Goal: Task Accomplishment & Management: Manage account settings

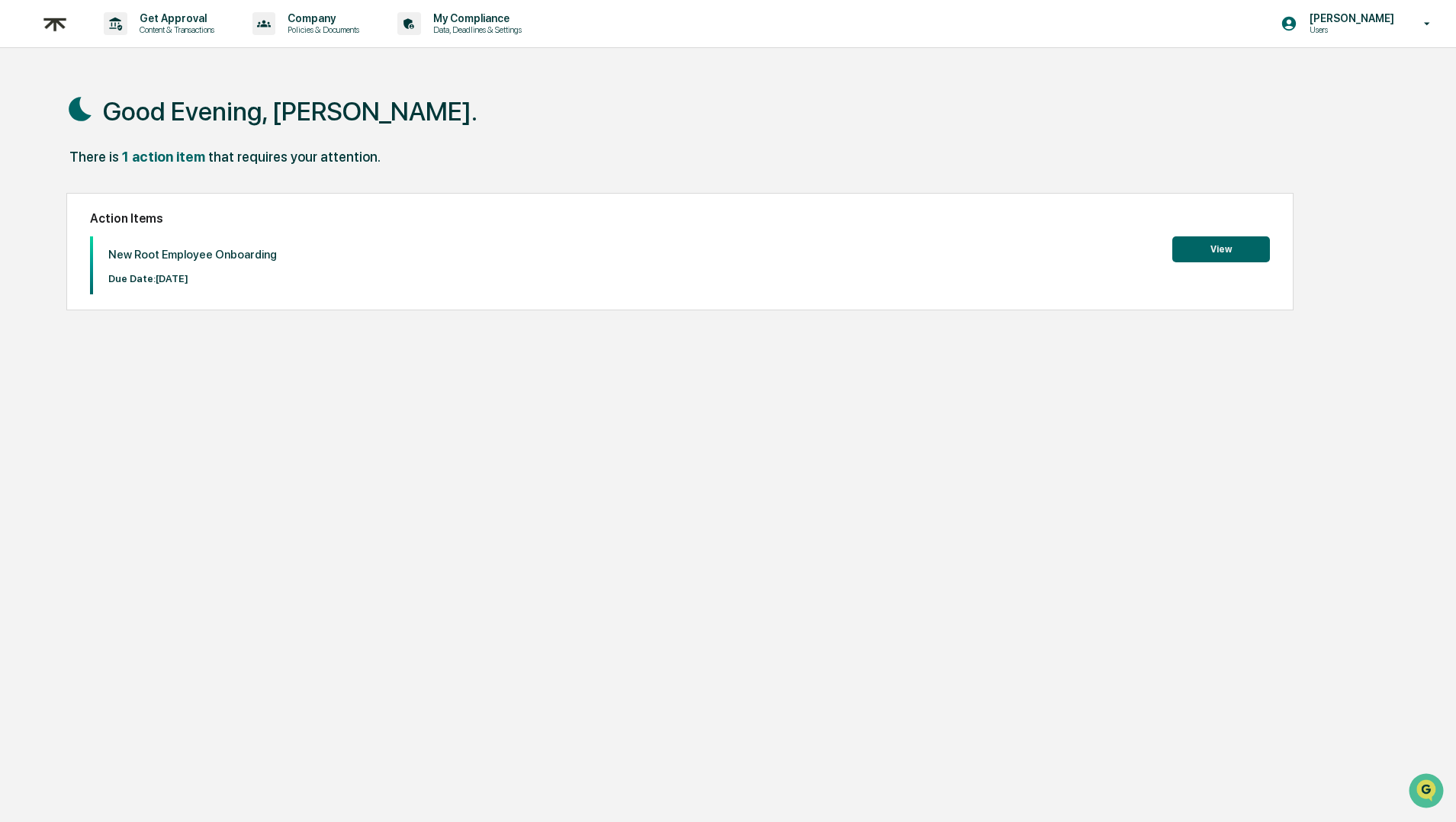
click at [1201, 254] on button "View" at bounding box center [1221, 249] width 98 height 26
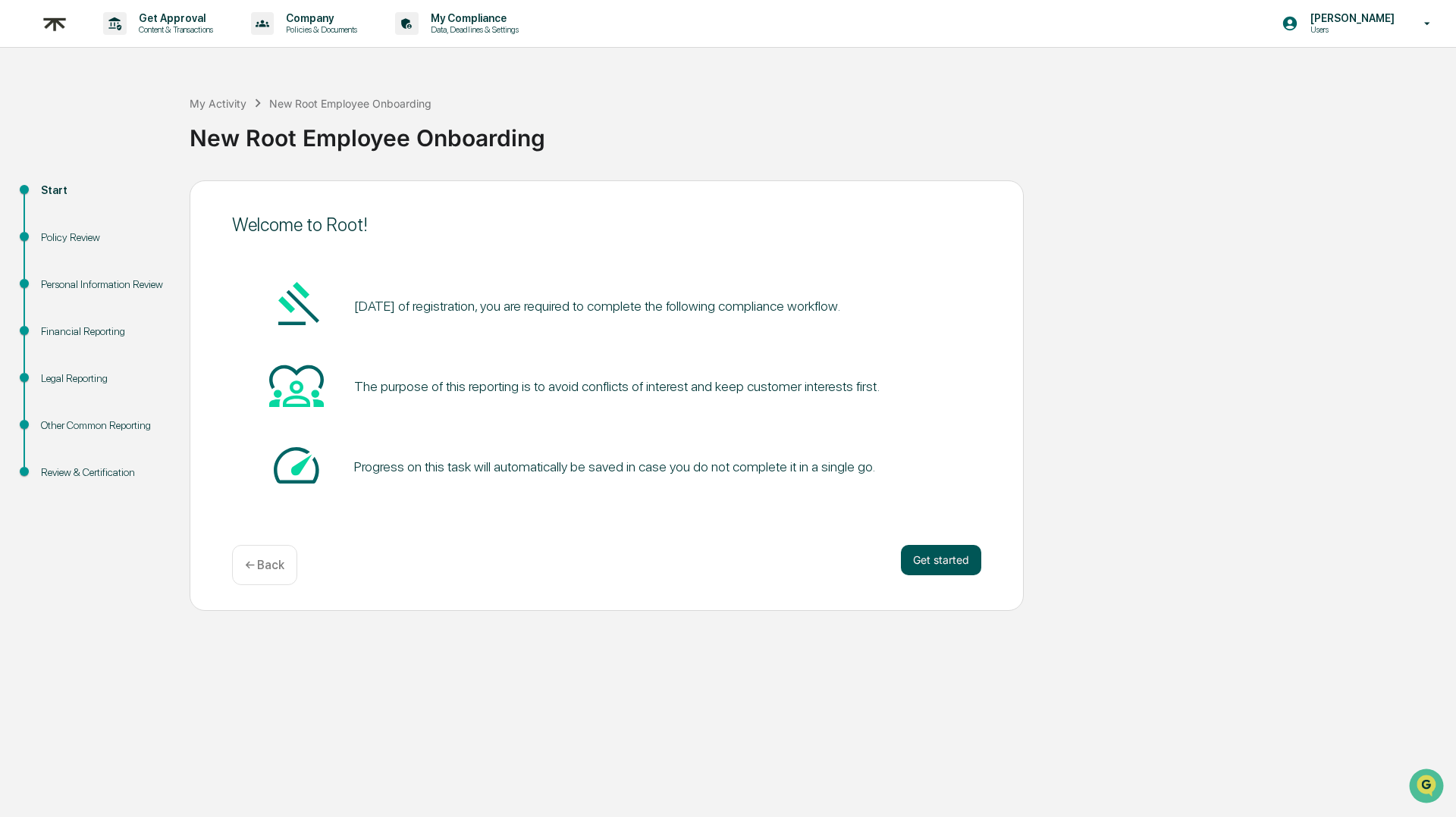
click at [946, 555] on button "Get started" at bounding box center [941, 560] width 81 height 31
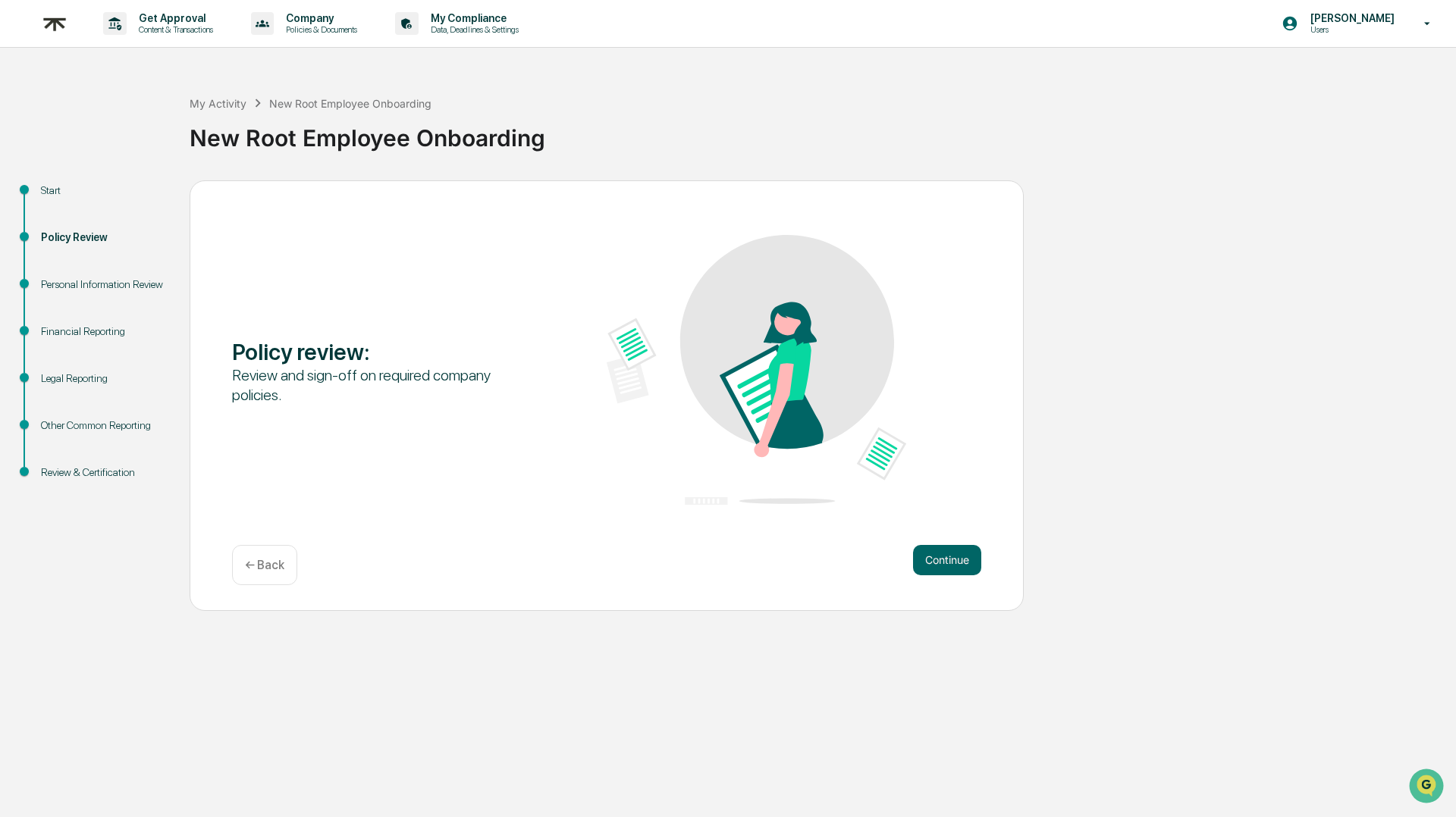
click at [946, 555] on button "Continue" at bounding box center [946, 560] width 68 height 31
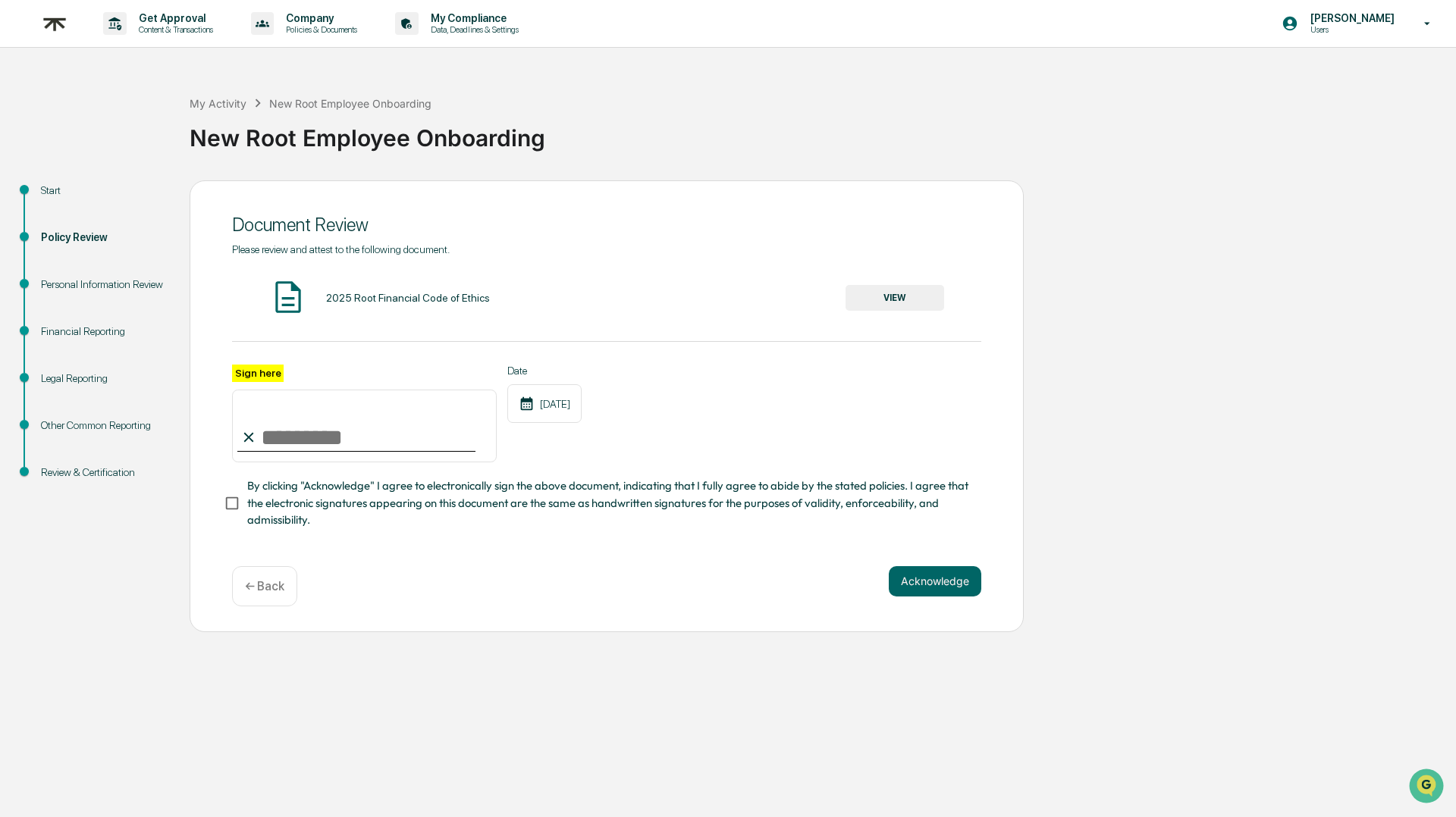
click at [874, 302] on button "VIEW" at bounding box center [895, 297] width 99 height 26
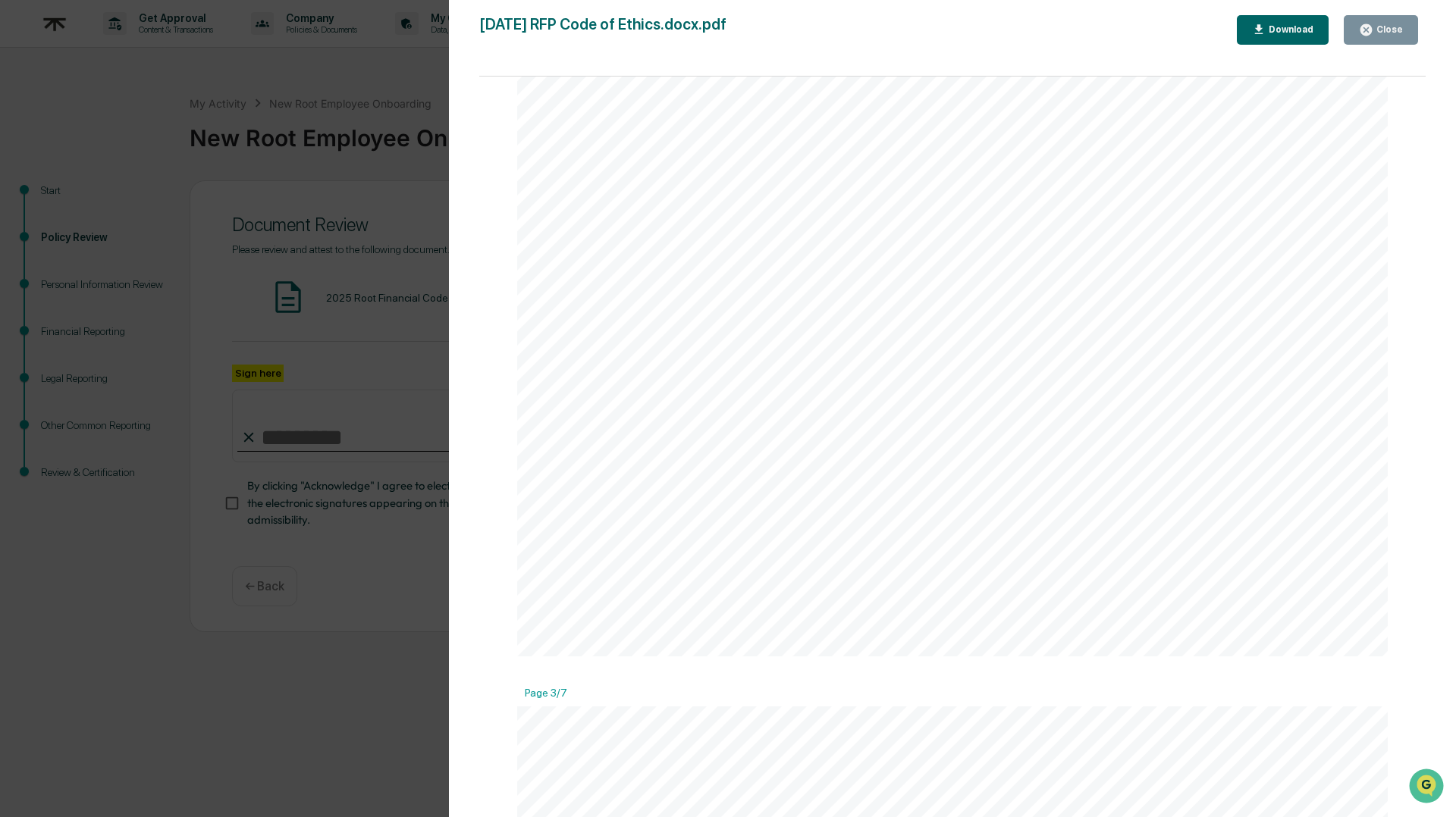
scroll to position [2731, 0]
click at [1375, 31] on div "Close" at bounding box center [1388, 30] width 30 height 11
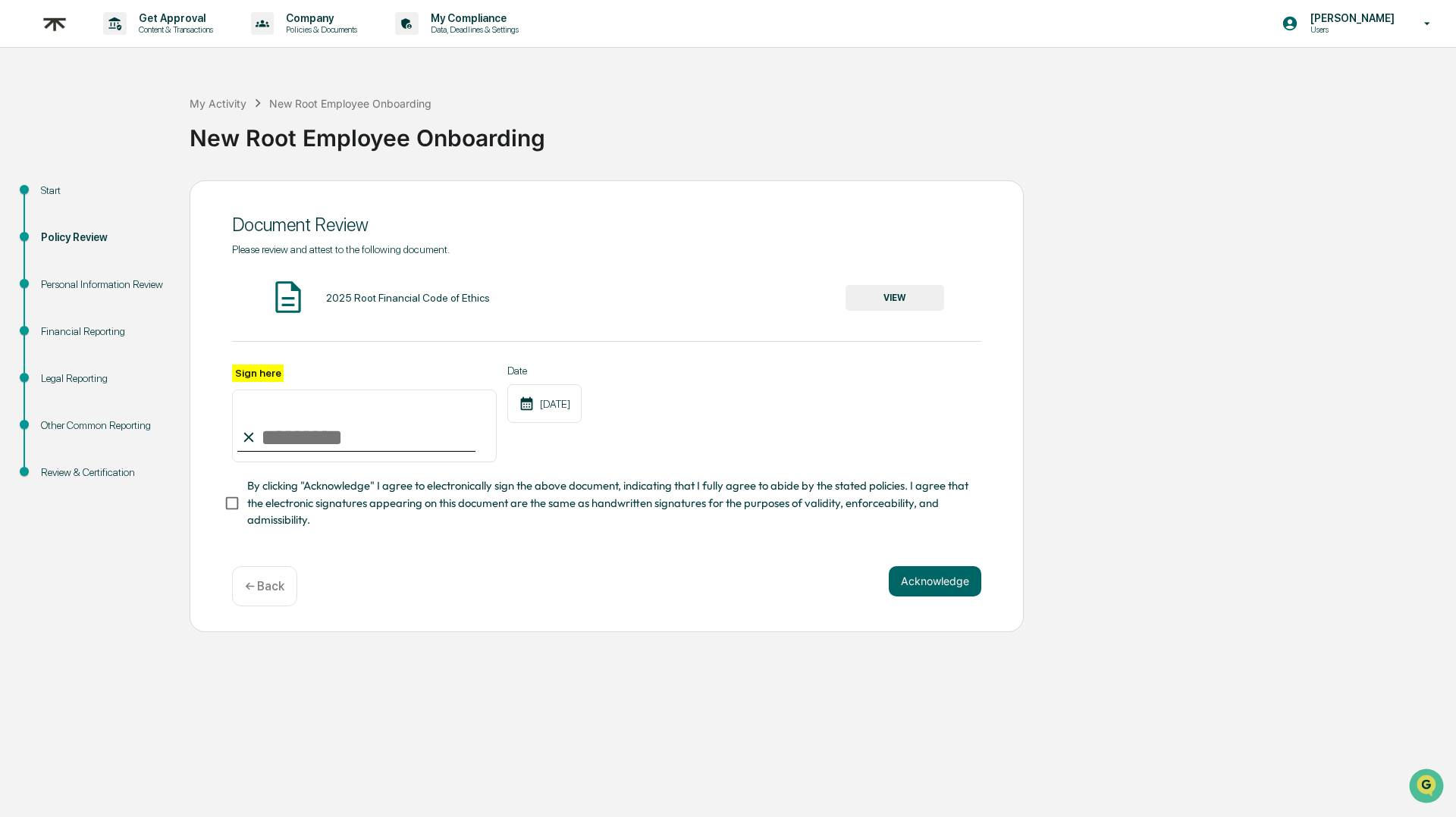
click at [301, 444] on input "Sign here" at bounding box center [364, 426] width 265 height 73
type input "**********"
click at [943, 576] on button "Acknowledge" at bounding box center [935, 581] width 92 height 31
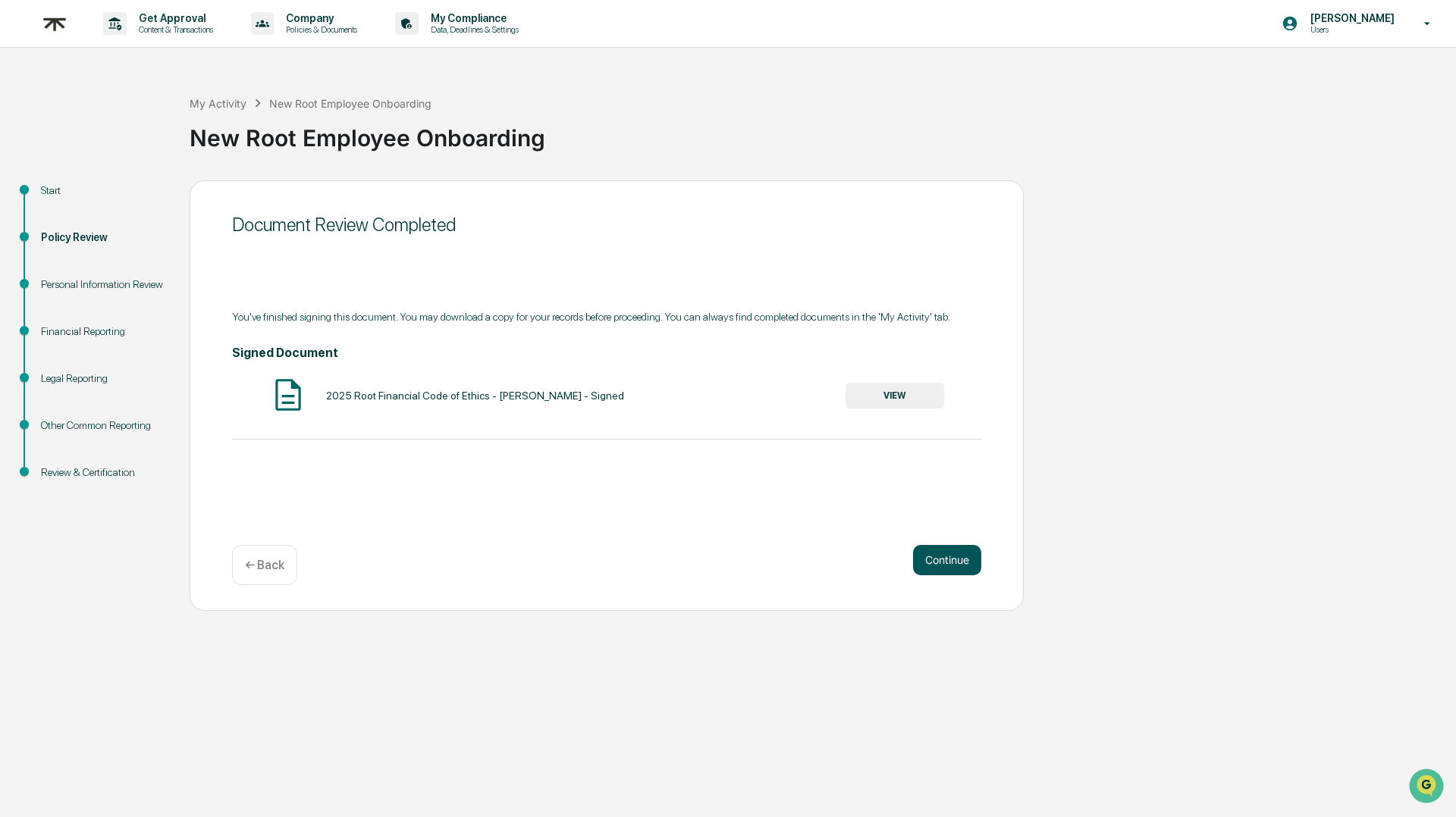
click at [950, 559] on button "Continue" at bounding box center [946, 560] width 68 height 31
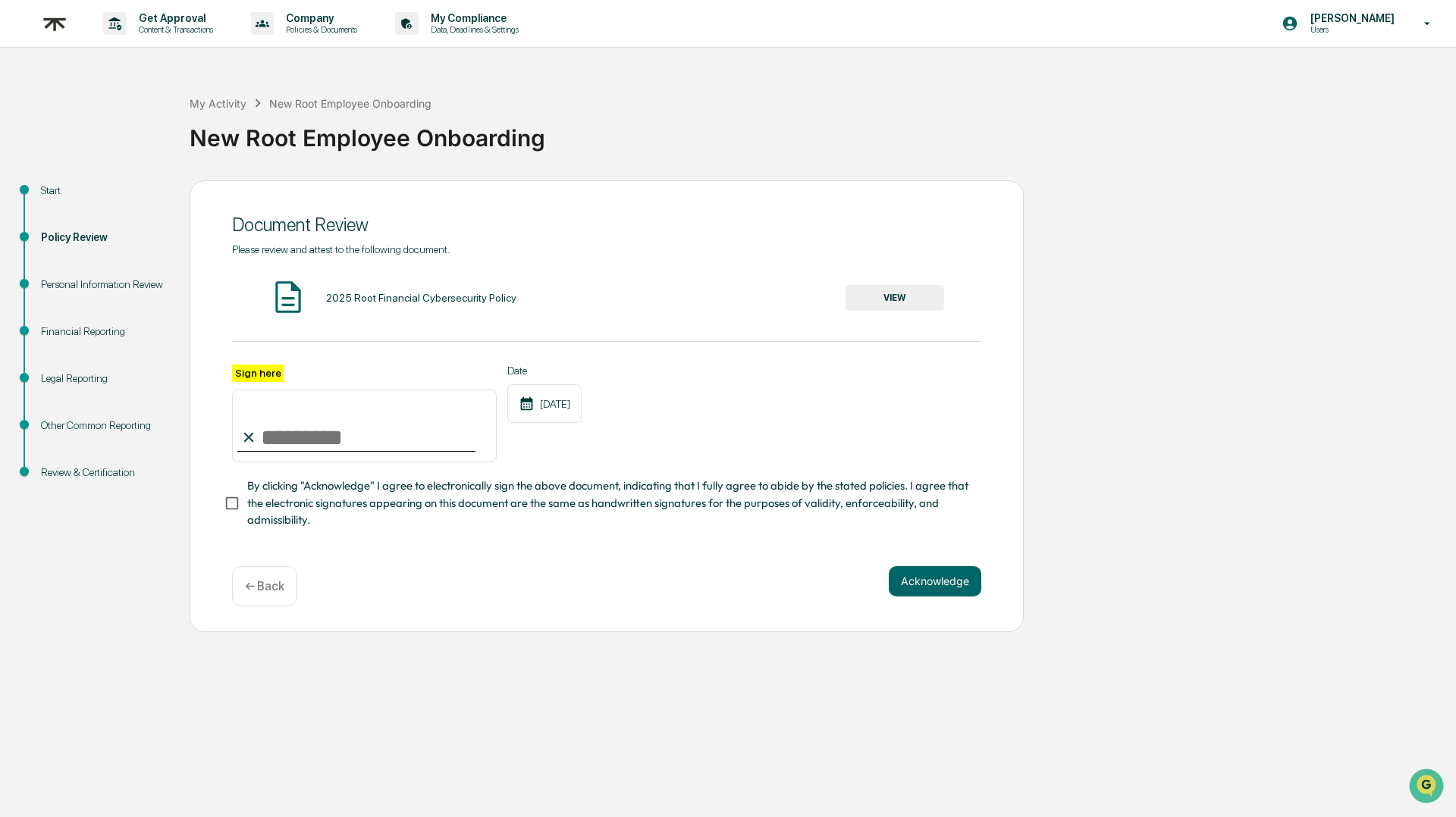
click at [918, 302] on button "VIEW" at bounding box center [895, 297] width 99 height 26
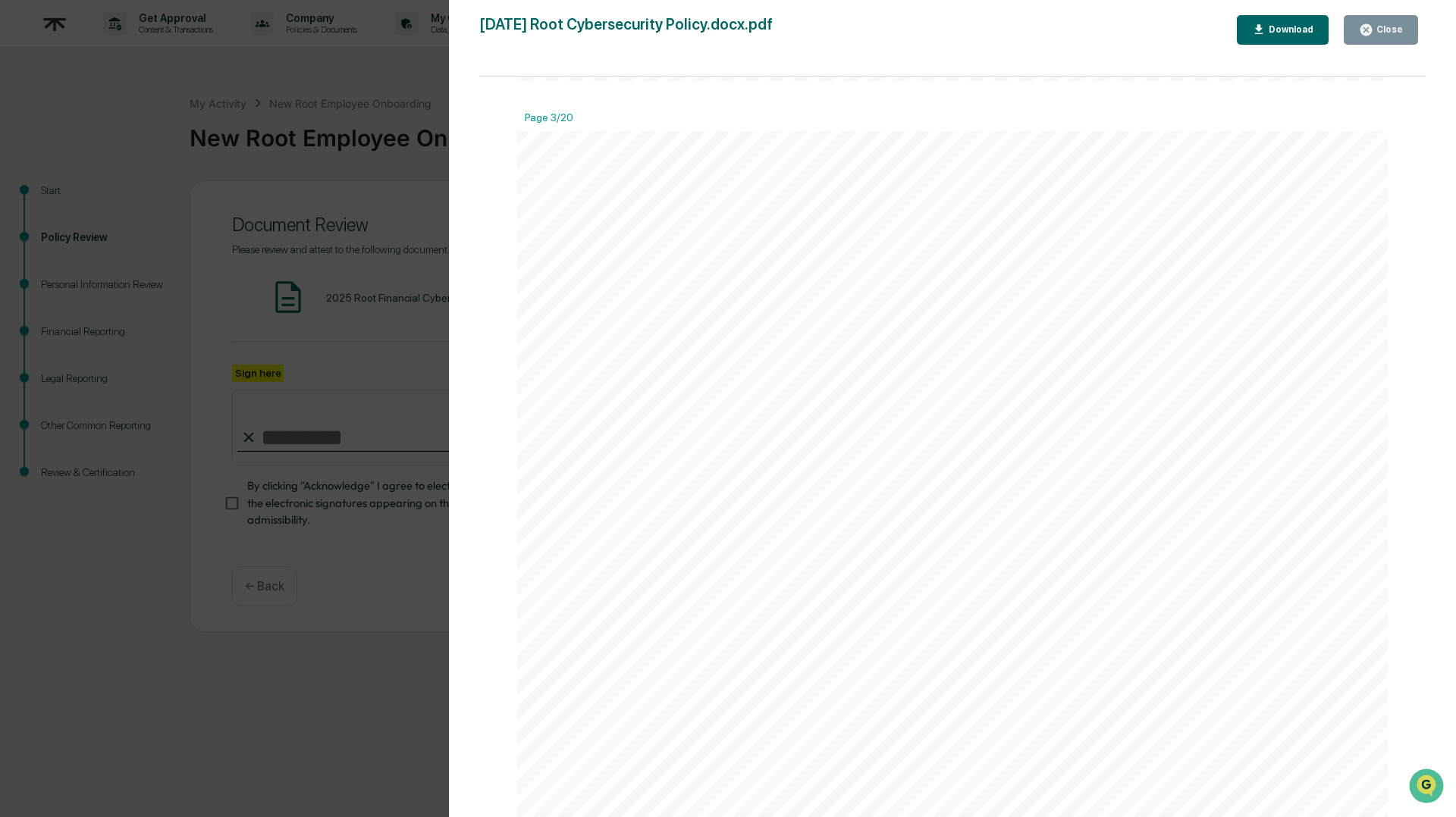
scroll to position [2446, 0]
click at [1389, 38] on button "Close" at bounding box center [1380, 30] width 74 height 30
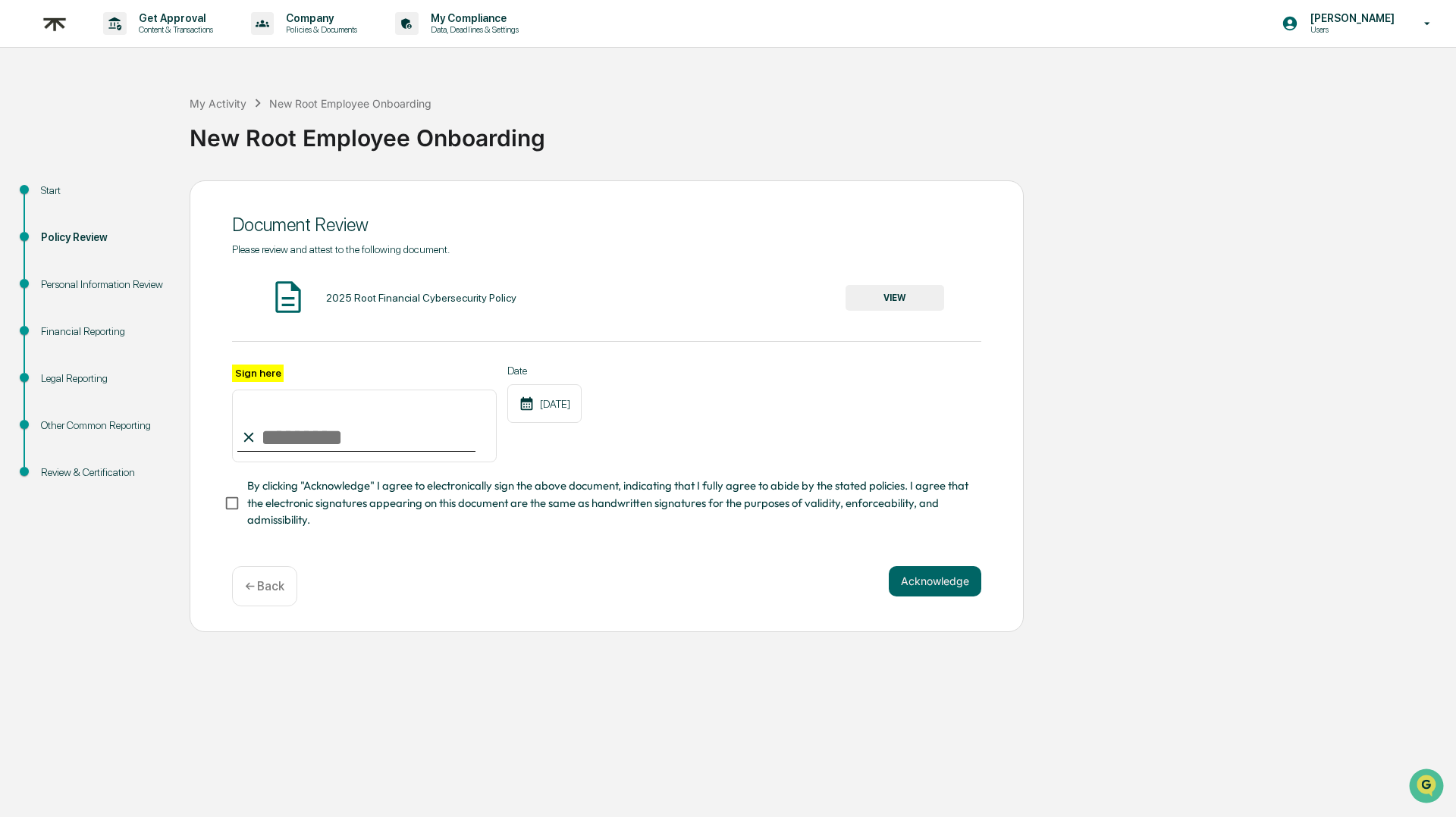
click at [284, 430] on input "Sign here" at bounding box center [364, 426] width 265 height 73
type input "**********"
click at [926, 578] on button "Acknowledge" at bounding box center [935, 581] width 92 height 31
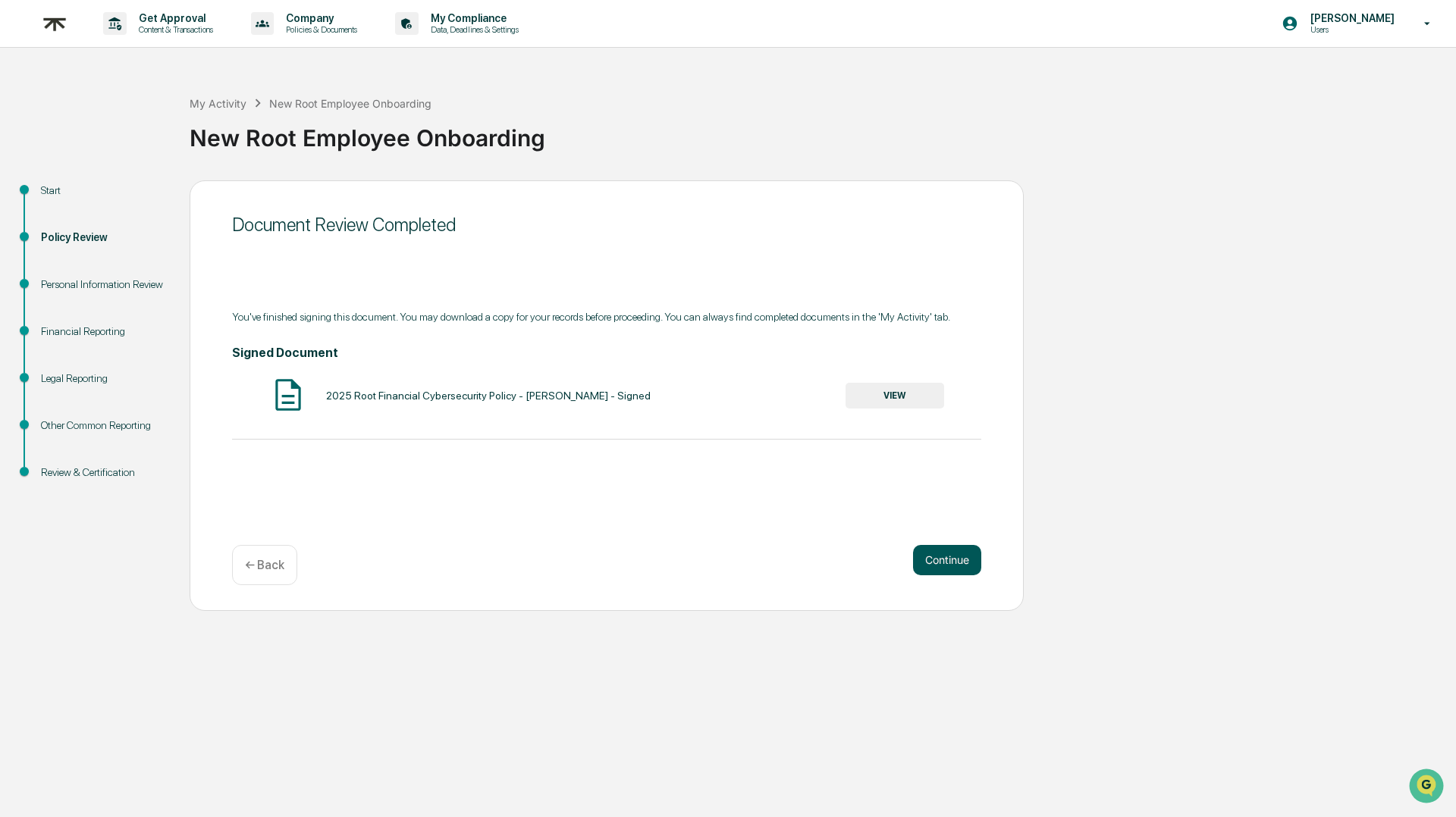
click at [941, 563] on button "Continue" at bounding box center [946, 560] width 68 height 31
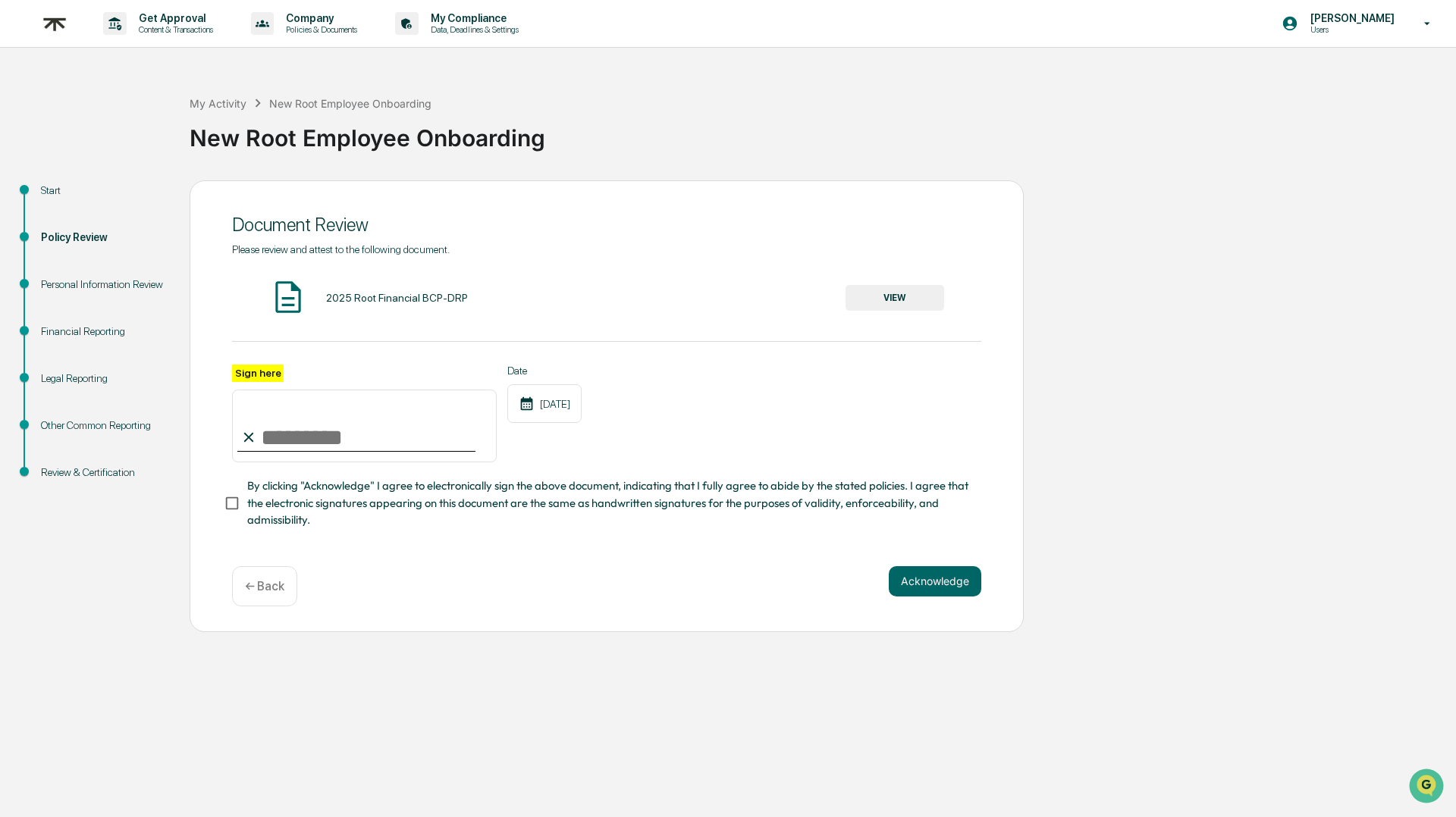
click at [887, 303] on button "VIEW" at bounding box center [895, 297] width 99 height 26
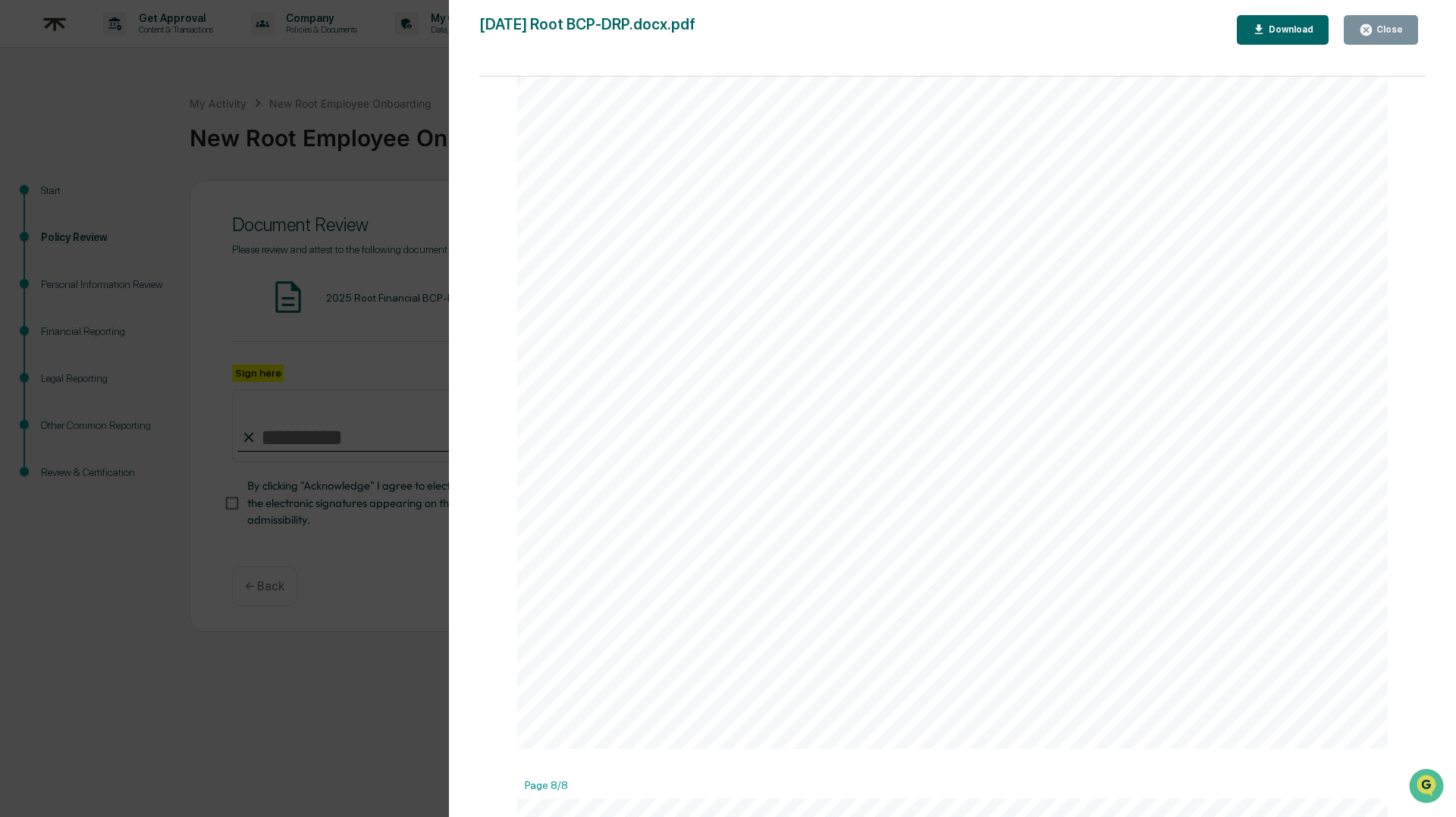
scroll to position [7567, 0]
click at [1389, 29] on div "Close" at bounding box center [1388, 30] width 30 height 11
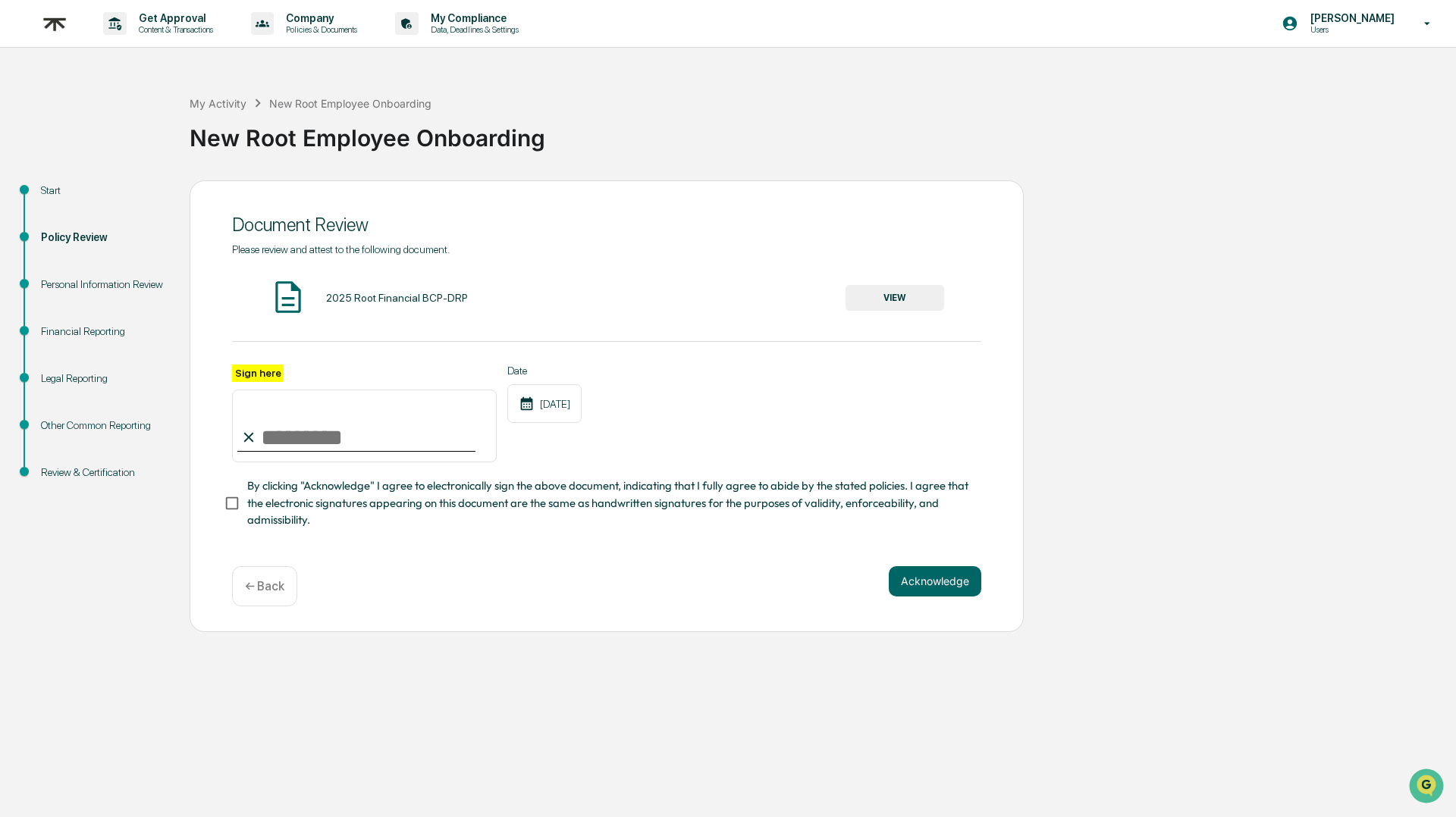
click at [287, 436] on input "Sign here" at bounding box center [364, 426] width 265 height 73
type input "**********"
click at [939, 582] on button "Acknowledge" at bounding box center [935, 581] width 92 height 31
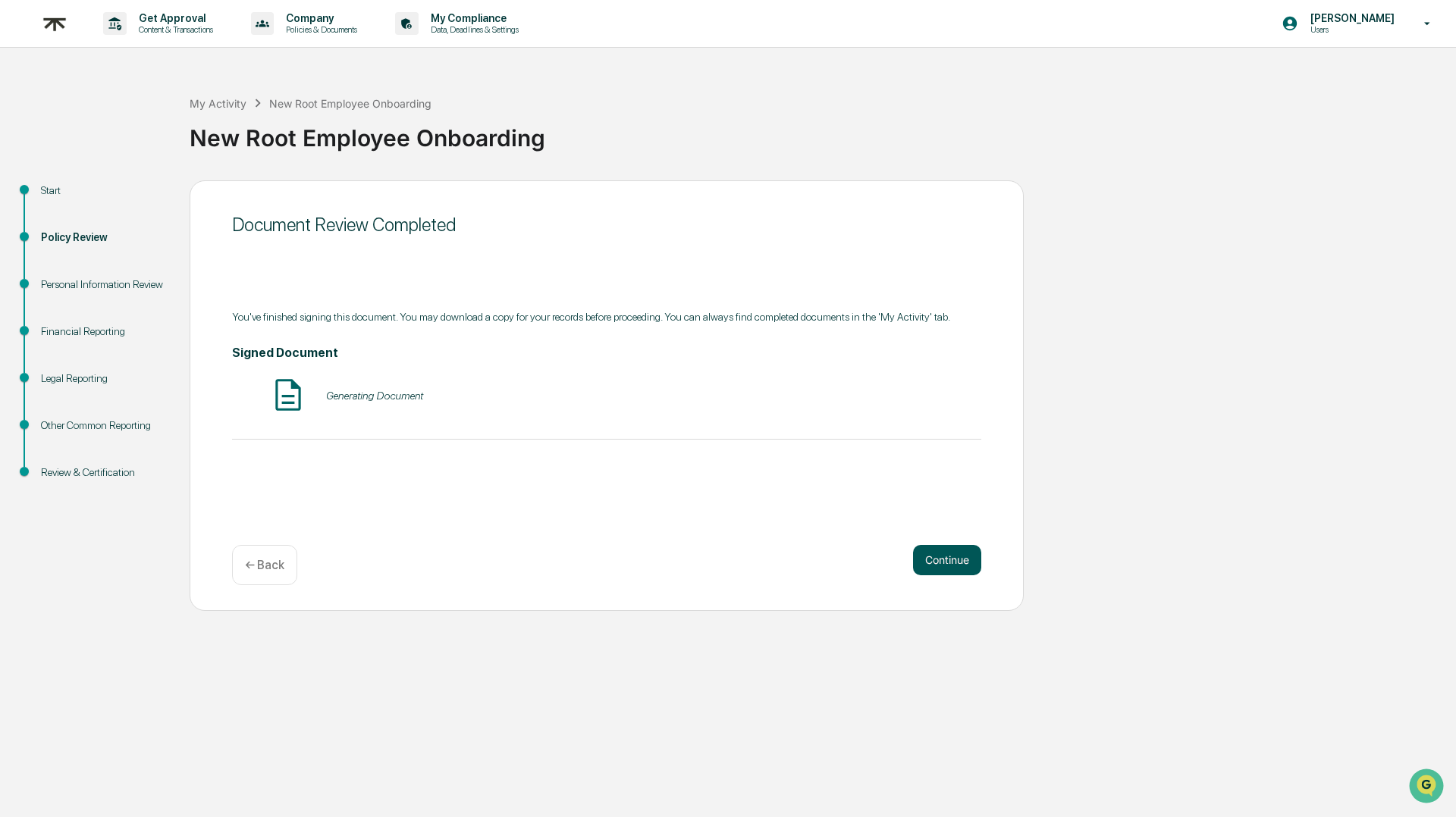
click at [937, 563] on button "Continue" at bounding box center [946, 560] width 68 height 31
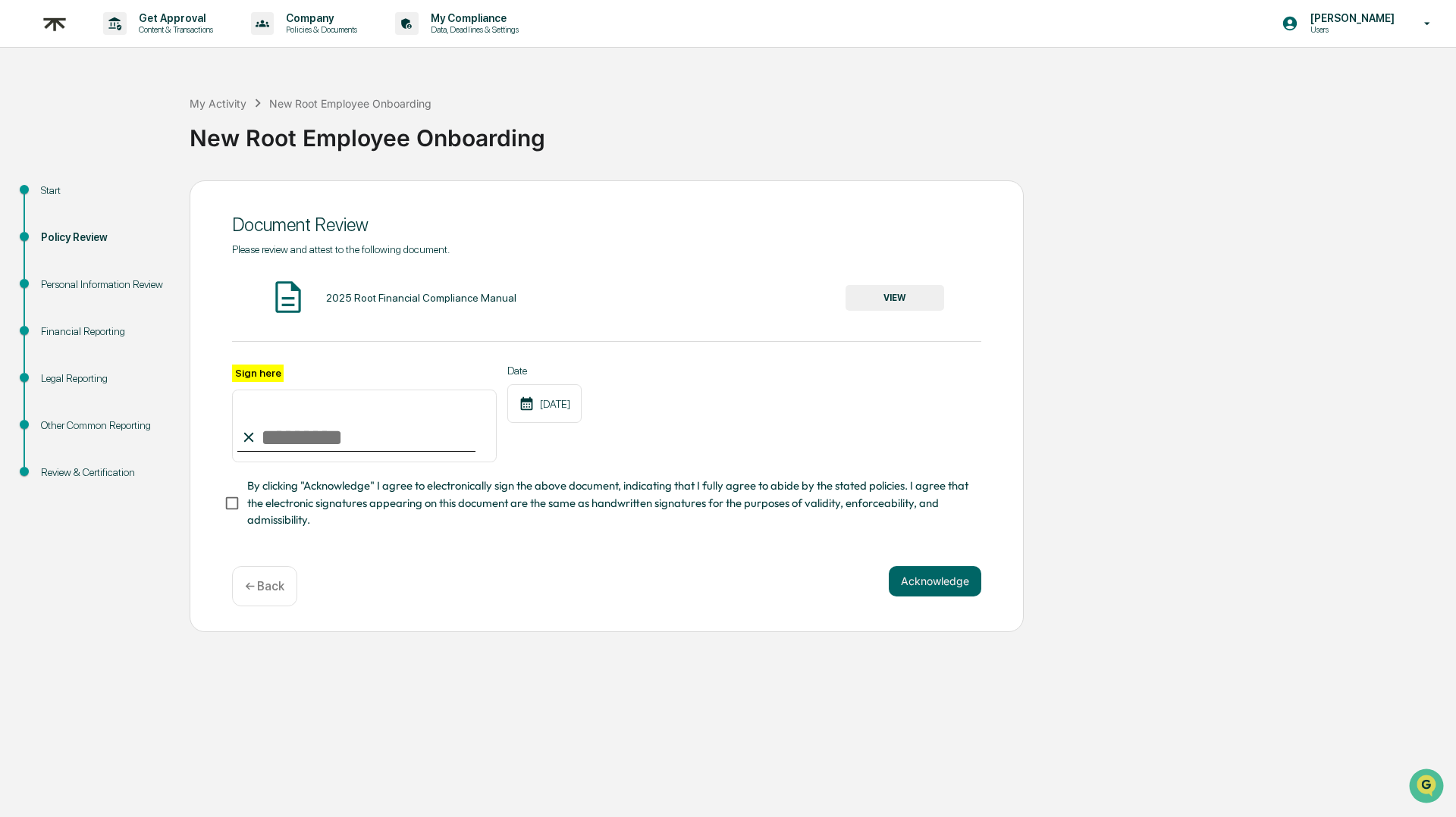
click at [888, 293] on button "VIEW" at bounding box center [895, 297] width 99 height 26
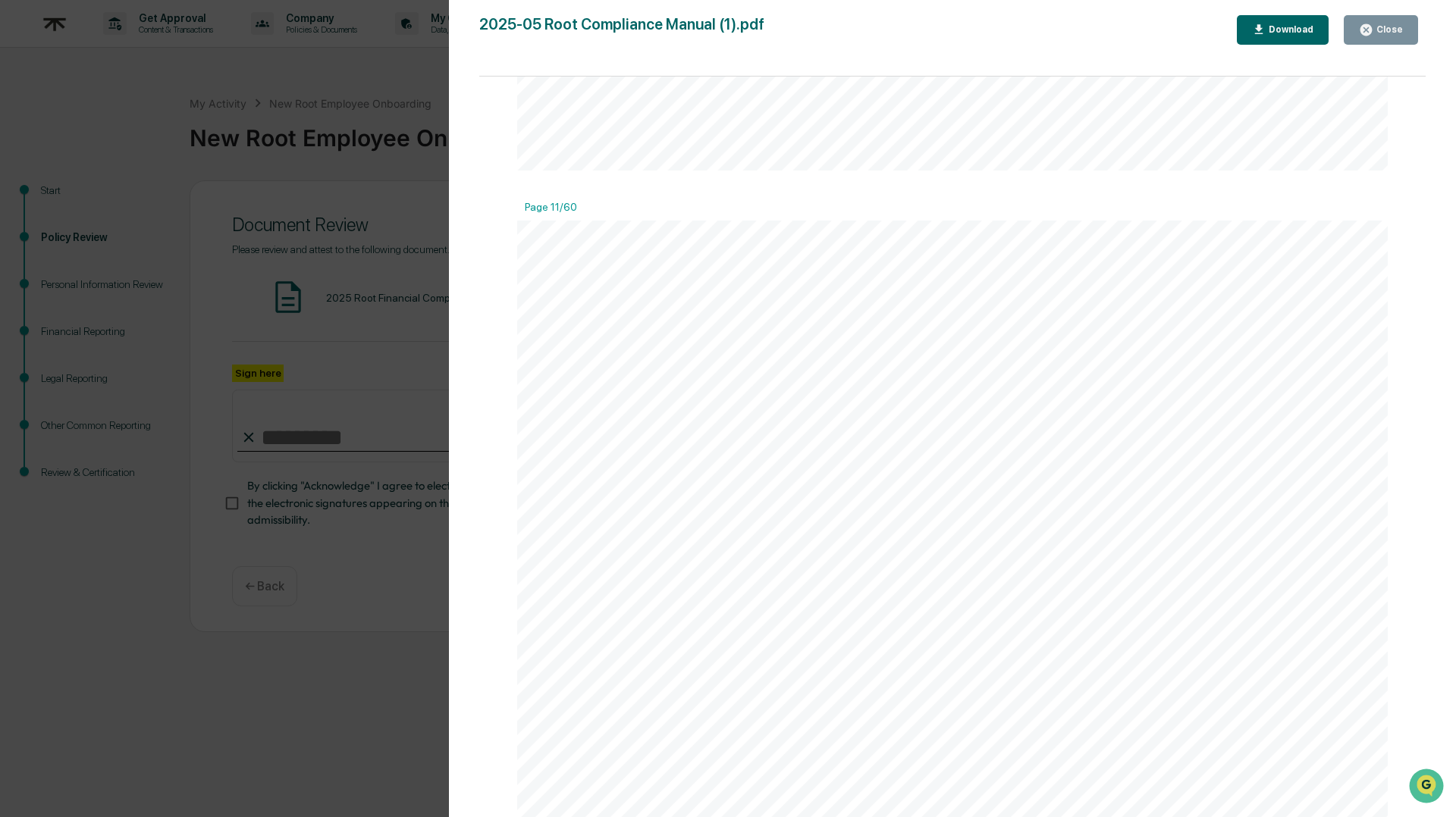
scroll to position [11825, 0]
click at [1366, 26] on icon "button" at bounding box center [1366, 30] width 12 height 12
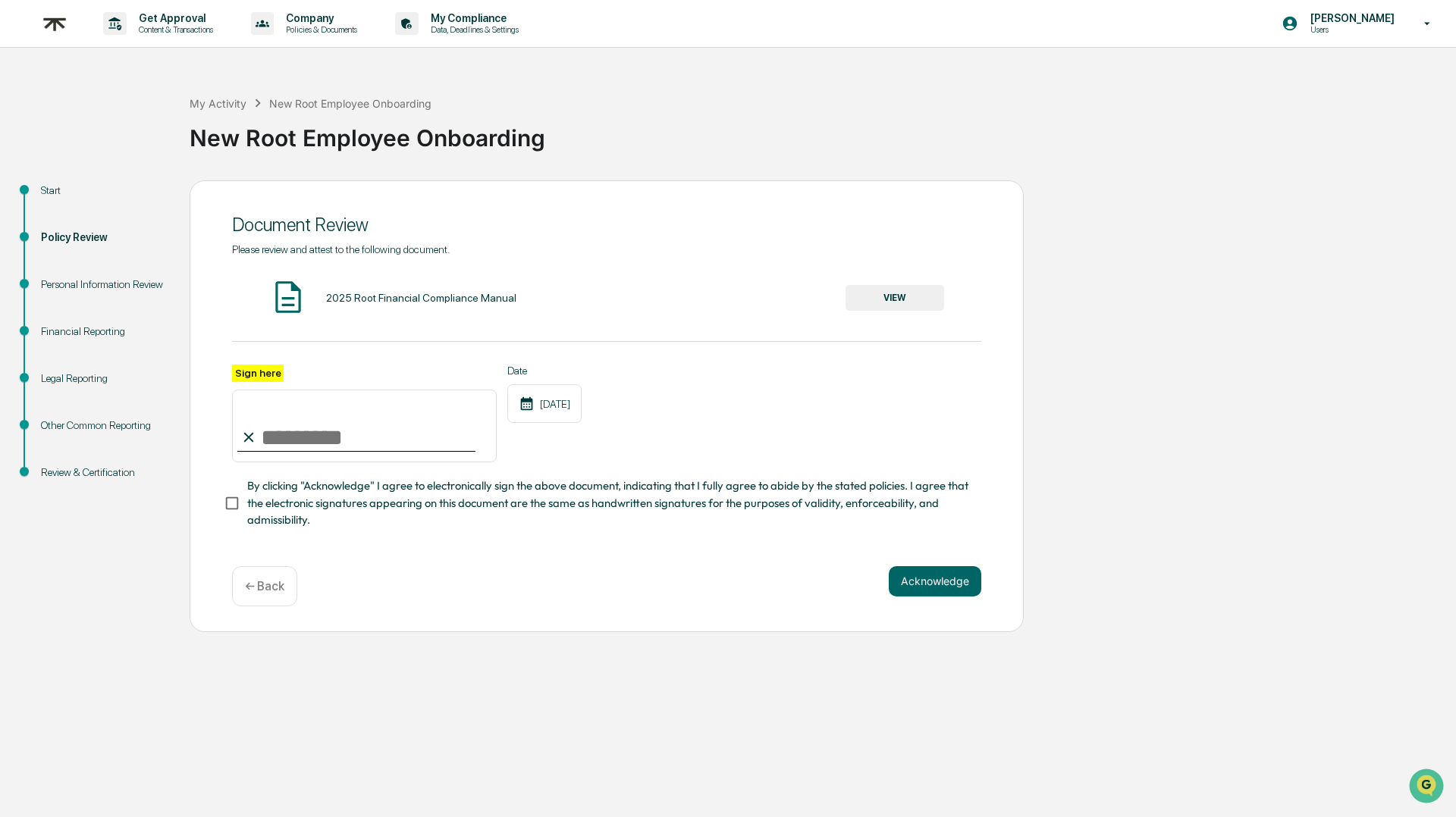
click at [282, 439] on input "Sign here" at bounding box center [364, 426] width 265 height 73
type input "**********"
click at [932, 574] on button "Acknowledge" at bounding box center [935, 581] width 92 height 31
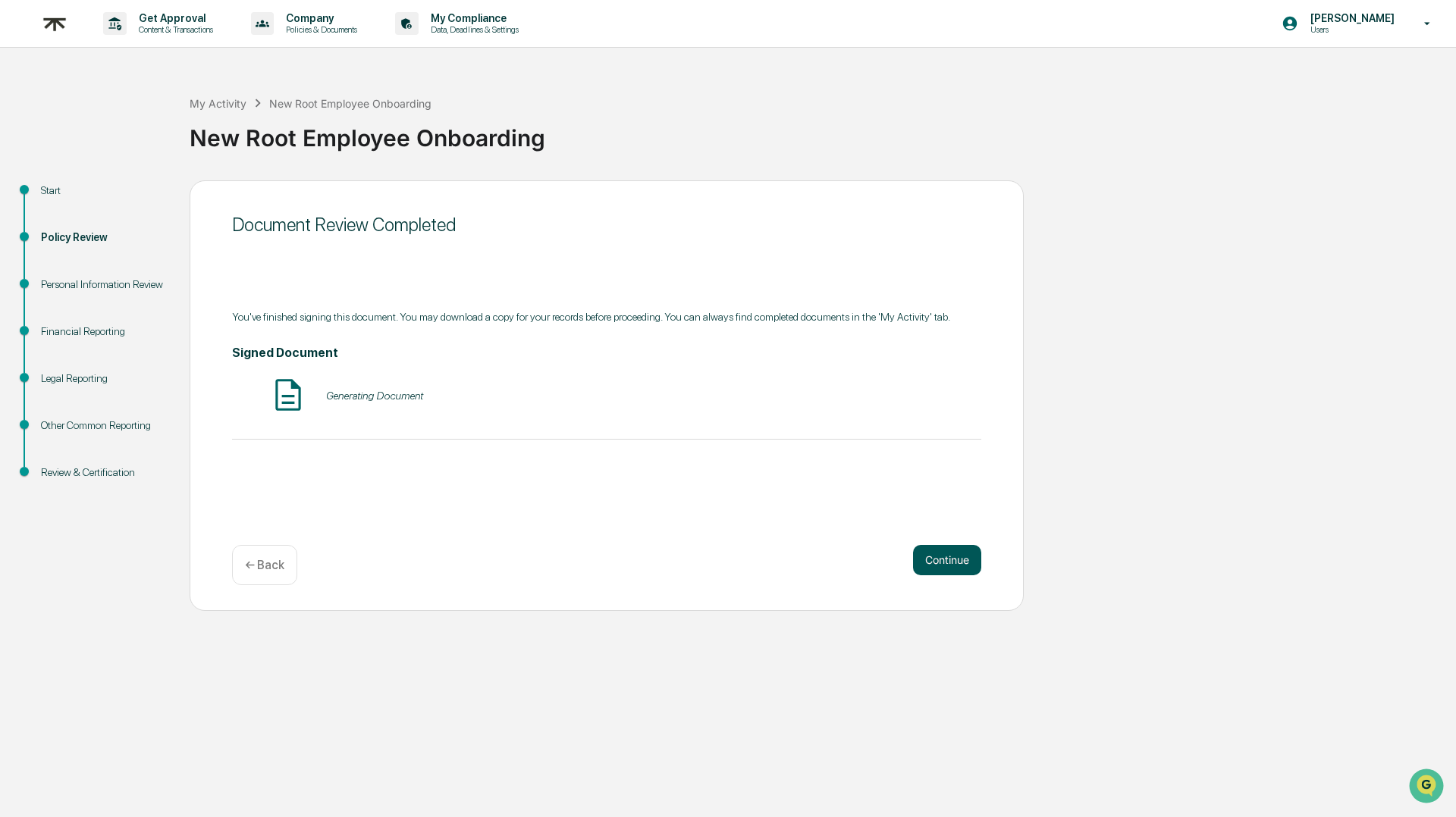
click at [930, 557] on button "Continue" at bounding box center [946, 560] width 68 height 31
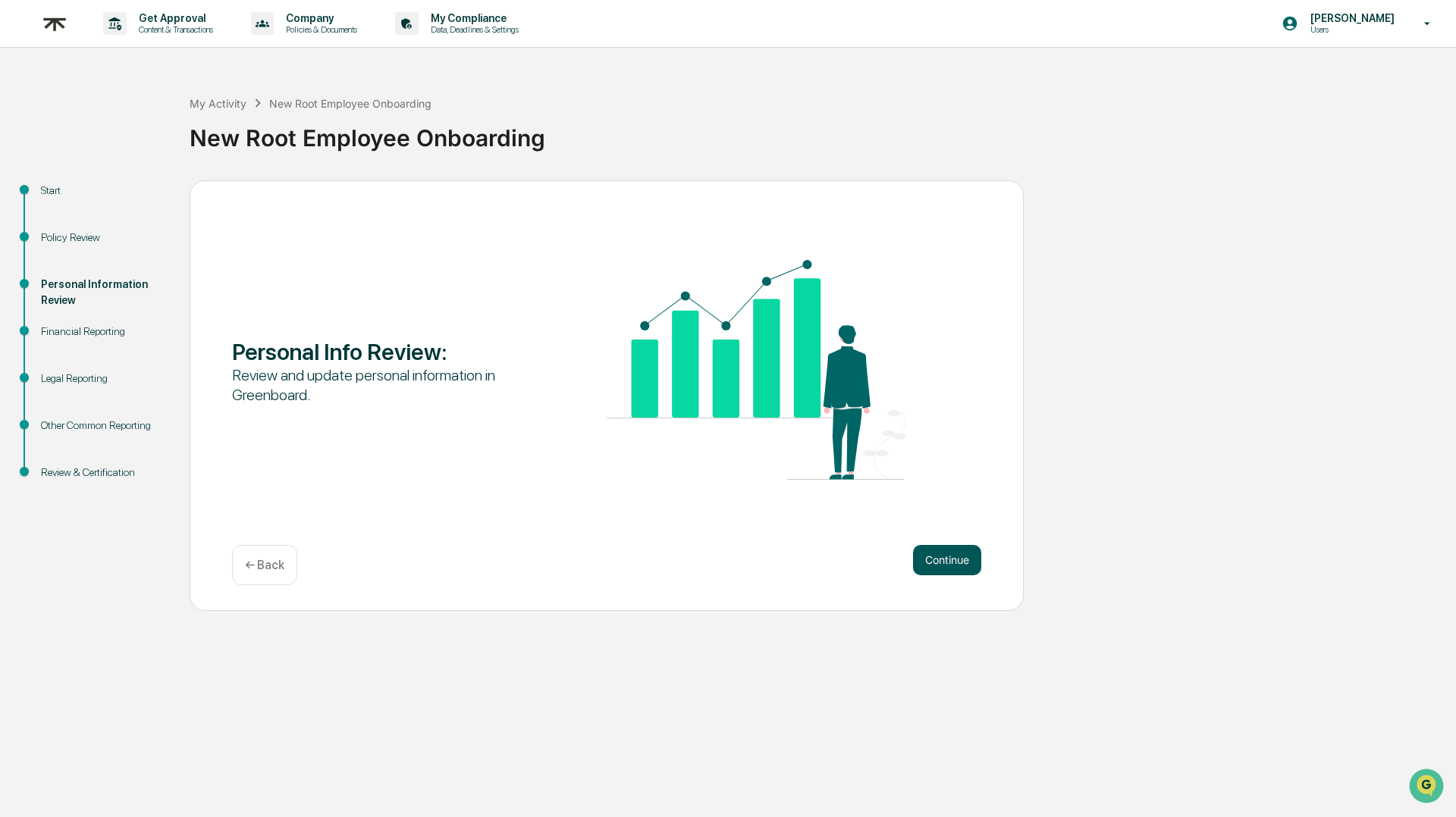
click at [928, 552] on button "Continue" at bounding box center [946, 560] width 68 height 31
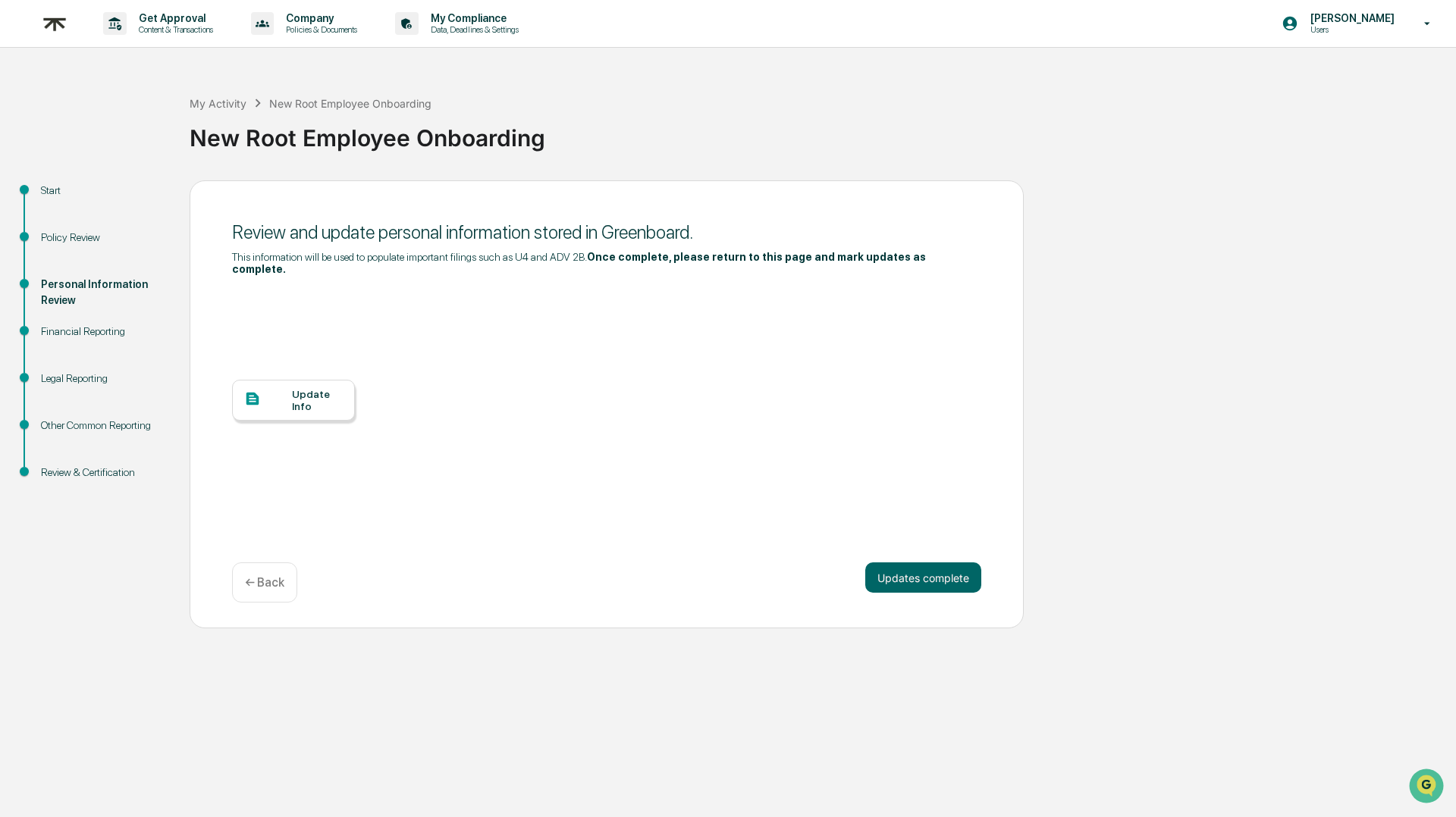
click at [300, 412] on div "Update Info" at bounding box center [317, 400] width 51 height 24
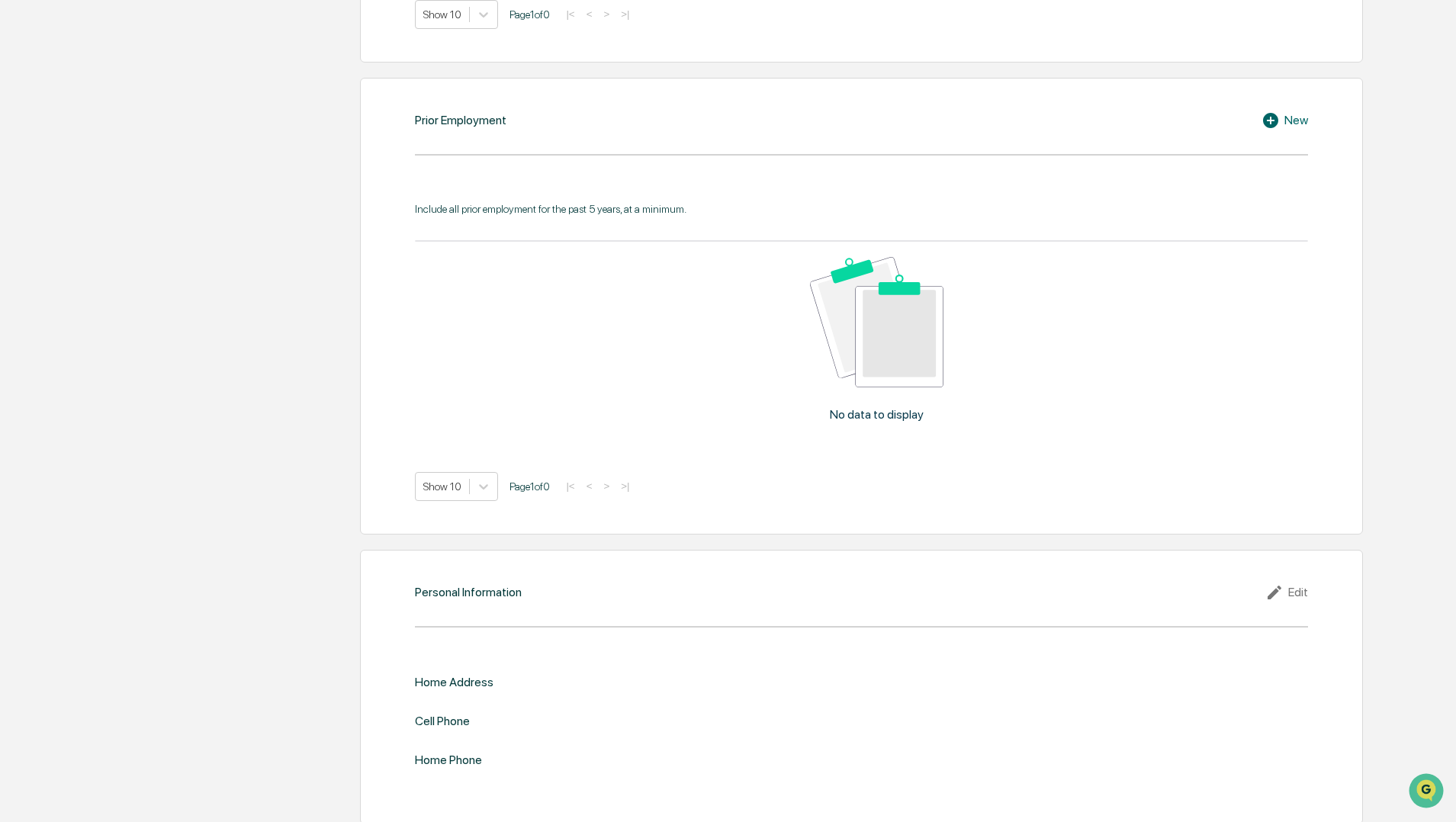
scroll to position [1246, 0]
click at [1291, 586] on div "Edit" at bounding box center [1287, 590] width 43 height 18
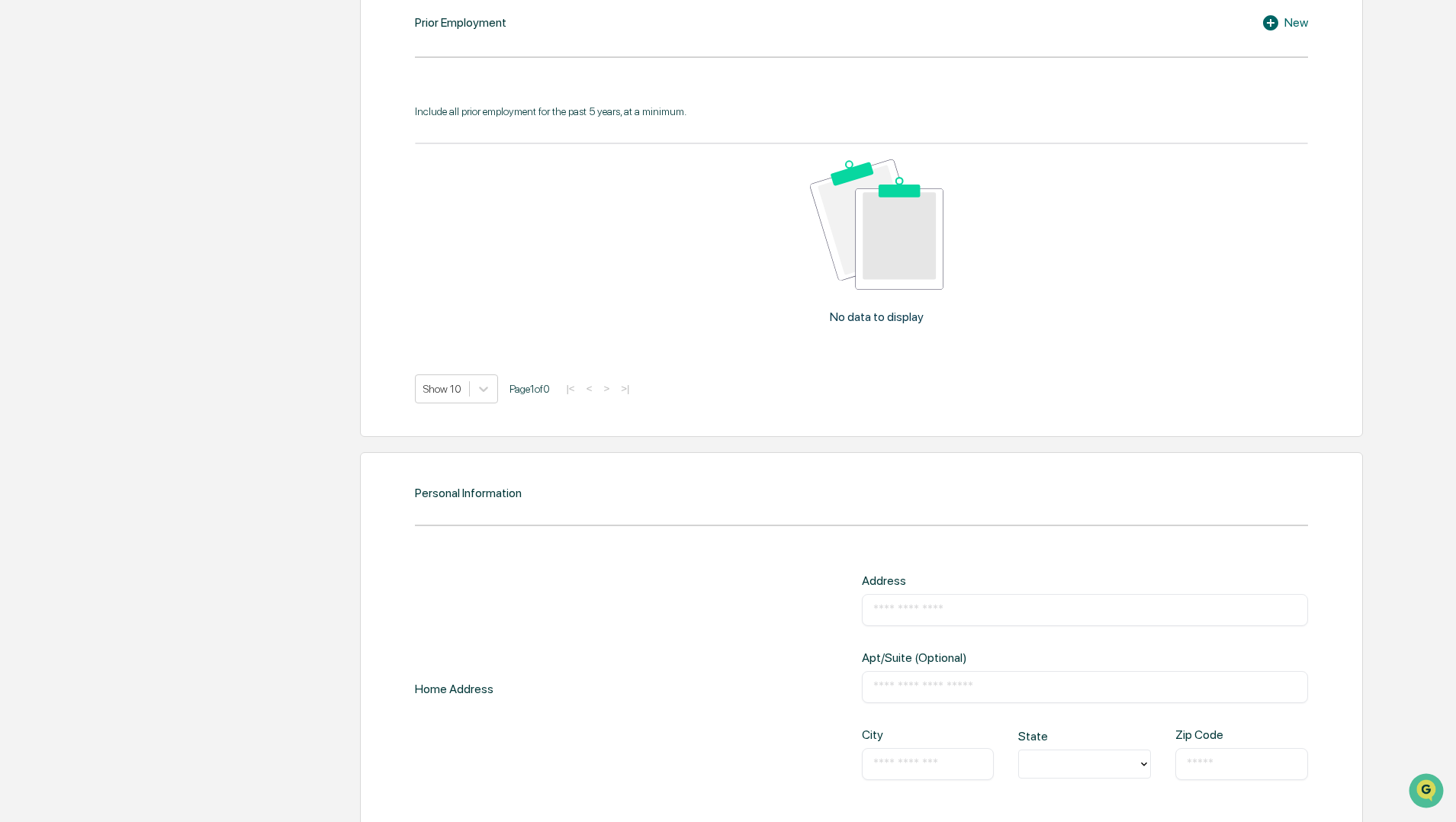
scroll to position [1351, 0]
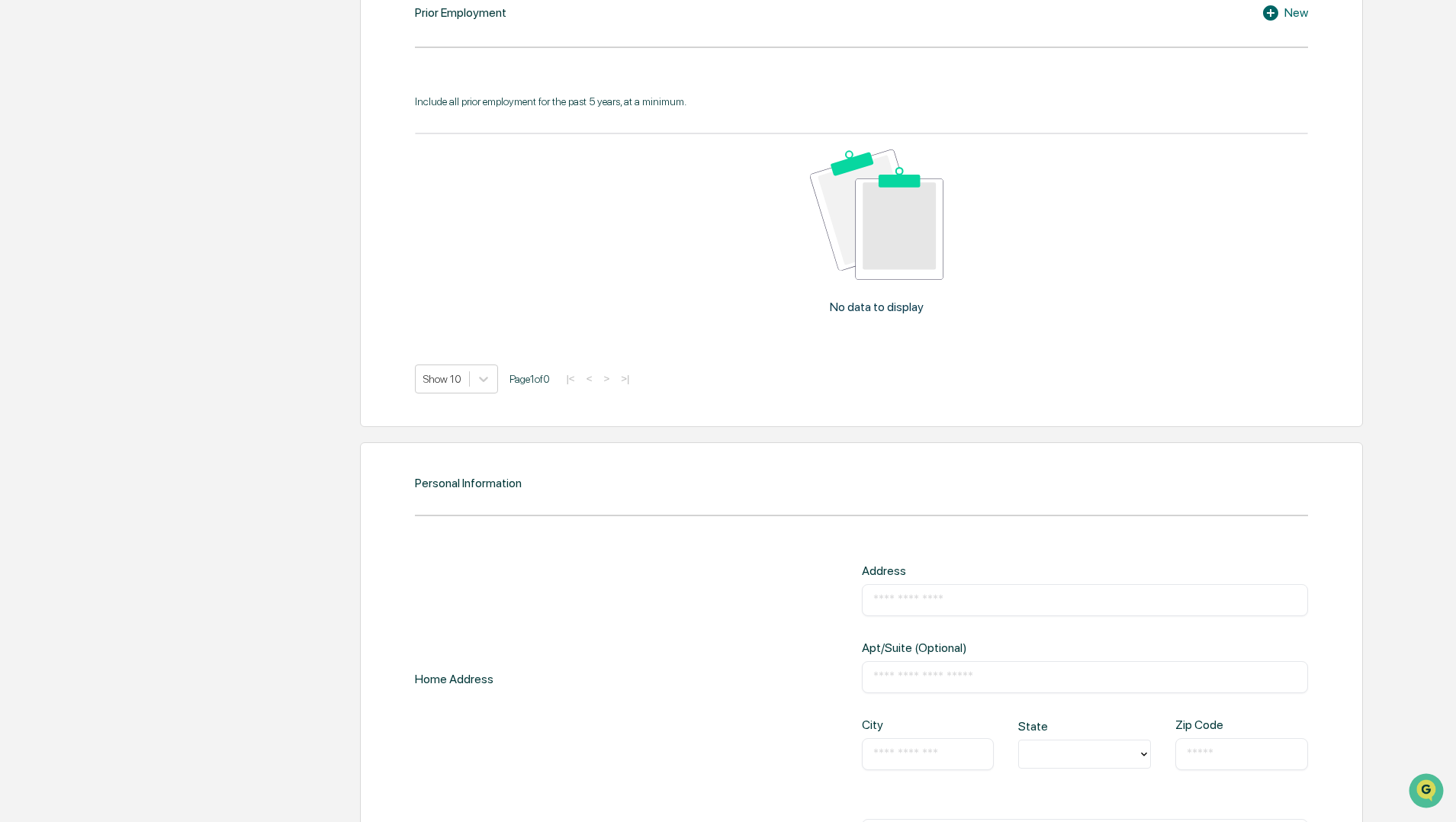
click at [953, 593] on input "text" at bounding box center [1085, 600] width 424 height 15
type input "**********"
type input "*****"
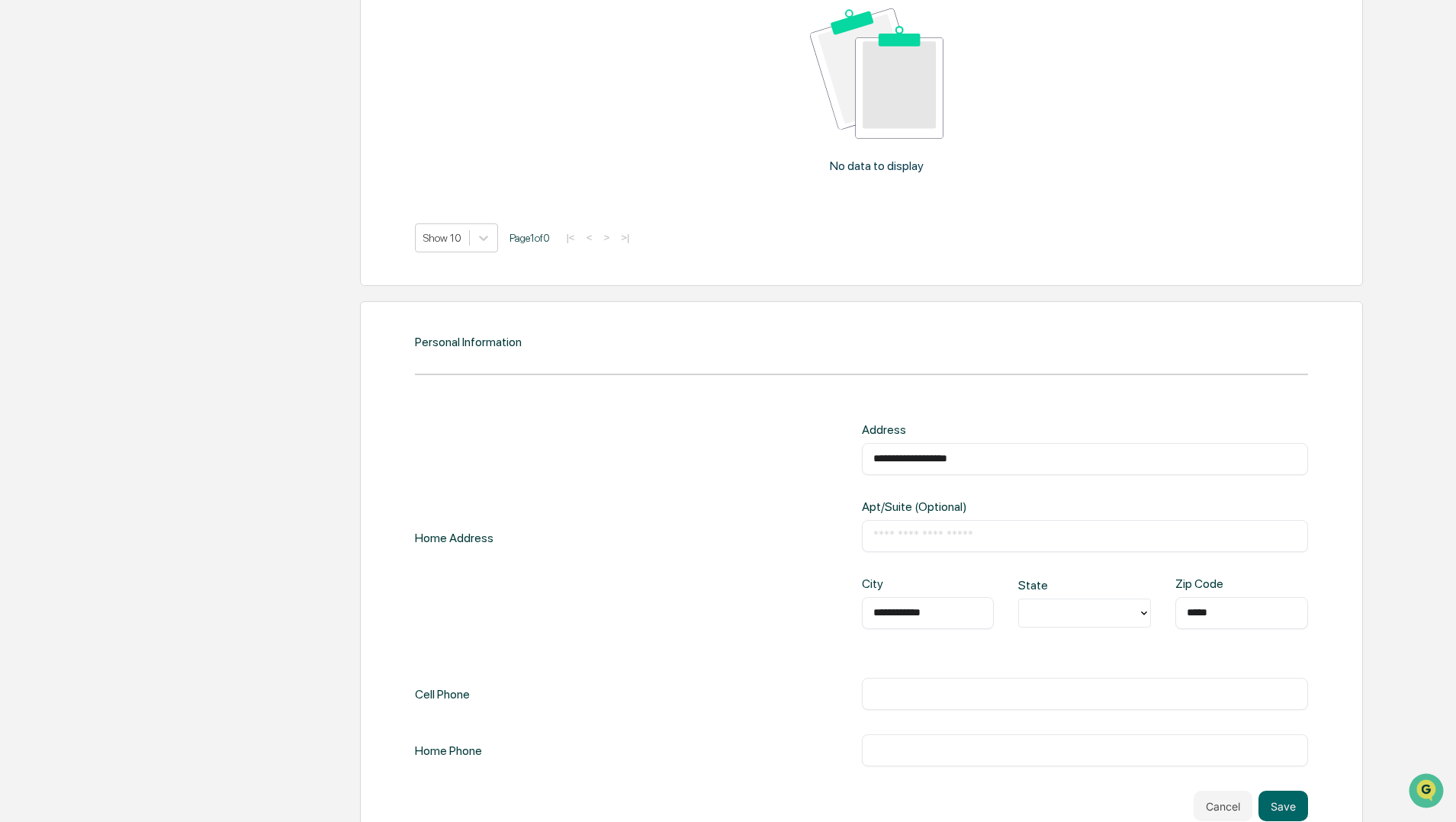
scroll to position [1496, 0]
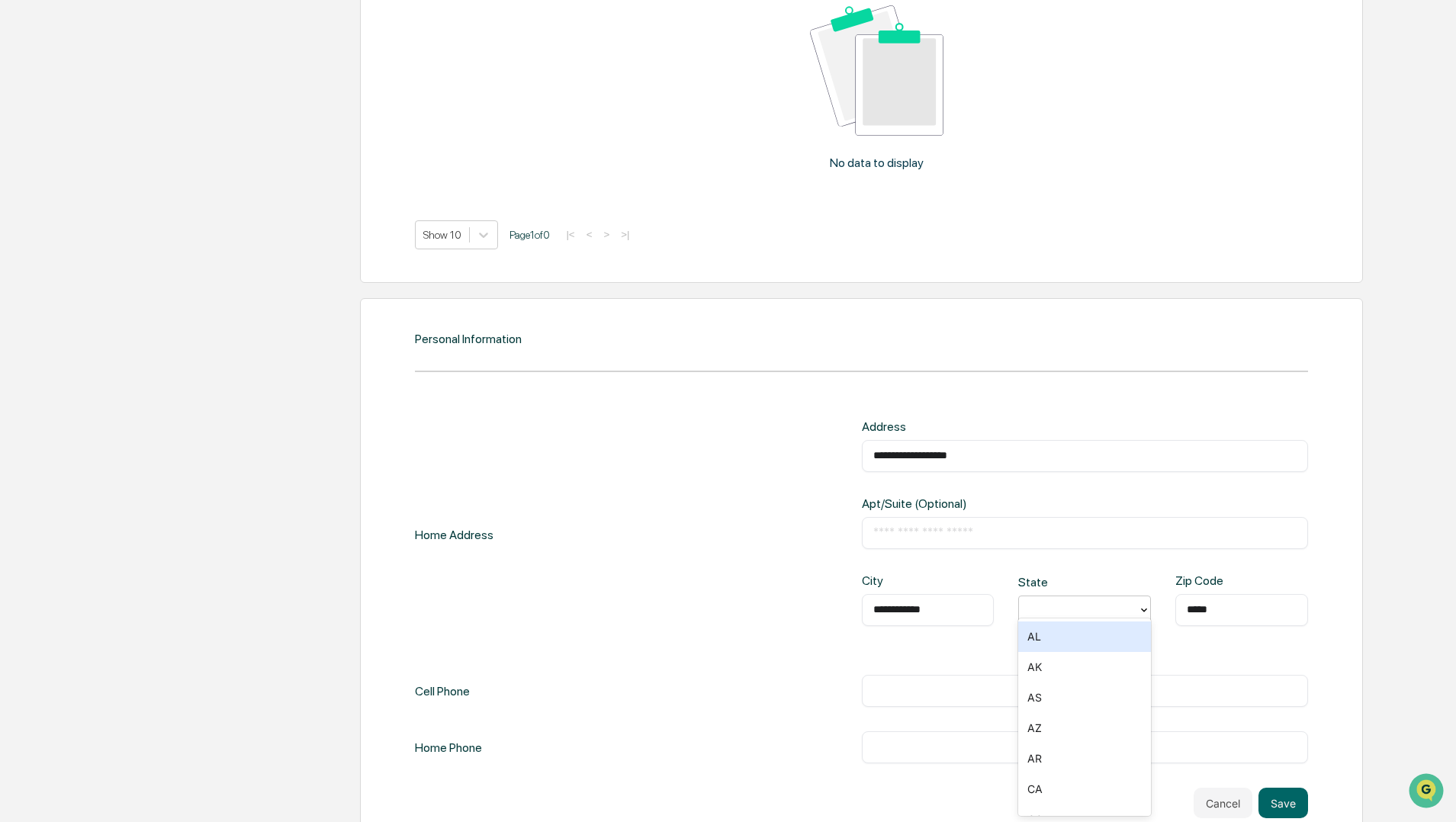
click at [1078, 606] on div at bounding box center [1079, 609] width 104 height 17
click at [1043, 628] on div "ME" at bounding box center [1084, 620] width 133 height 31
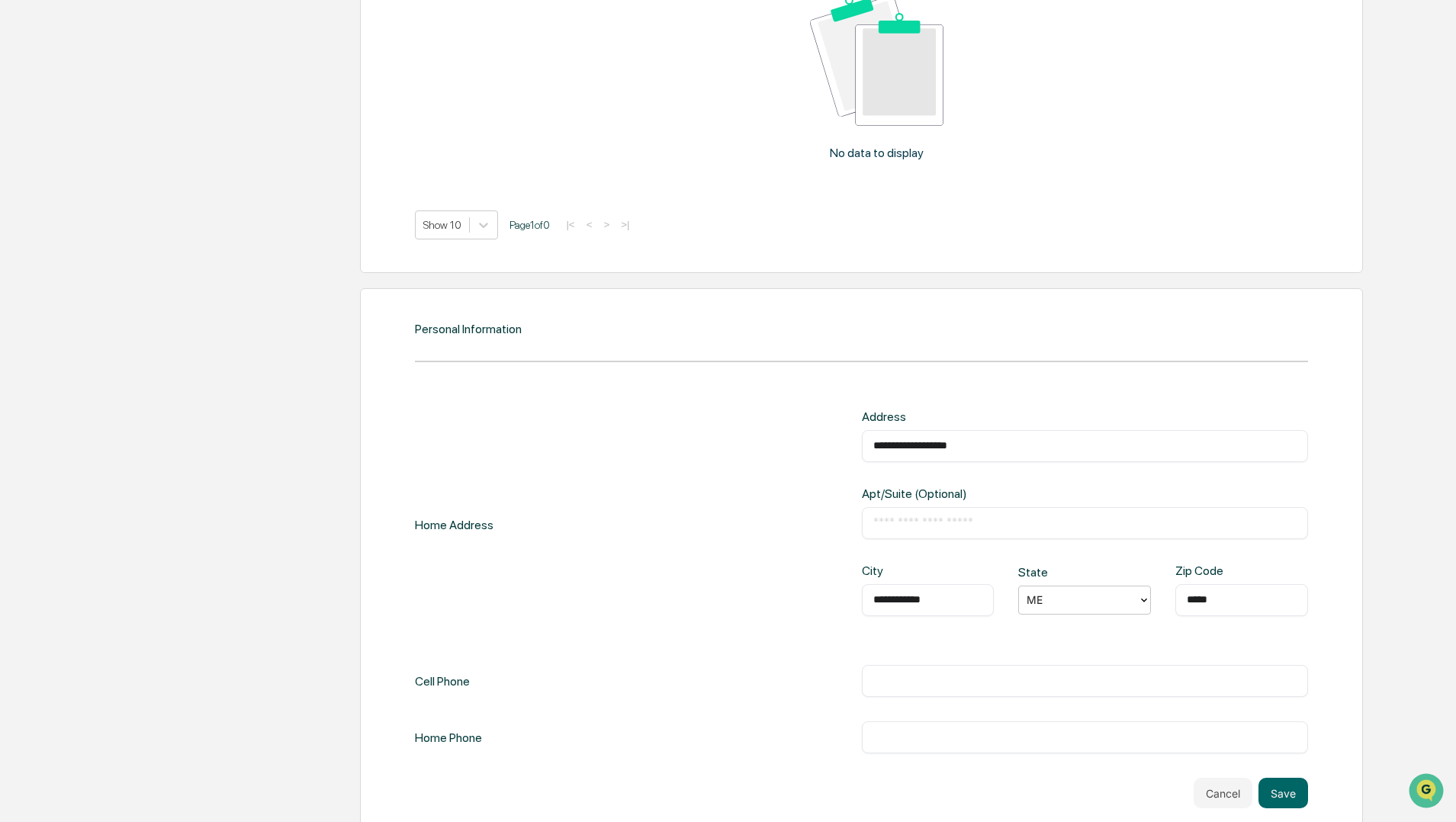
scroll to position [1508, 0]
click at [1038, 671] on input "text" at bounding box center [1085, 678] width 424 height 15
type input "**********"
click at [774, 652] on div "**********" at bounding box center [861, 579] width 893 height 345
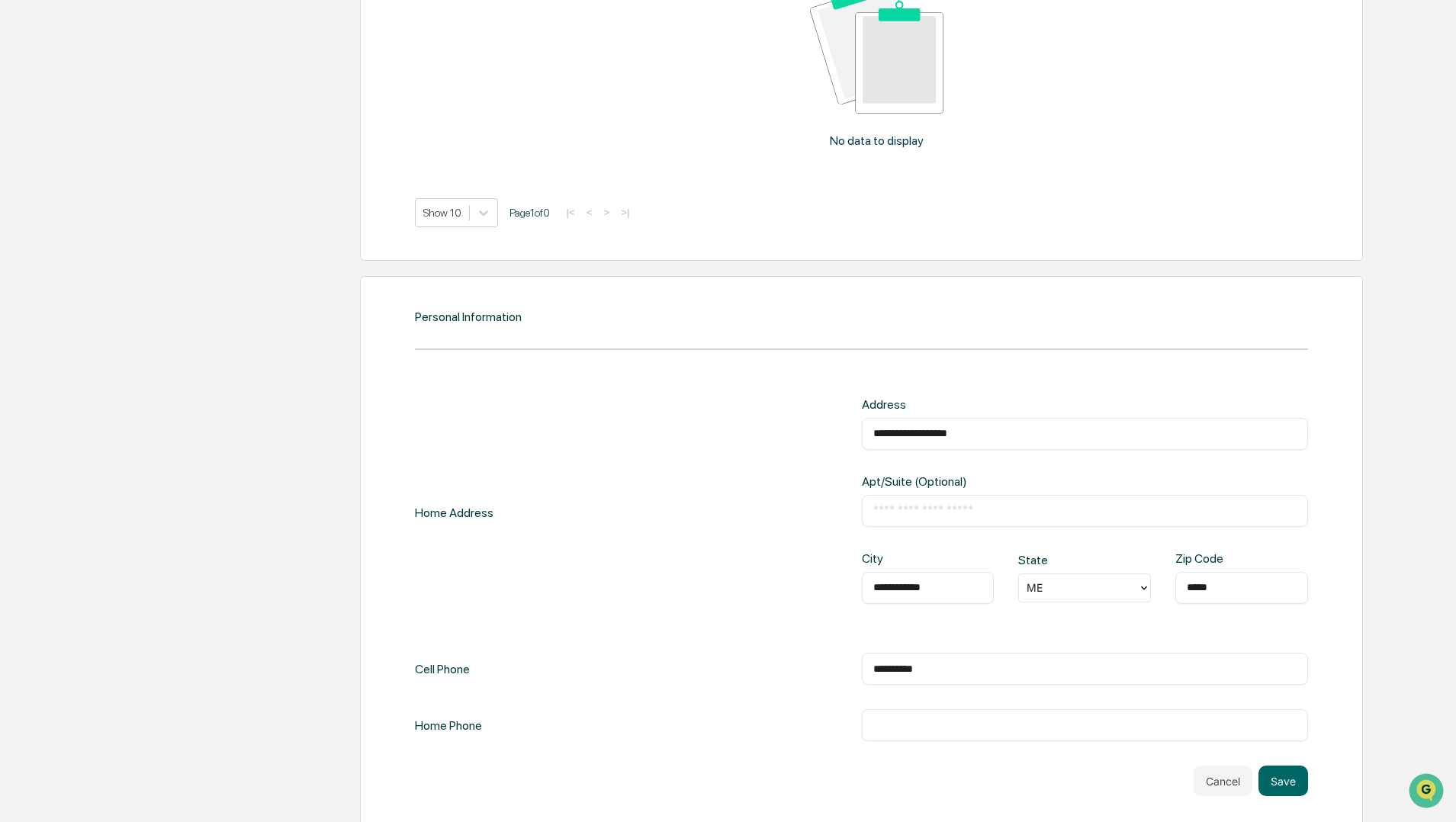
scroll to position [1524, 0]
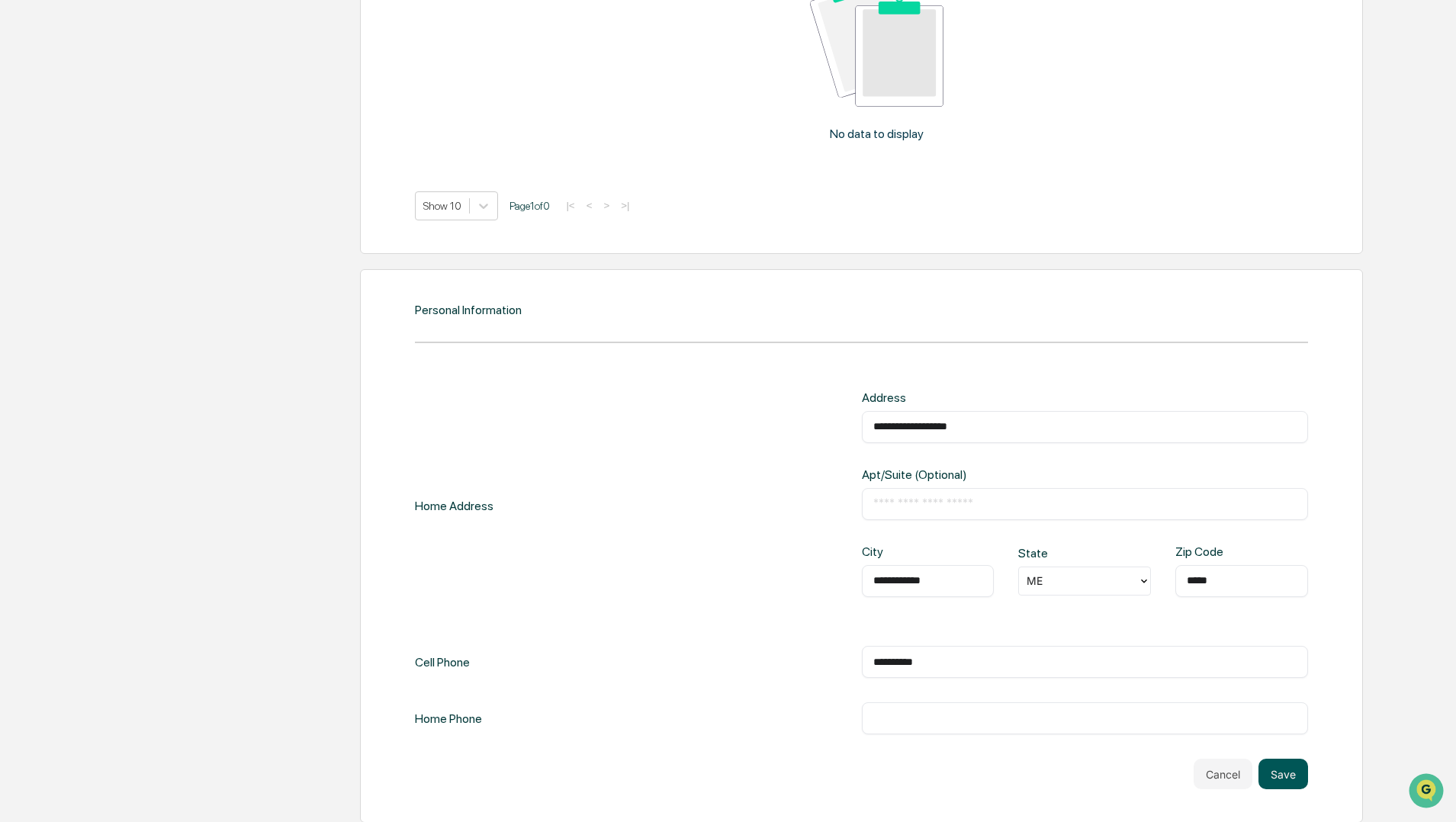
click at [1283, 767] on button "Save" at bounding box center [1283, 774] width 50 height 31
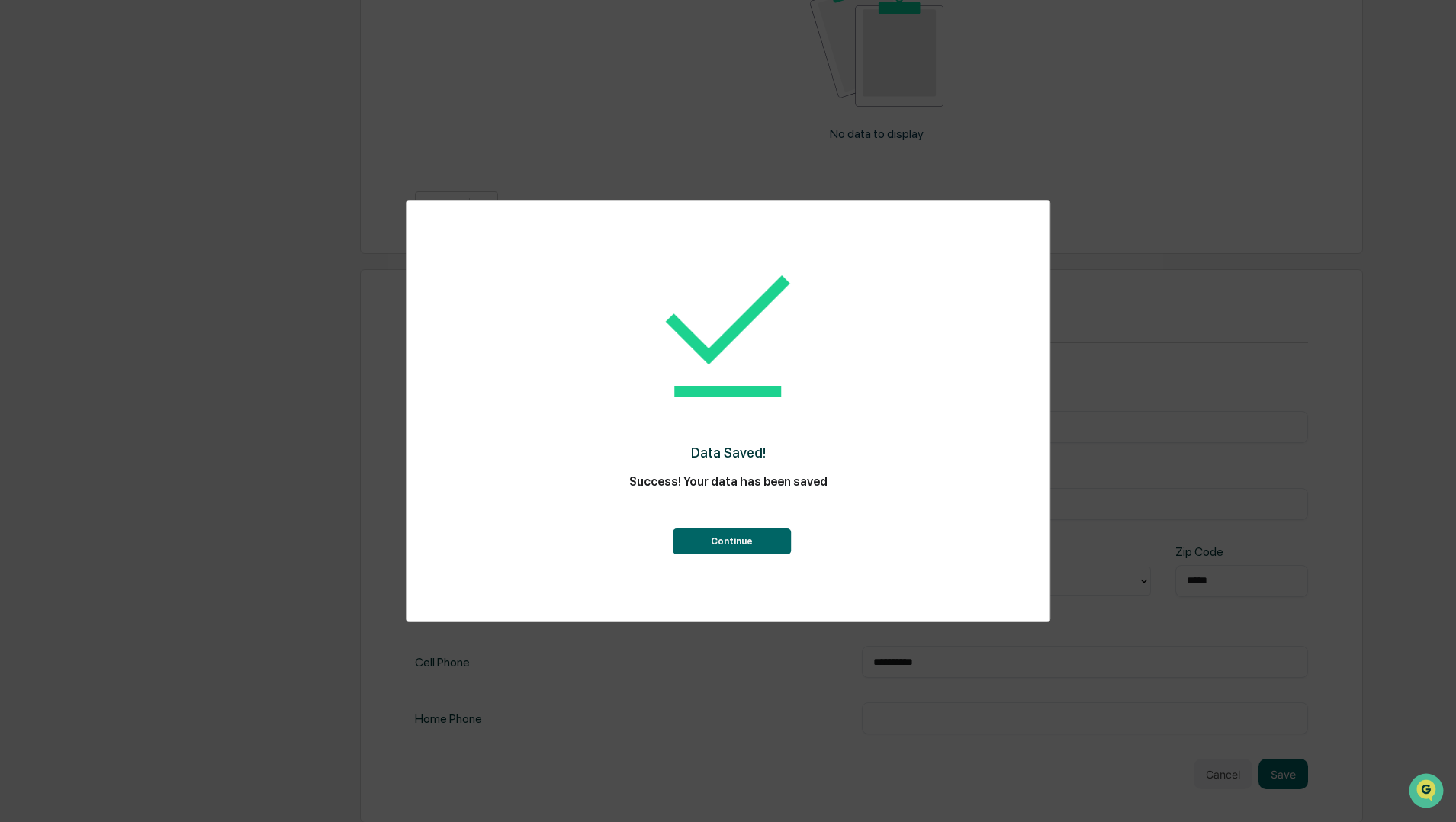
click at [753, 542] on button "Continue" at bounding box center [732, 541] width 118 height 26
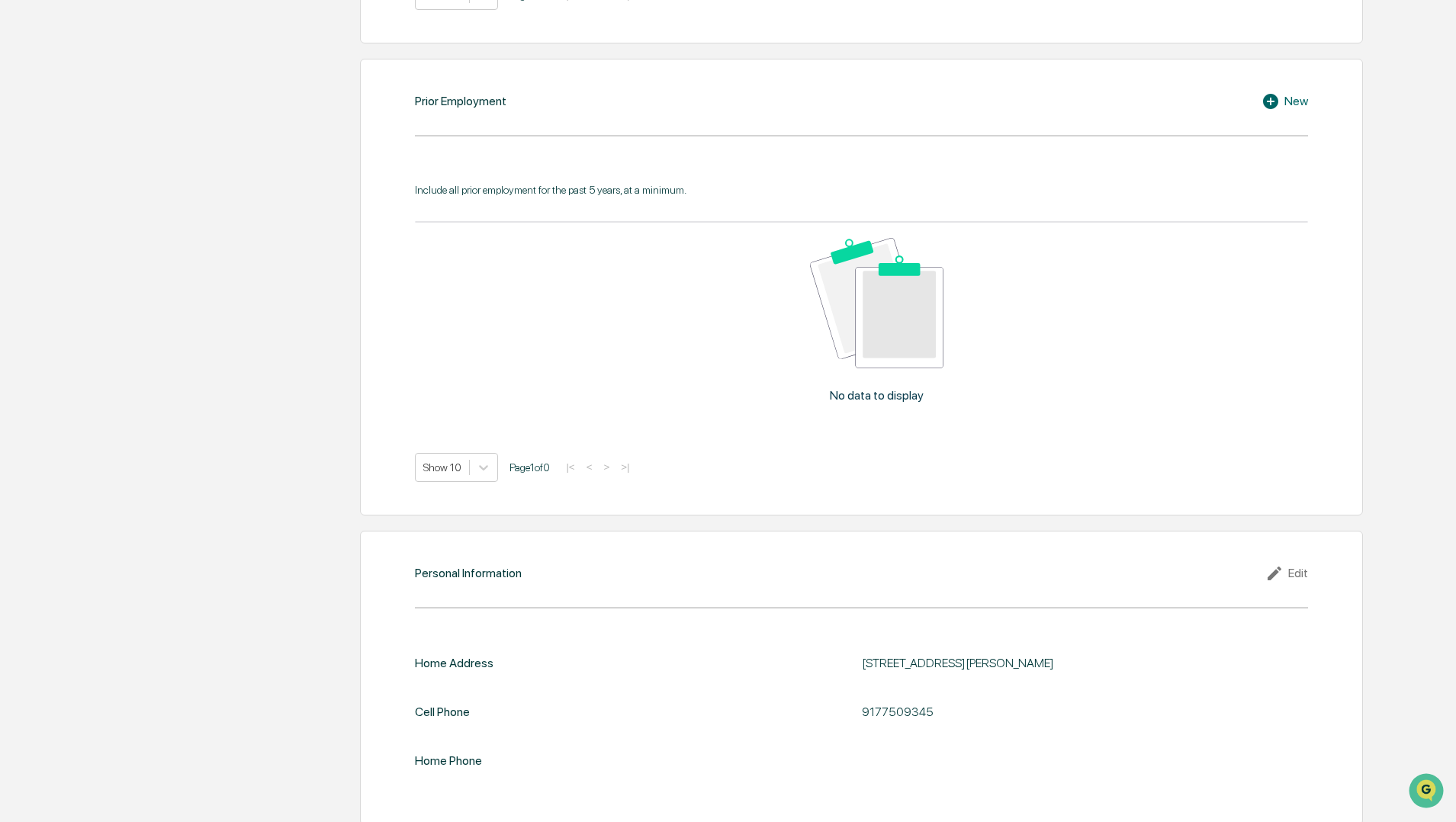
scroll to position [1266, 0]
click at [1295, 92] on div "New" at bounding box center [1284, 98] width 46 height 18
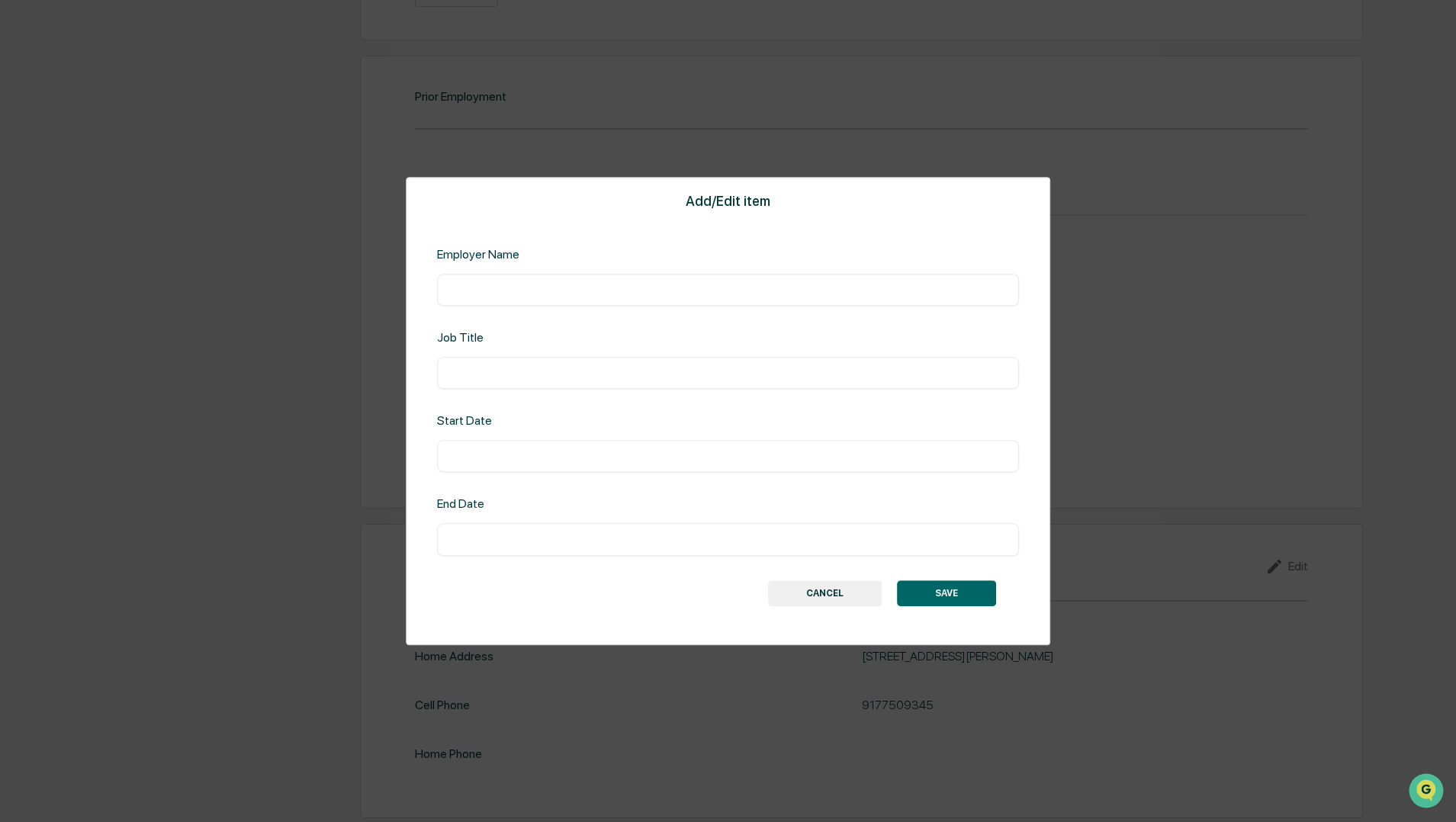
scroll to position [1261, 0]
click at [587, 300] on div "​" at bounding box center [728, 290] width 583 height 32
click at [586, 291] on input "text" at bounding box center [728, 289] width 560 height 15
type input "**********"
click at [515, 365] on div "​" at bounding box center [728, 372] width 583 height 32
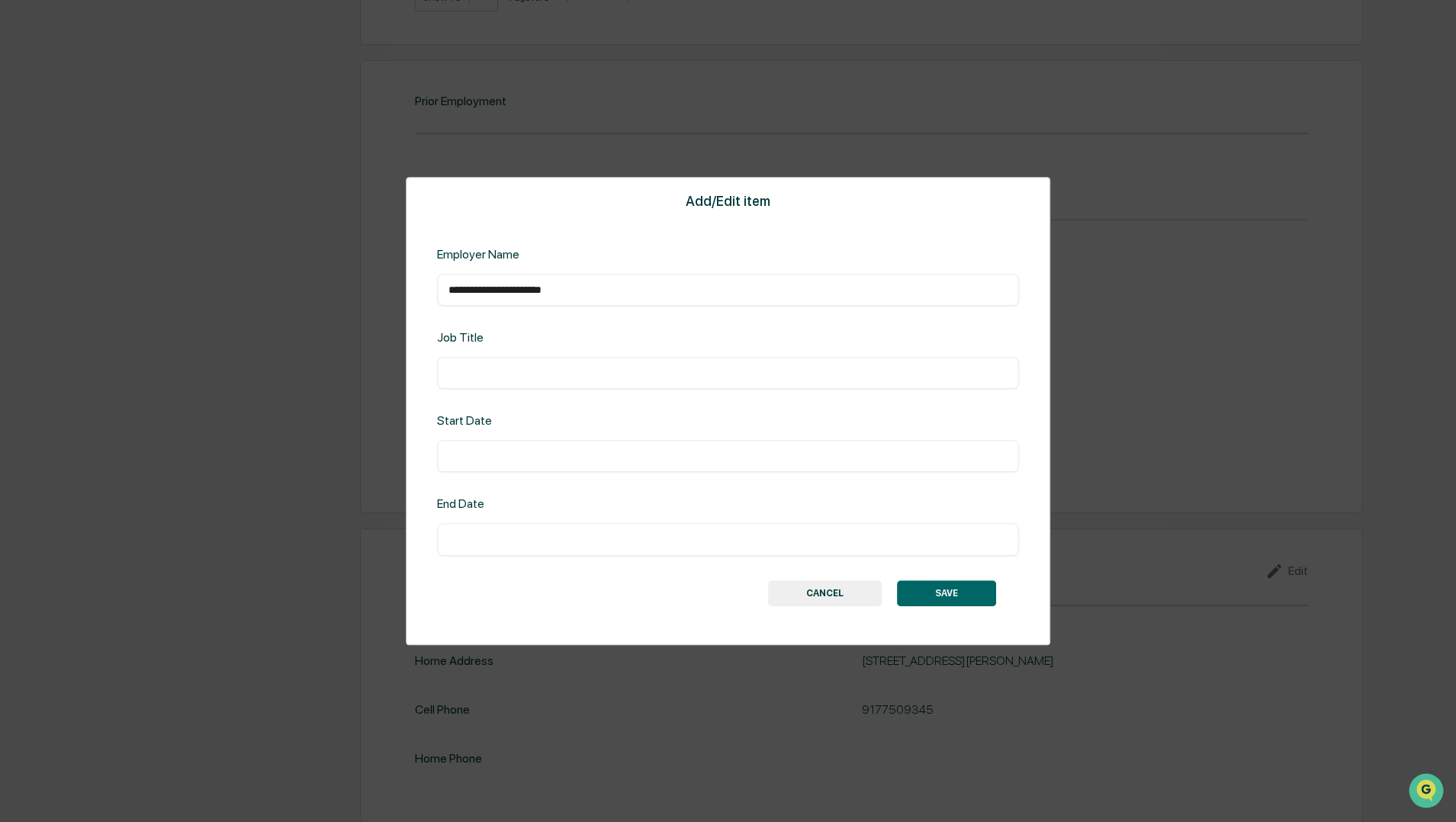
click at [503, 377] on input "text" at bounding box center [728, 372] width 560 height 15
type input "**********"
click at [469, 456] on input "text" at bounding box center [728, 457] width 560 height 15
type input "**********"
click at [464, 545] on input "text" at bounding box center [728, 539] width 560 height 15
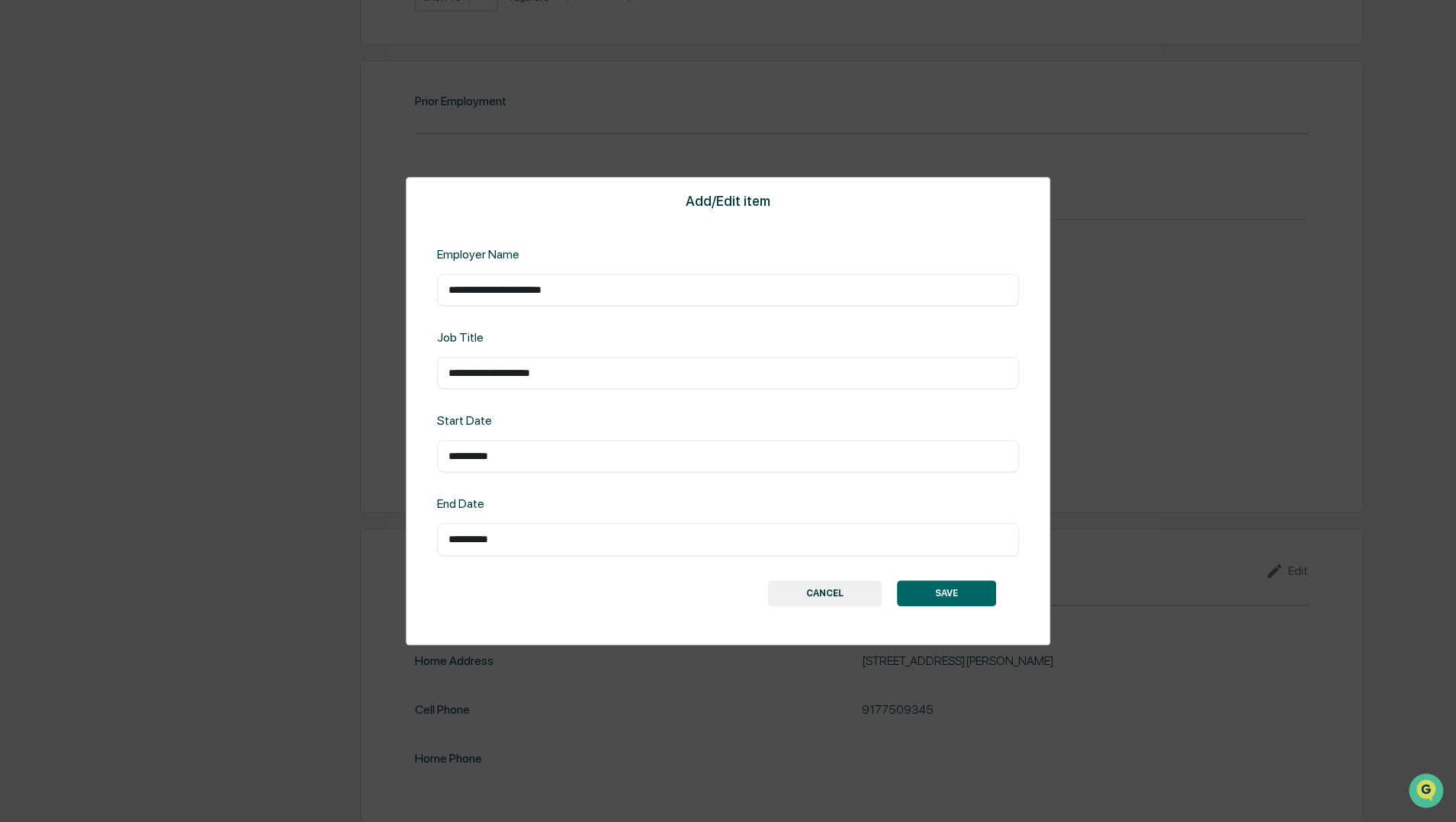
type input "**********"
click at [927, 590] on button "SAVE" at bounding box center [947, 593] width 99 height 26
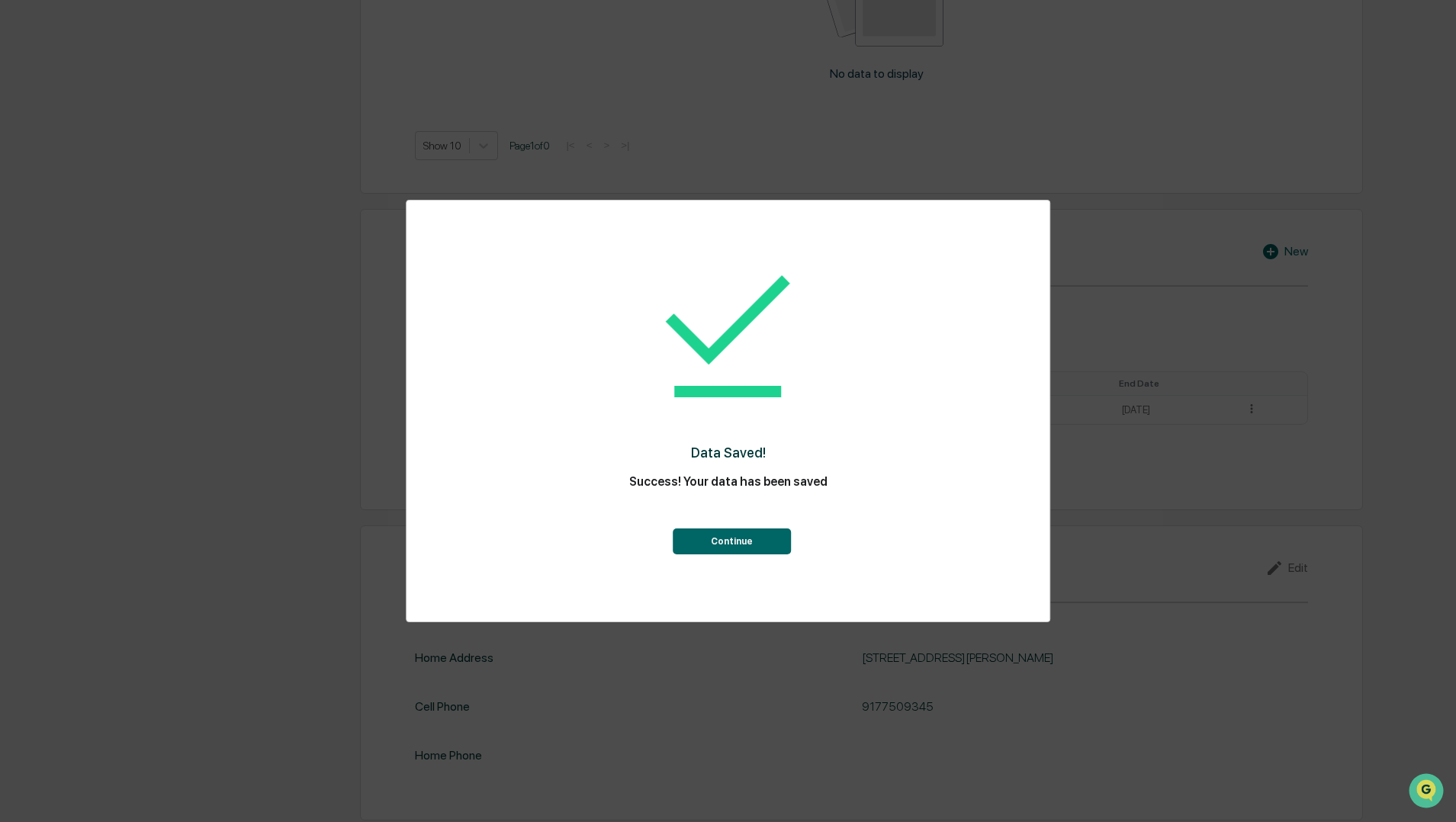
click at [747, 540] on button "Continue" at bounding box center [732, 541] width 118 height 26
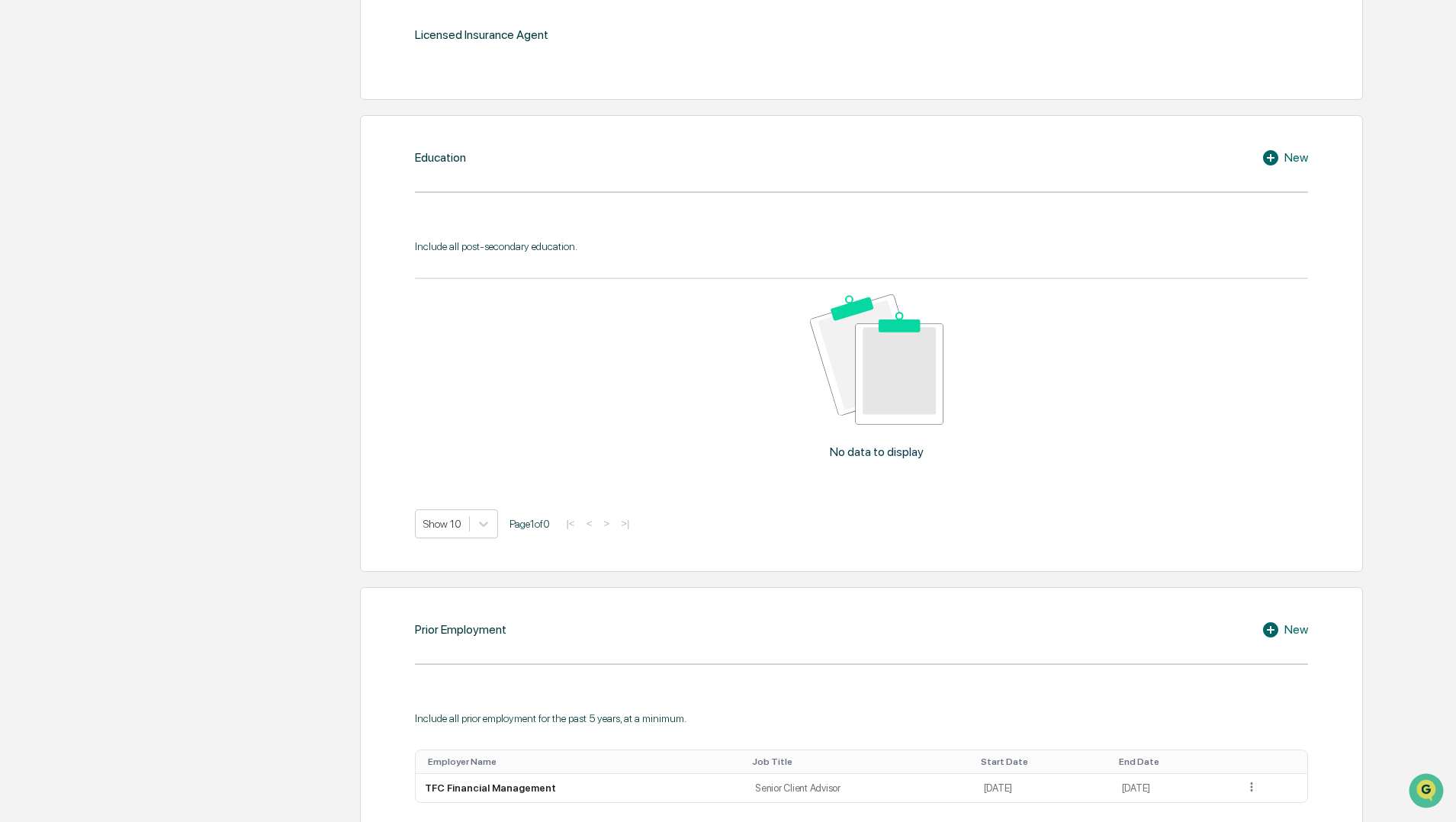
scroll to position [682, 0]
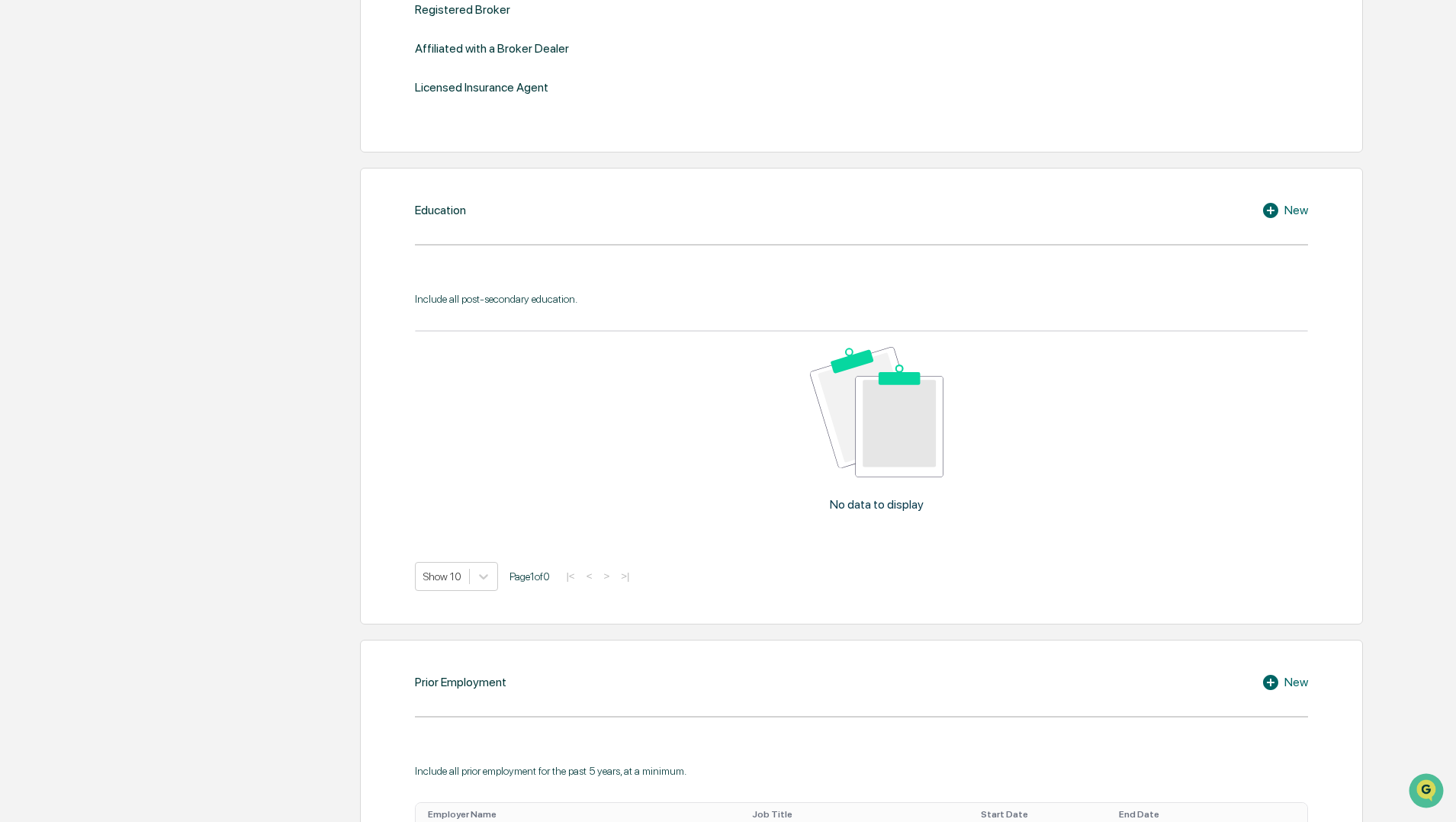
click at [1294, 207] on div "New" at bounding box center [1284, 210] width 46 height 18
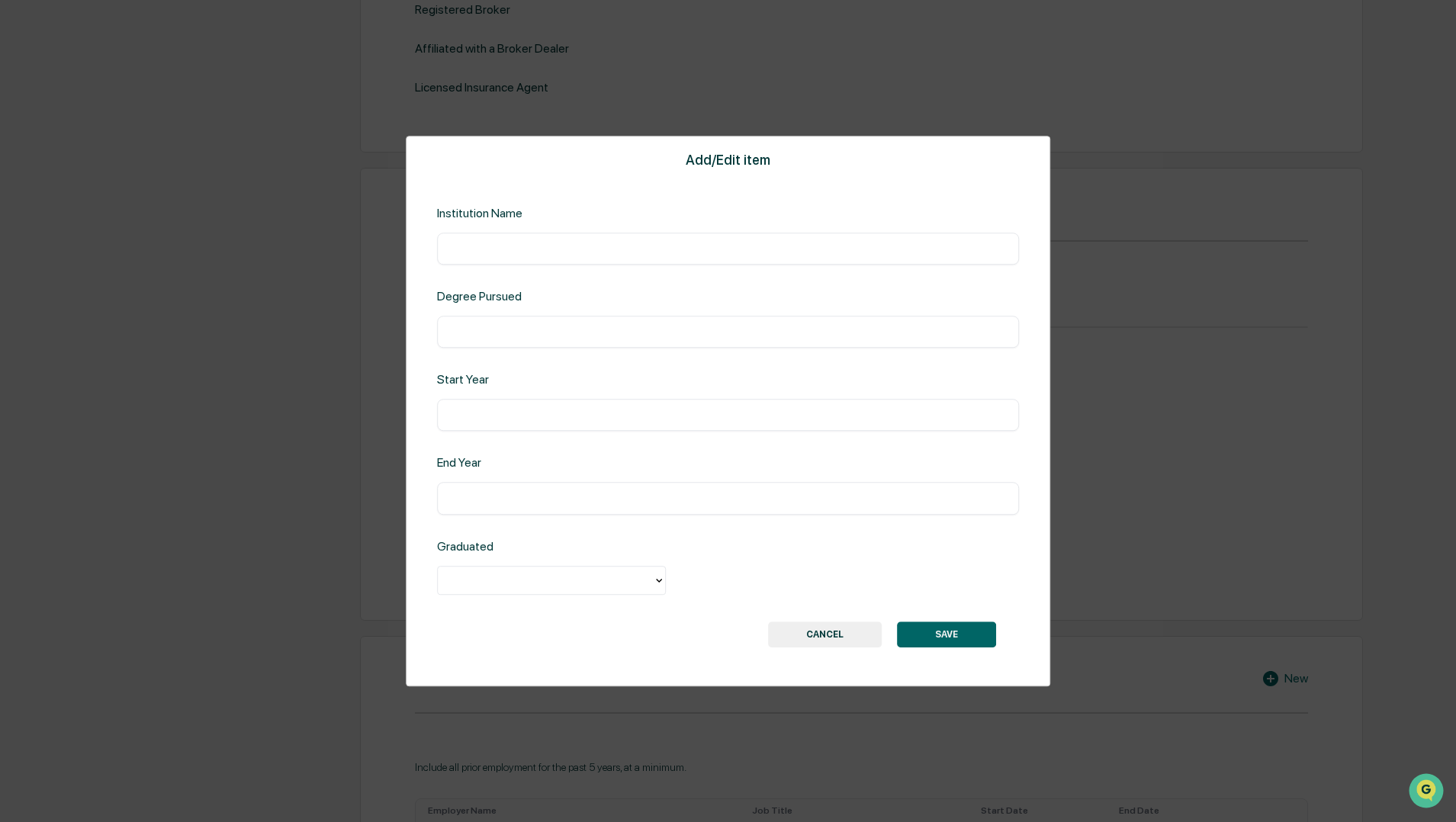
click at [639, 256] on input "text" at bounding box center [728, 248] width 560 height 15
type input "**********"
click at [609, 317] on div "​" at bounding box center [728, 331] width 583 height 32
click at [606, 326] on input "text" at bounding box center [728, 331] width 560 height 15
type input "**********"
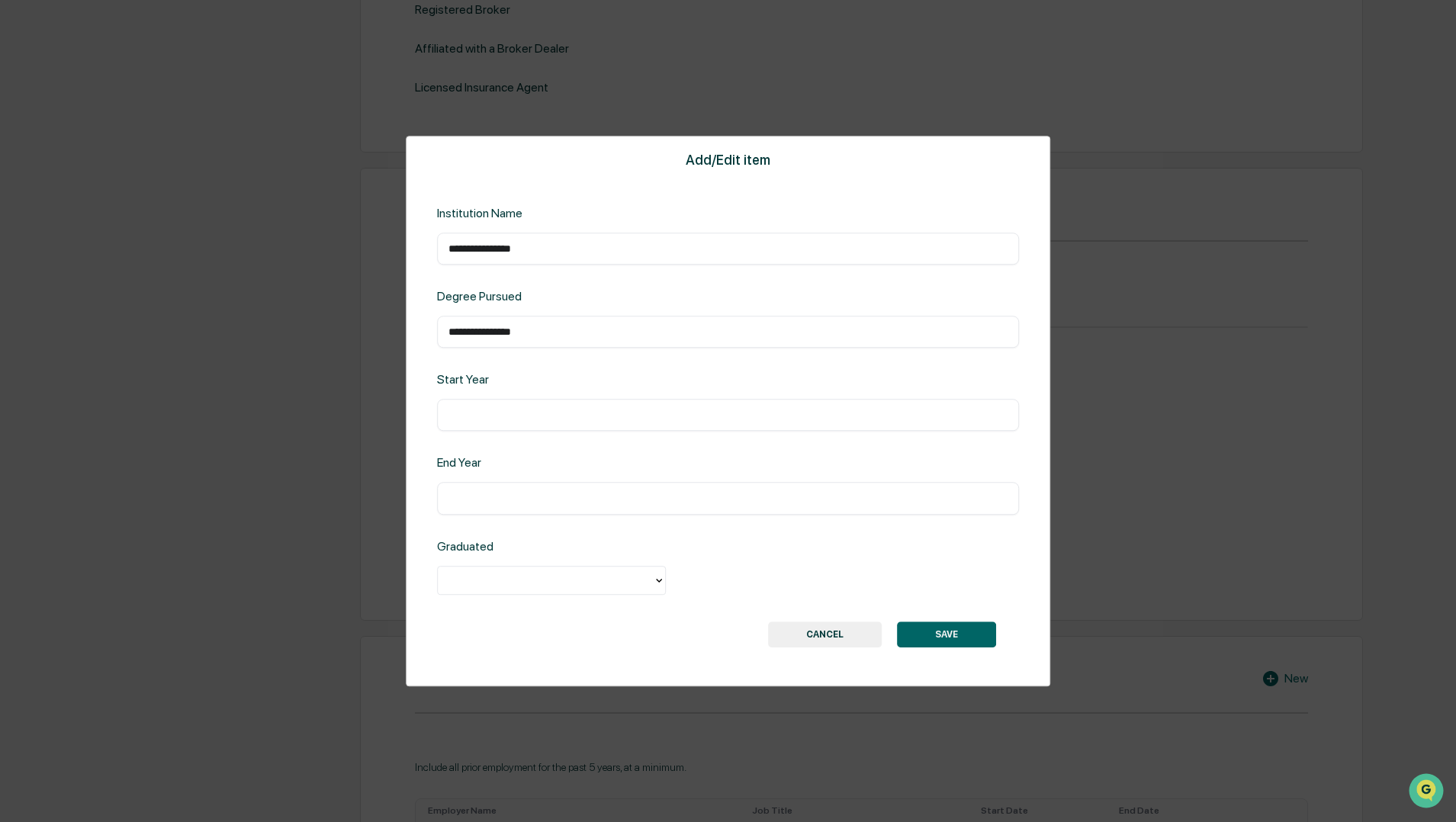
click at [553, 408] on input "text" at bounding box center [728, 415] width 560 height 15
type input "****"
click at [564, 491] on input "text" at bounding box center [728, 498] width 560 height 15
type input "****"
click at [551, 572] on div at bounding box center [546, 580] width 200 height 17
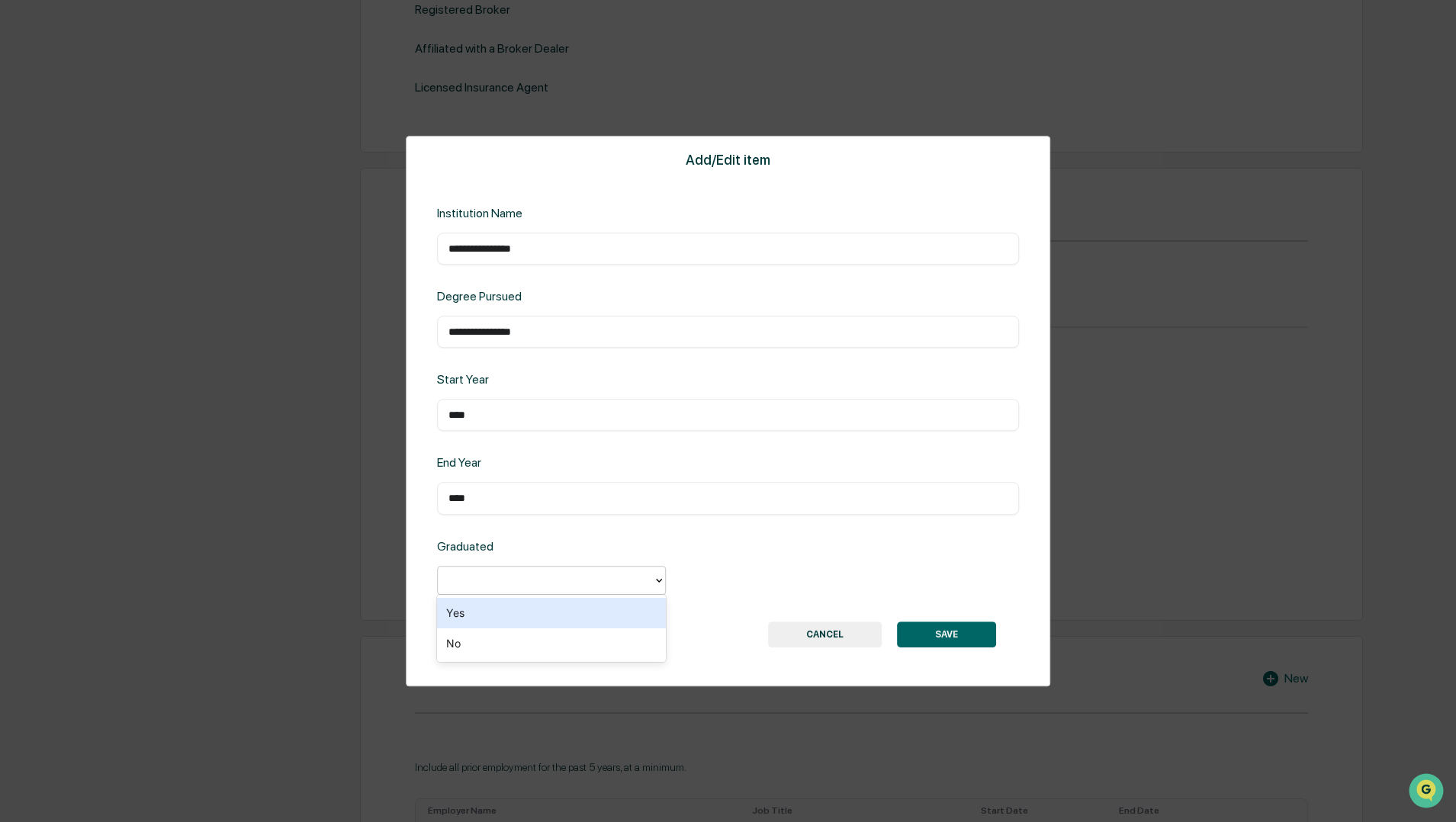
click at [539, 604] on div "Yes" at bounding box center [551, 613] width 229 height 31
click at [921, 632] on button "SAVE" at bounding box center [947, 634] width 99 height 26
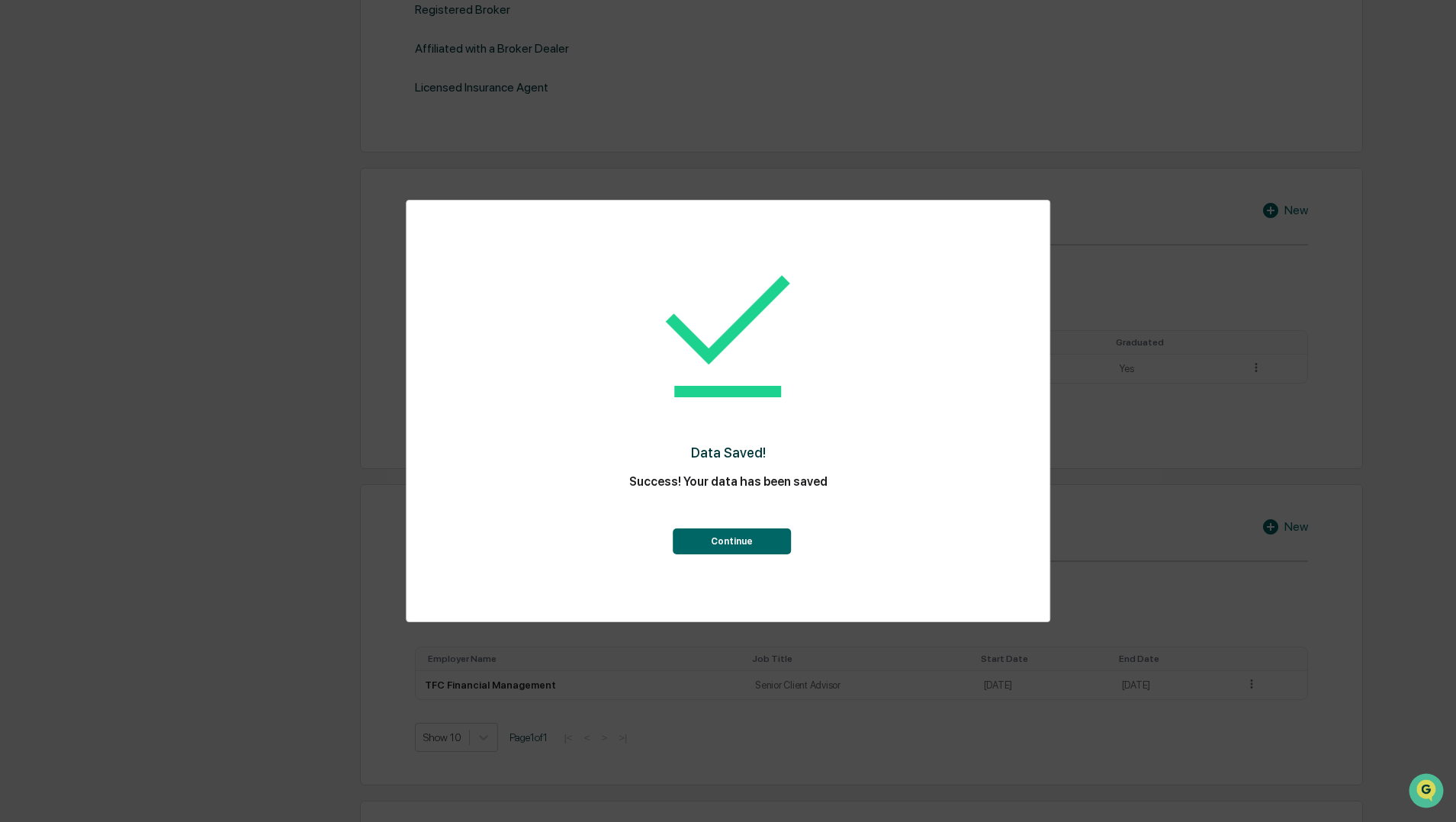
click at [758, 532] on button "Continue" at bounding box center [732, 541] width 118 height 26
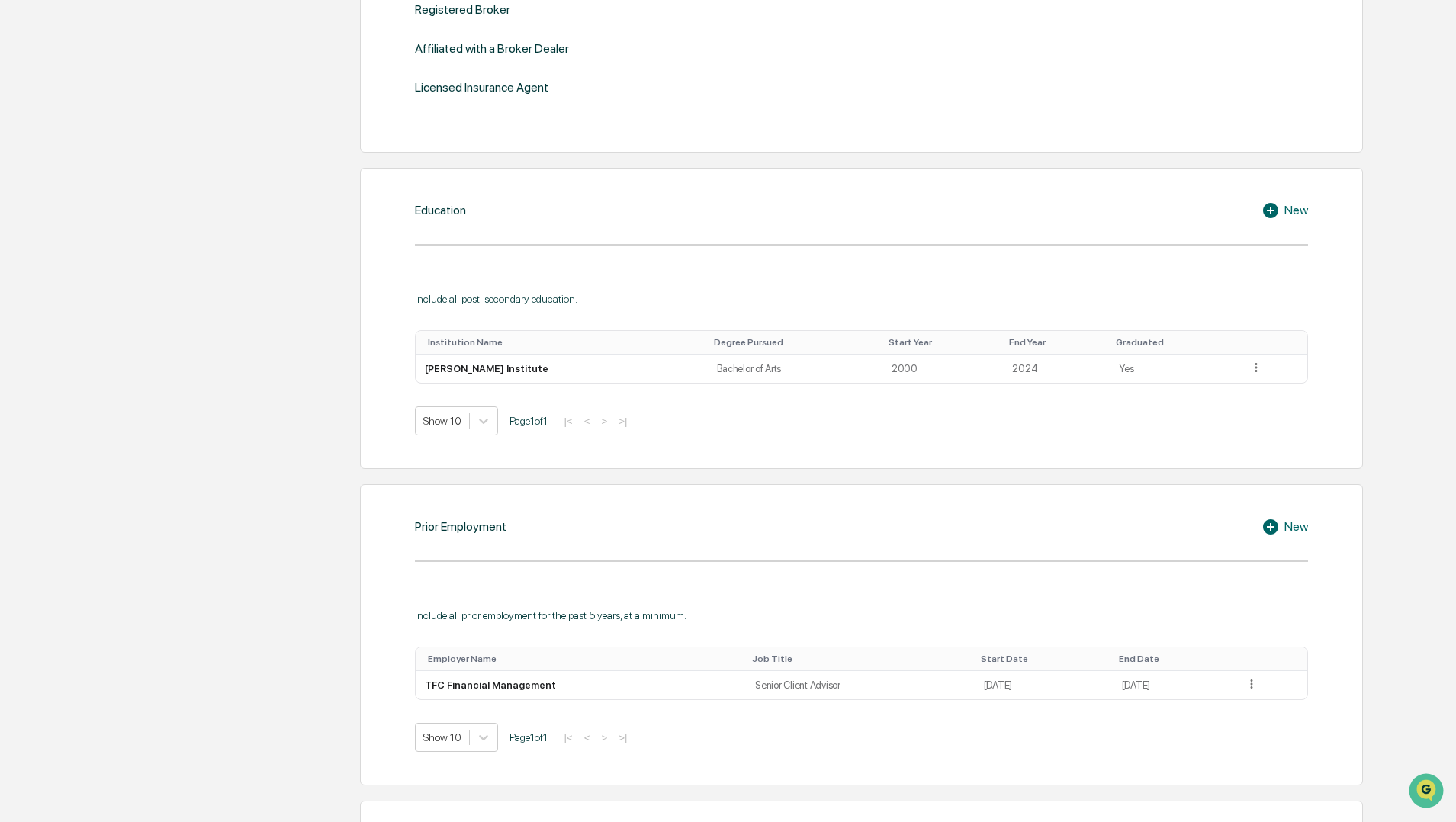
click at [1294, 213] on div "New" at bounding box center [1284, 210] width 46 height 18
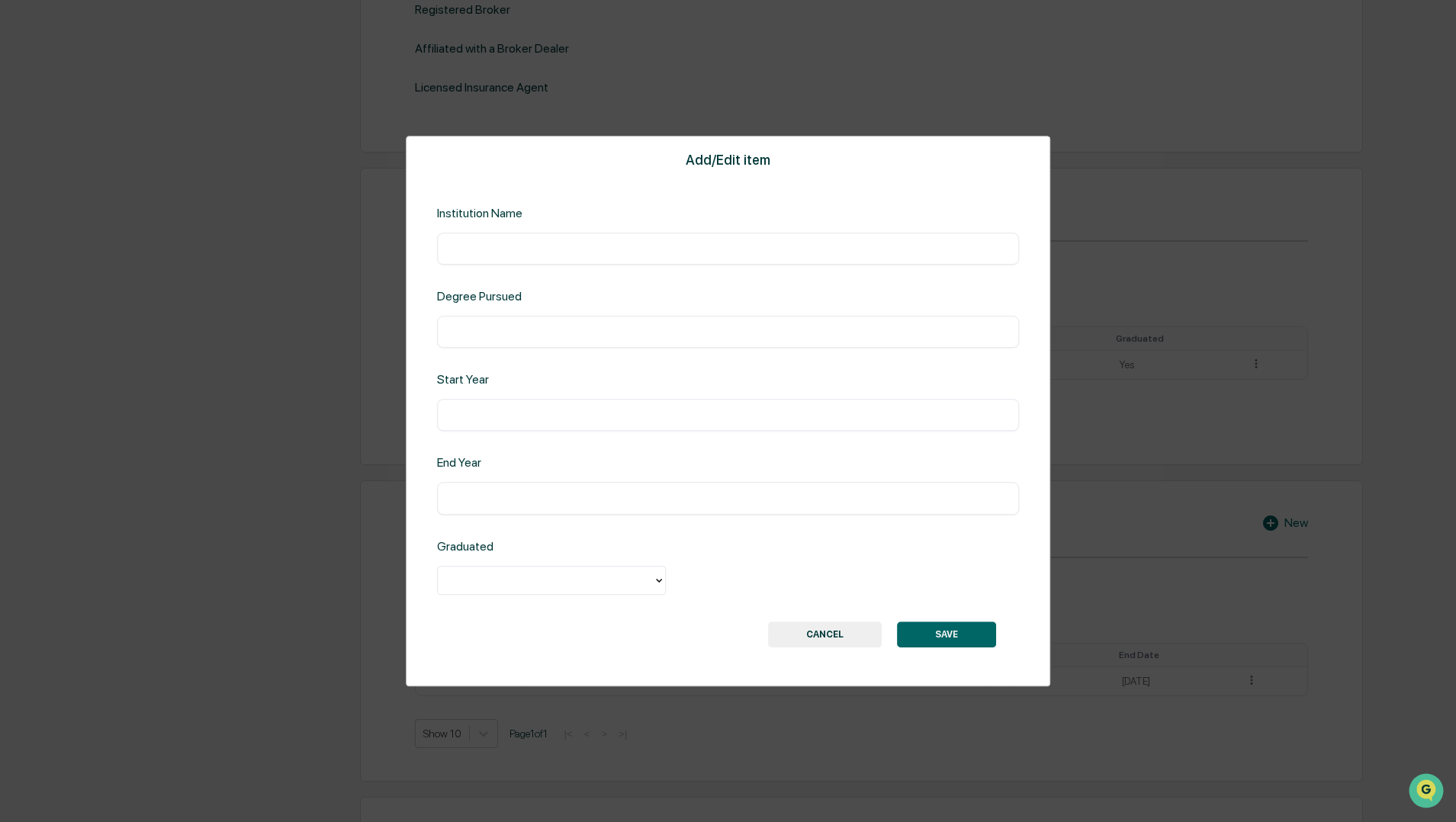
click at [652, 246] on input "text" at bounding box center [728, 248] width 560 height 15
type input "**********"
type input "*"
type input "**********"
type input "****"
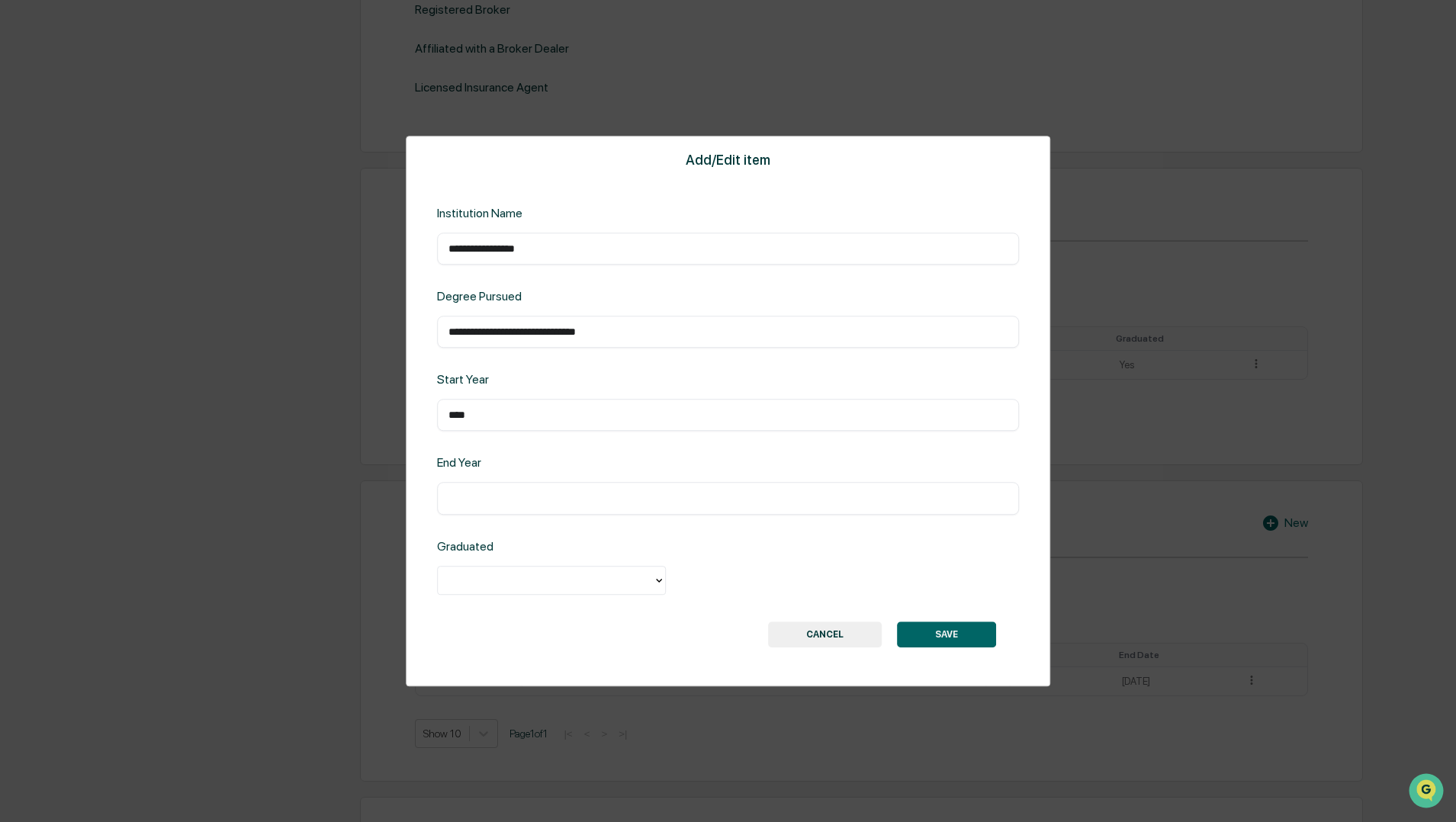
drag, startPoint x: 600, startPoint y: 490, endPoint x: 602, endPoint y: 480, distance: 10.2
click at [600, 491] on input "text" at bounding box center [728, 498] width 560 height 15
type input "****"
click at [613, 579] on div at bounding box center [546, 580] width 200 height 17
click at [595, 609] on div "Yes" at bounding box center [551, 613] width 229 height 31
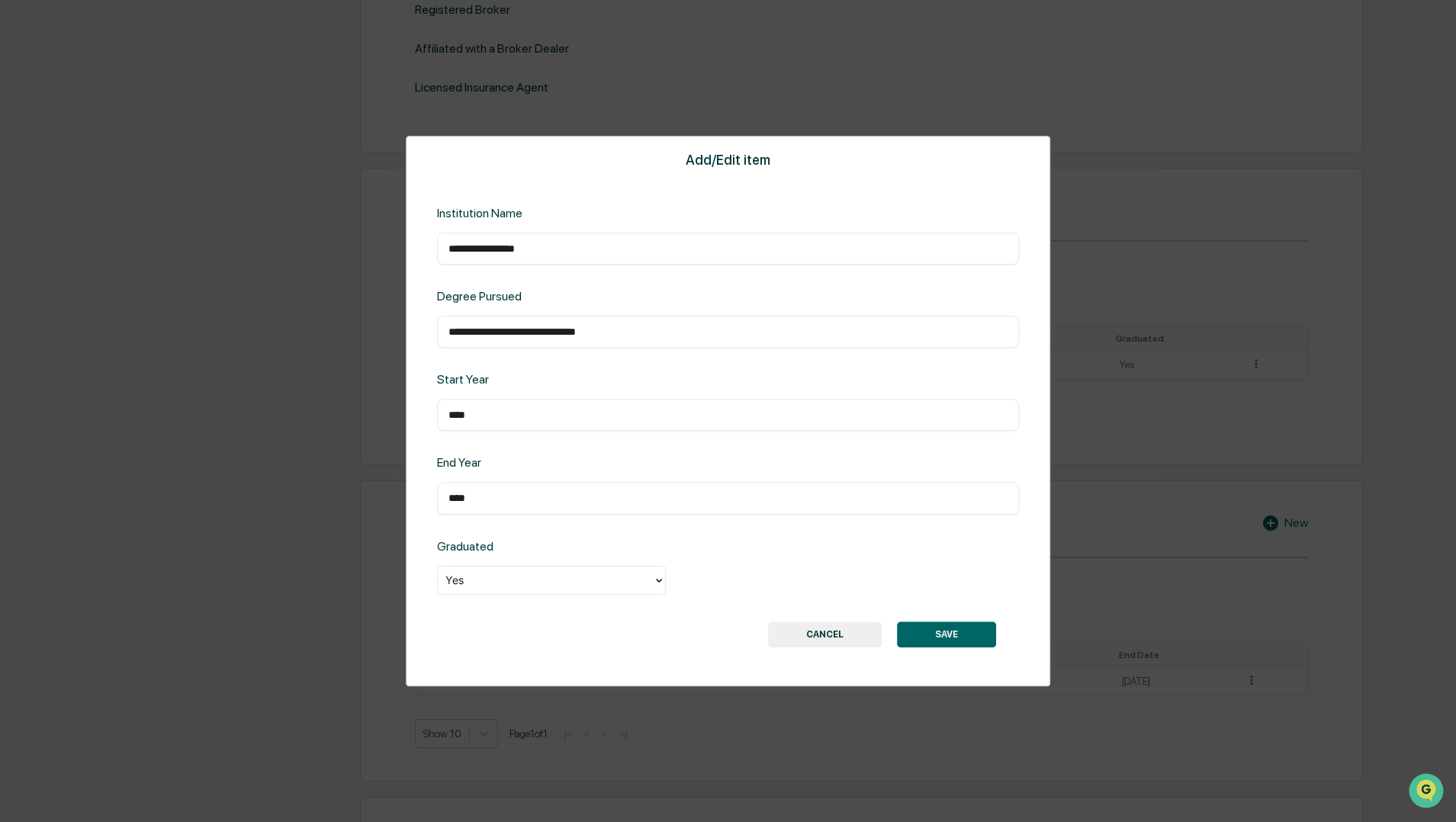
click at [927, 636] on button "SAVE" at bounding box center [947, 634] width 99 height 26
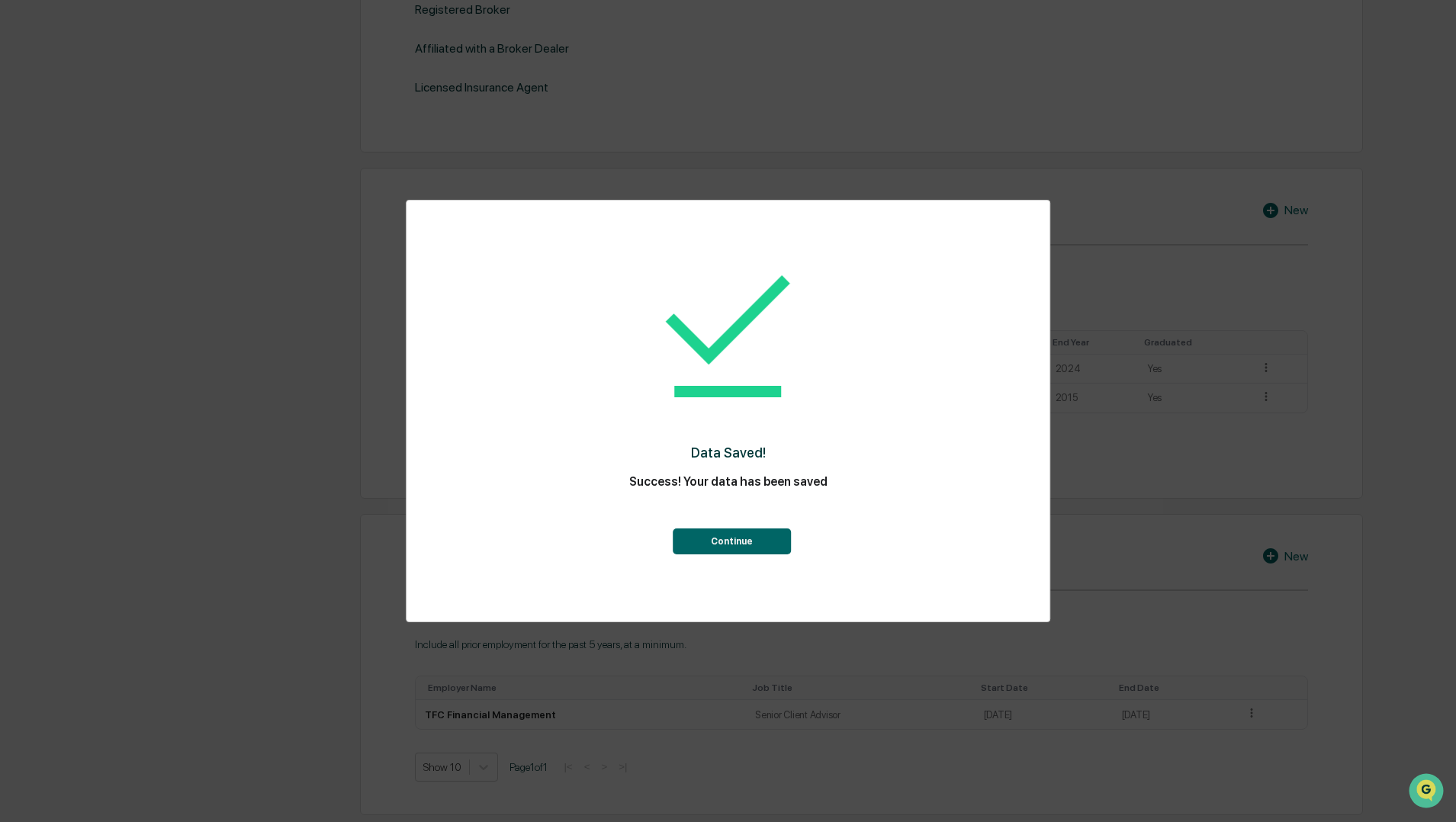
click at [740, 531] on button "Continue" at bounding box center [732, 541] width 118 height 26
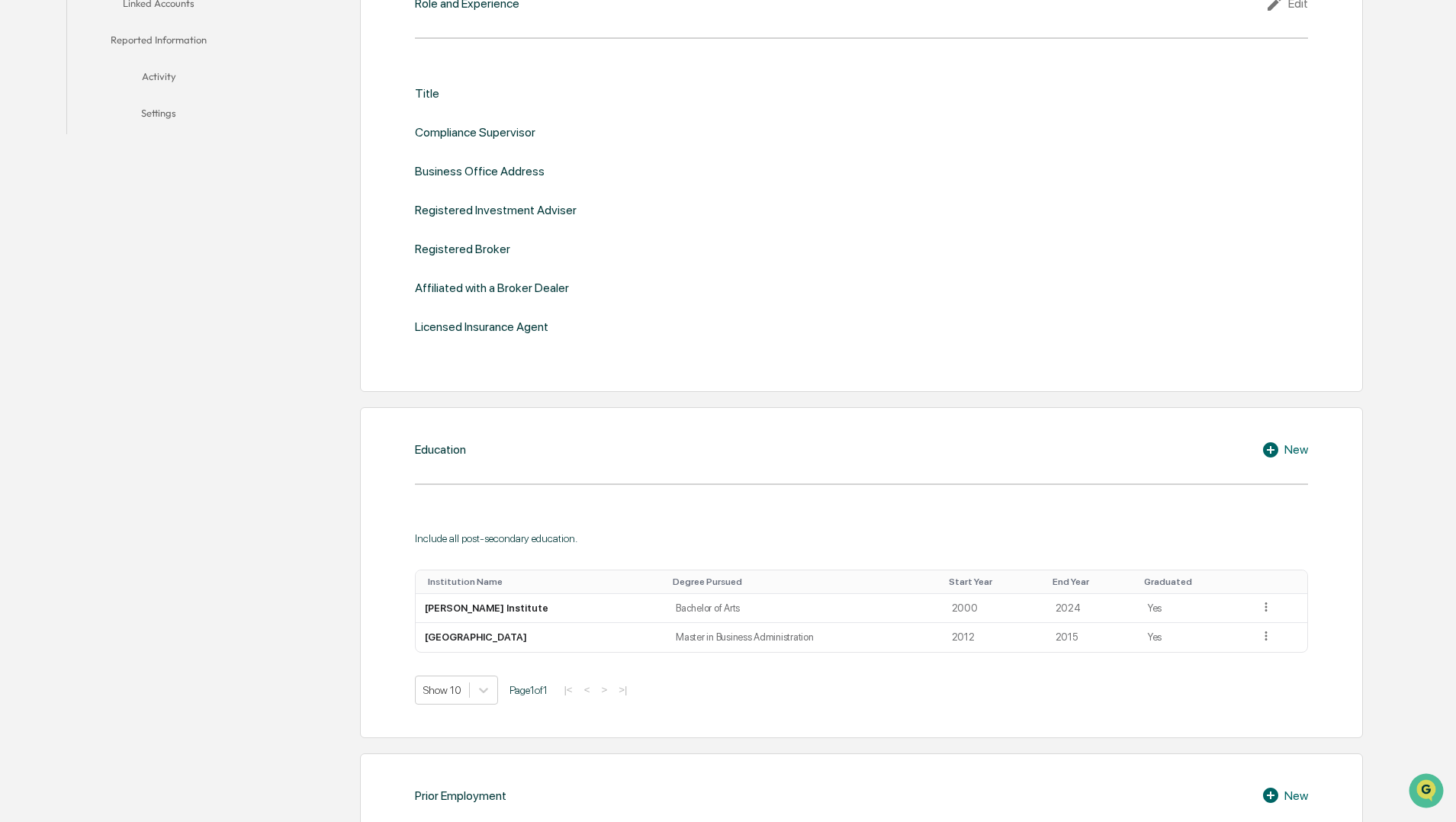
scroll to position [329, 0]
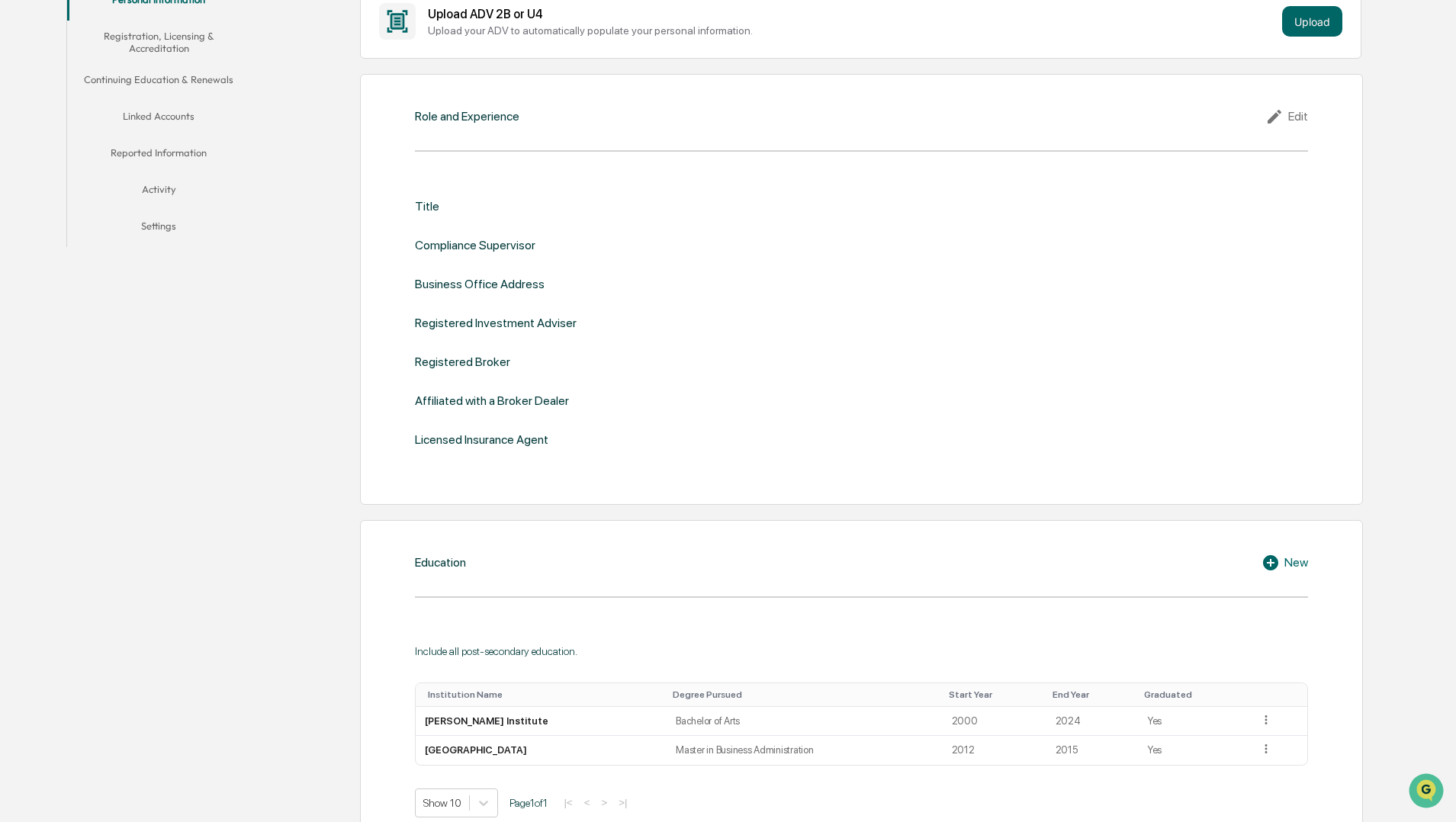
click at [1298, 116] on div "Edit" at bounding box center [1287, 117] width 43 height 18
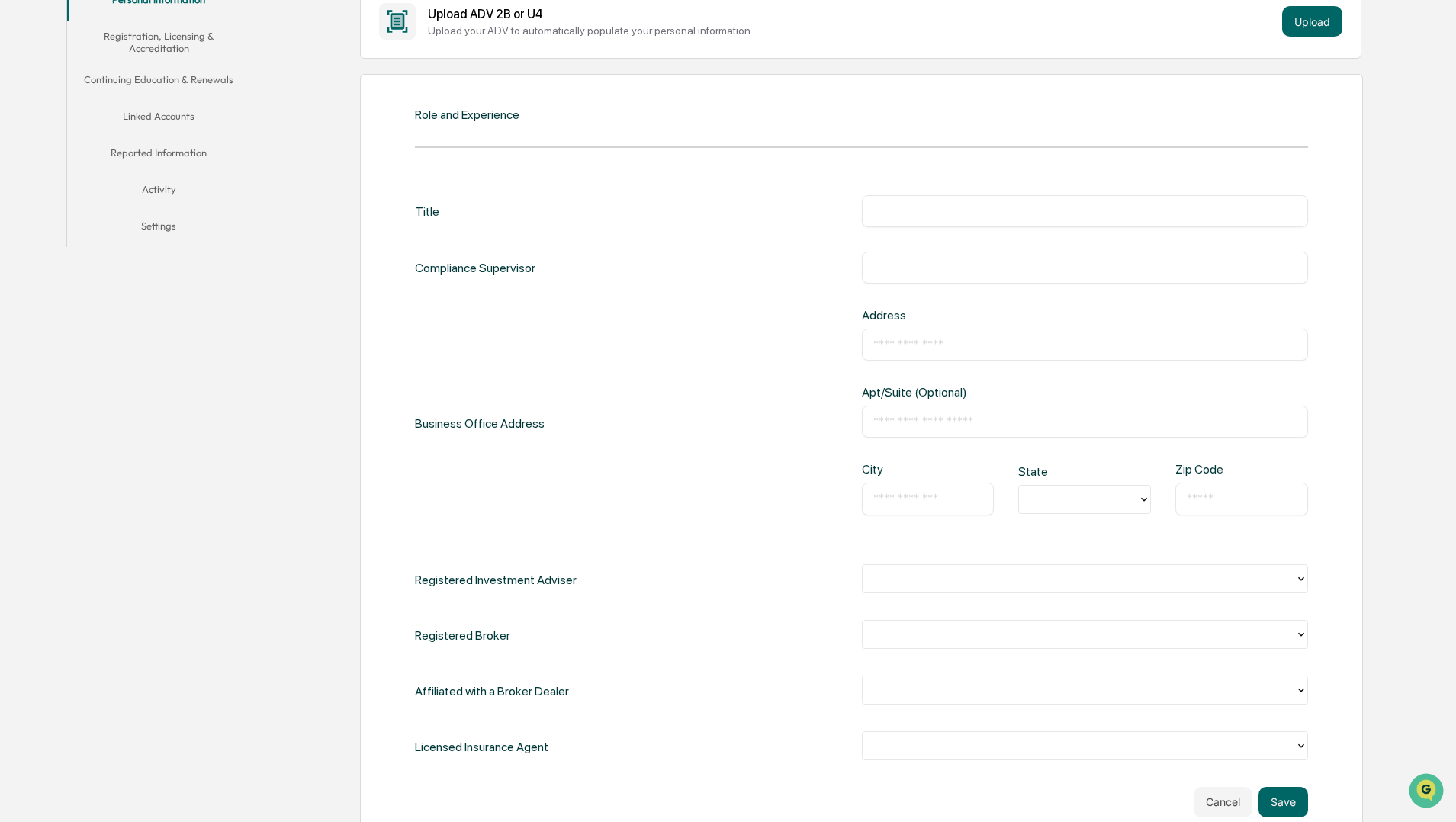
click at [1023, 210] on input "text" at bounding box center [1085, 211] width 424 height 15
type input "**********"
click at [1017, 261] on input "text" at bounding box center [1085, 267] width 424 height 15
type input "**********"
type input "*********"
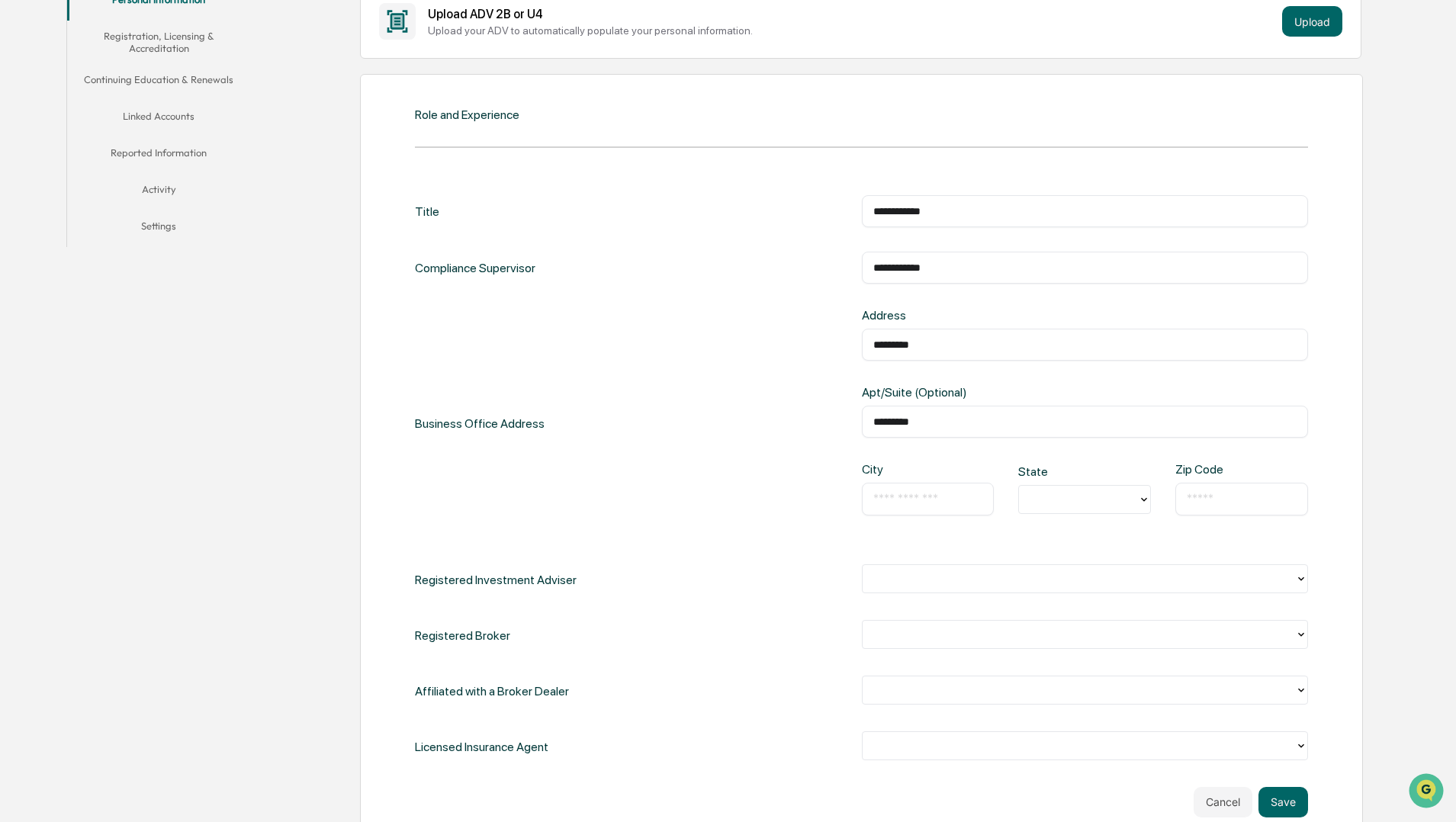
type input "*********"
drag, startPoint x: 924, startPoint y: 340, endPoint x: 854, endPoint y: 346, distance: 70.3
click at [854, 346] on div "Business Office Address Address ********* ​ Apt/Suite (Optional) ********* ​ Ci…" at bounding box center [861, 424] width 893 height 231
click at [798, 442] on div "Business Office Address Address ​ Apt/Suite (Optional) ********* ​ City ​ State…" at bounding box center [861, 424] width 893 height 231
drag, startPoint x: 943, startPoint y: 272, endPoint x: 849, endPoint y: 273, distance: 94.0
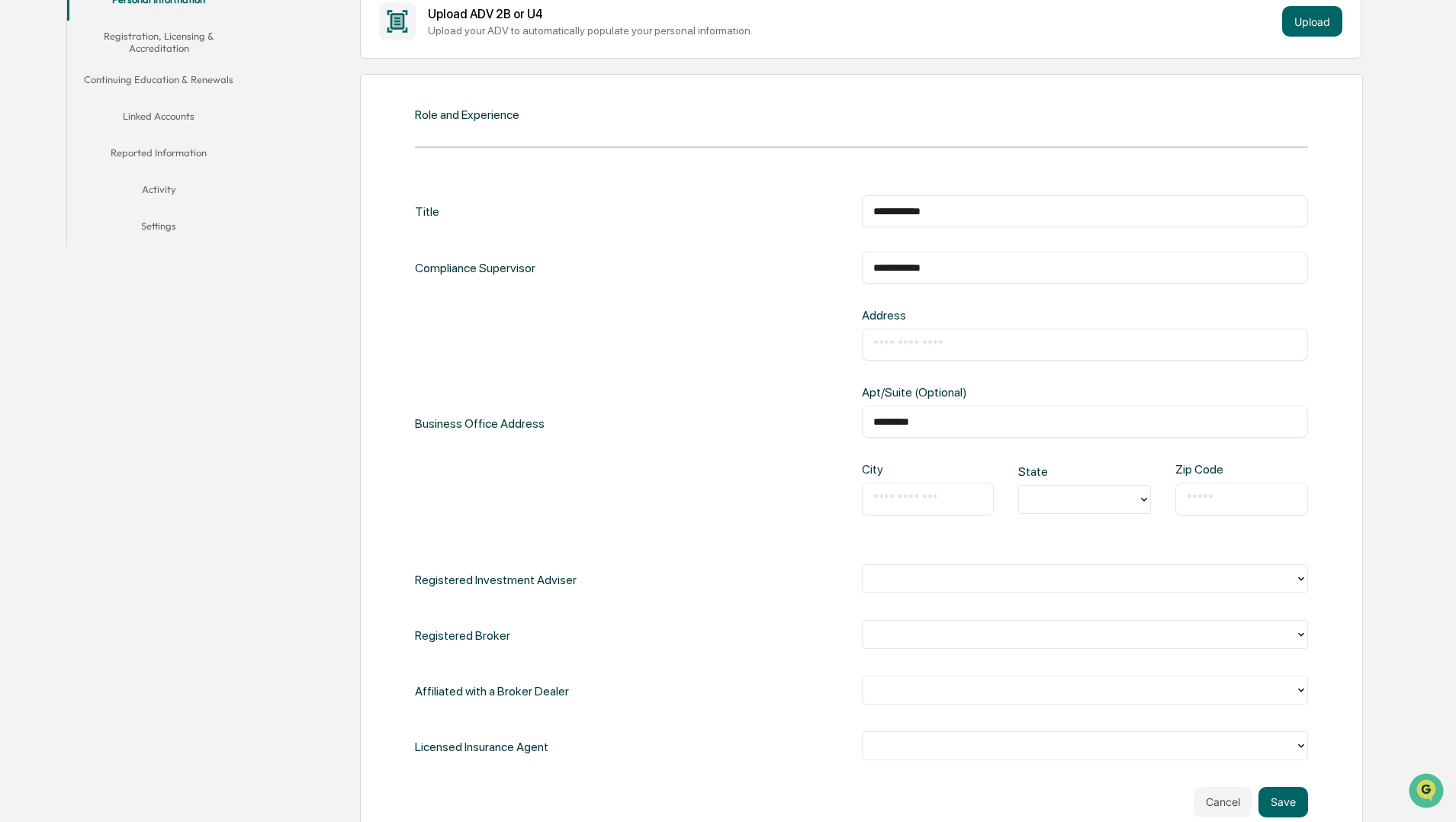
click at [849, 273] on div "**********" at bounding box center [861, 268] width 893 height 32
click at [898, 347] on input "text" at bounding box center [1085, 344] width 424 height 15
click at [898, 339] on input "text" at bounding box center [1085, 344] width 424 height 15
type input "**********"
click at [891, 492] on input "text" at bounding box center [928, 498] width 109 height 15
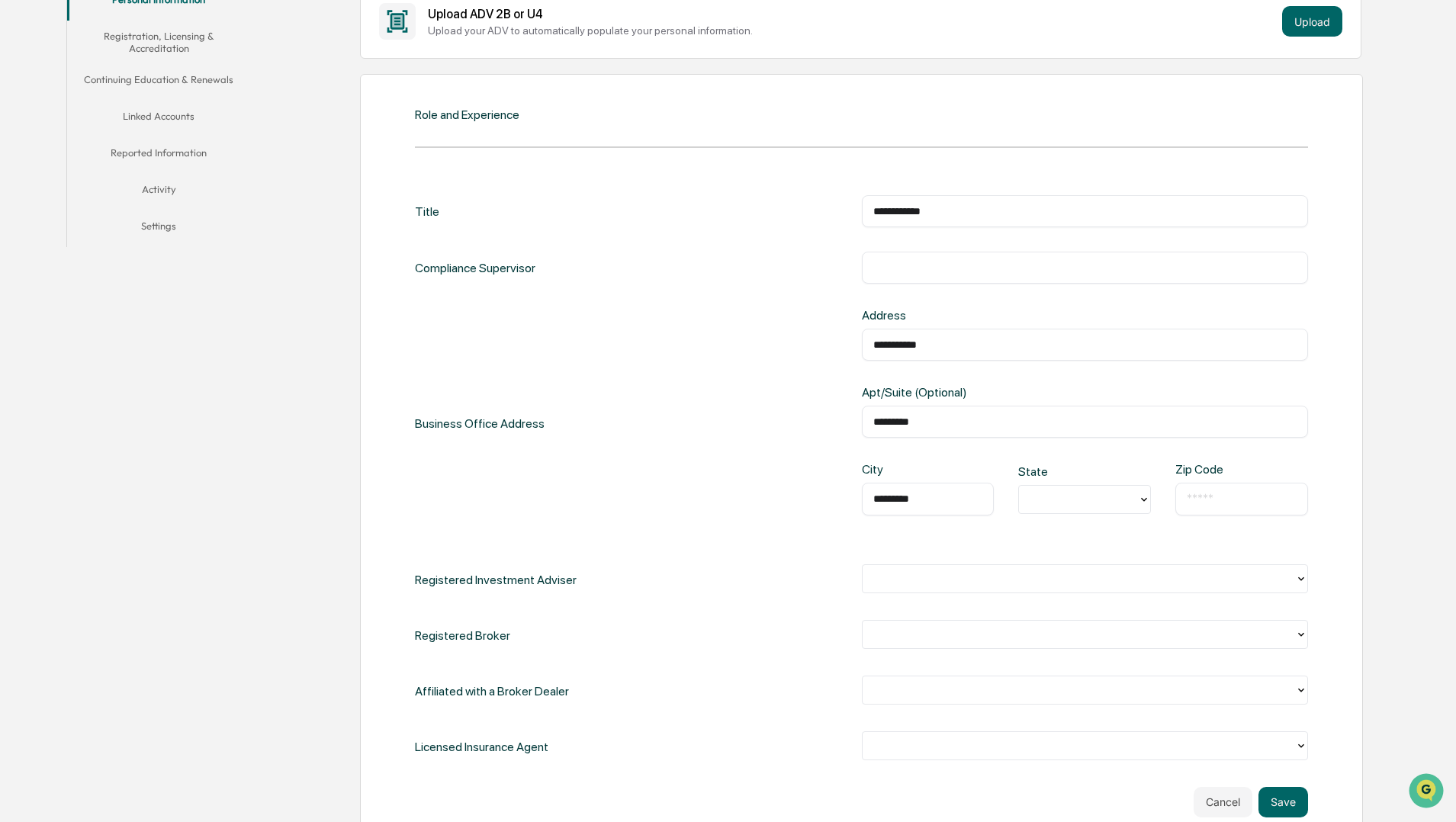
type input "*********"
type input "*"
type input "*****"
click at [767, 543] on div "**********" at bounding box center [861, 479] width 893 height 568
click at [907, 571] on div at bounding box center [1079, 579] width 417 height 17
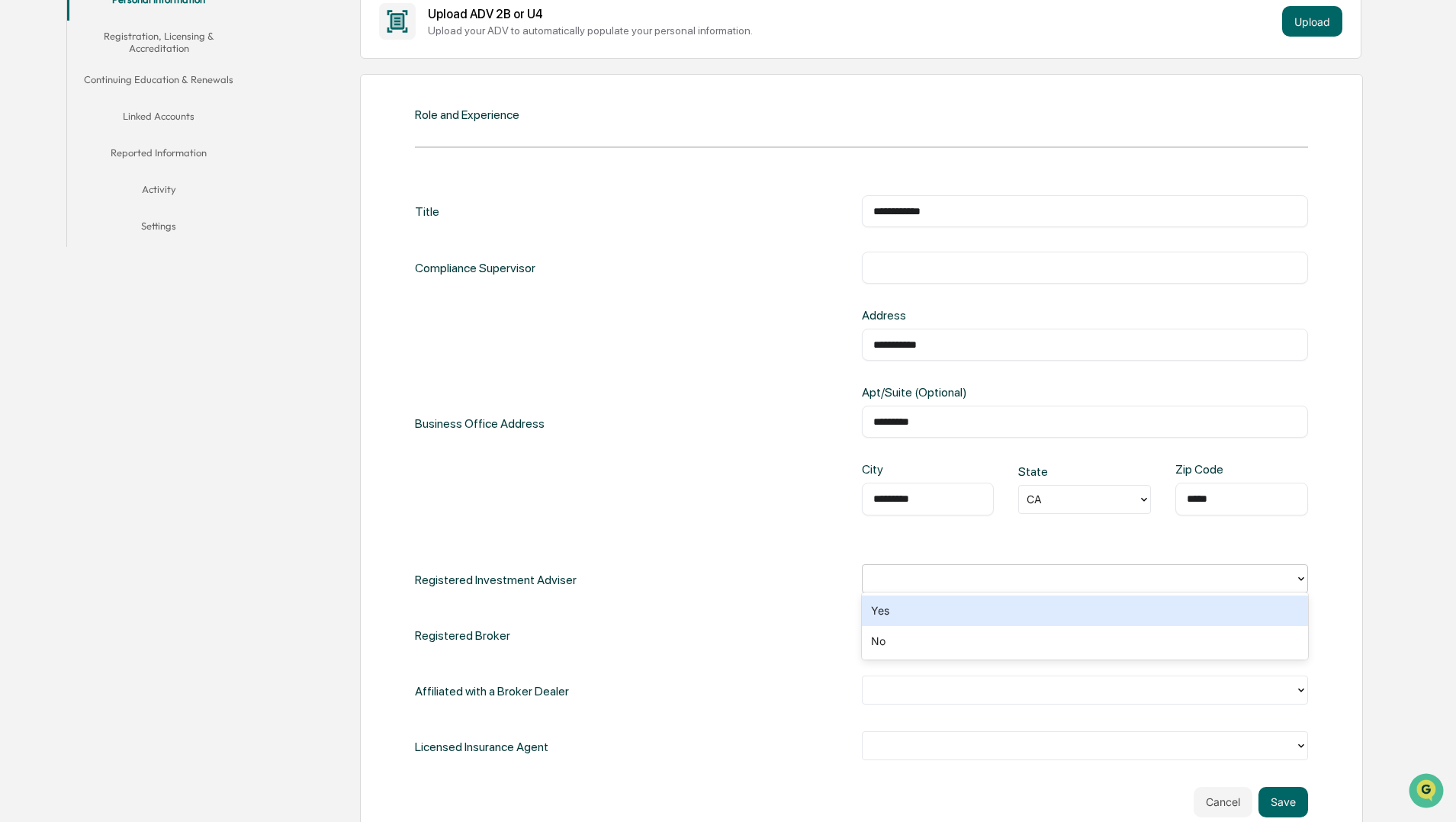
click at [908, 608] on div "Yes" at bounding box center [1085, 611] width 446 height 31
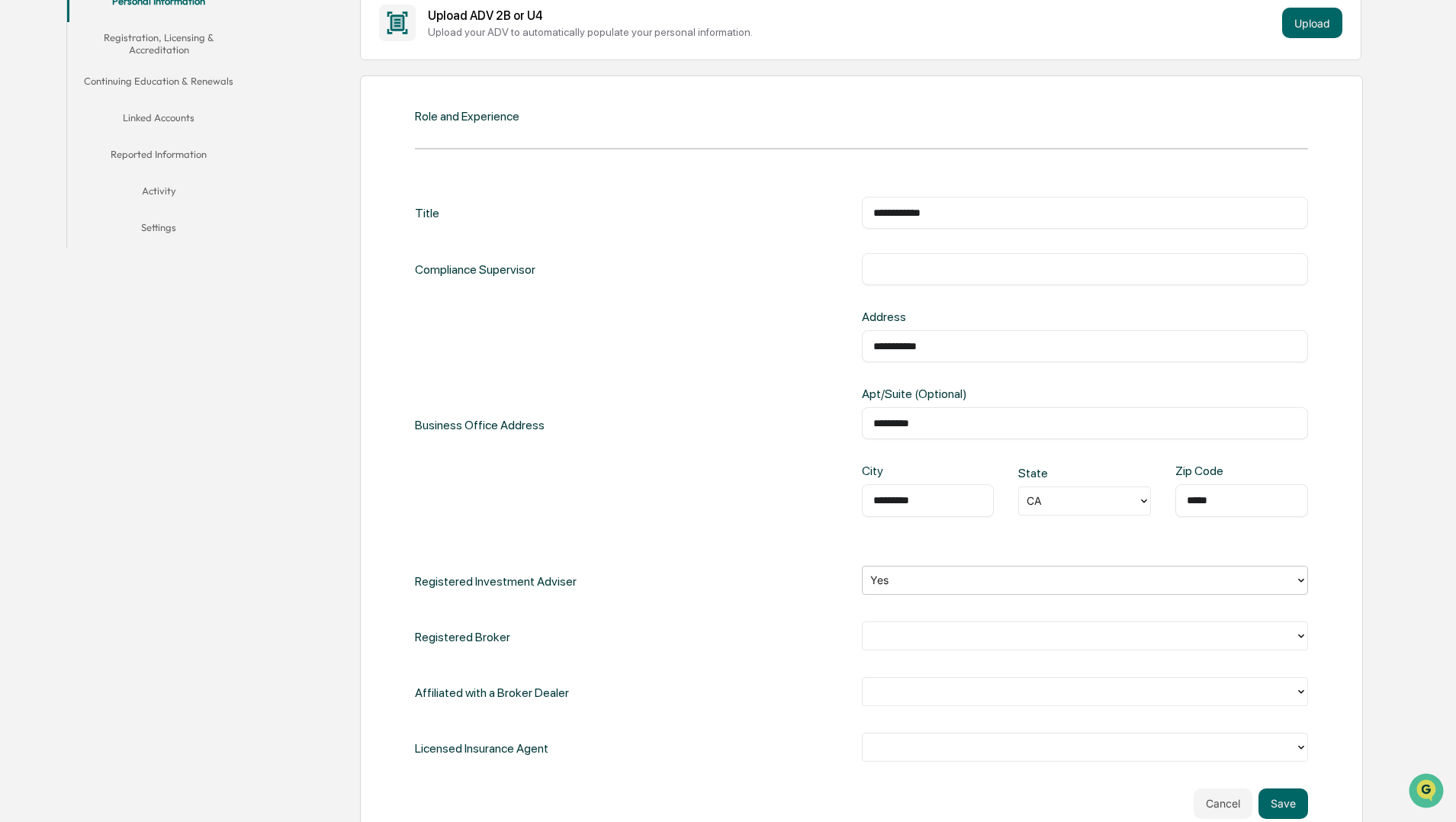
scroll to position [316, 0]
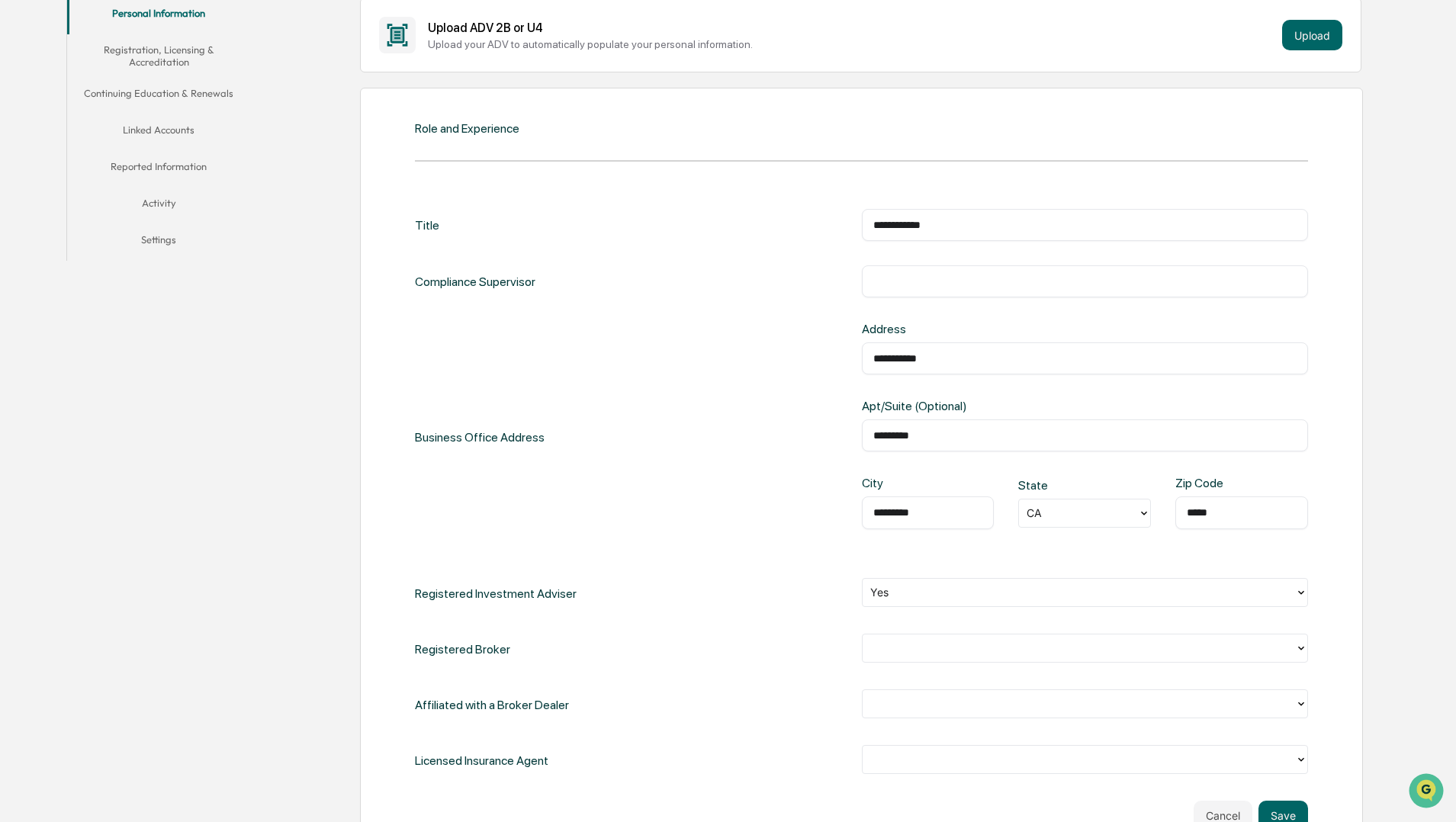
click at [957, 281] on input "text" at bounding box center [1085, 281] width 424 height 15
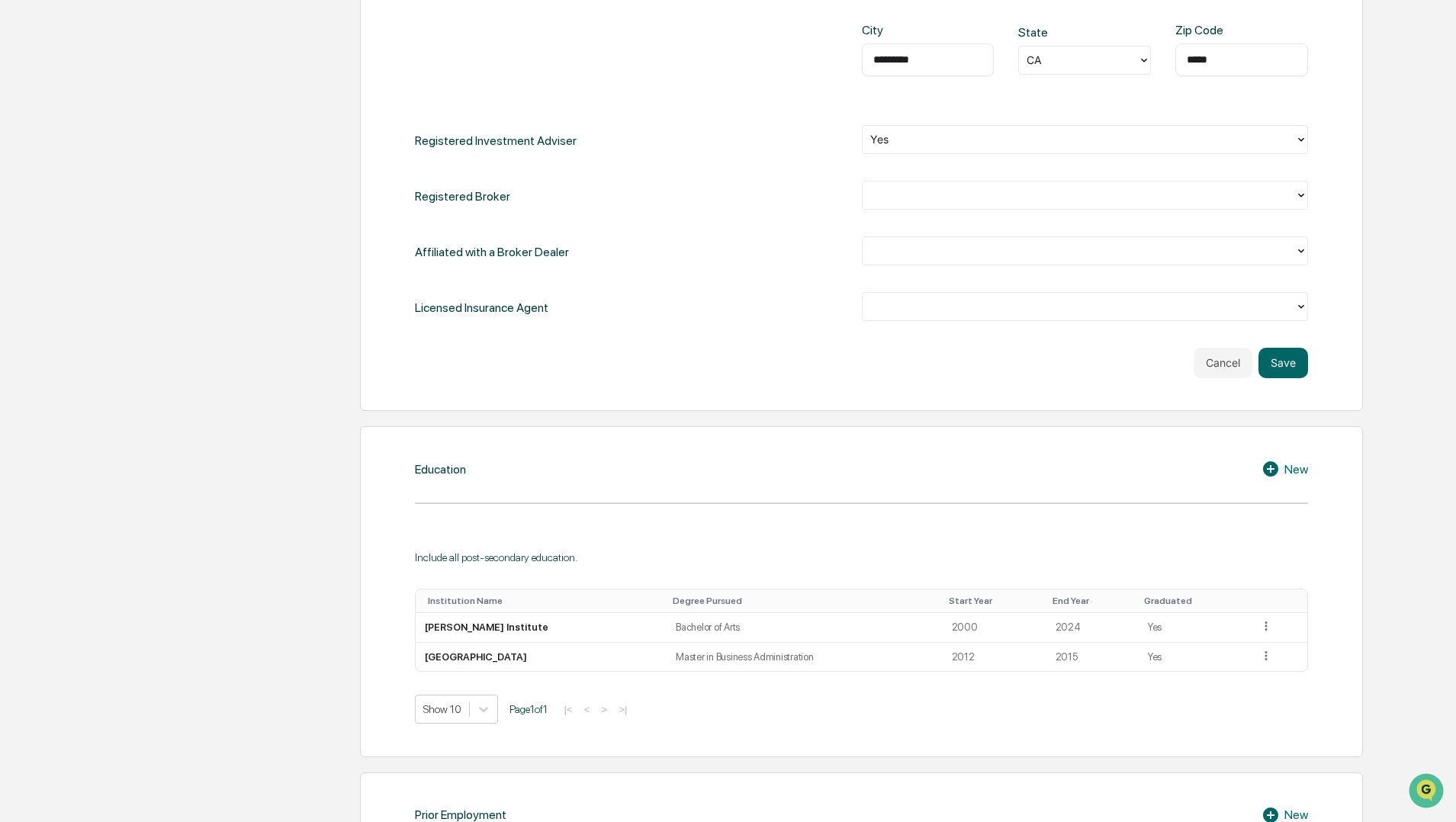
scroll to position [751, 0]
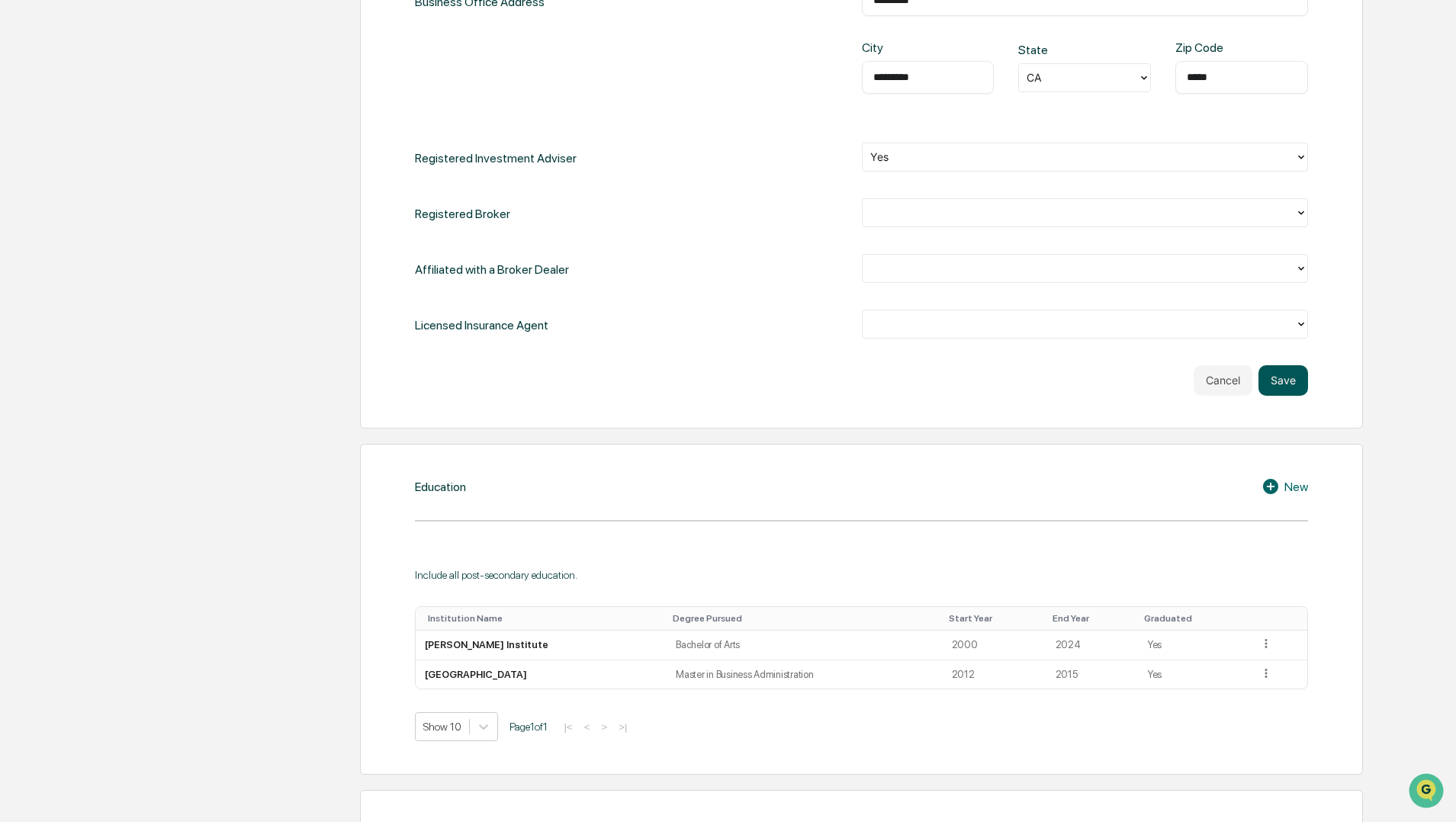
type input "**********"
click at [1276, 374] on button "Save" at bounding box center [1283, 380] width 50 height 31
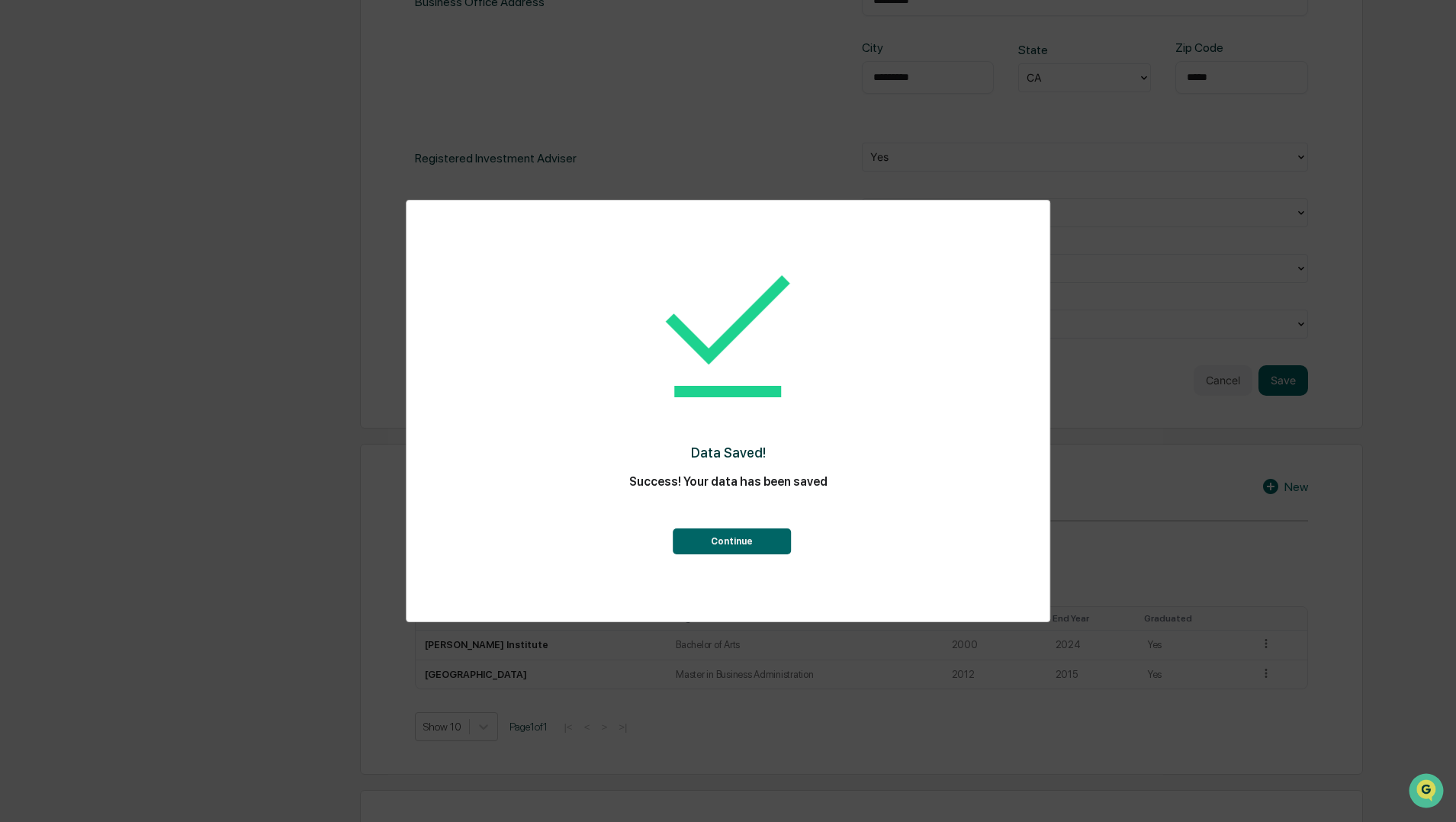
click at [724, 538] on button "Continue" at bounding box center [732, 541] width 118 height 26
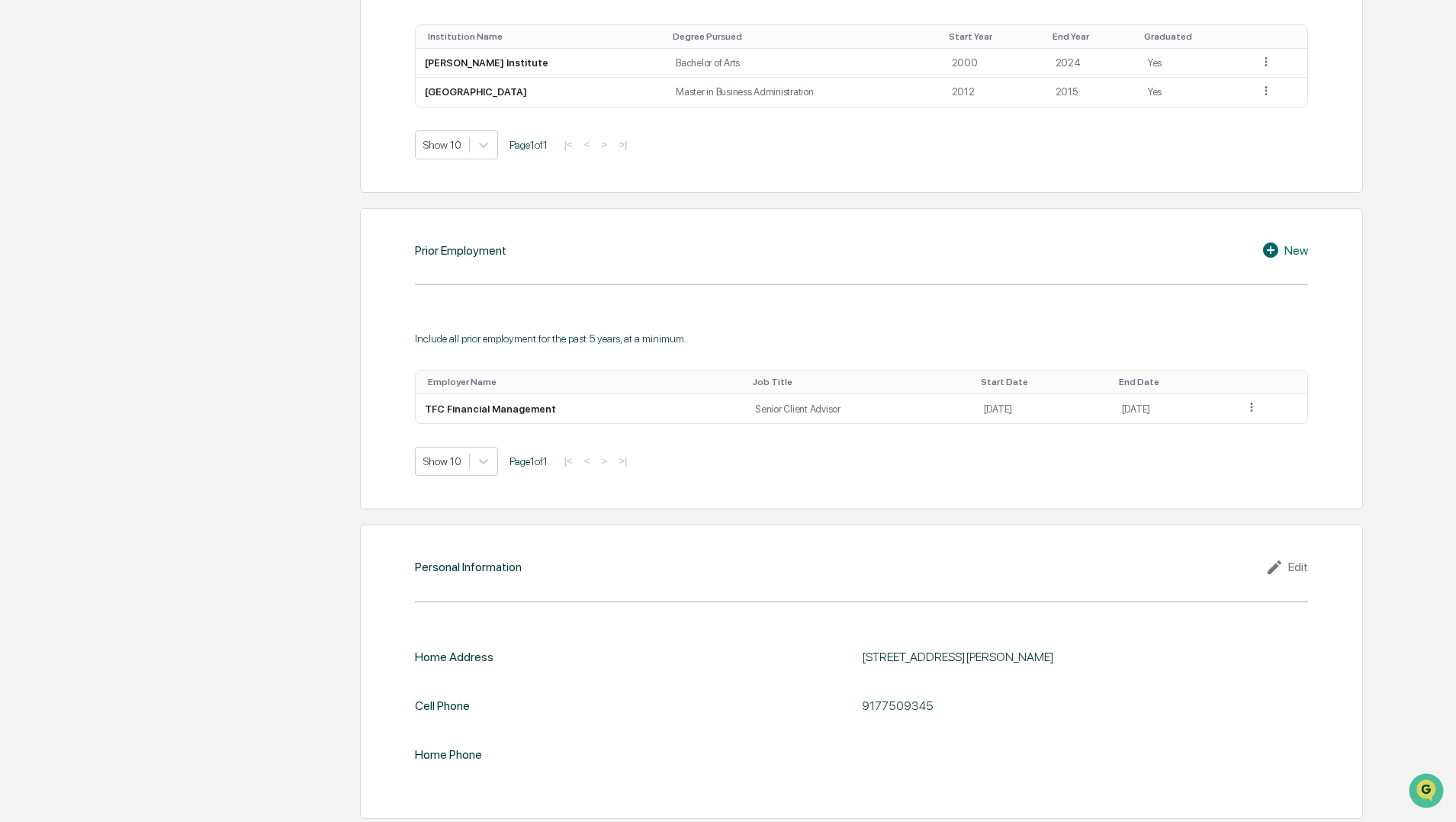
scroll to position [0, 0]
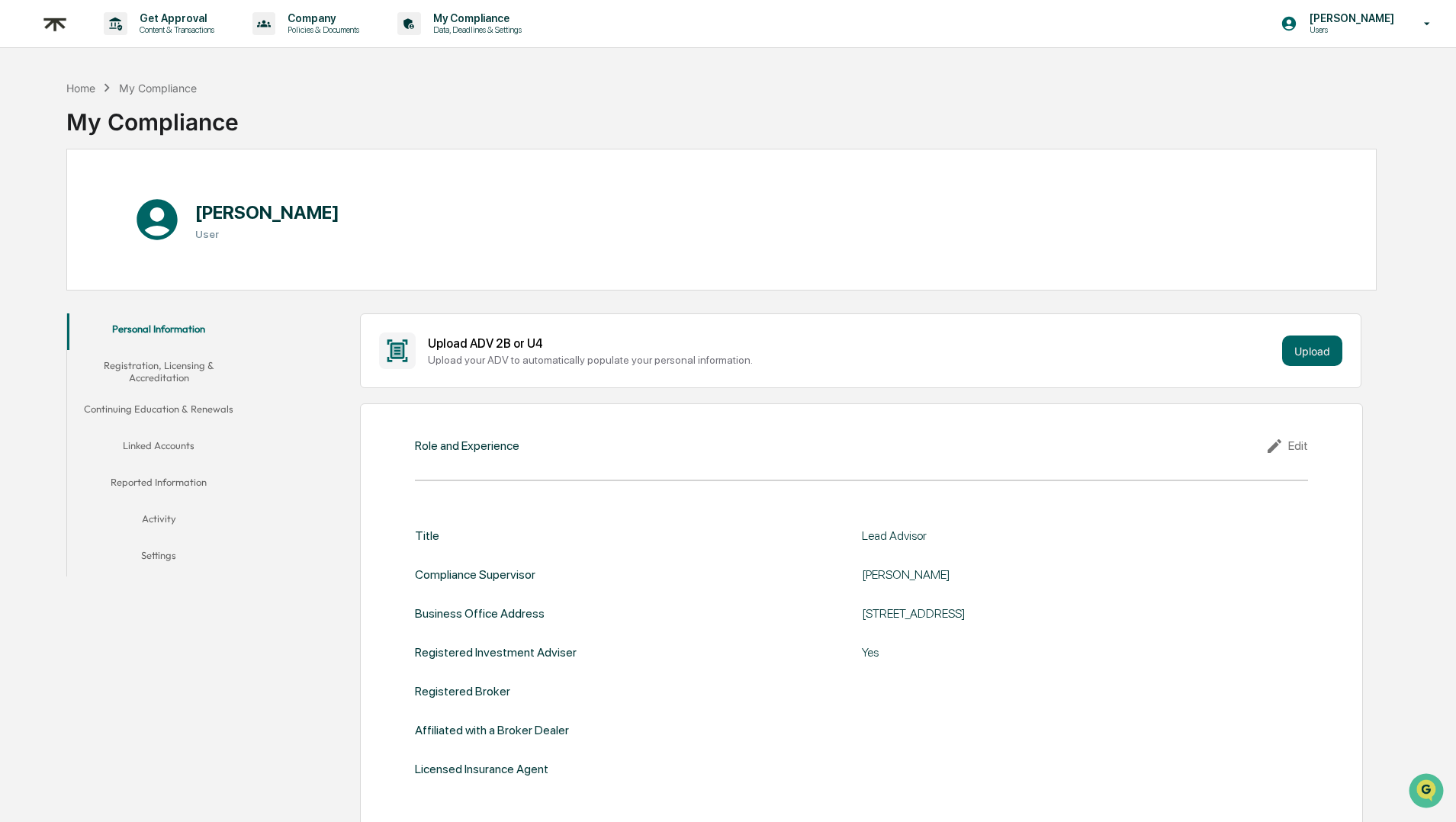
click at [177, 368] on button "Registration, Licensing & Accreditation" at bounding box center [158, 372] width 183 height 43
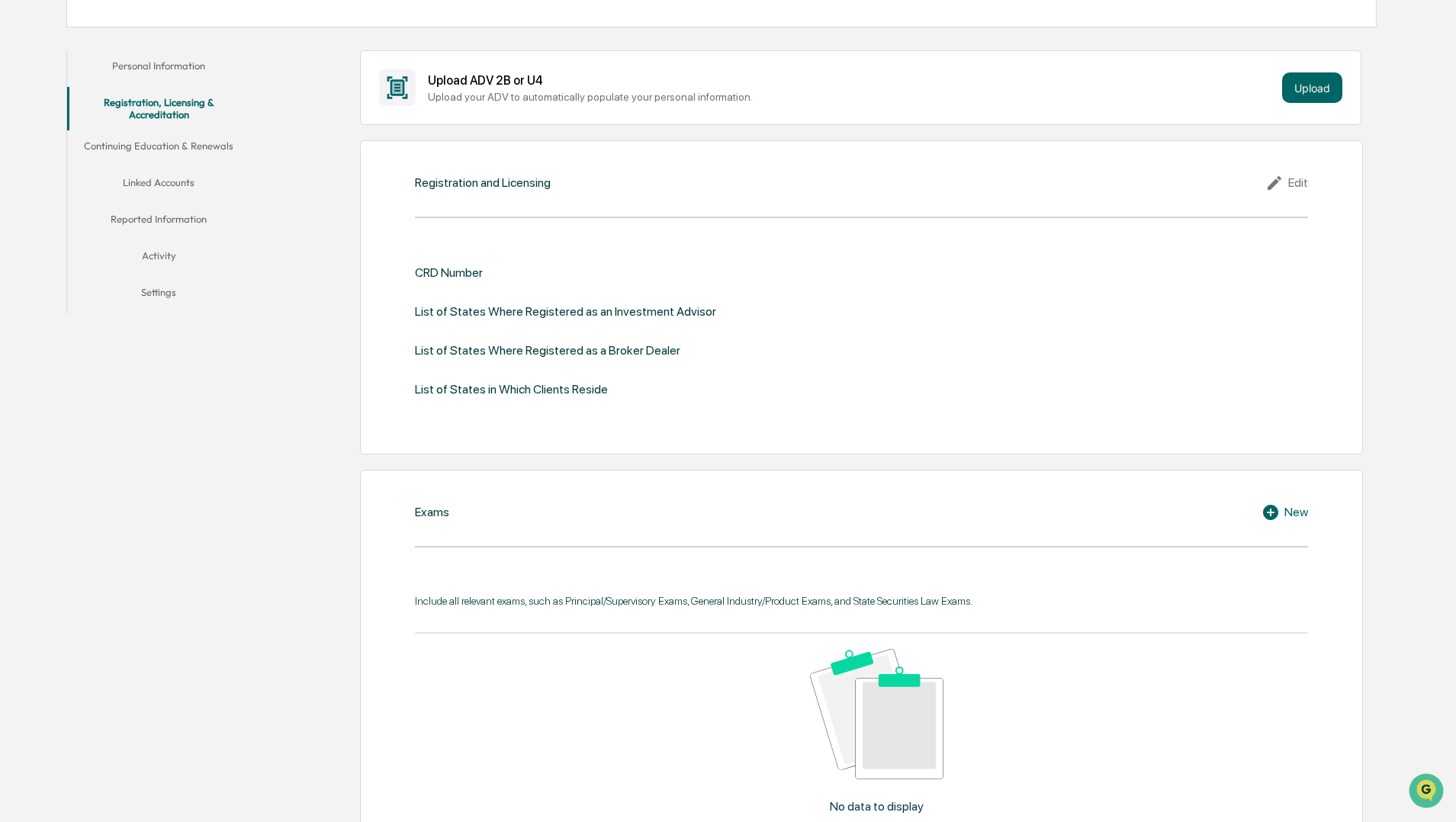
scroll to position [264, 0]
click at [1304, 184] on div "Edit" at bounding box center [1287, 182] width 43 height 18
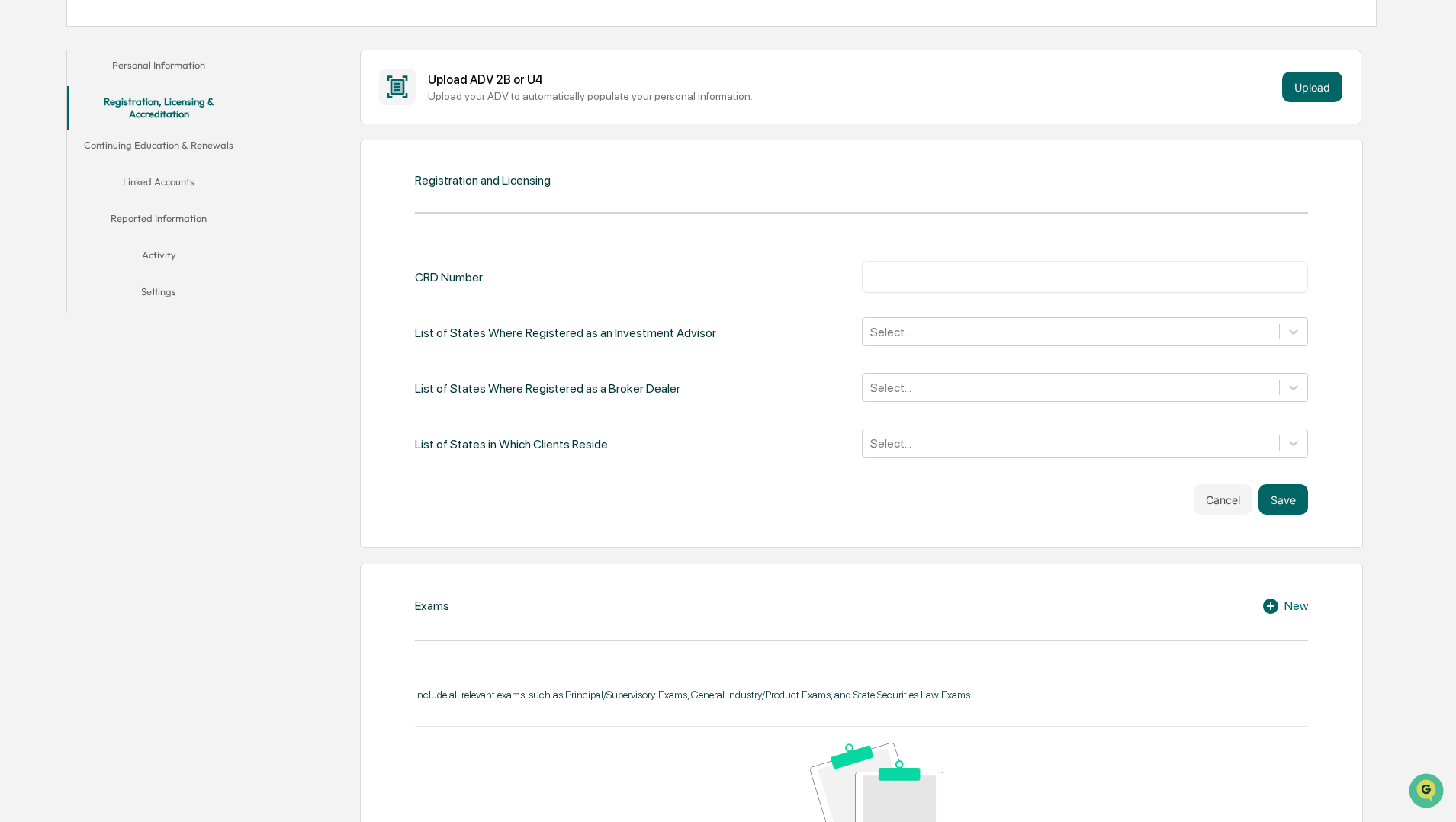
click at [926, 264] on div "​" at bounding box center [1085, 276] width 446 height 32
click at [927, 274] on input "text" at bounding box center [1085, 276] width 424 height 15
type input "*******"
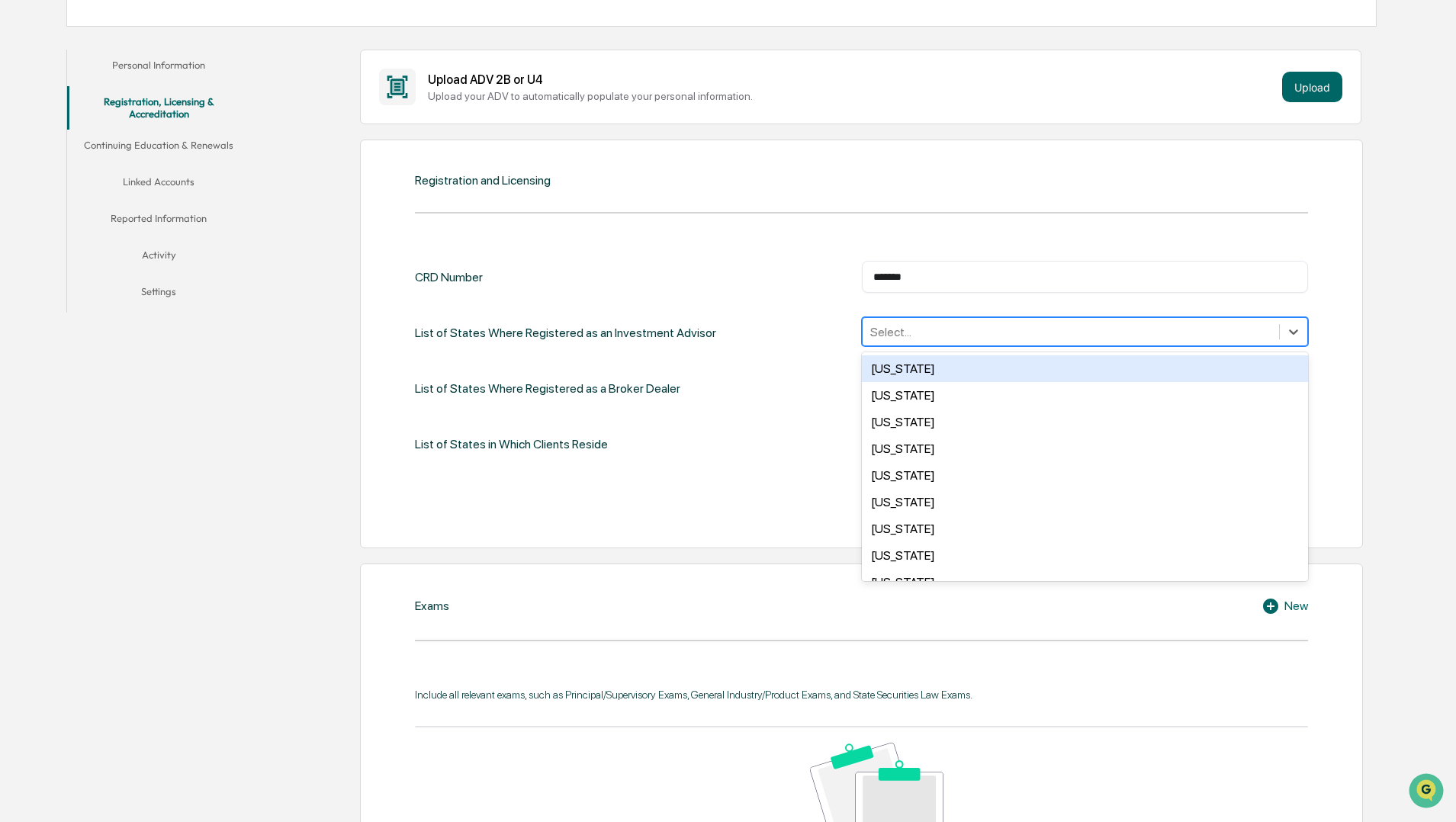
click at [910, 330] on div at bounding box center [1071, 332] width 402 height 17
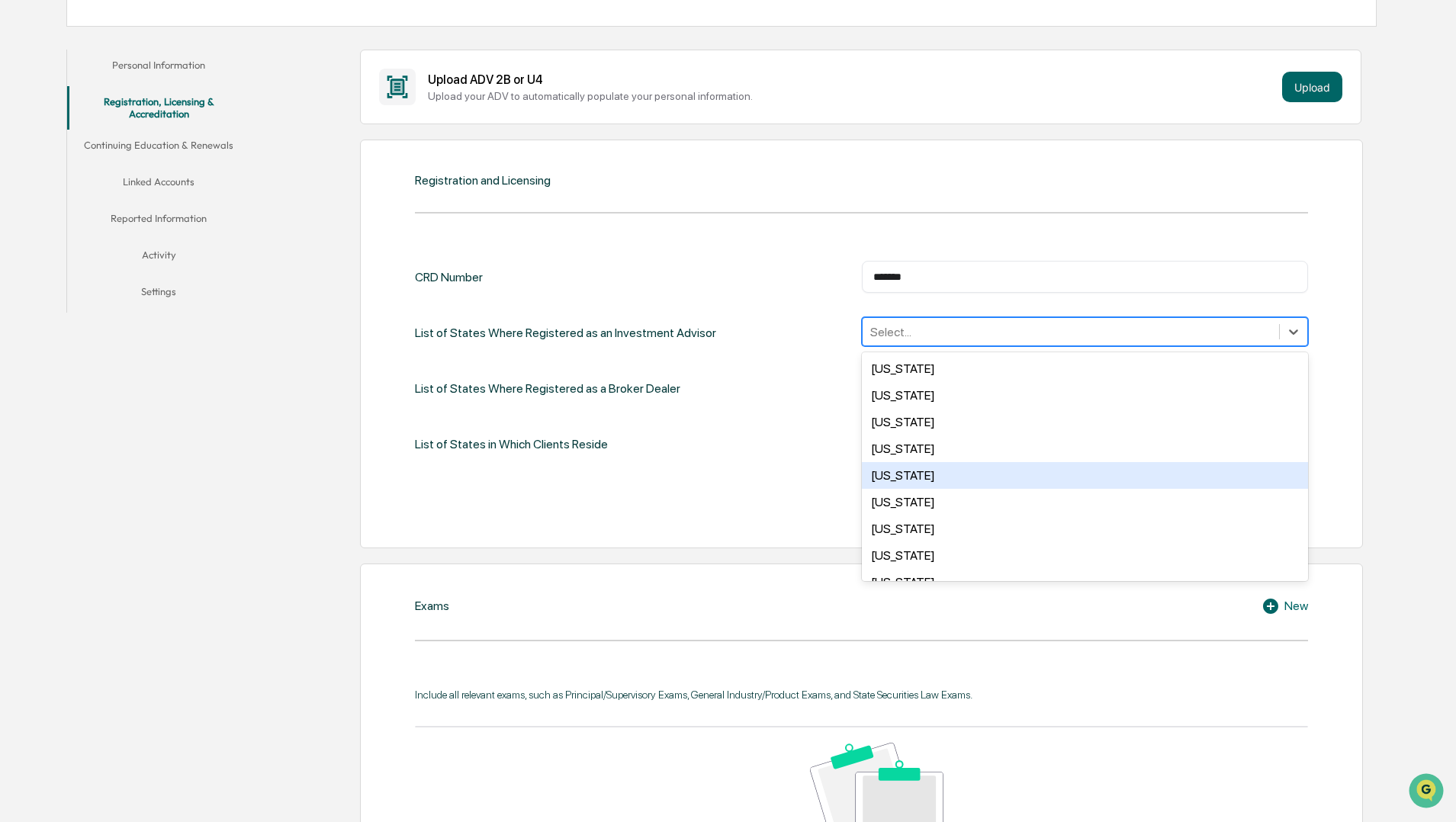
click at [918, 472] on div "[US_STATE]" at bounding box center [1085, 476] width 446 height 27
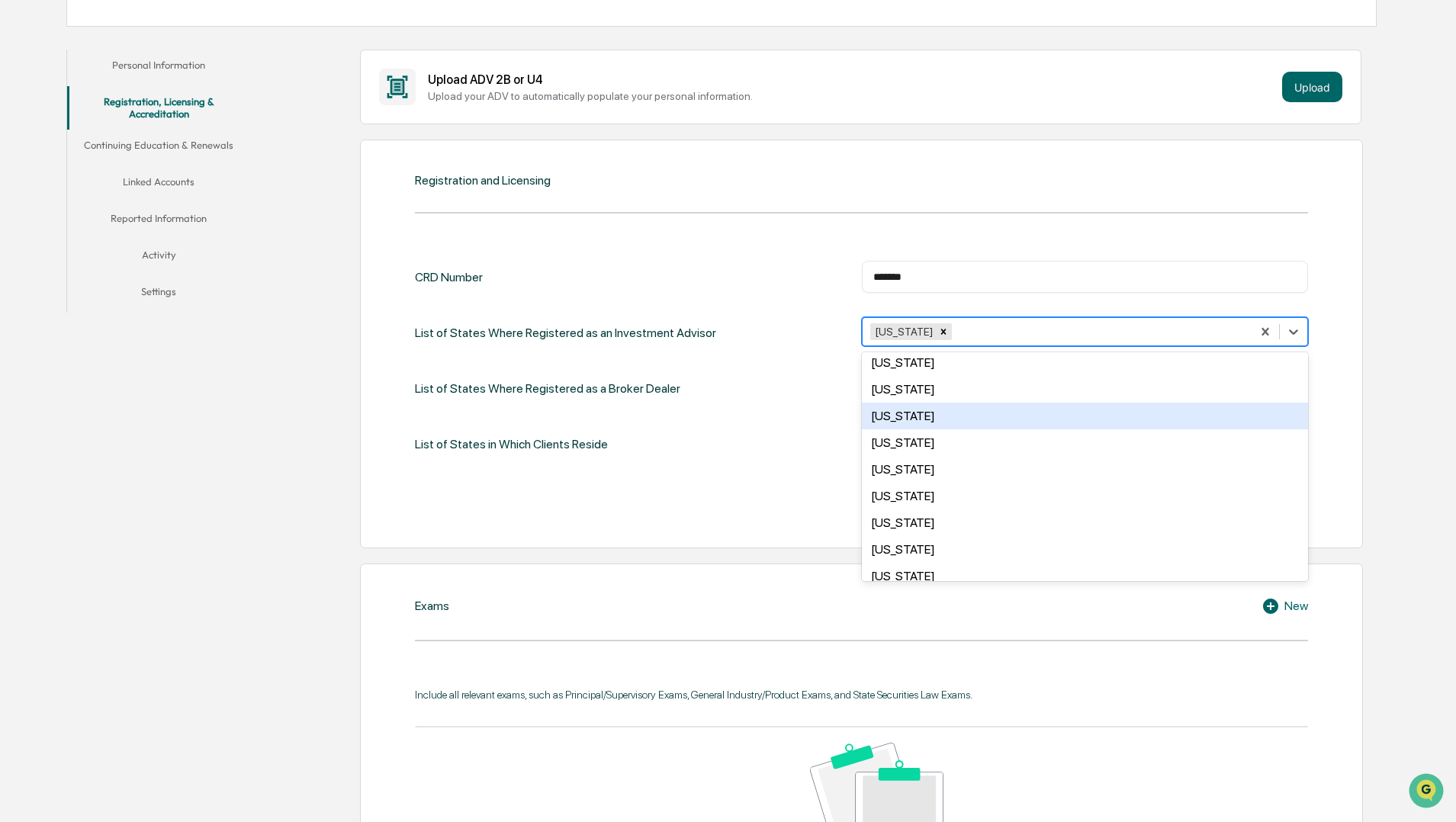
scroll to position [439, 0]
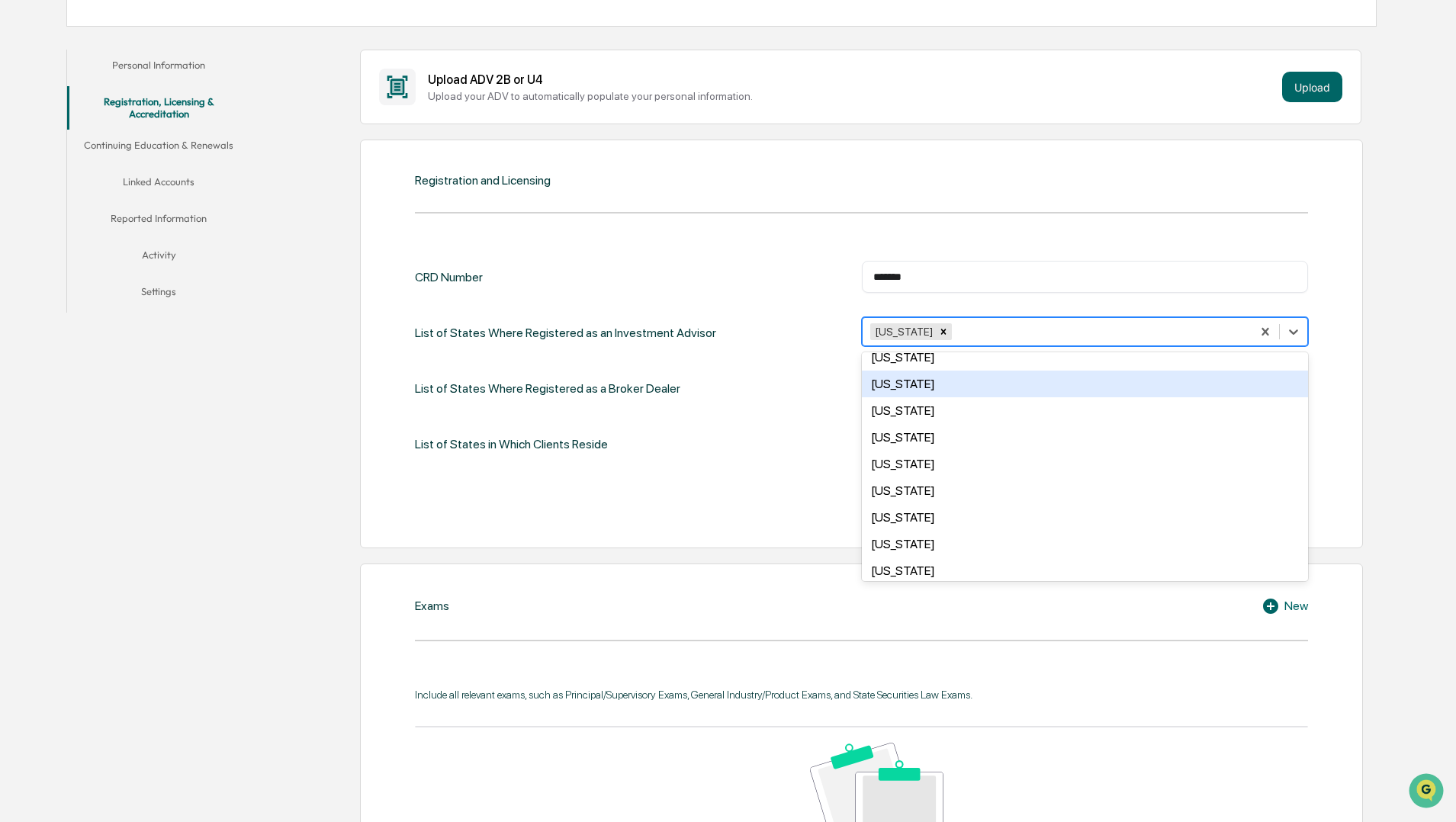
click at [922, 377] on div "[US_STATE]" at bounding box center [1085, 384] width 446 height 27
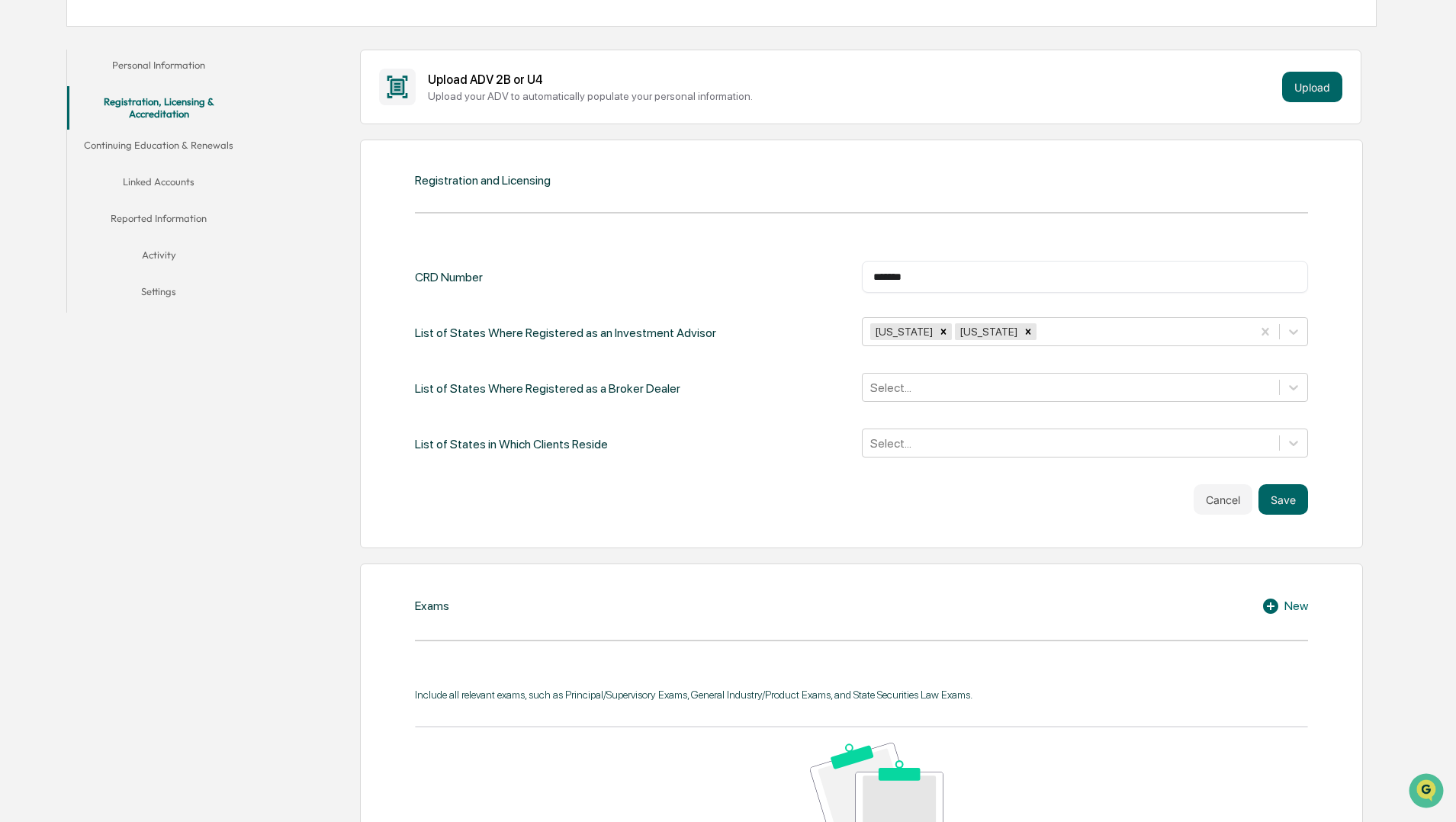
click at [793, 368] on div "CRD Number ******* ​ List of States Where Registered as an Investment Advisor […" at bounding box center [861, 360] width 893 height 199
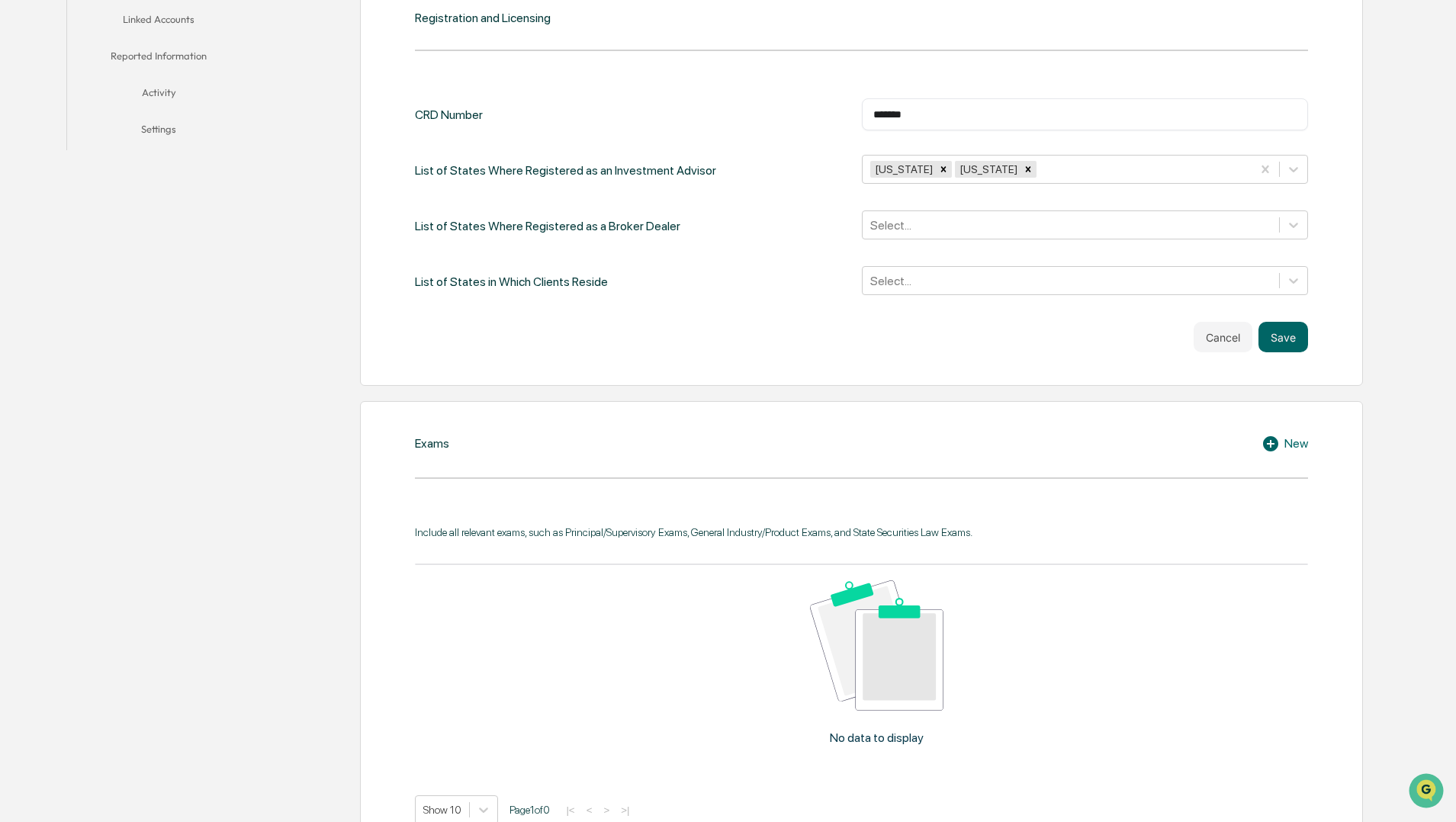
scroll to position [462, 0]
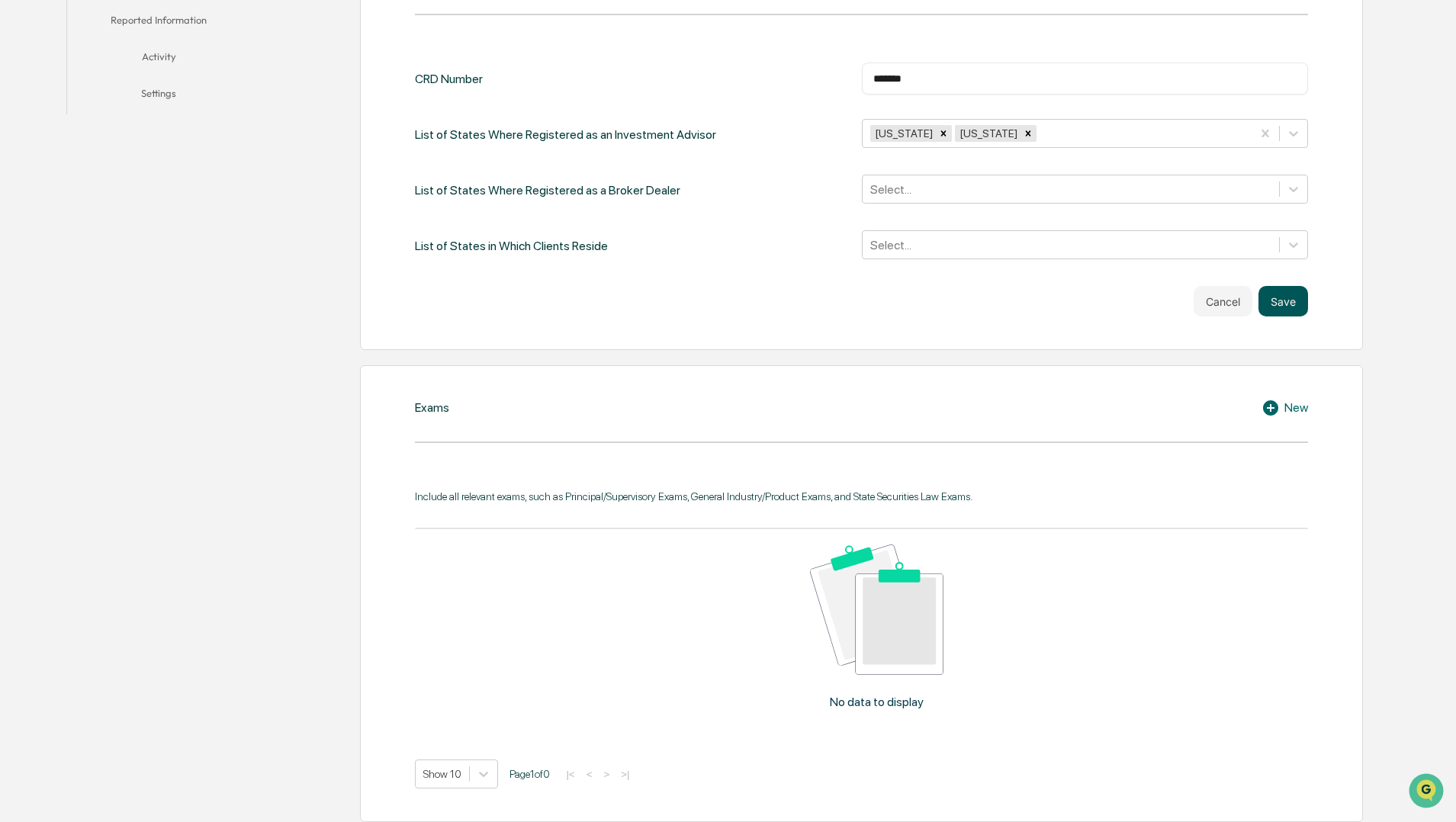
click at [1289, 302] on button "Save" at bounding box center [1283, 301] width 50 height 31
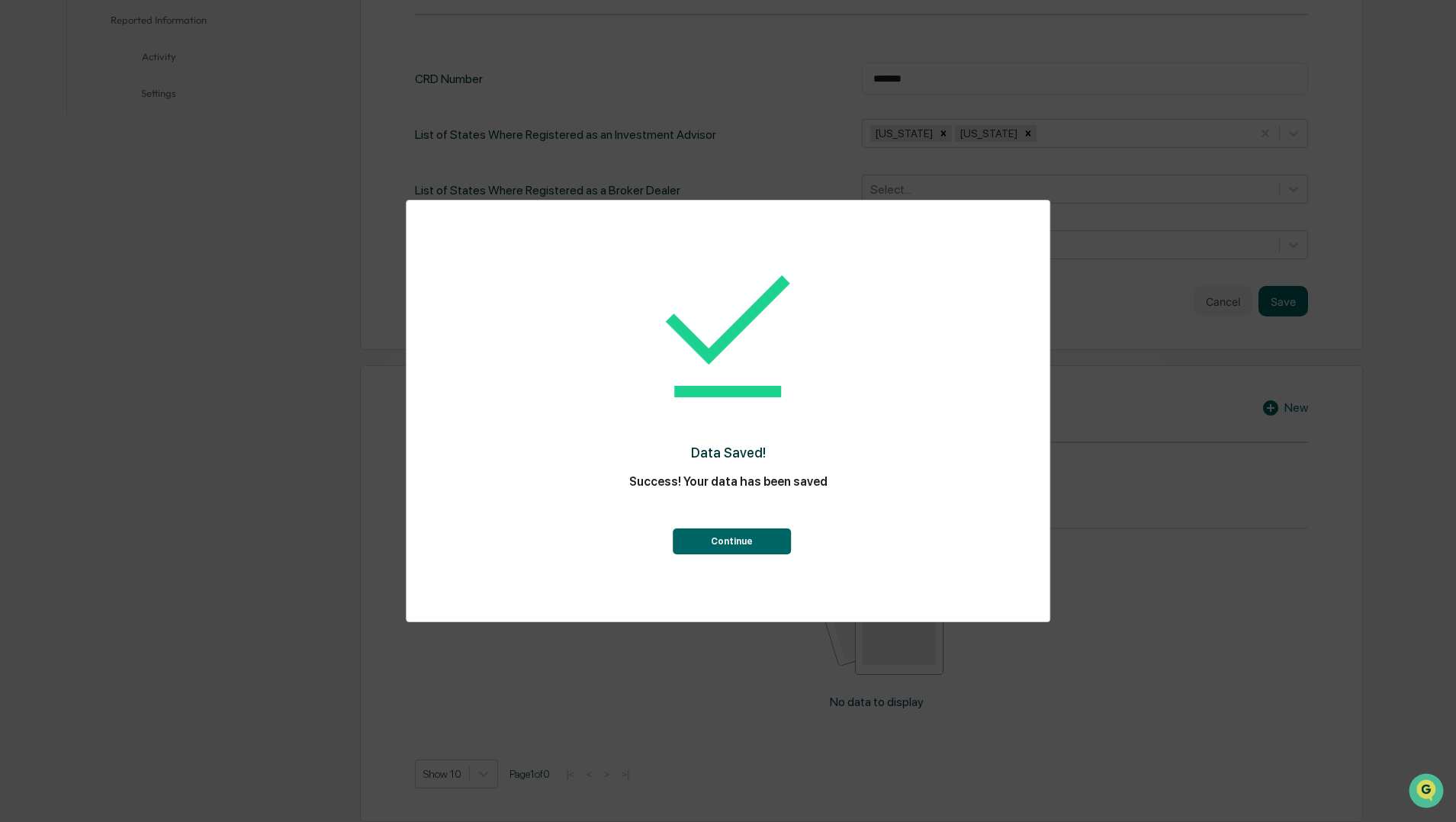
click at [736, 546] on button "Continue" at bounding box center [732, 541] width 118 height 26
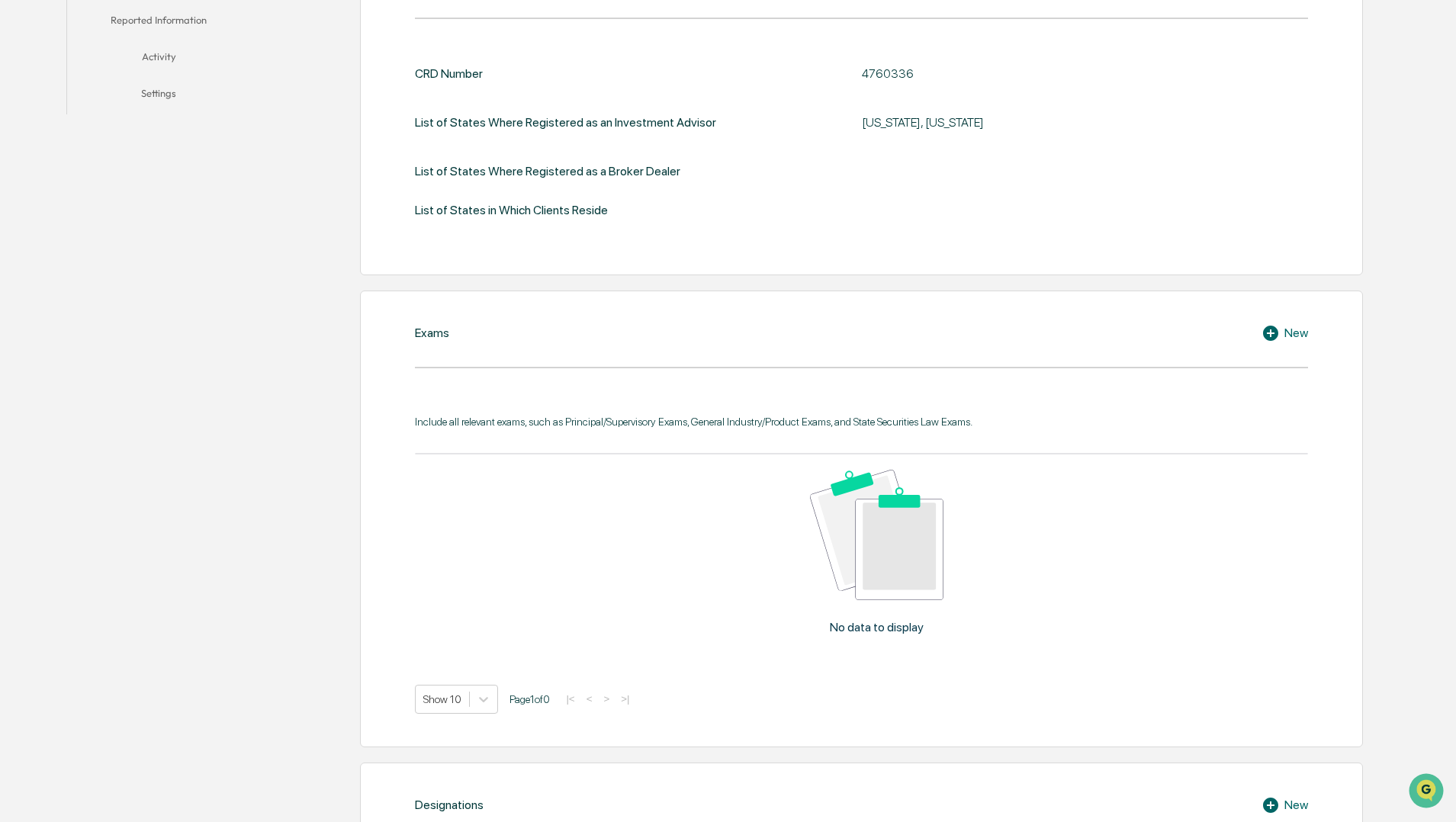
click at [1299, 332] on div "New" at bounding box center [1284, 333] width 46 height 18
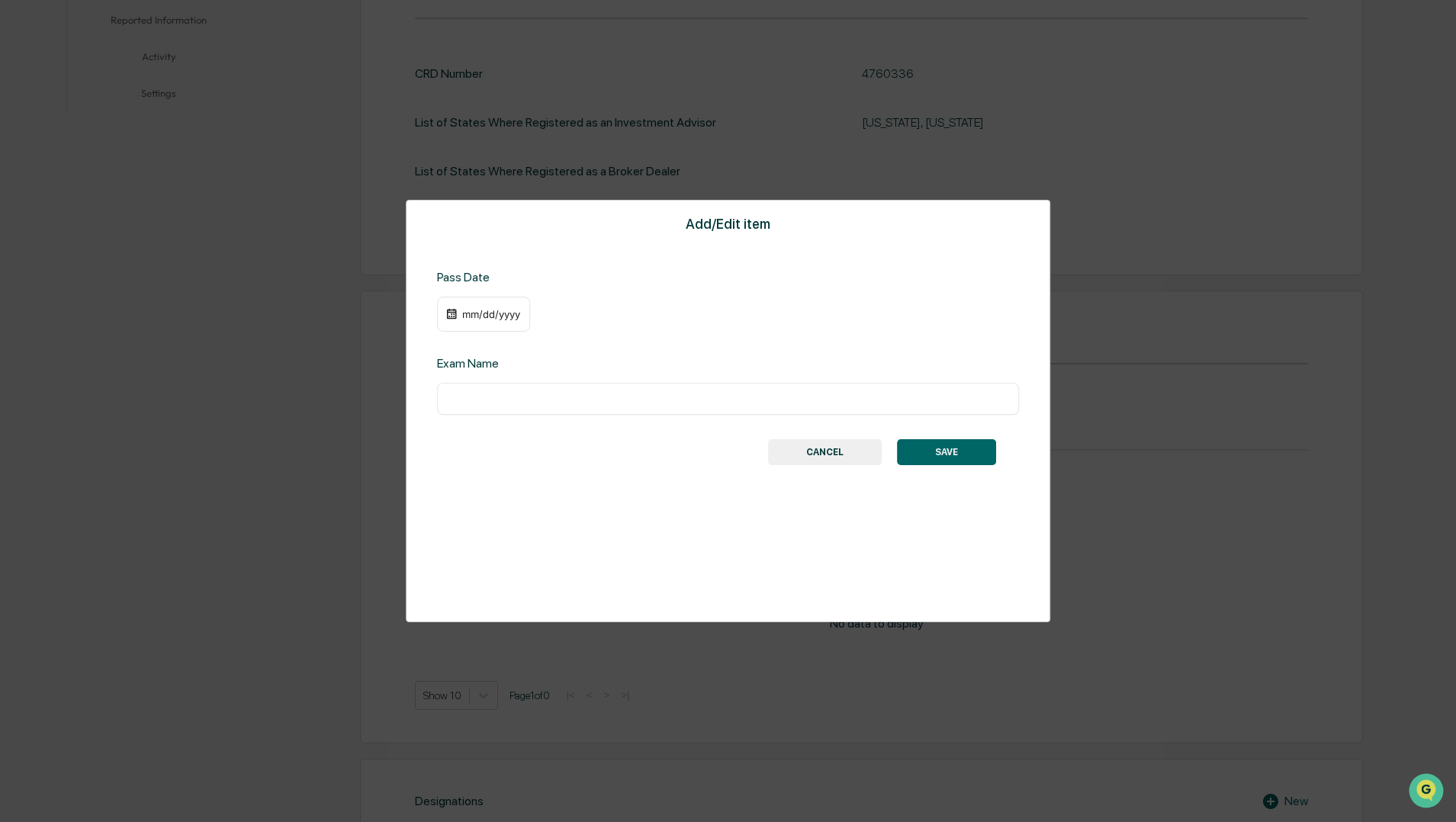
click at [783, 398] on input "text" at bounding box center [728, 398] width 560 height 15
click at [840, 454] on button "CANCEL" at bounding box center [824, 452] width 113 height 26
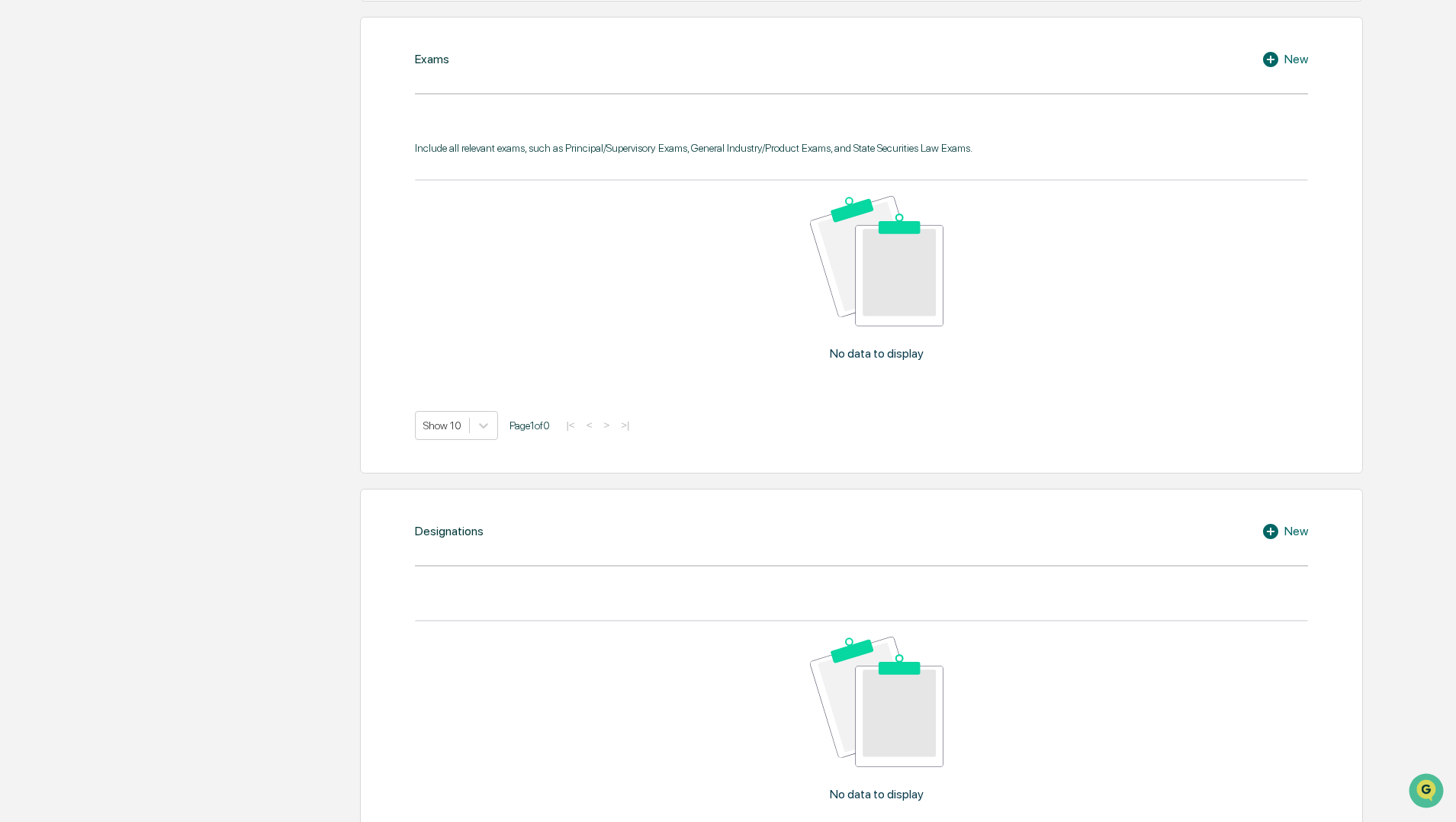
scroll to position [746, 0]
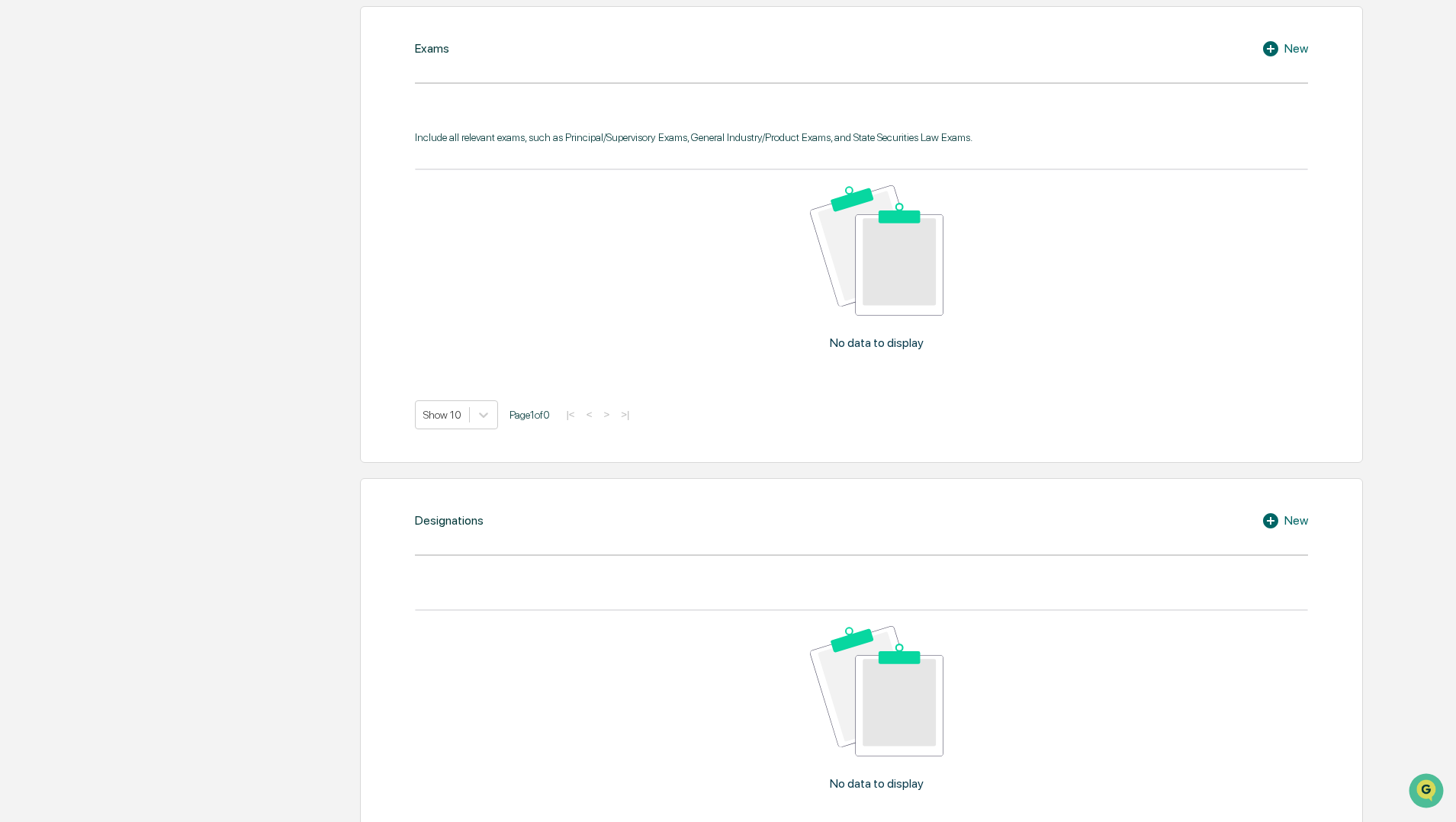
click at [1310, 517] on div "Designations New No data to display Show 10 Page 1 of 0 |< < > >|" at bounding box center [861, 691] width 1003 height 426
click at [1294, 517] on div "New" at bounding box center [1284, 520] width 46 height 18
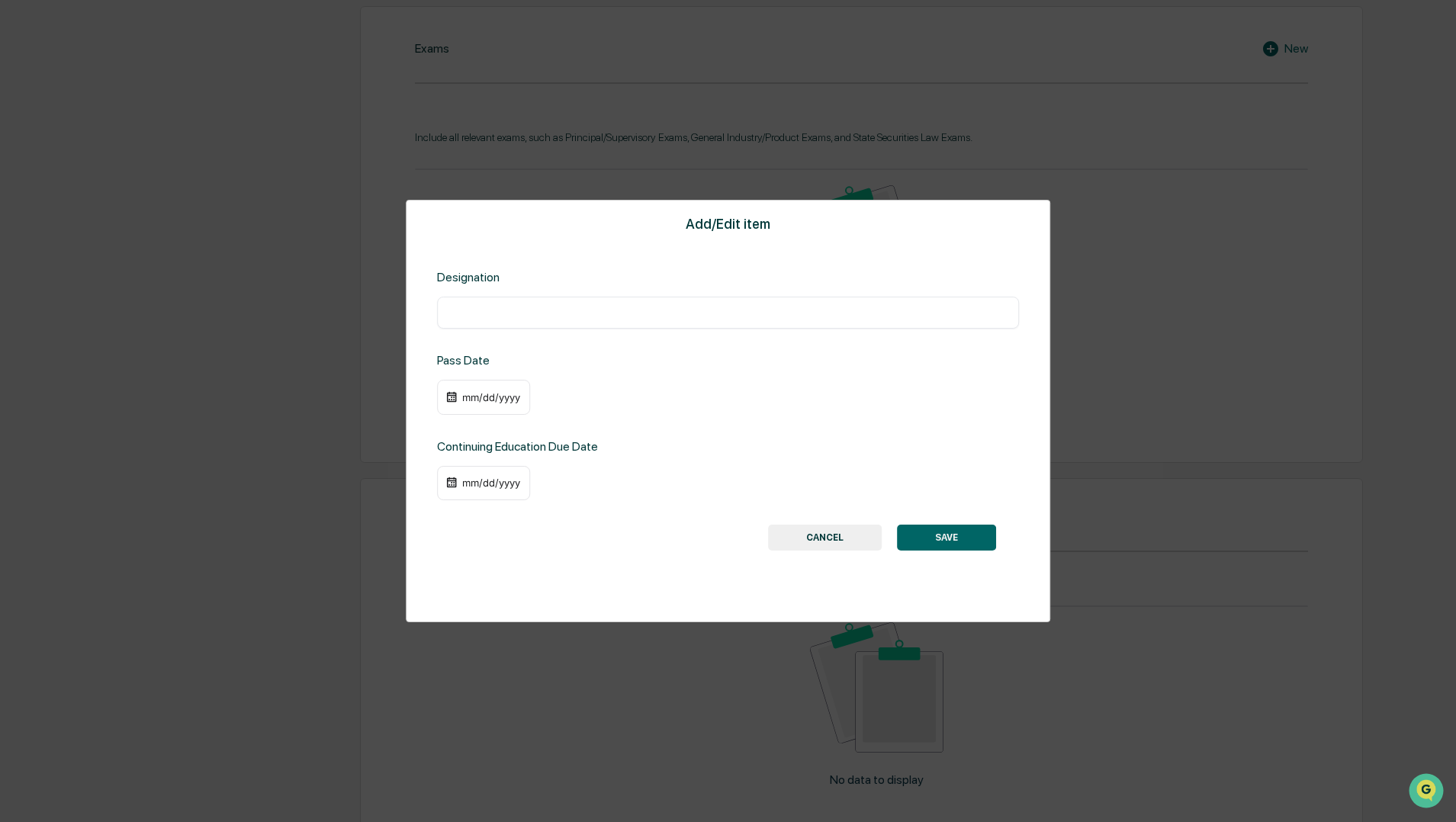
click at [557, 317] on input "text" at bounding box center [728, 312] width 560 height 15
type input "**********"
click at [520, 394] on div "mm/dd/yyyy" at bounding box center [491, 397] width 61 height 12
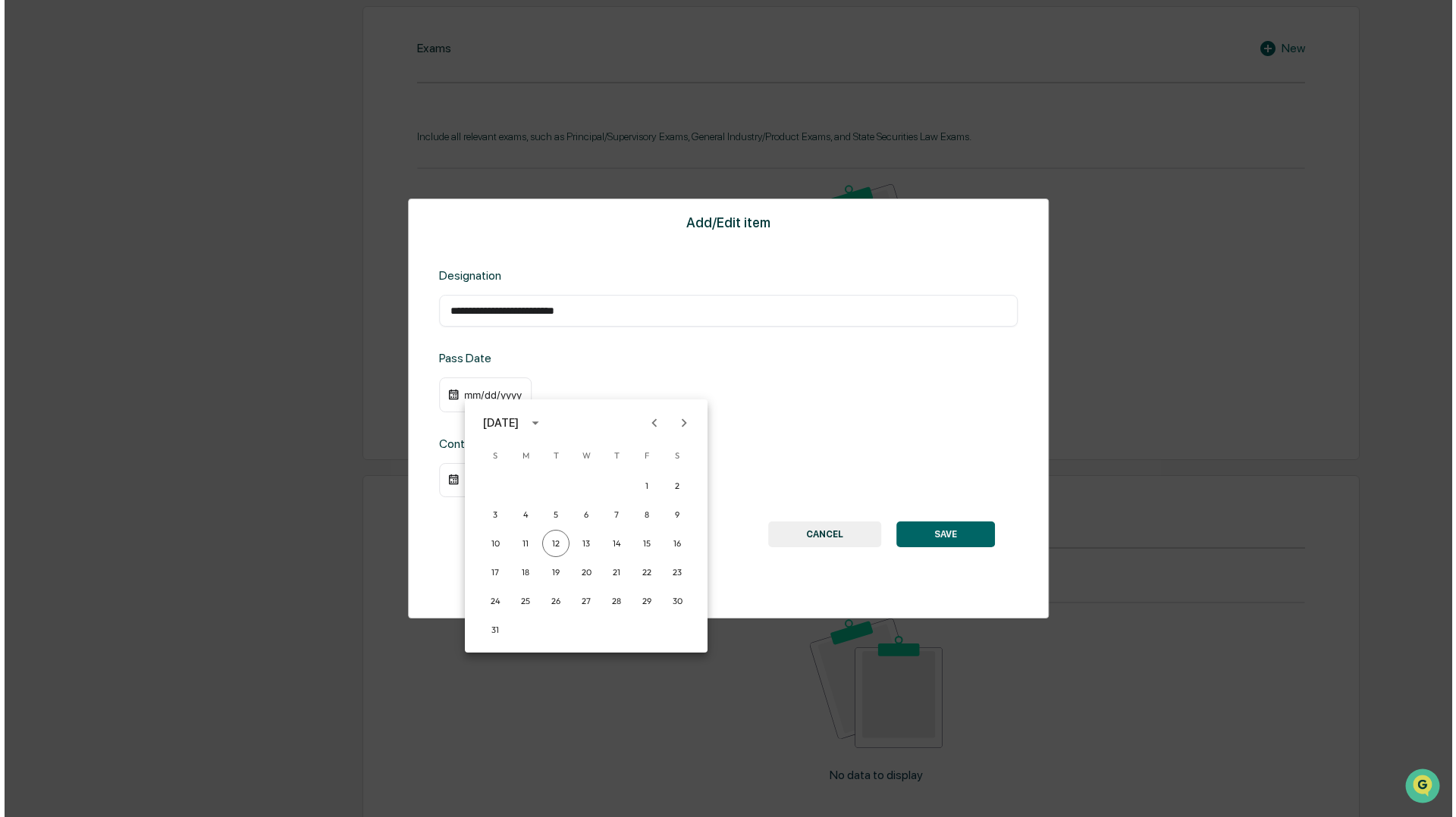
scroll to position [743, 0]
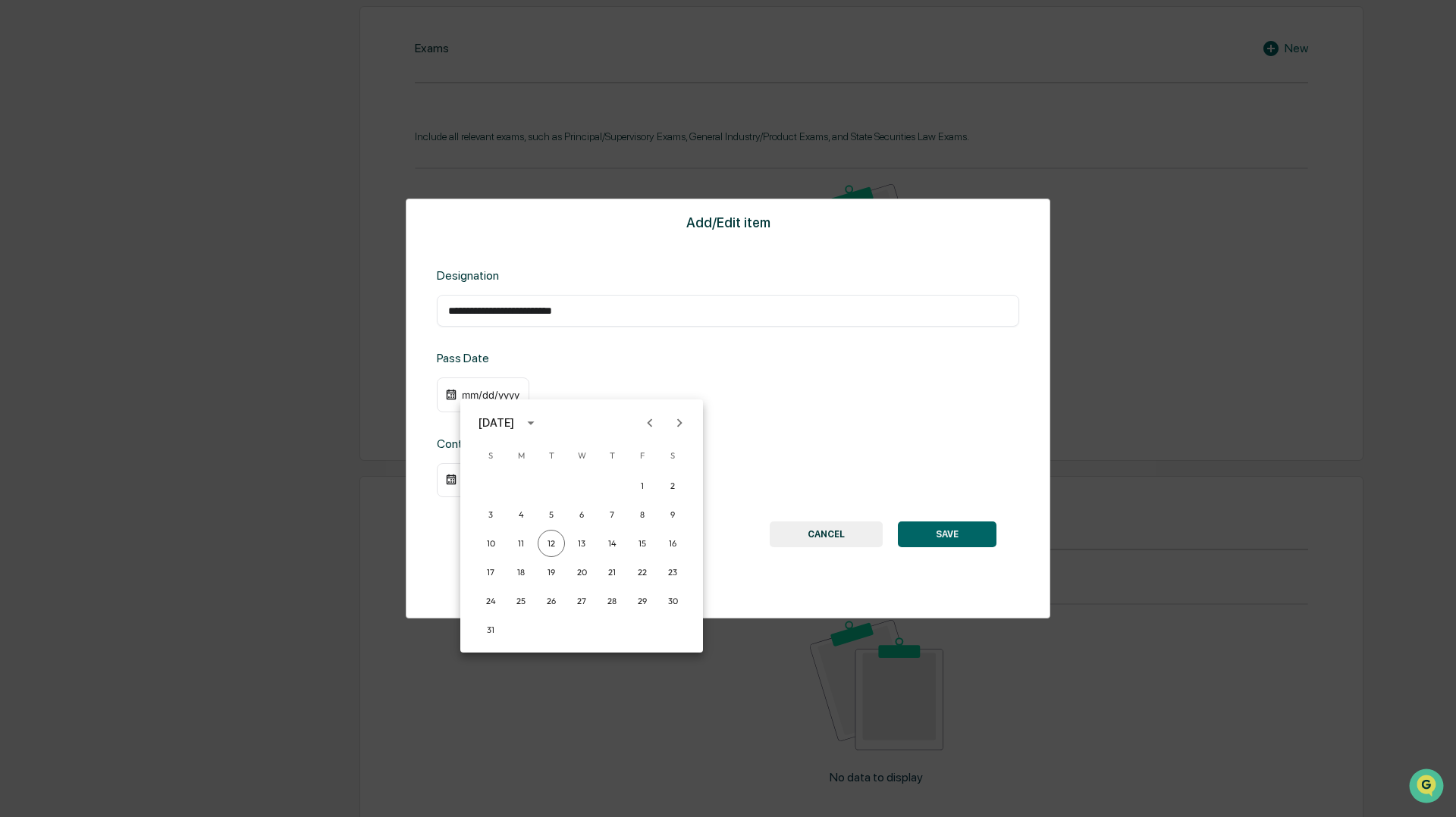
click at [500, 389] on div at bounding box center [728, 408] width 1456 height 817
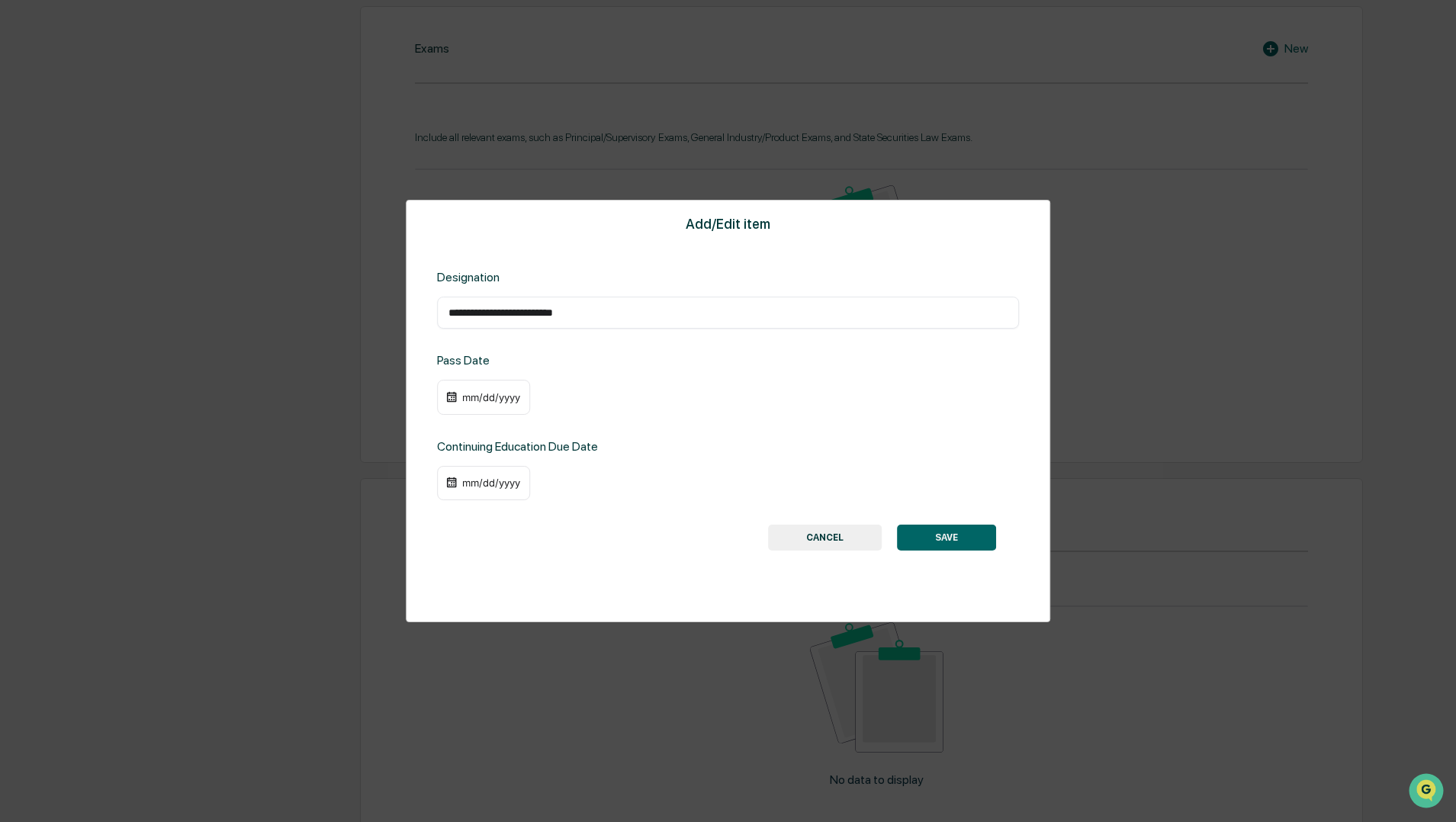
click at [467, 395] on div "mm/dd/yyyy" at bounding box center [491, 397] width 61 height 12
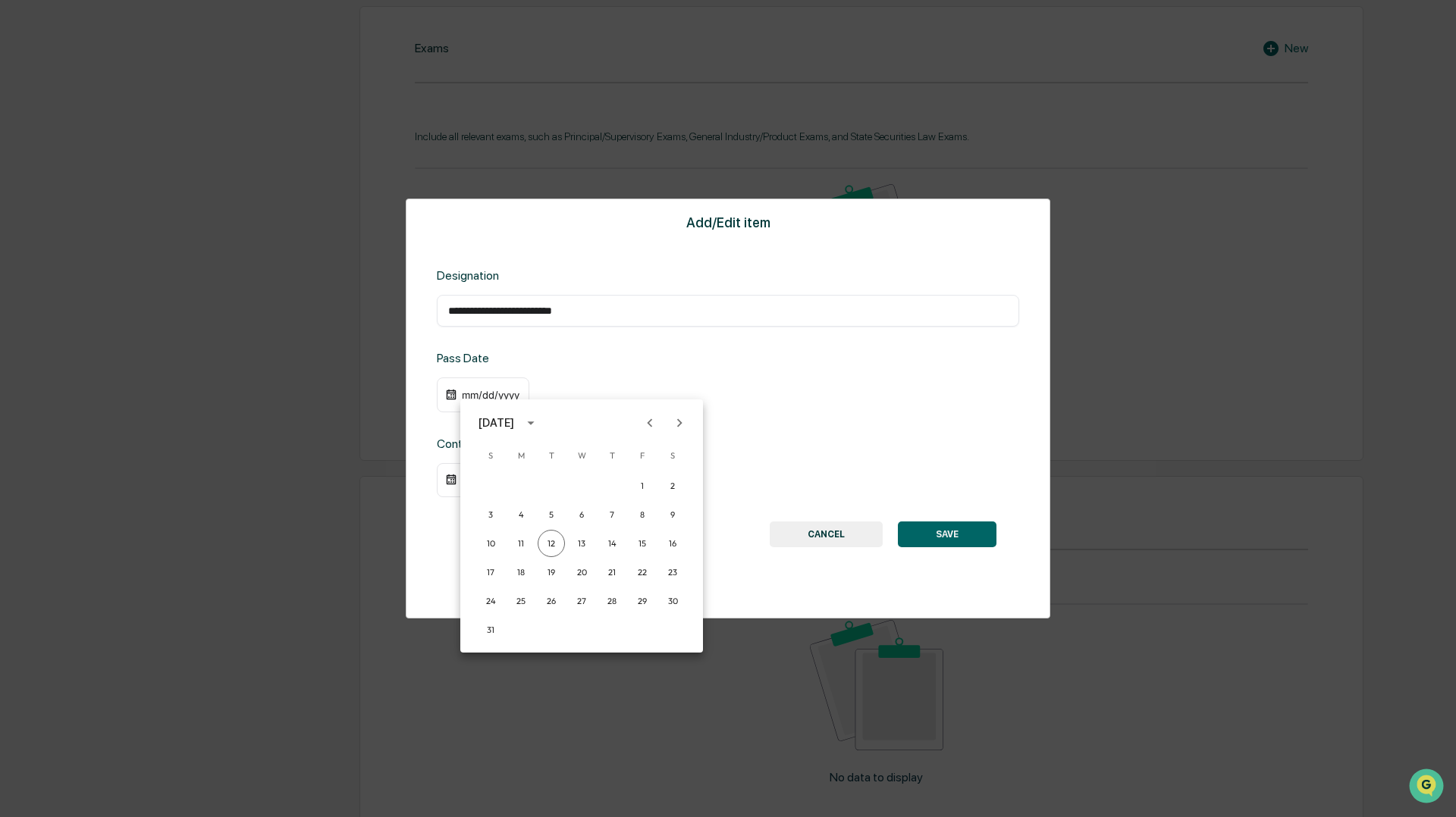
click at [464, 393] on div at bounding box center [728, 408] width 1456 height 817
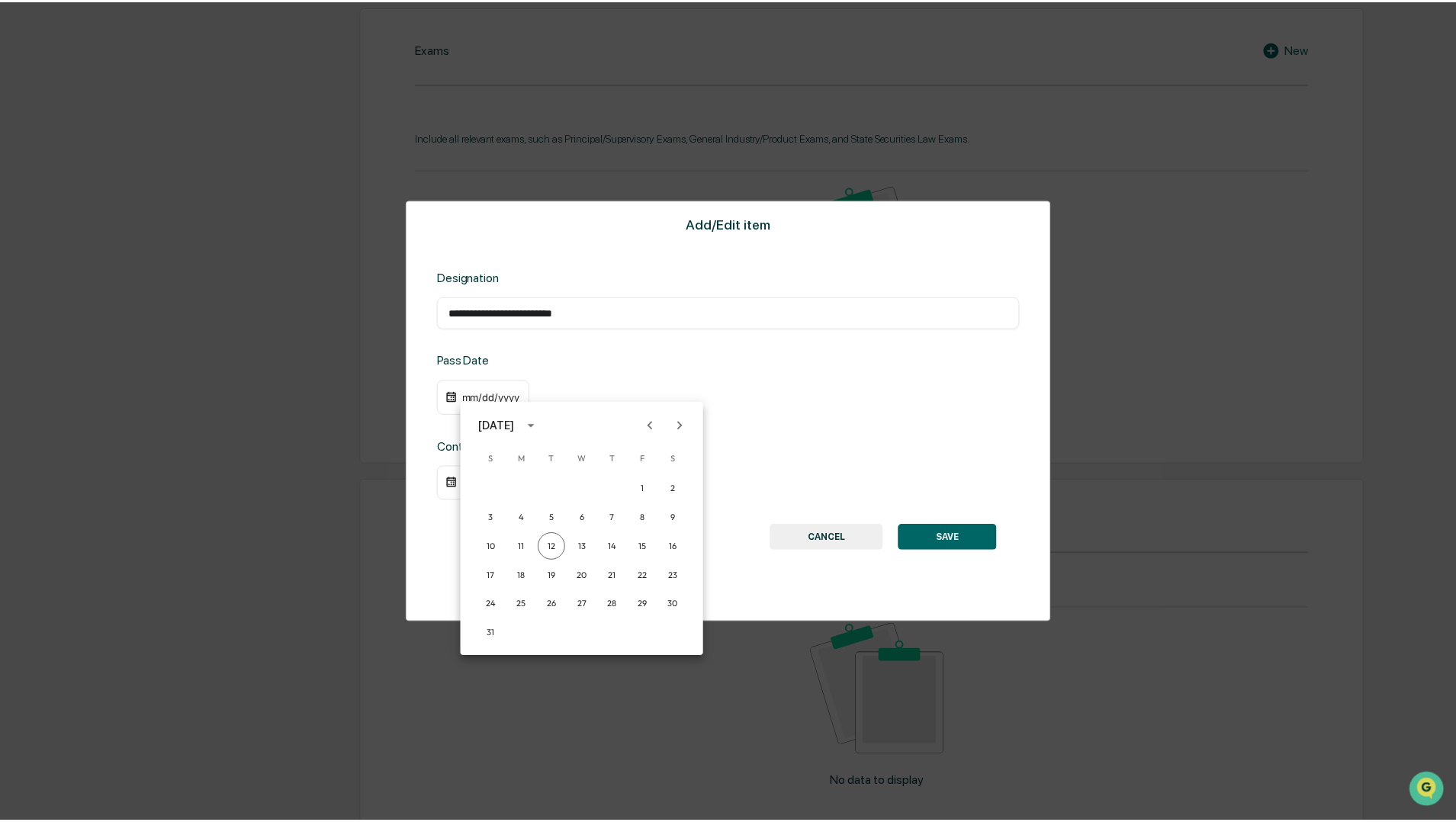
scroll to position [746, 0]
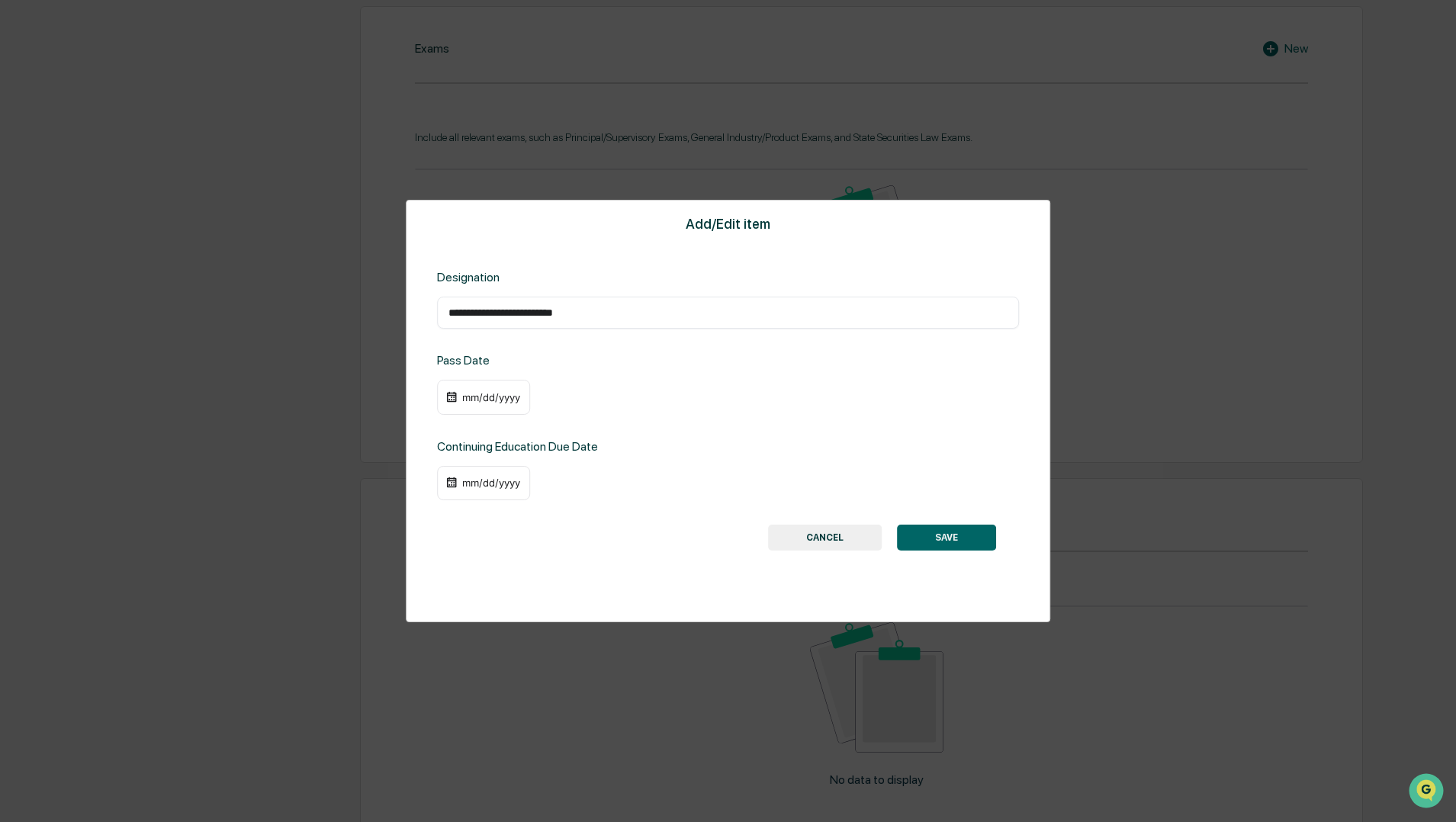
click at [467, 395] on div at bounding box center [728, 411] width 1456 height 822
drag, startPoint x: 462, startPoint y: 397, endPoint x: 532, endPoint y: 398, distance: 70.0
click at [532, 398] on div "mm/dd/yyyy" at bounding box center [728, 397] width 583 height 35
click at [520, 395] on div "mm/dd/yyyy" at bounding box center [491, 397] width 61 height 12
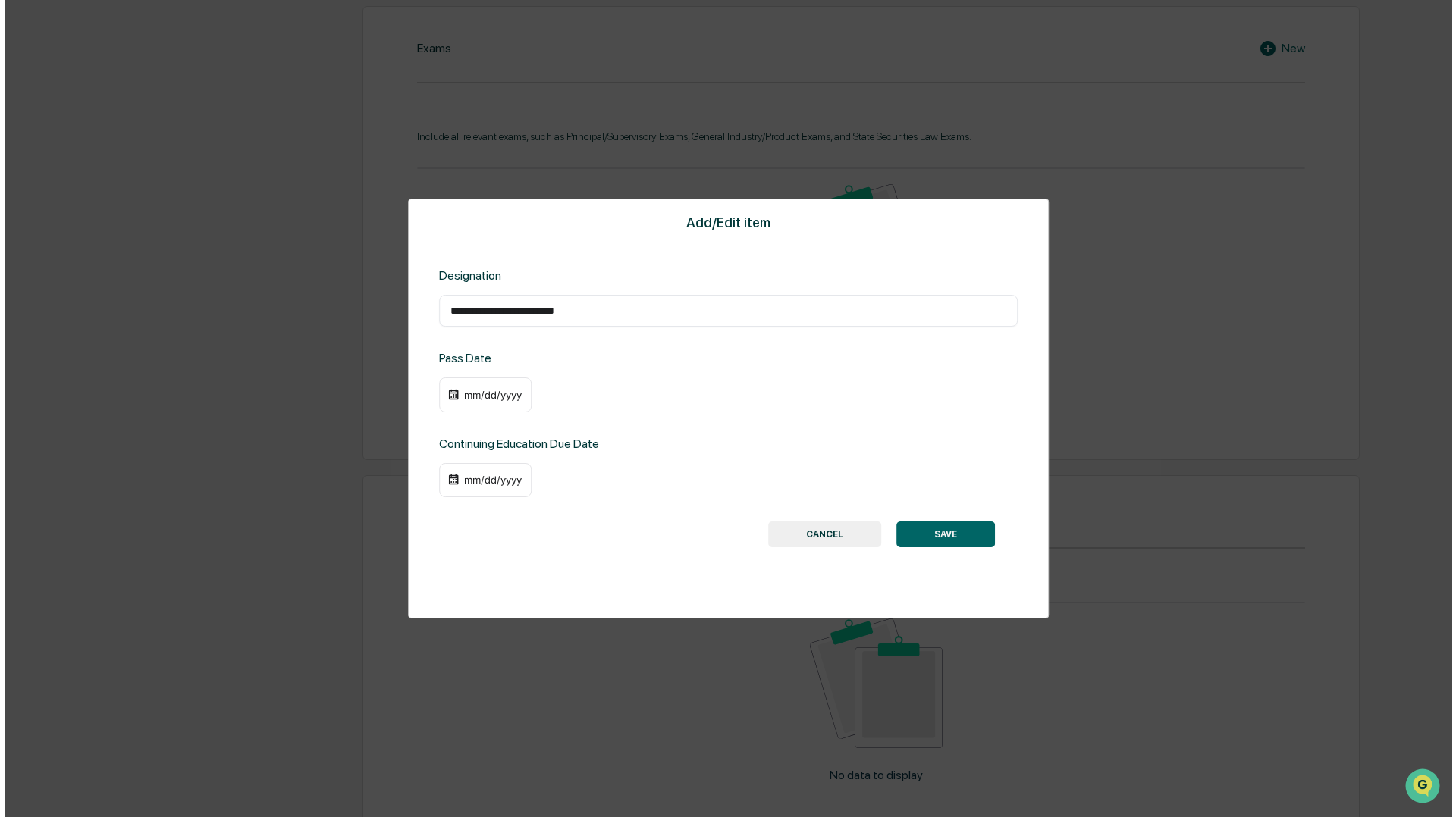
scroll to position [743, 0]
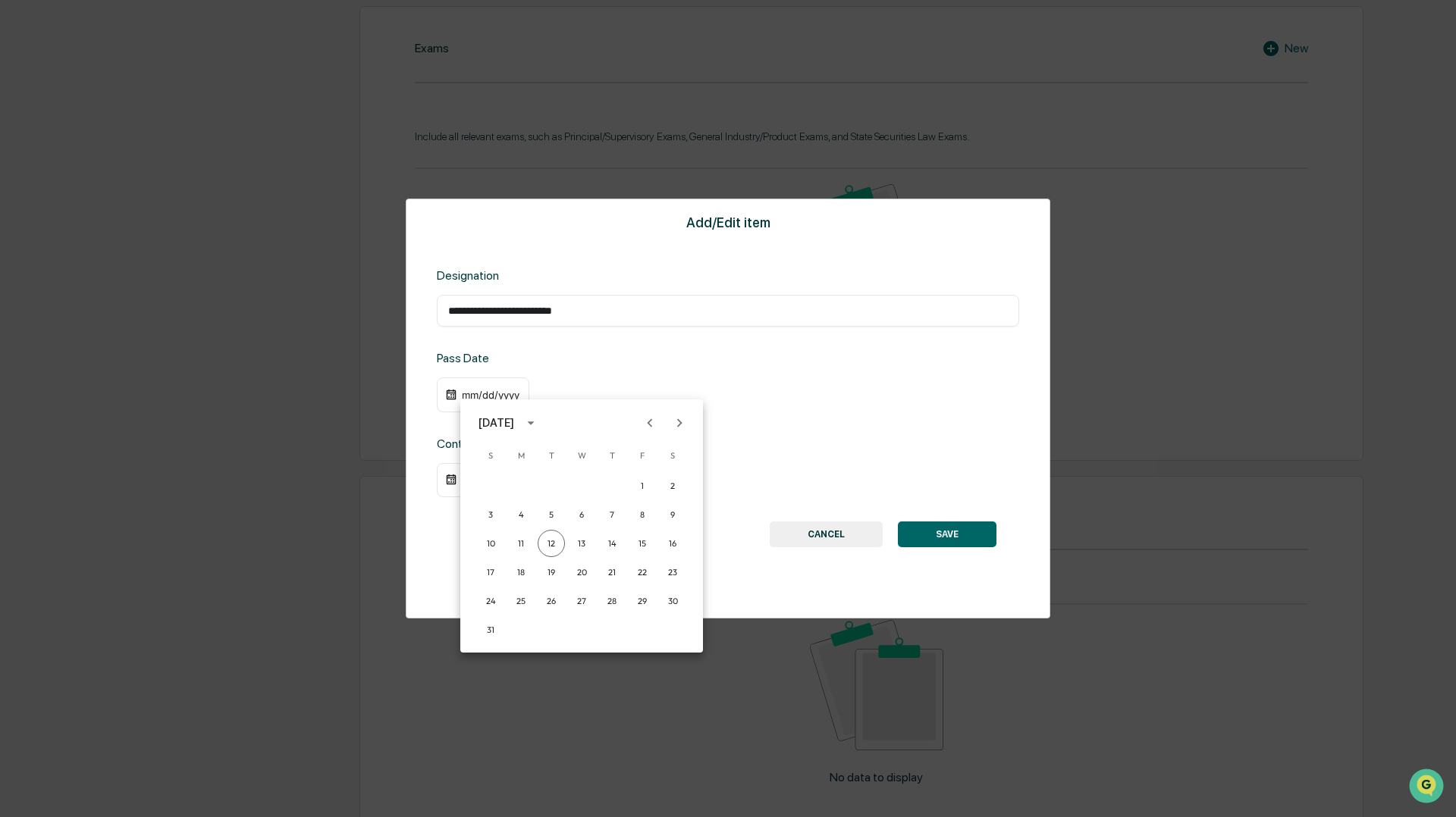
click at [514, 423] on div "[DATE]" at bounding box center [496, 423] width 36 height 16
click at [572, 462] on button "2015" at bounding box center [582, 456] width 55 height 27
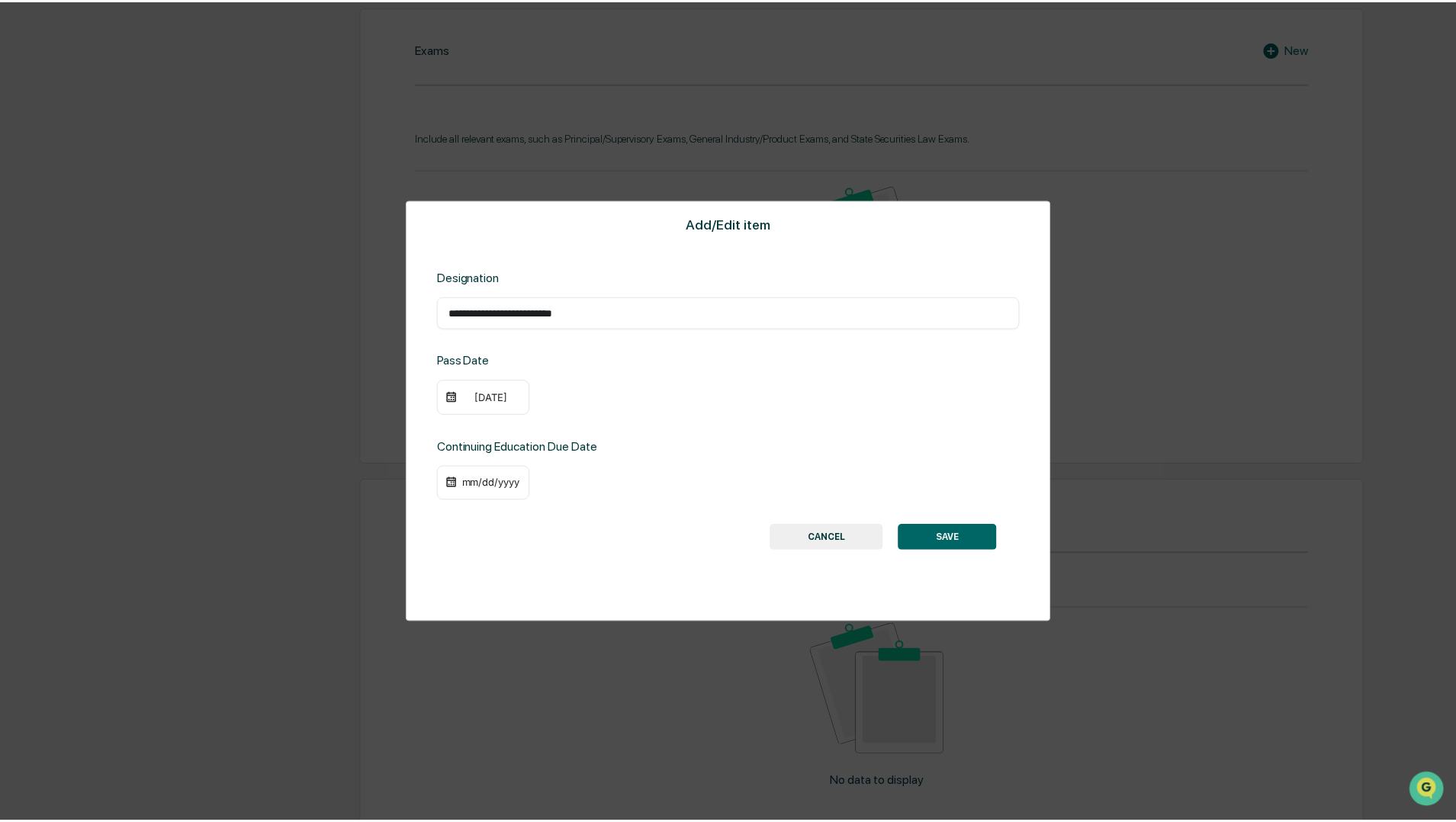
scroll to position [746, 0]
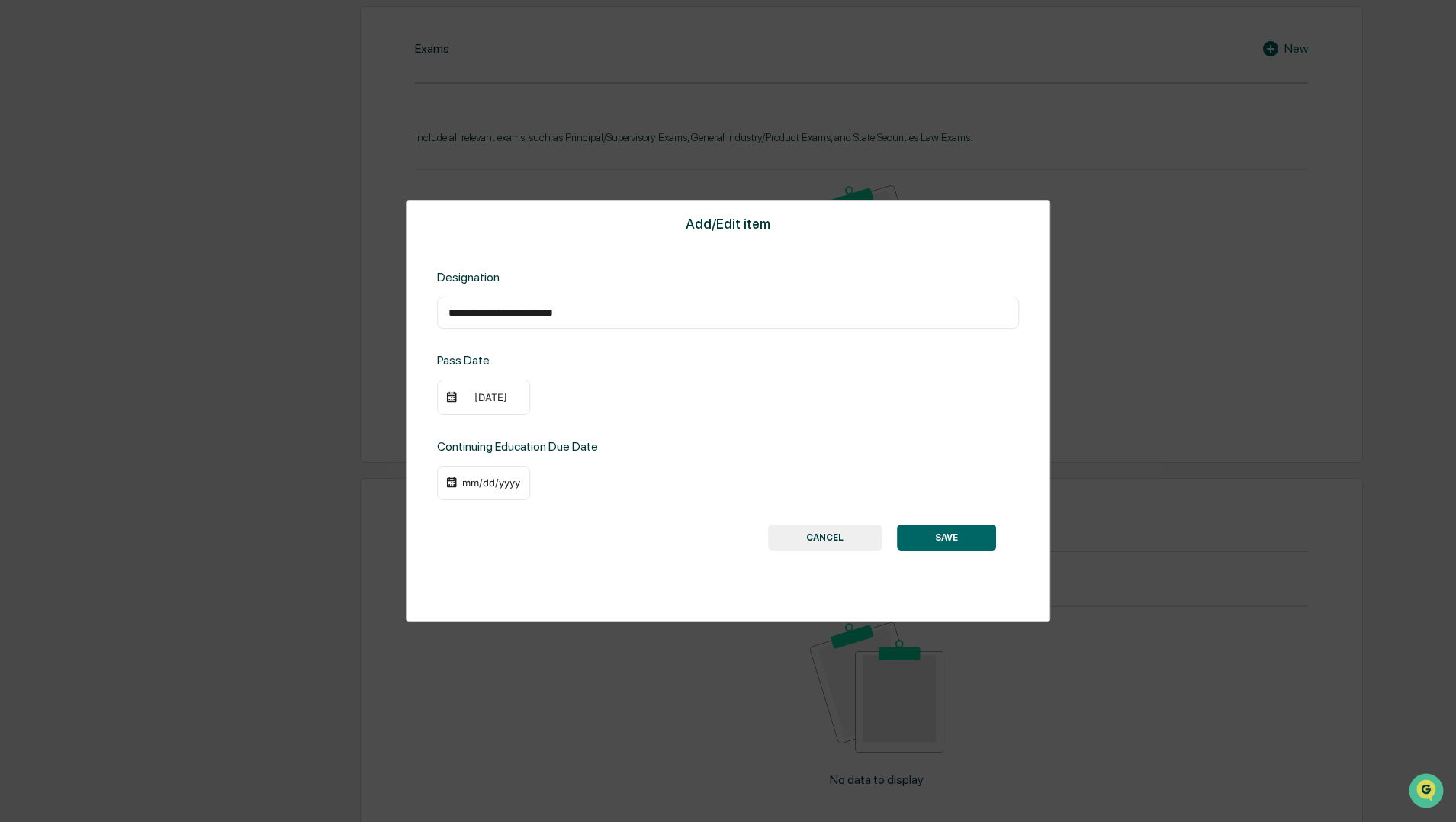
click at [497, 397] on div "[DATE]" at bounding box center [491, 397] width 61 height 12
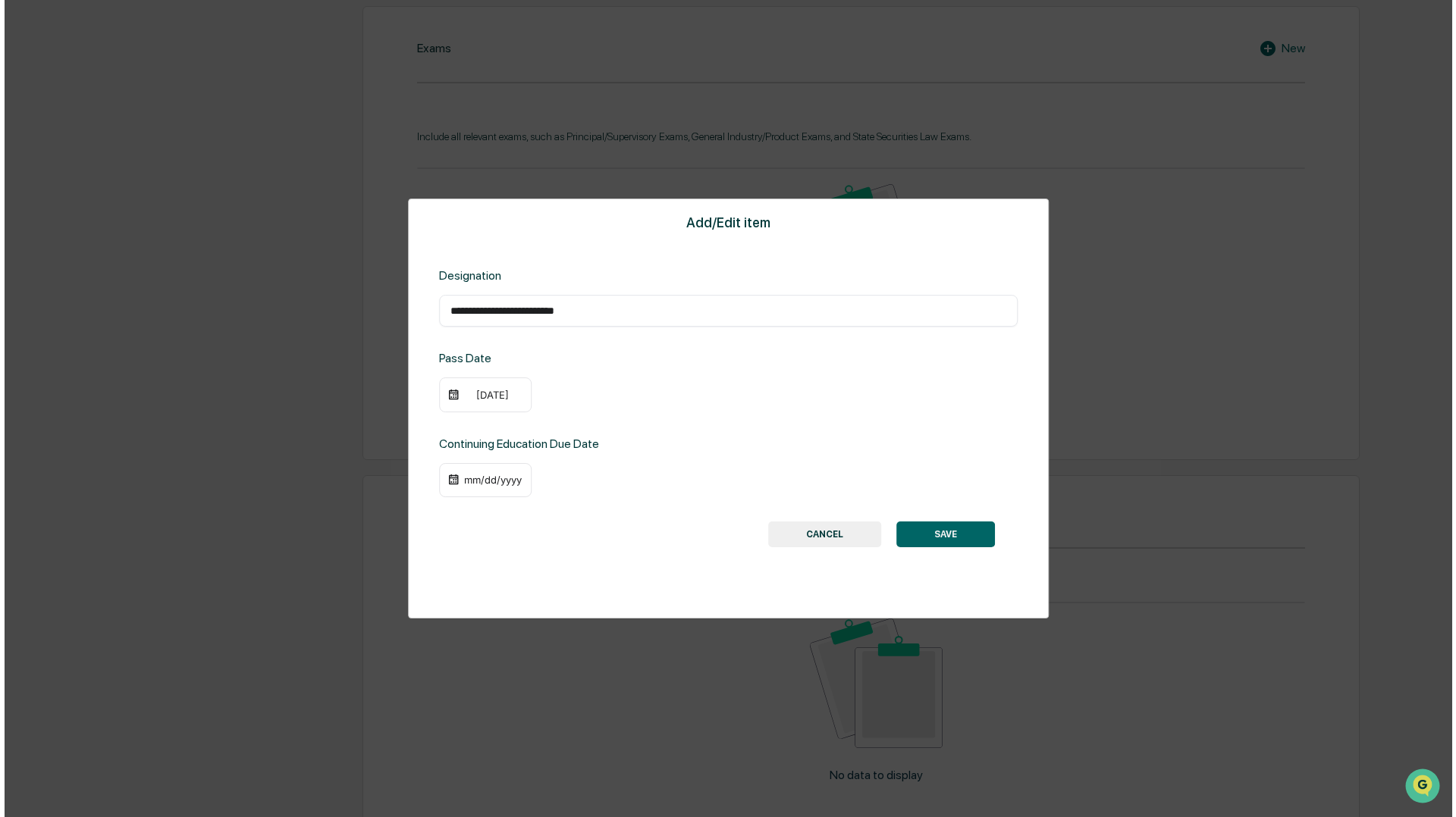
scroll to position [743, 0]
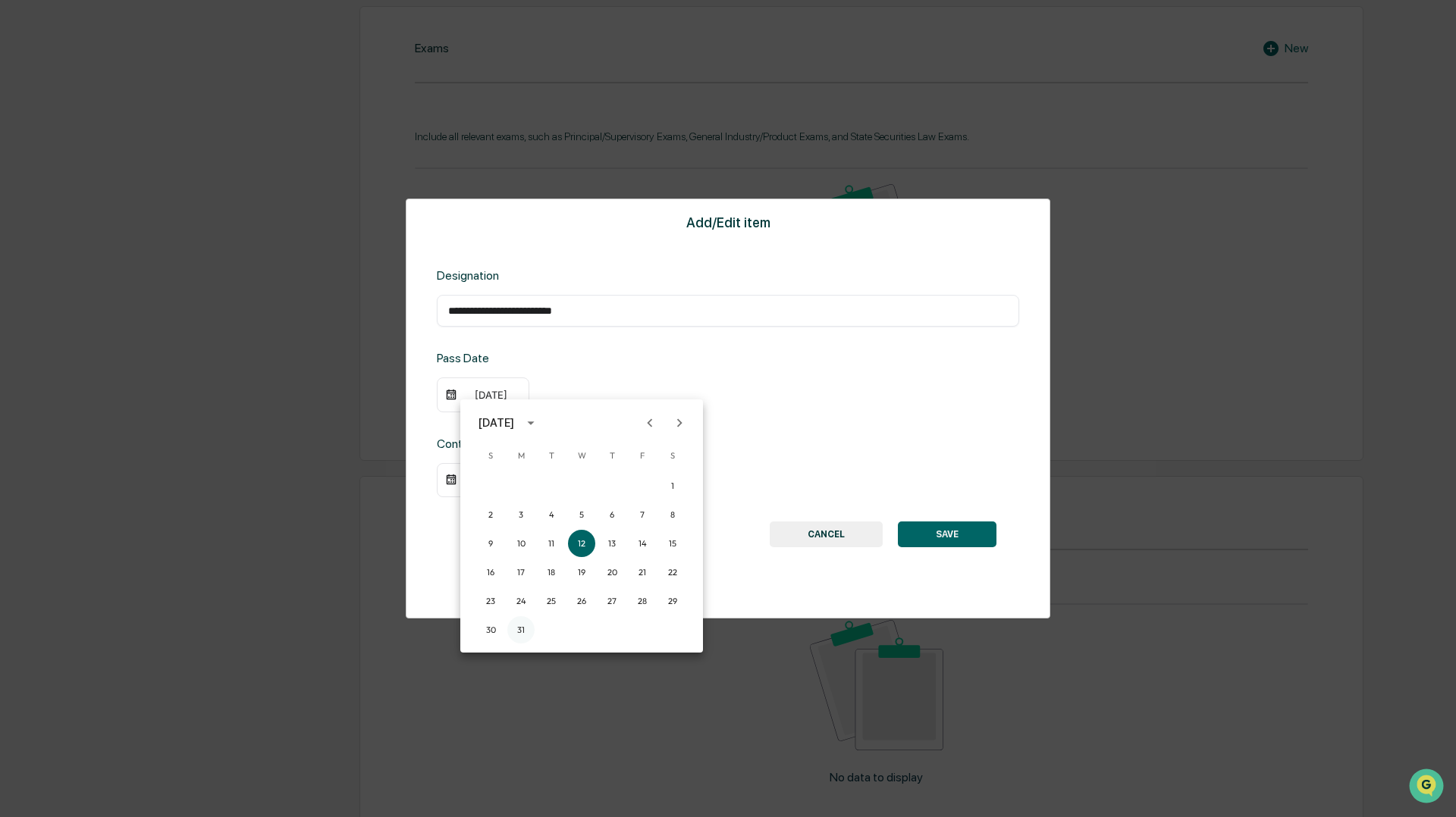
click at [526, 629] on button "31" at bounding box center [521, 630] width 27 height 27
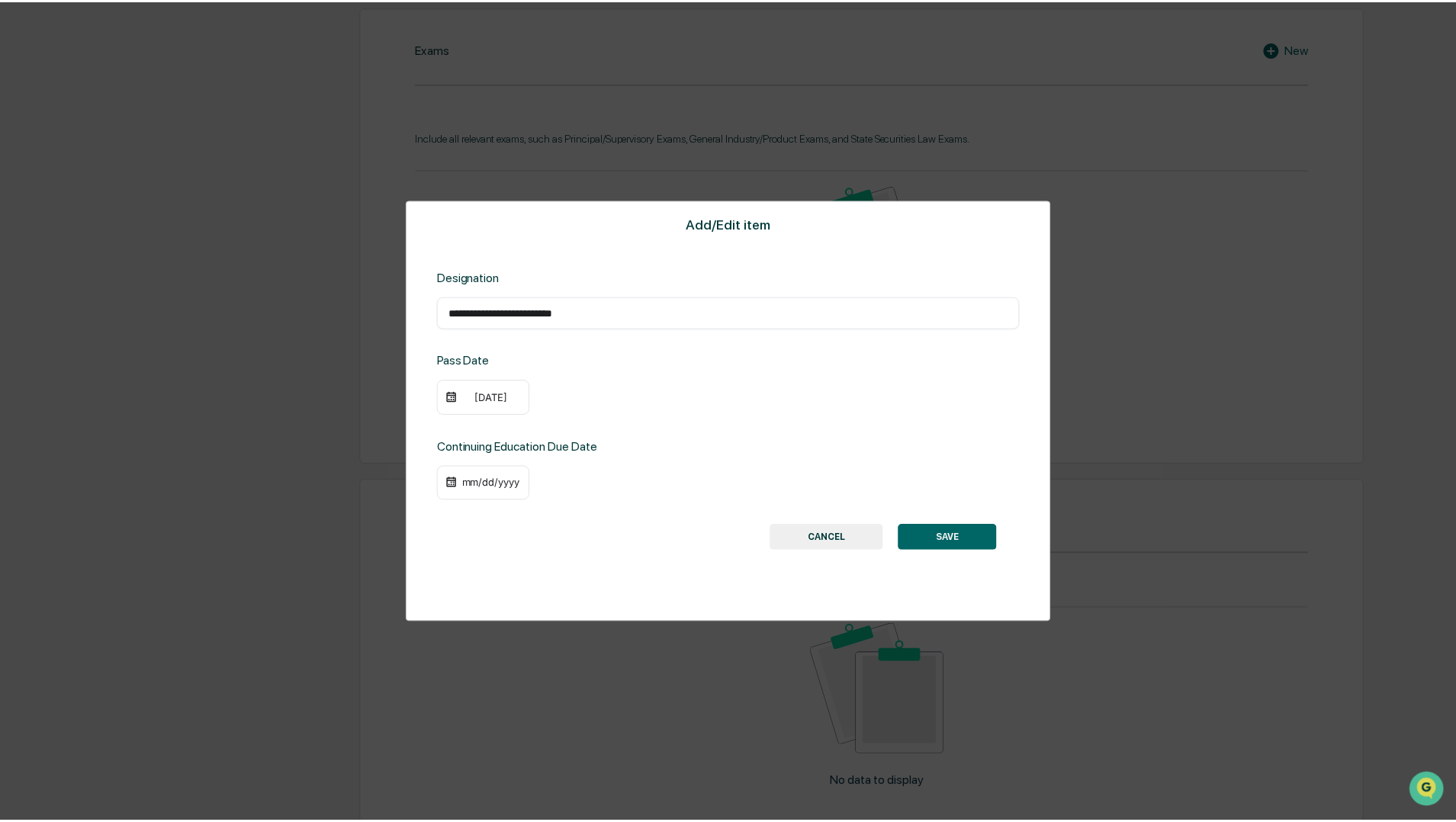
scroll to position [746, 0]
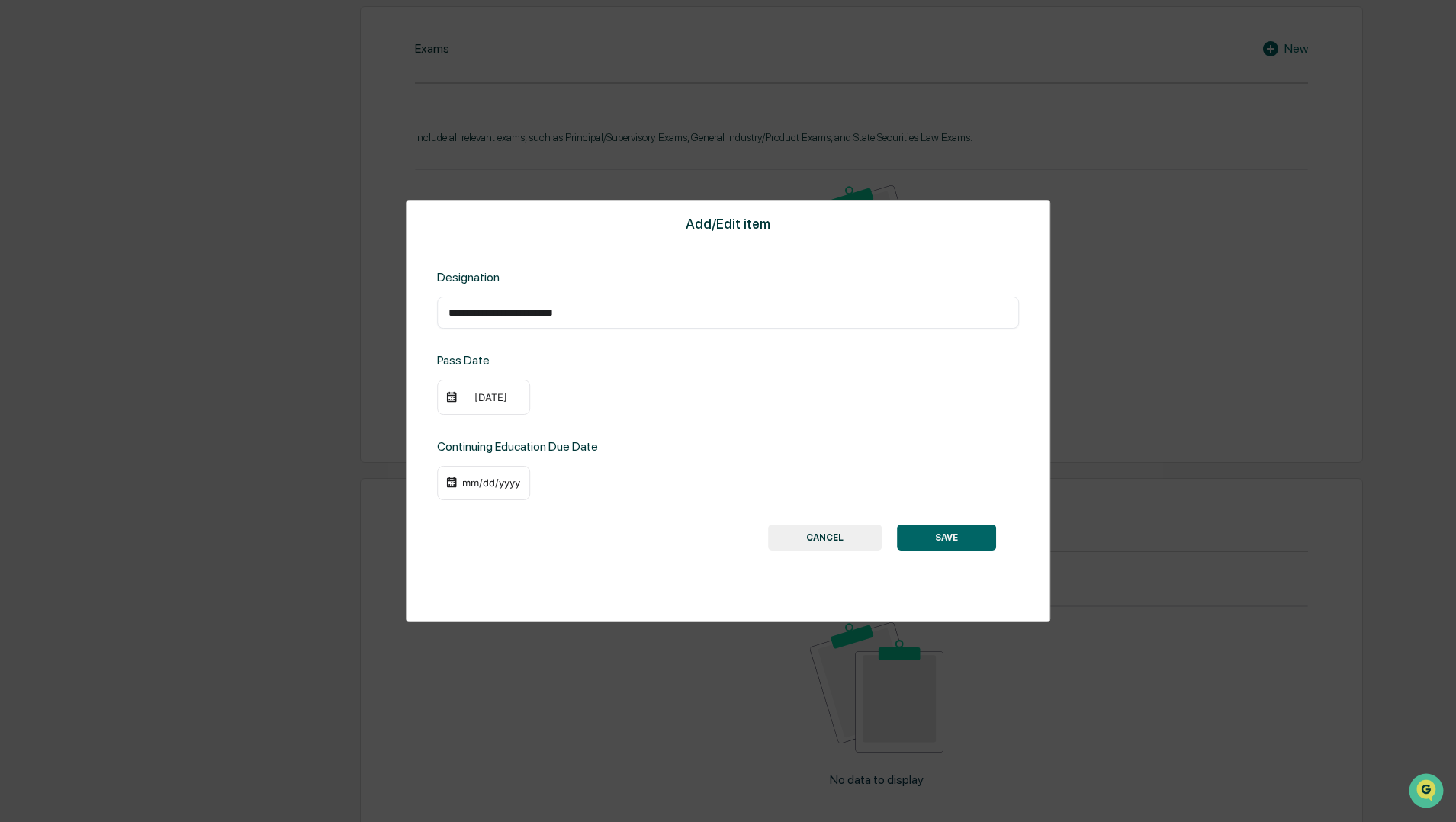
click at [500, 485] on div "mm/dd/yyyy" at bounding box center [491, 482] width 61 height 12
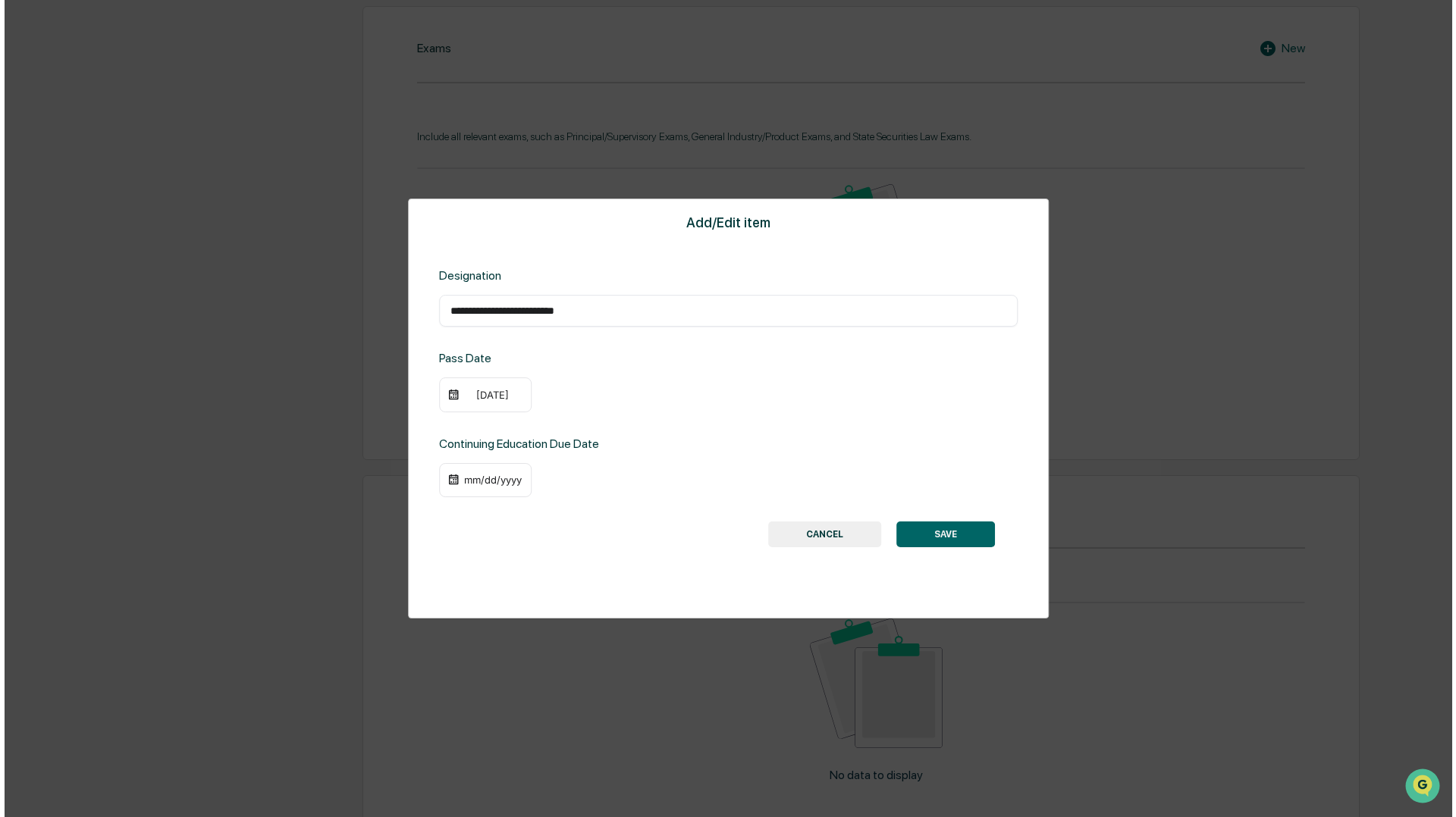
scroll to position [743, 0]
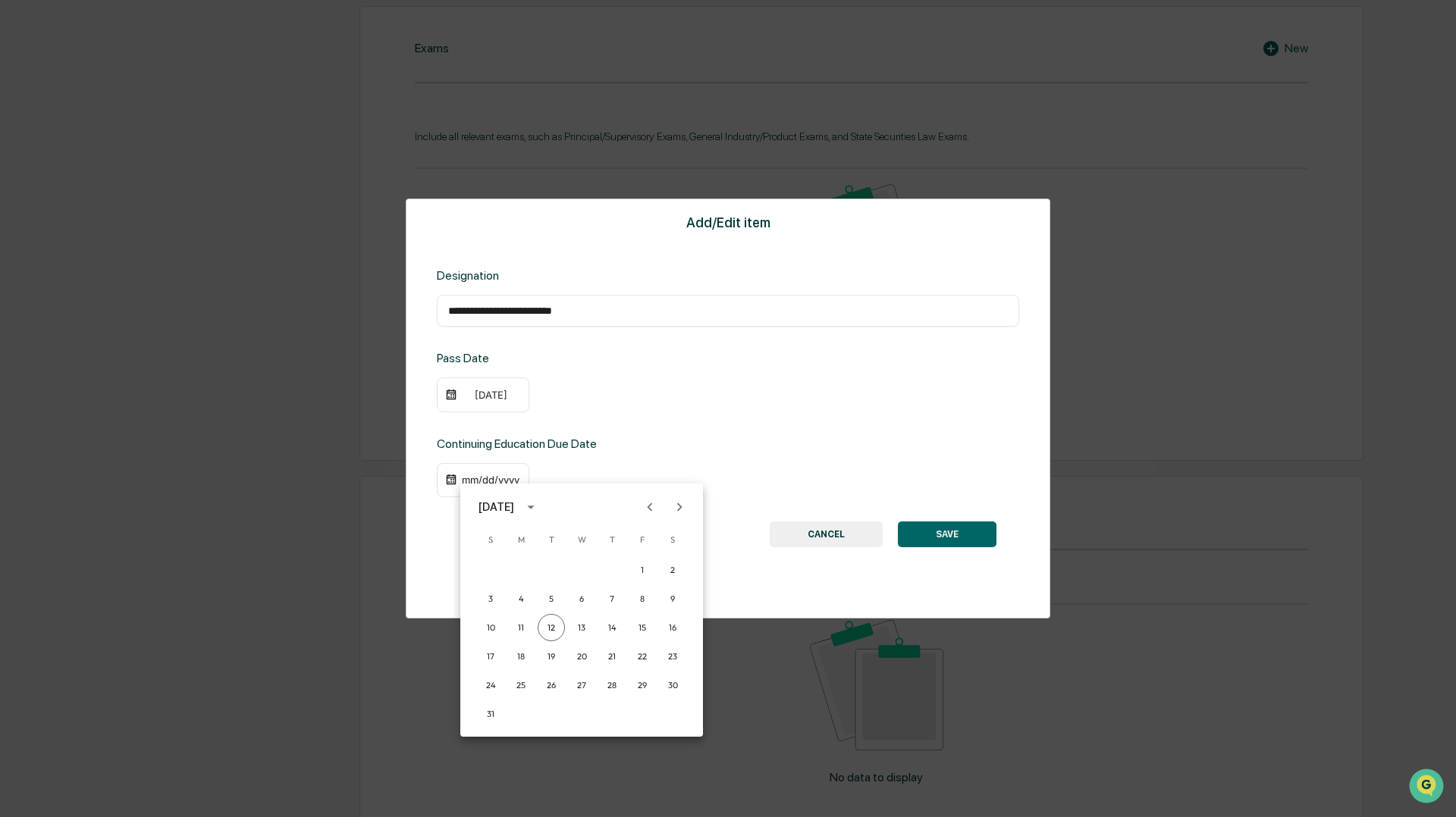
click at [649, 506] on icon "Previous month" at bounding box center [650, 506] width 5 height 9
click at [617, 686] on button "31" at bounding box center [611, 685] width 27 height 27
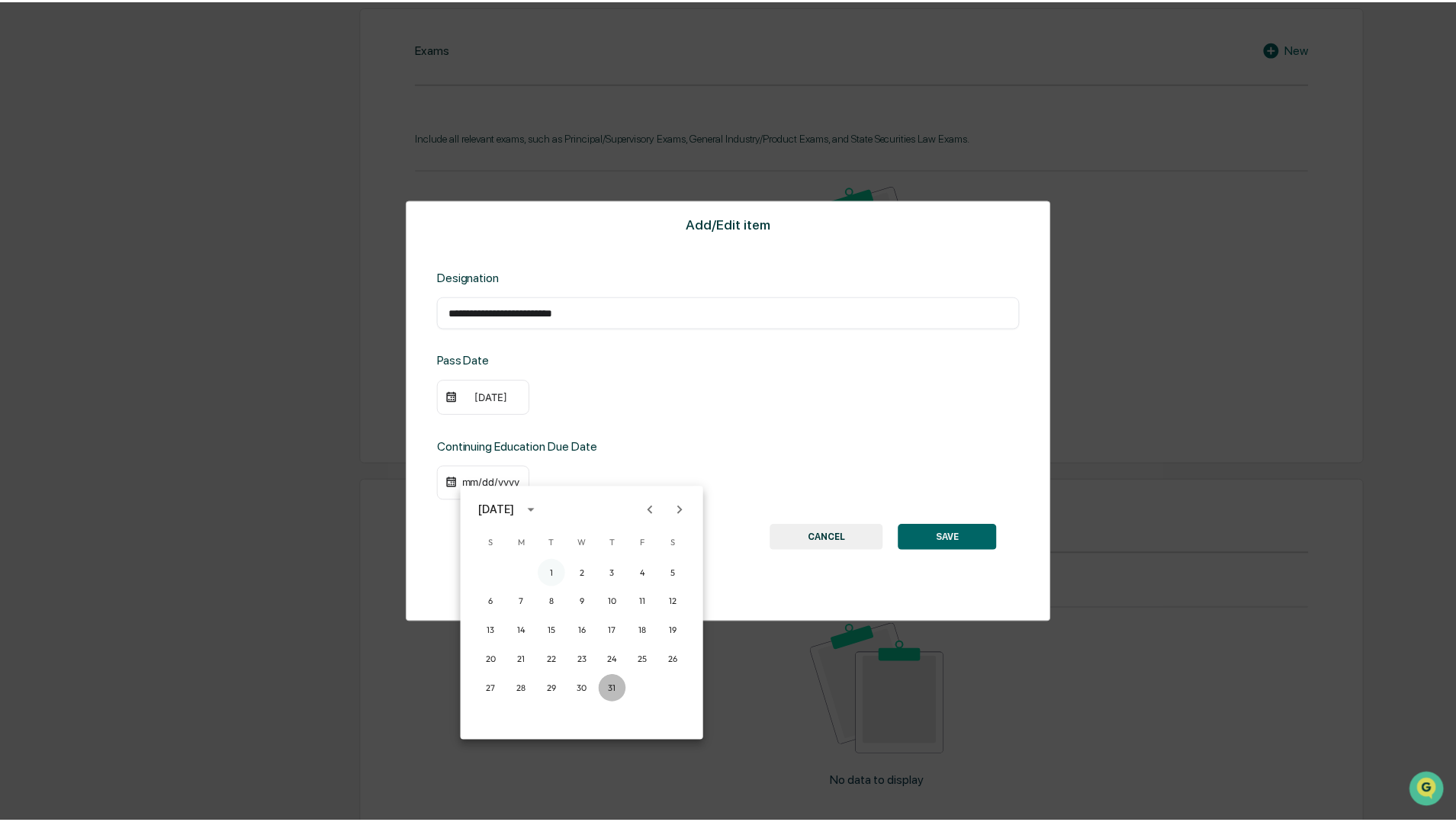
scroll to position [746, 0]
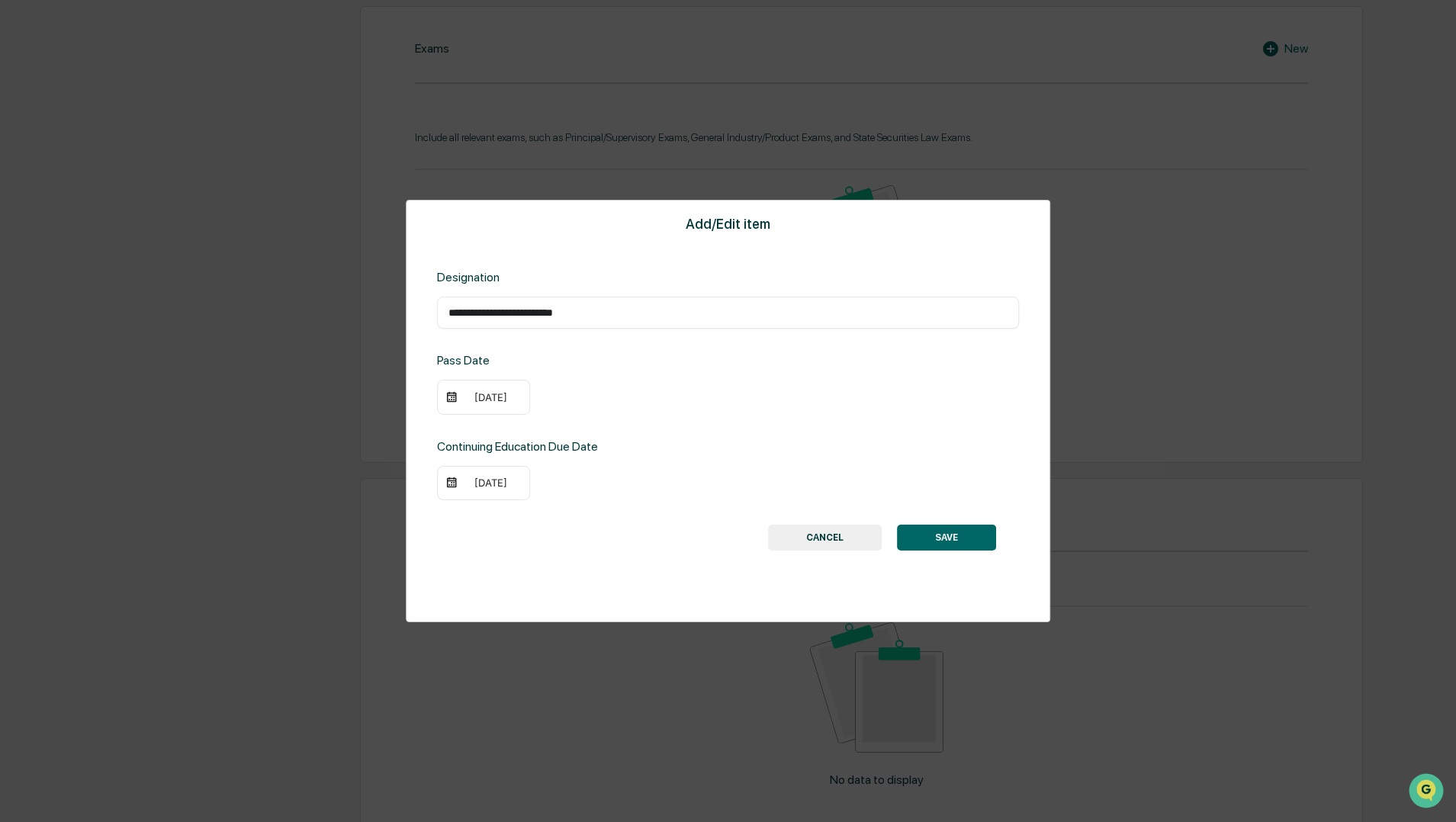
click at [513, 483] on div "[DATE]" at bounding box center [491, 482] width 61 height 12
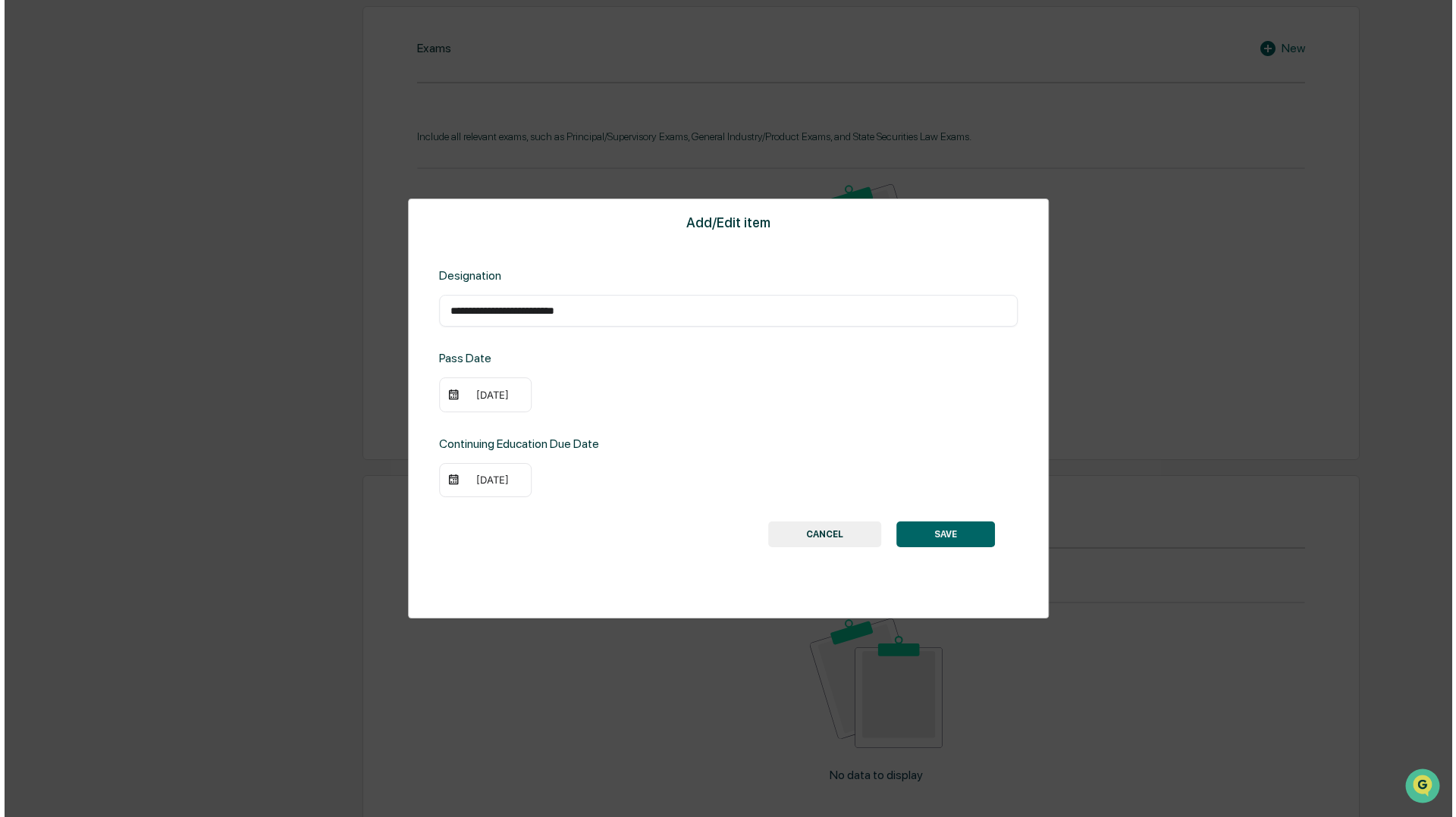
scroll to position [743, 0]
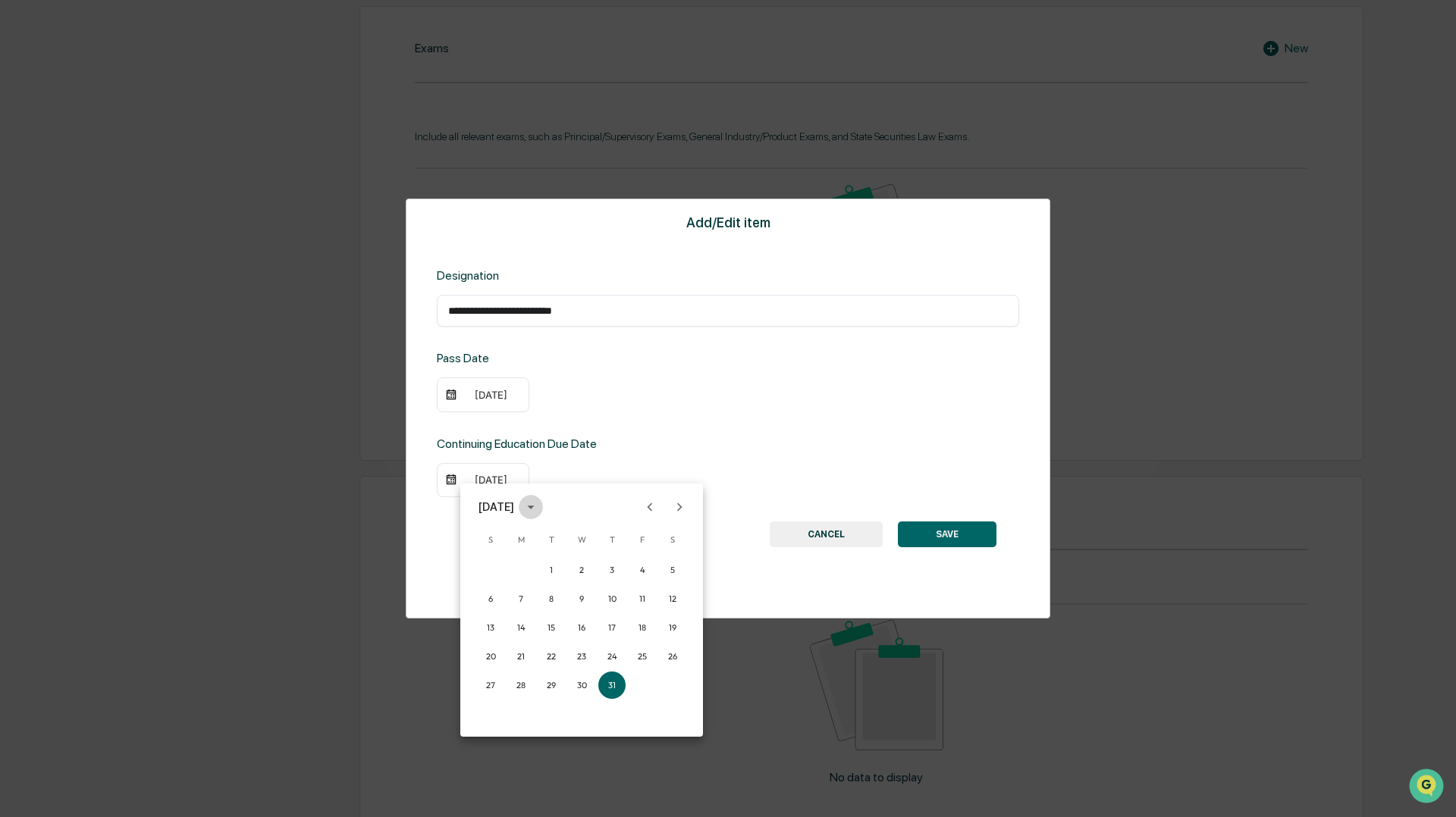
click at [537, 507] on button "calendar view is open, switch to year view" at bounding box center [531, 507] width 24 height 24
click at [510, 669] on button "2026" at bounding box center [503, 667] width 55 height 27
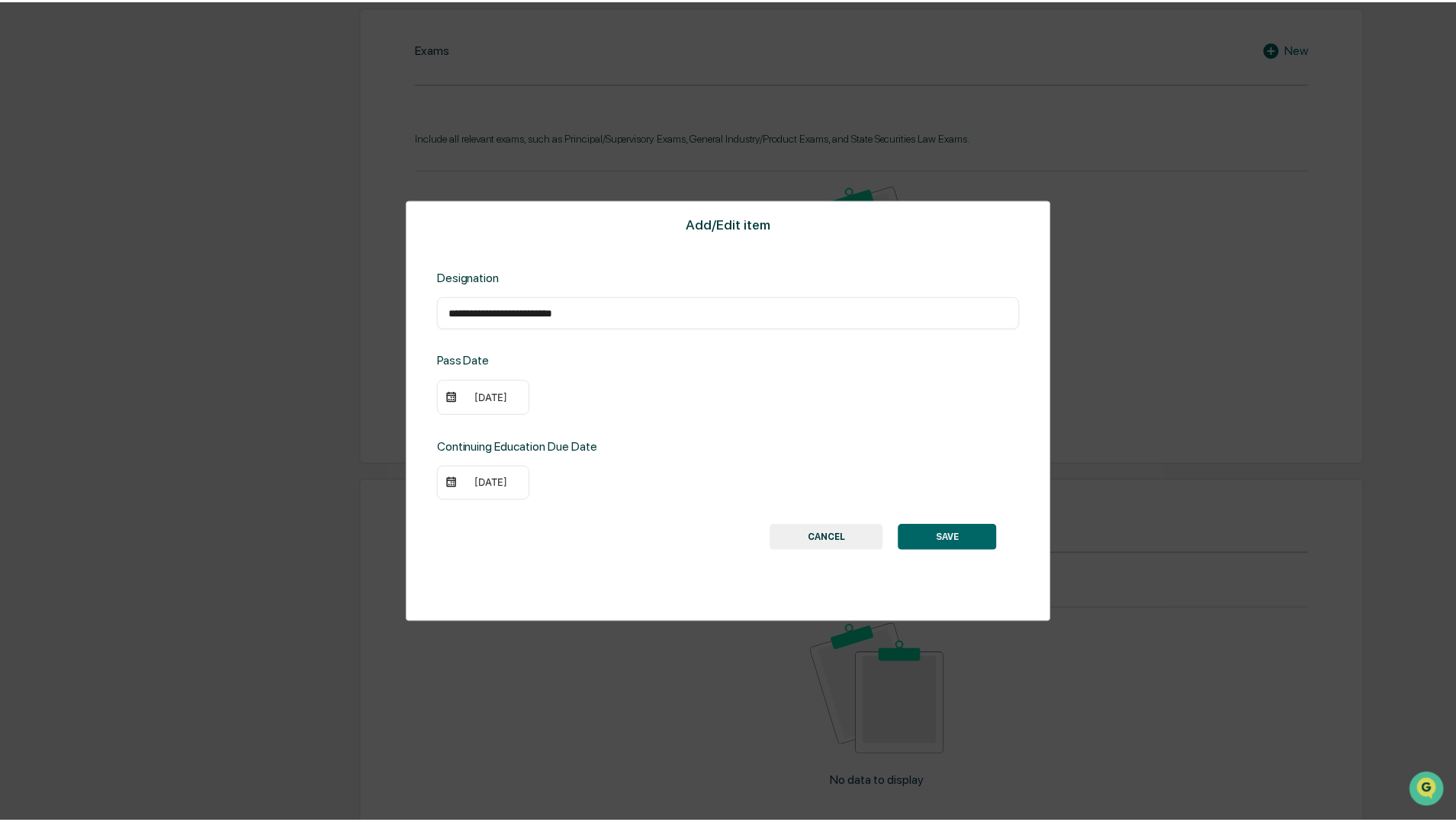
scroll to position [746, 0]
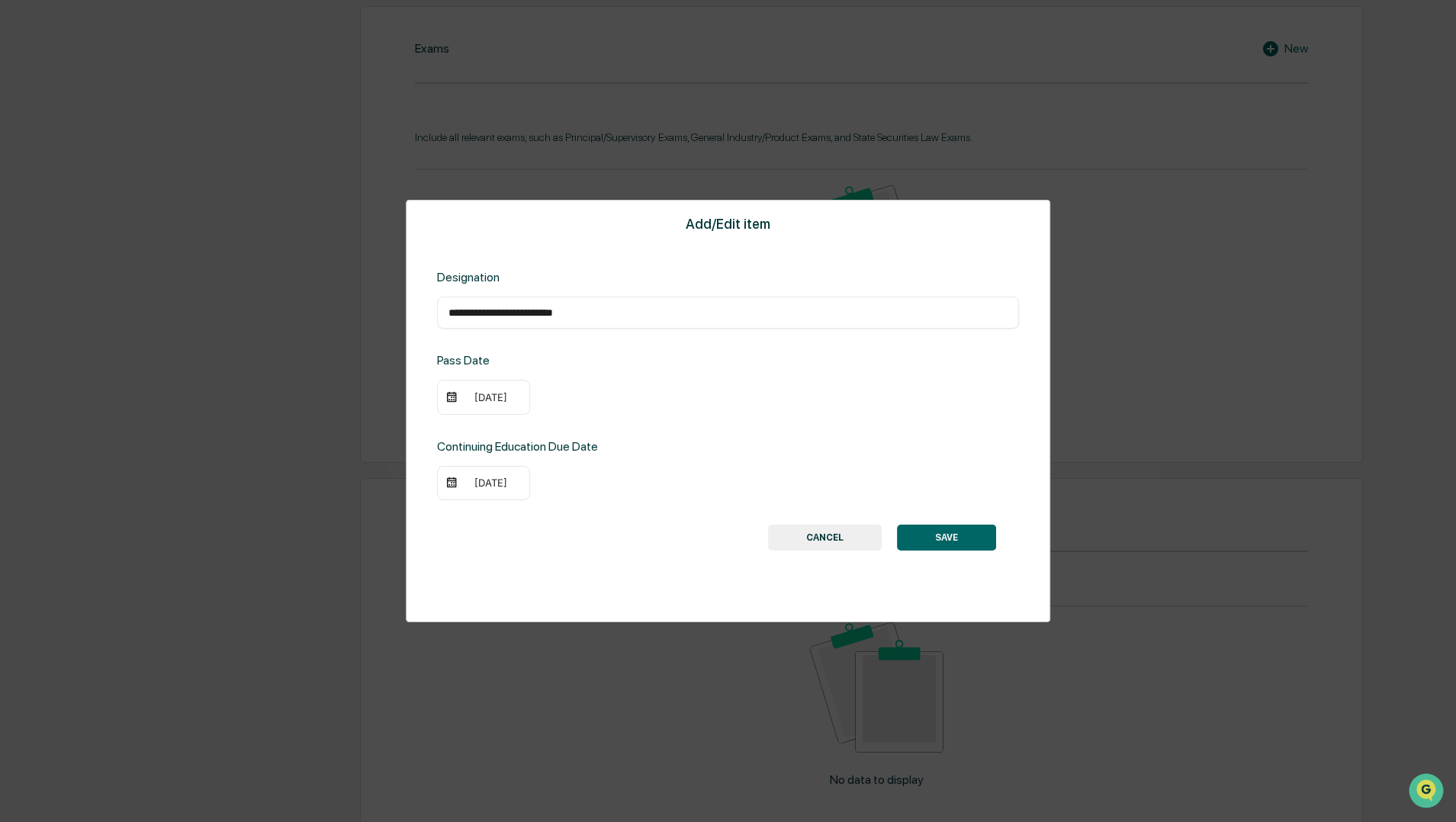
click at [925, 539] on button "SAVE" at bounding box center [947, 537] width 99 height 26
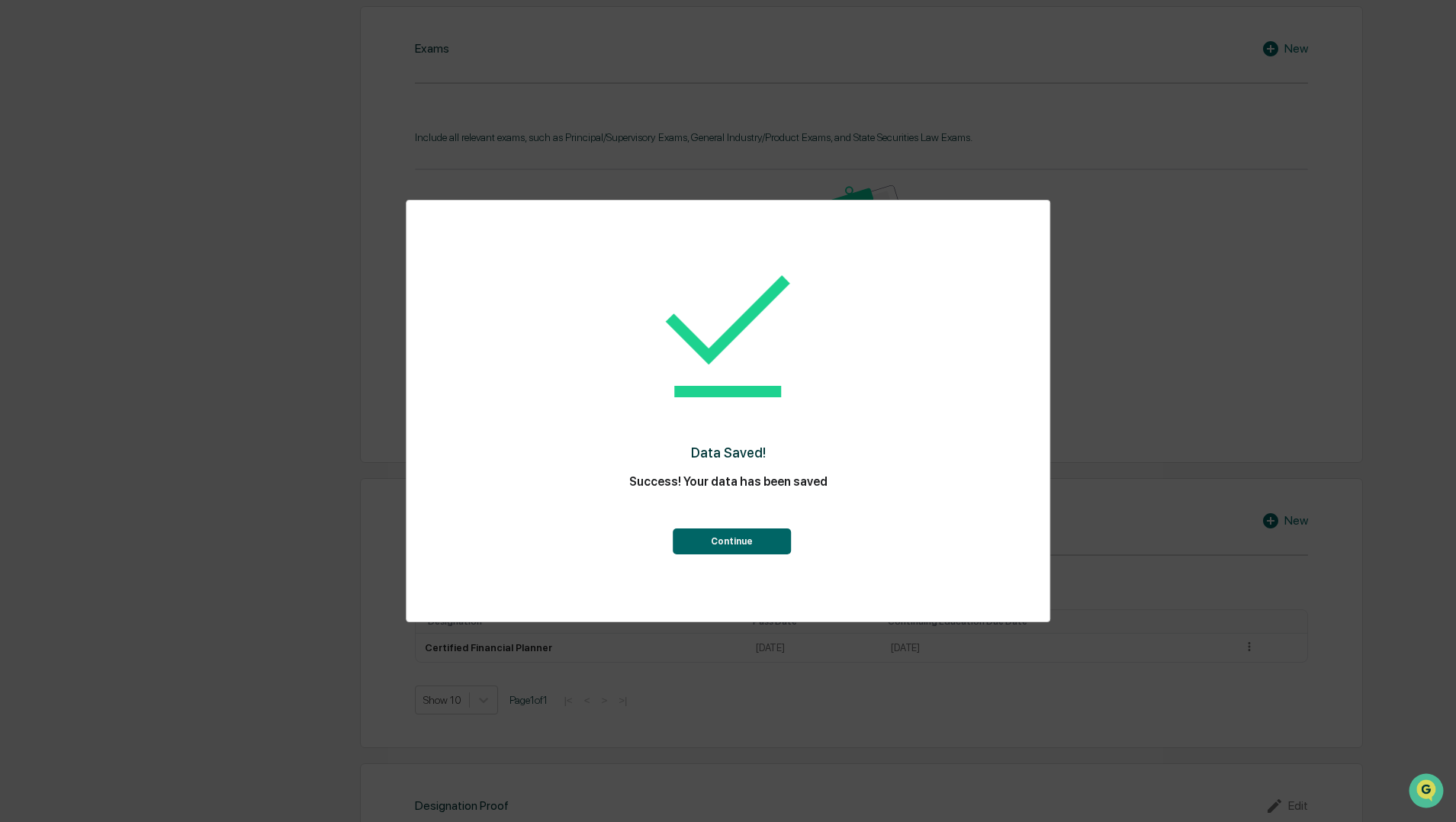
click at [762, 541] on button "Continue" at bounding box center [732, 541] width 118 height 26
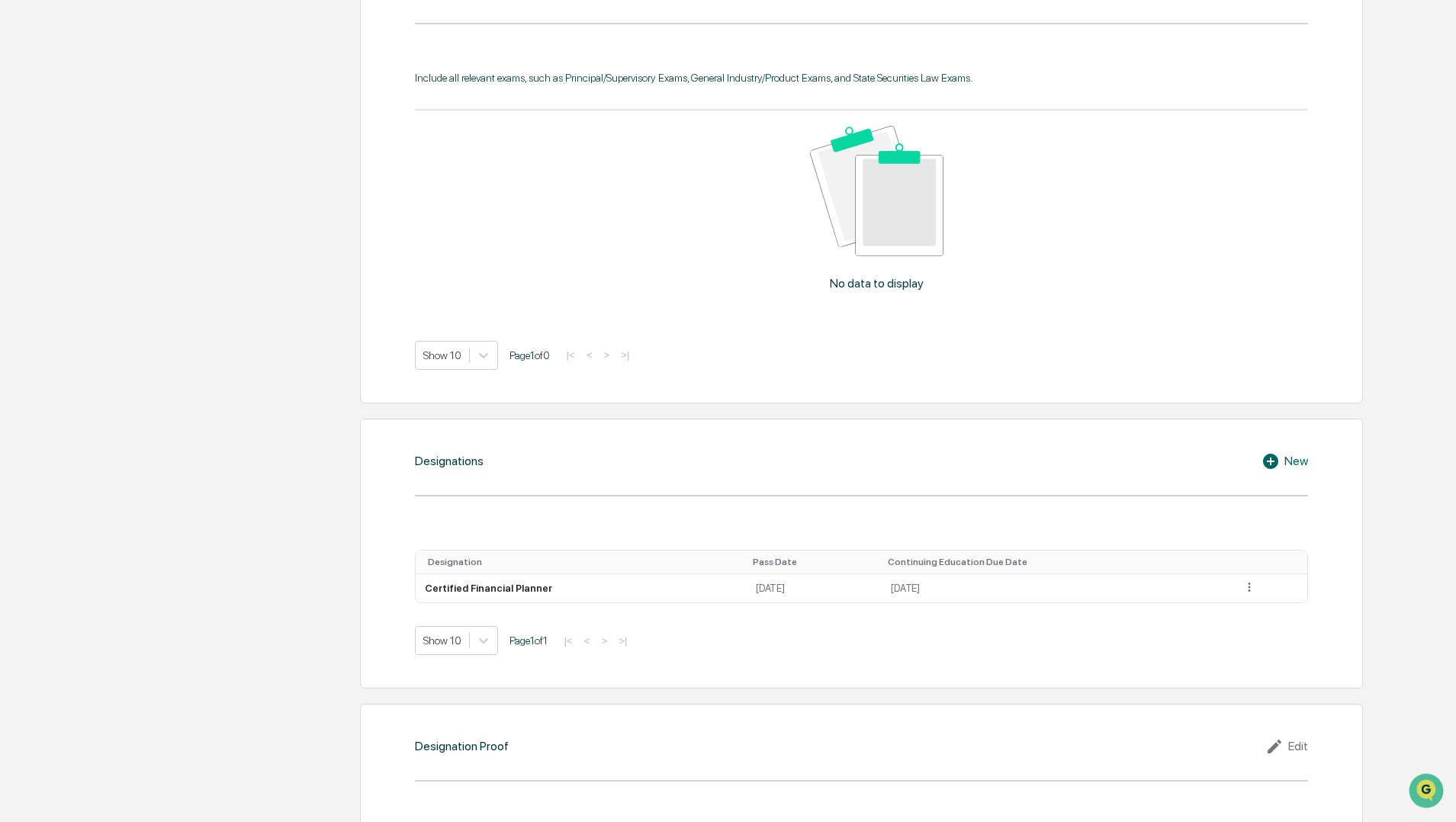
scroll to position [810, 0]
click at [1298, 455] on div "New" at bounding box center [1284, 457] width 46 height 18
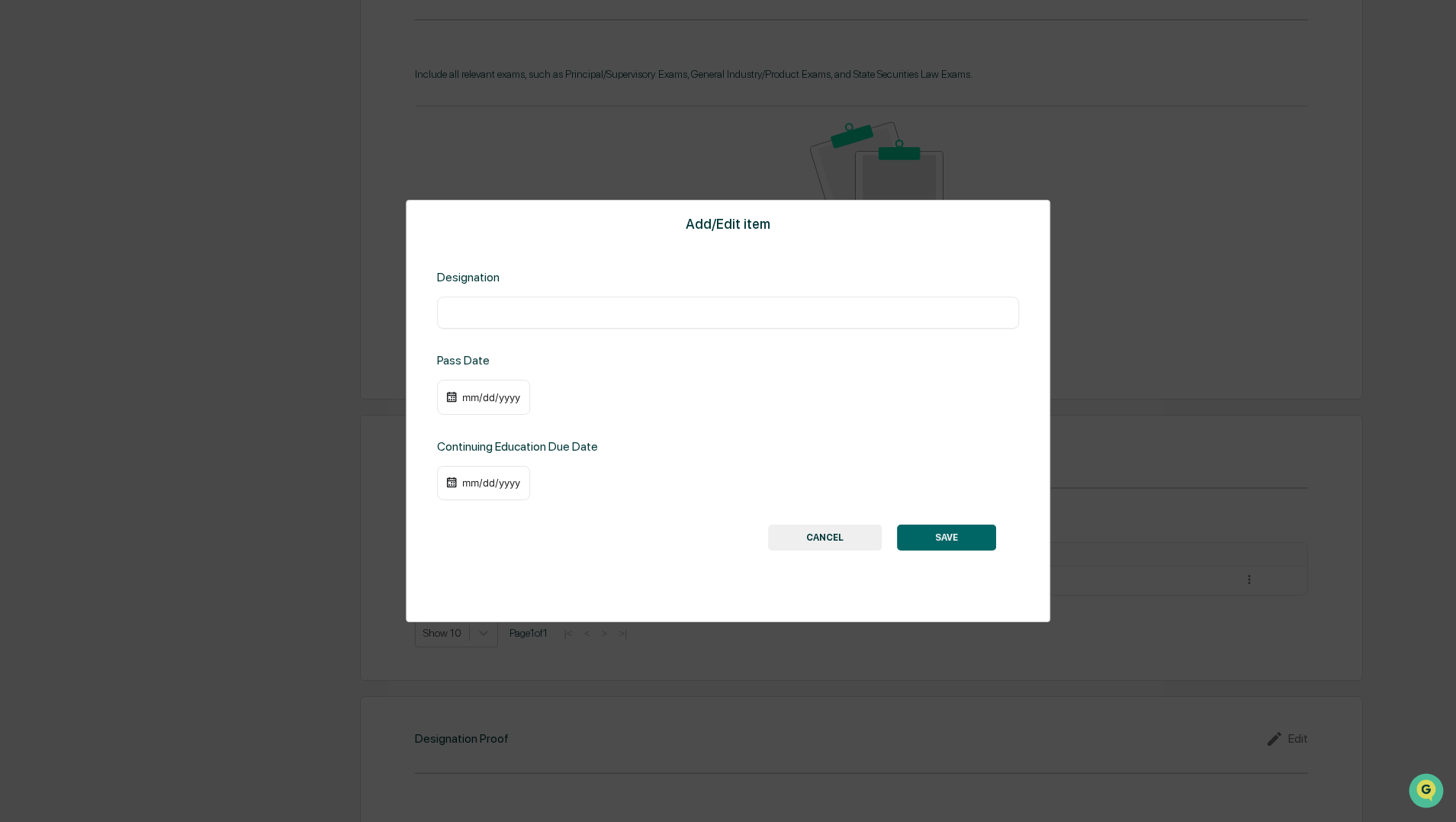
click at [543, 313] on input "text" at bounding box center [728, 312] width 560 height 15
type input "**********"
click at [492, 393] on div "mm/dd/yyyy" at bounding box center [491, 397] width 61 height 12
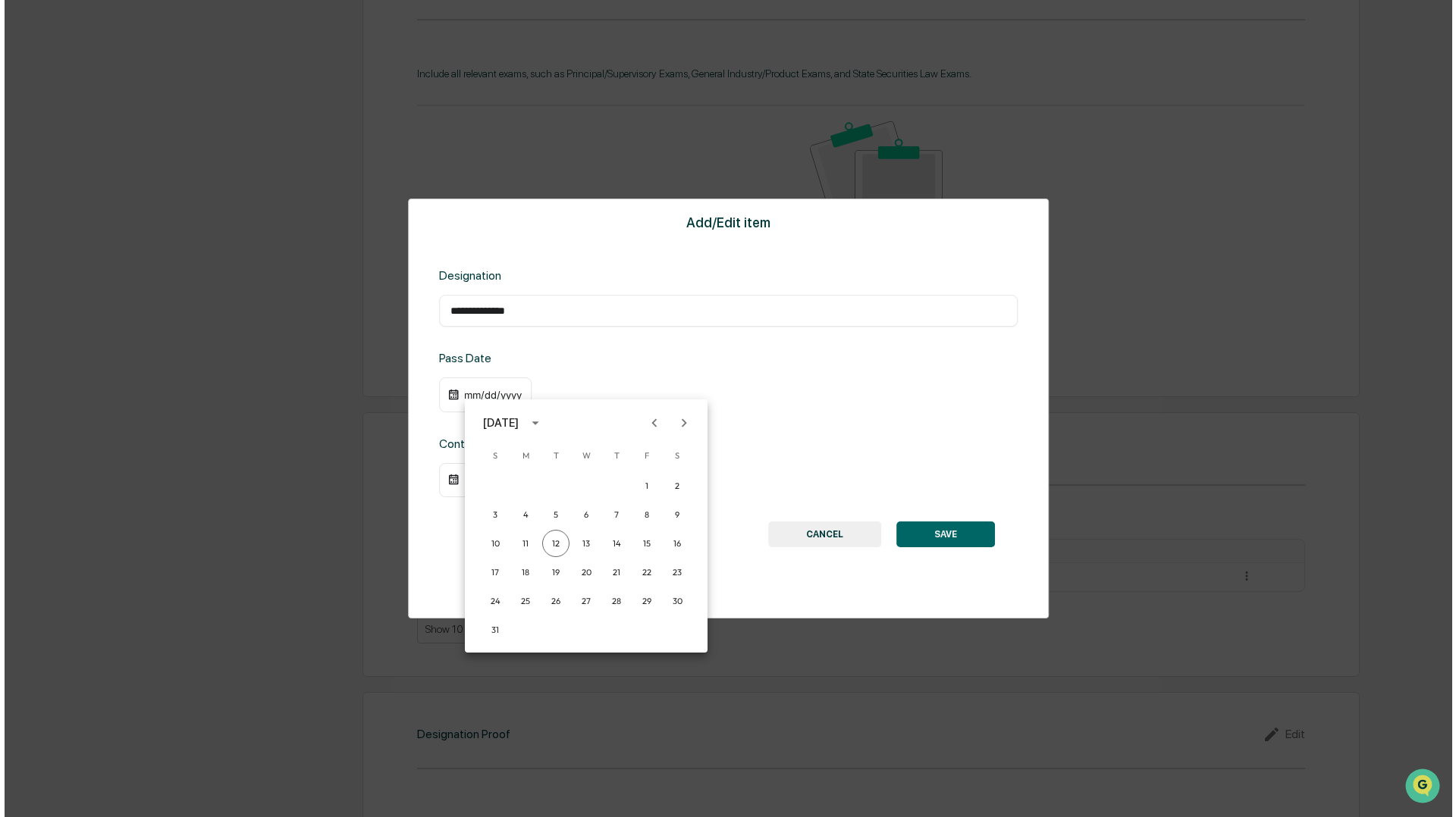
scroll to position [806, 0]
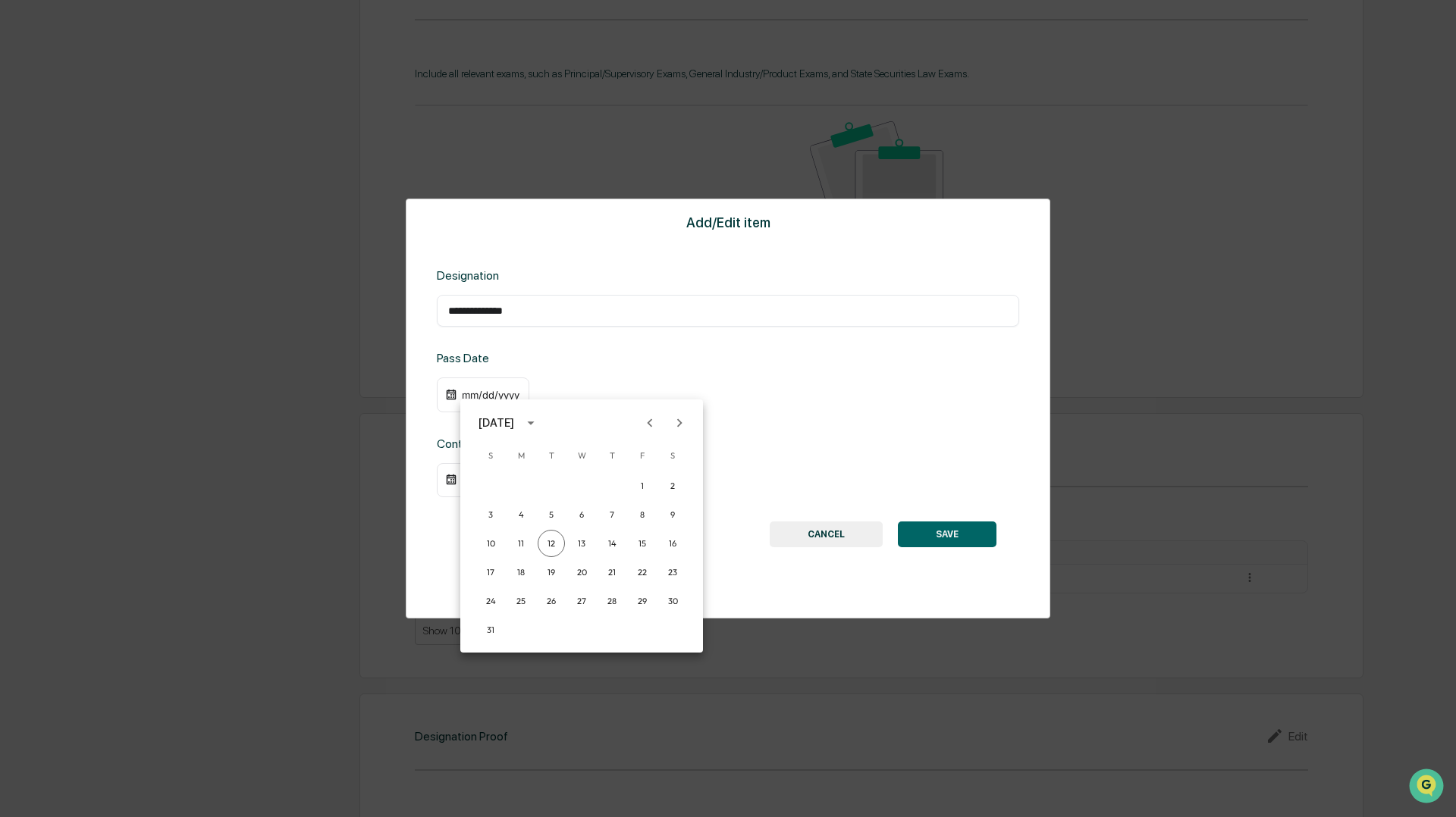
click at [647, 422] on icon "Previous month" at bounding box center [649, 423] width 16 height 16
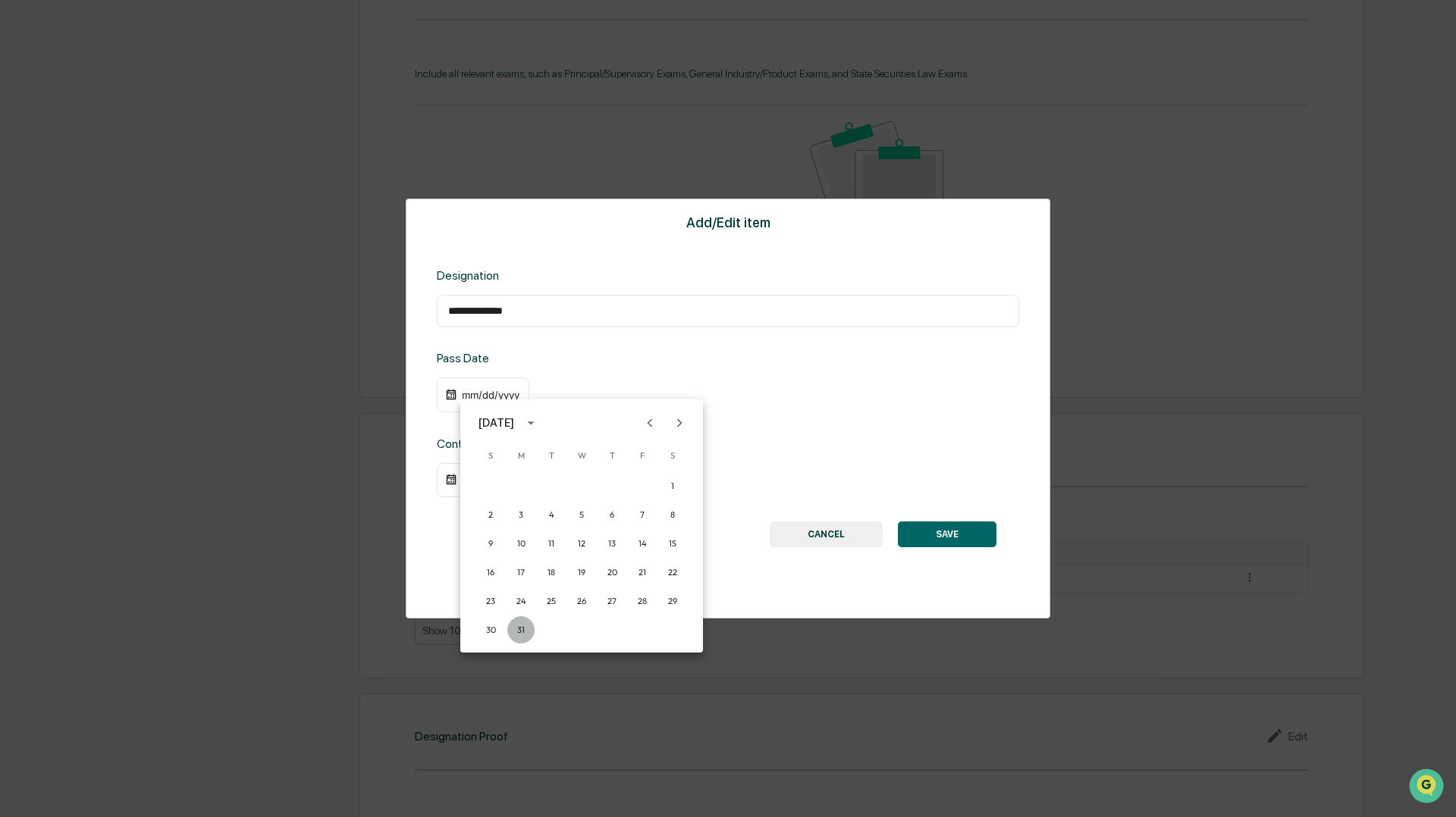
click at [518, 630] on button "31" at bounding box center [521, 630] width 27 height 27
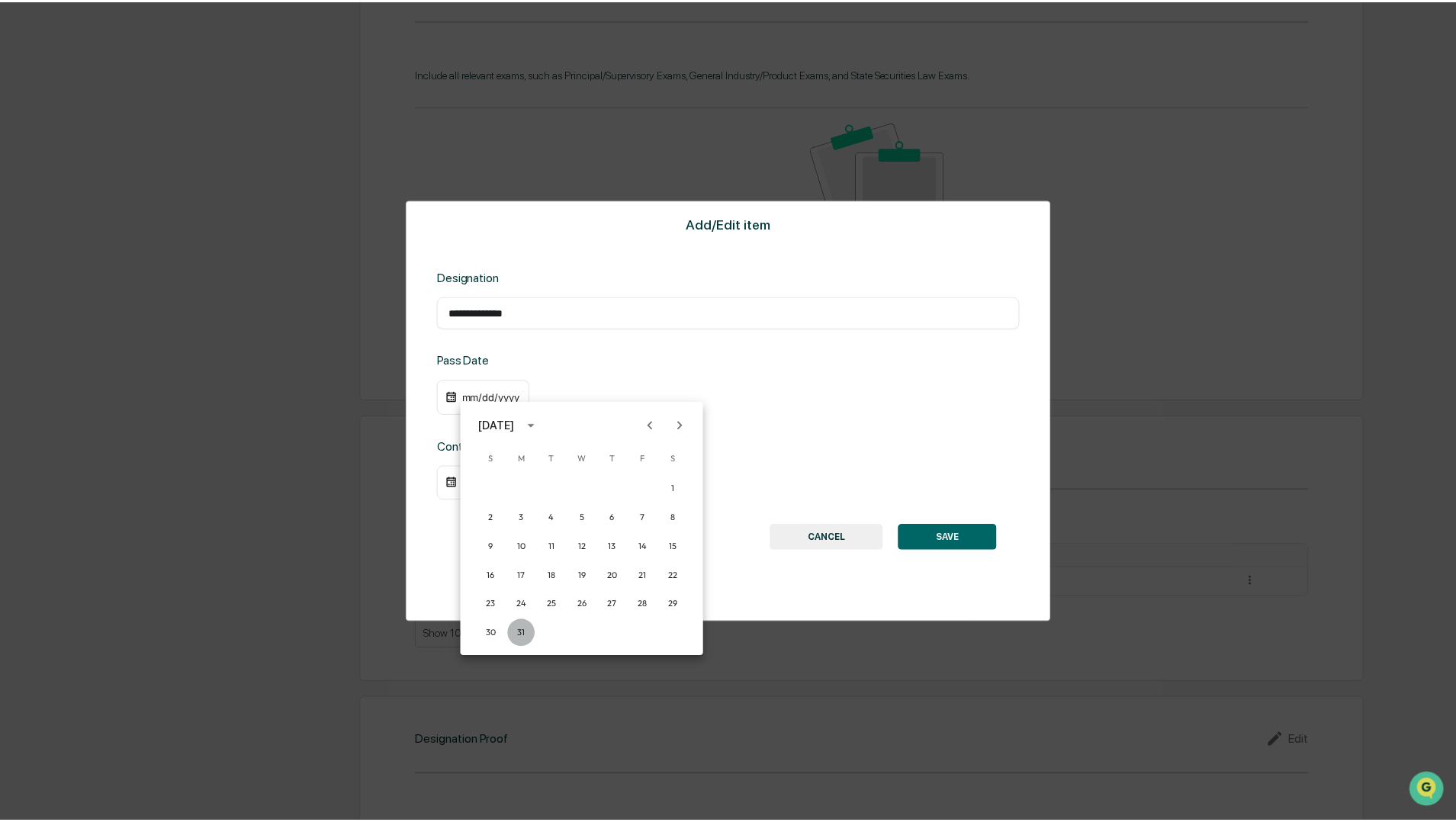
scroll to position [810, 0]
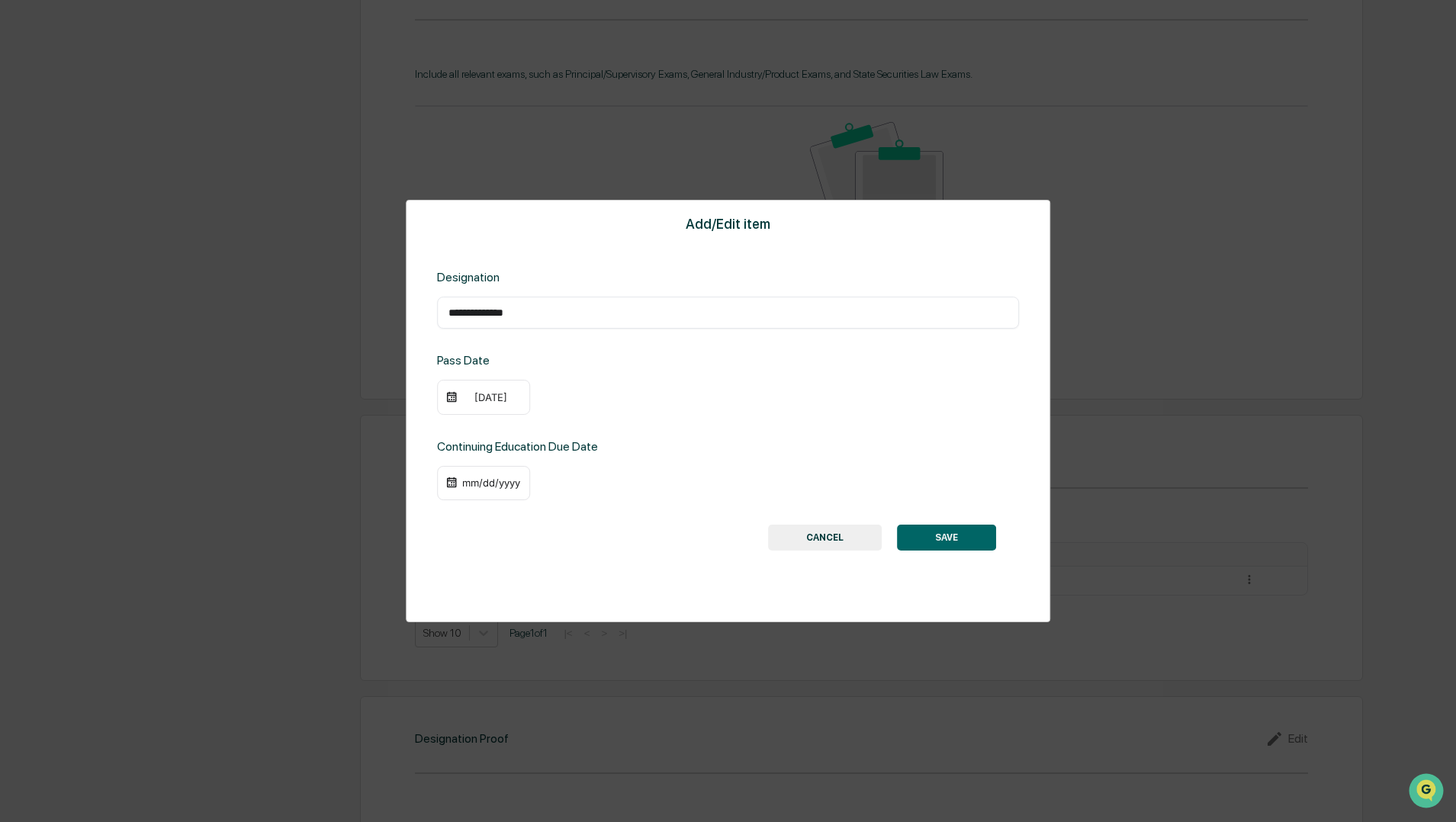
click at [515, 396] on div "[DATE]" at bounding box center [491, 397] width 61 height 12
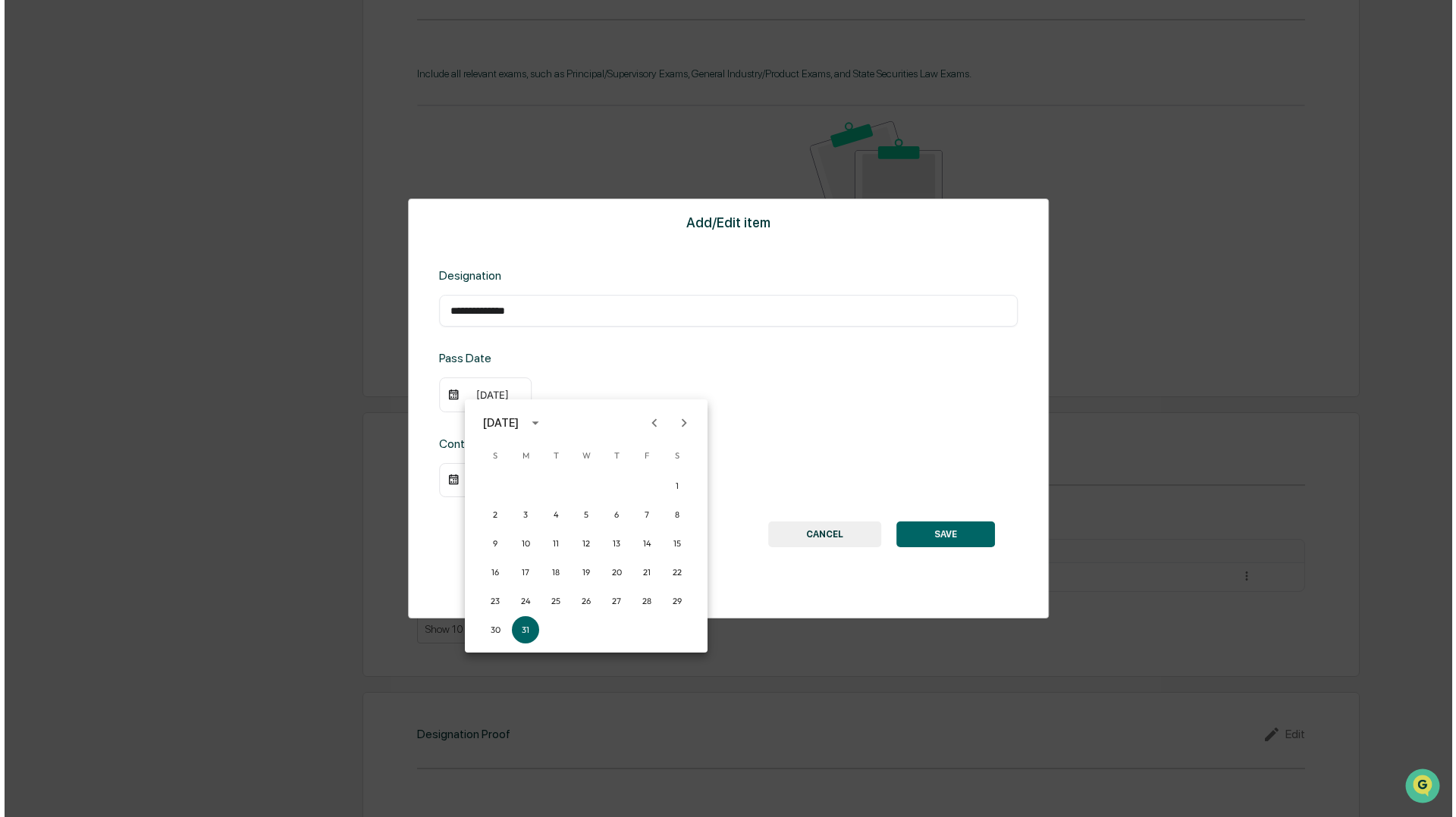
scroll to position [806, 0]
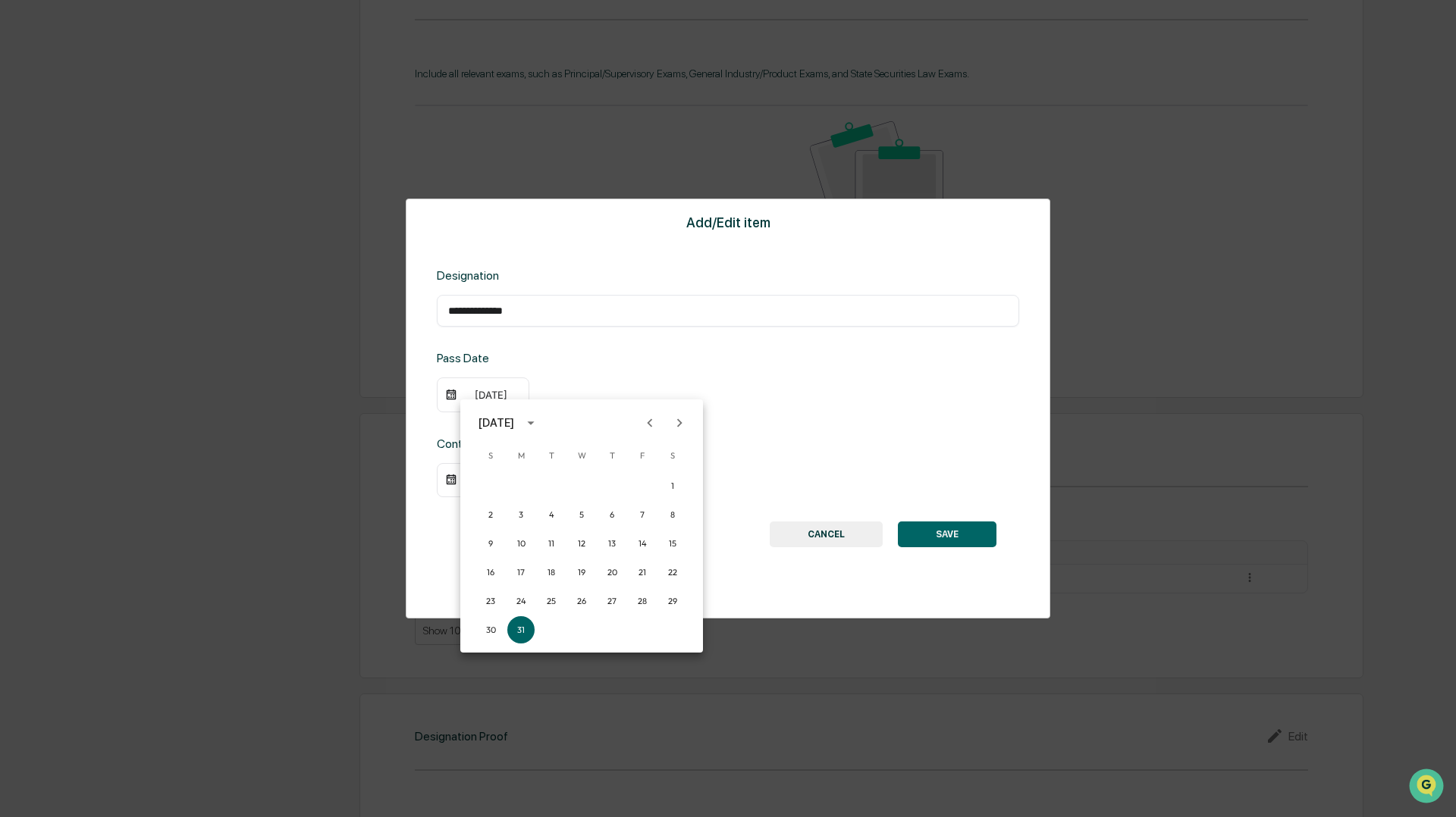
click at [539, 421] on icon "calendar view is open, switch to year view" at bounding box center [530, 423] width 16 height 16
click at [512, 545] on button "2023" at bounding box center [503, 546] width 55 height 27
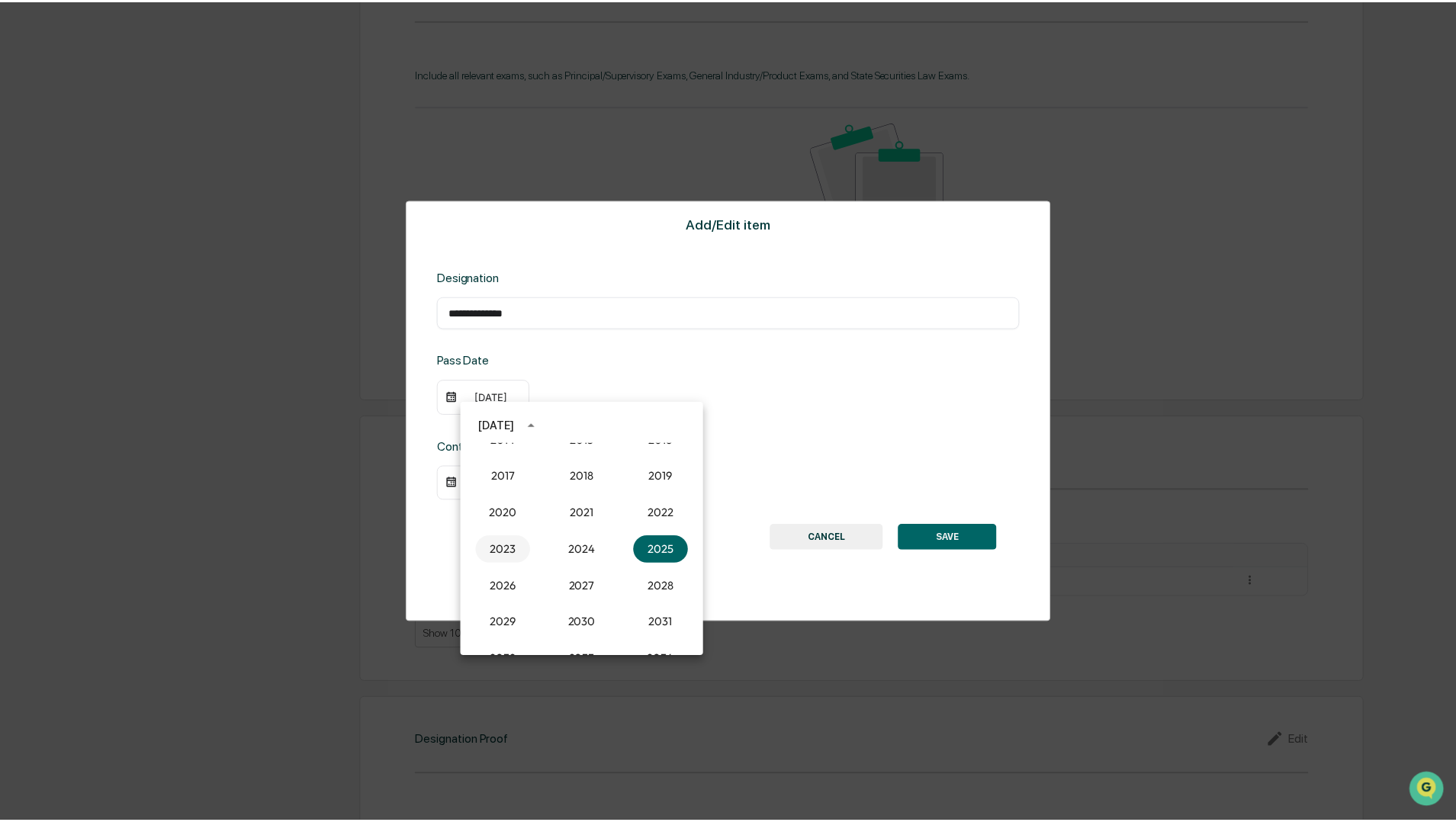
scroll to position [810, 0]
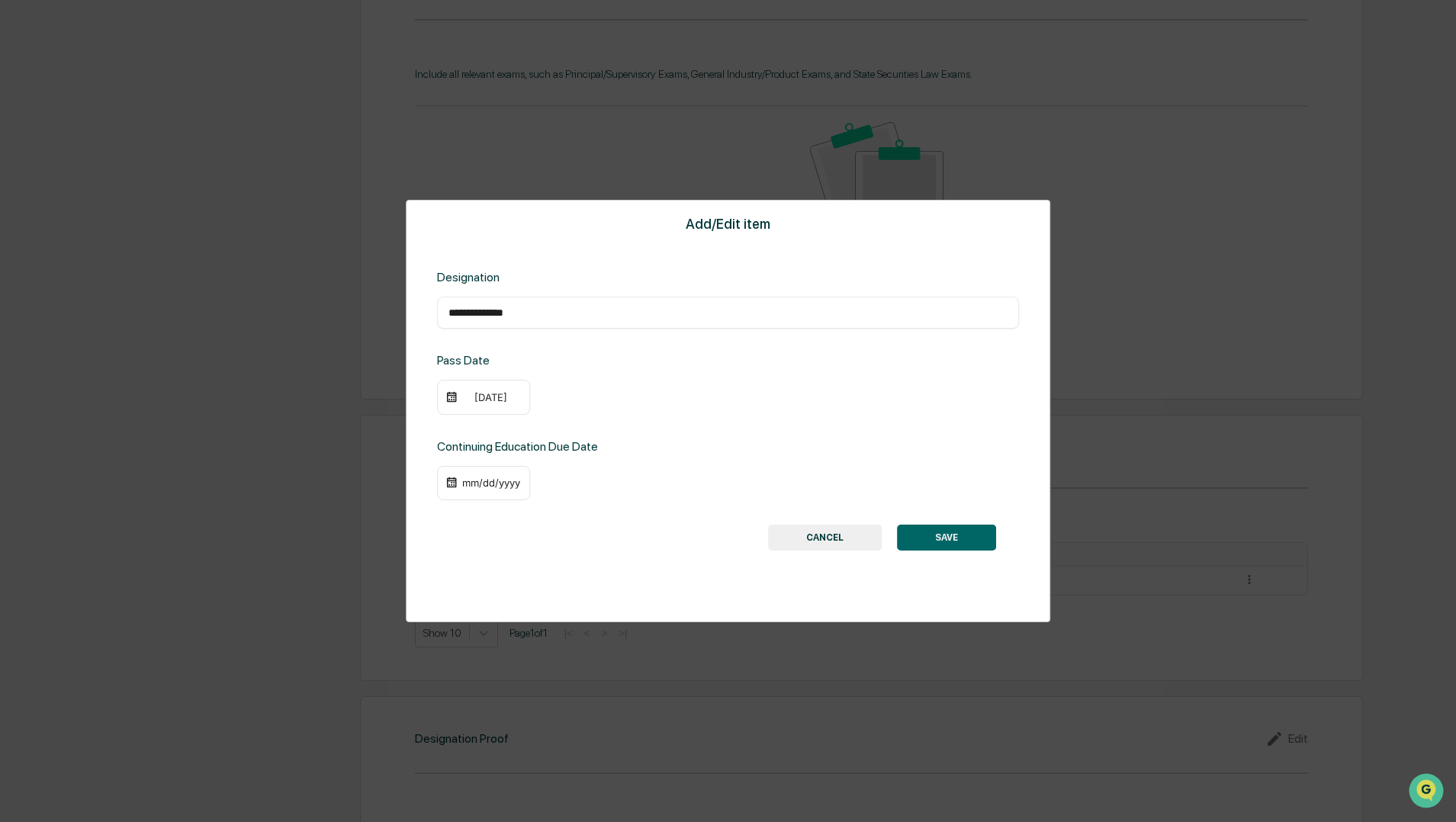
click at [497, 487] on div "mm/dd/yyyy" at bounding box center [483, 483] width 93 height 35
click at [486, 474] on div "mm/dd/yyyy" at bounding box center [483, 483] width 93 height 35
click at [473, 482] on div "mm/dd/yyyy" at bounding box center [491, 482] width 61 height 12
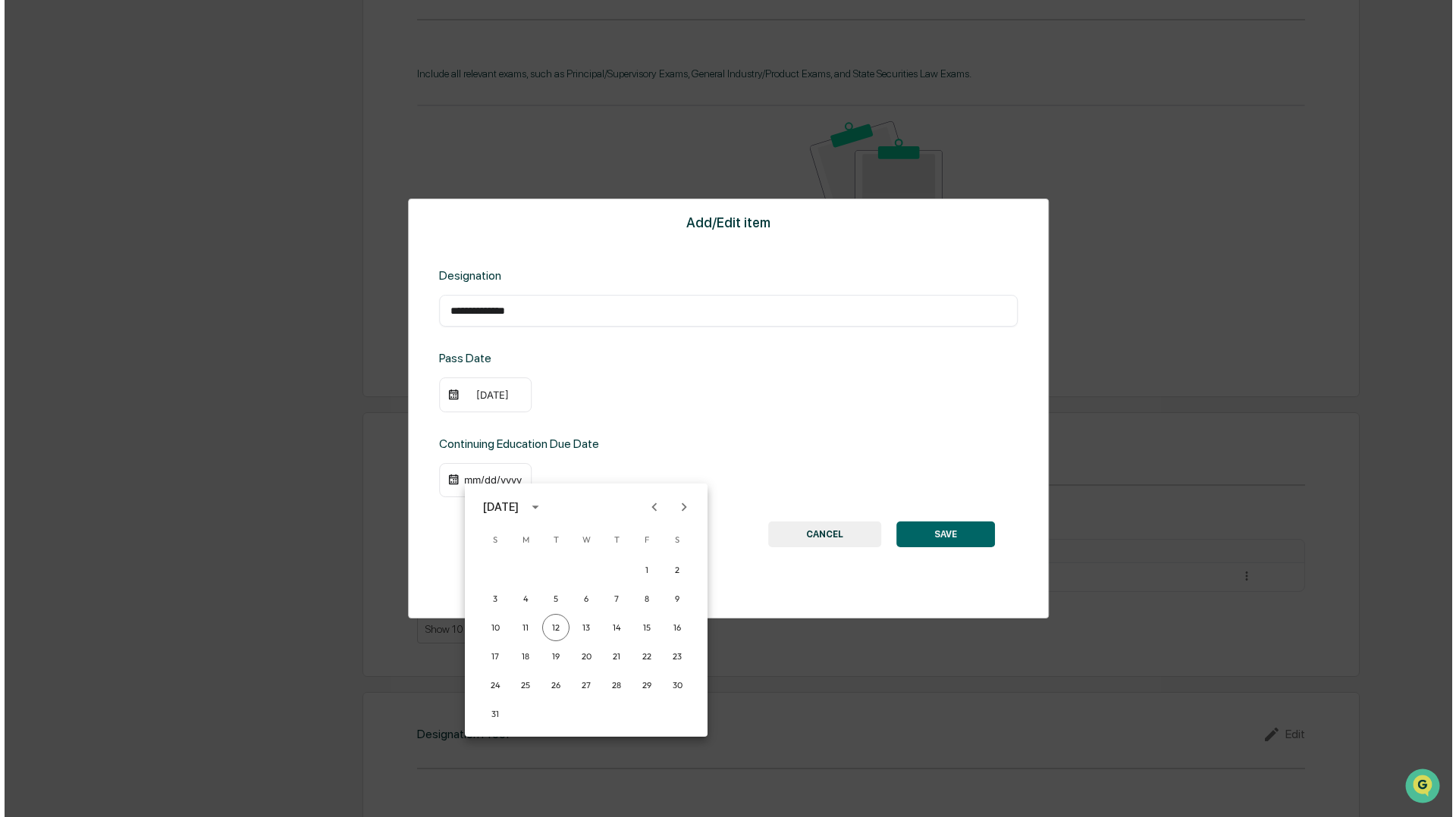
scroll to position [806, 0]
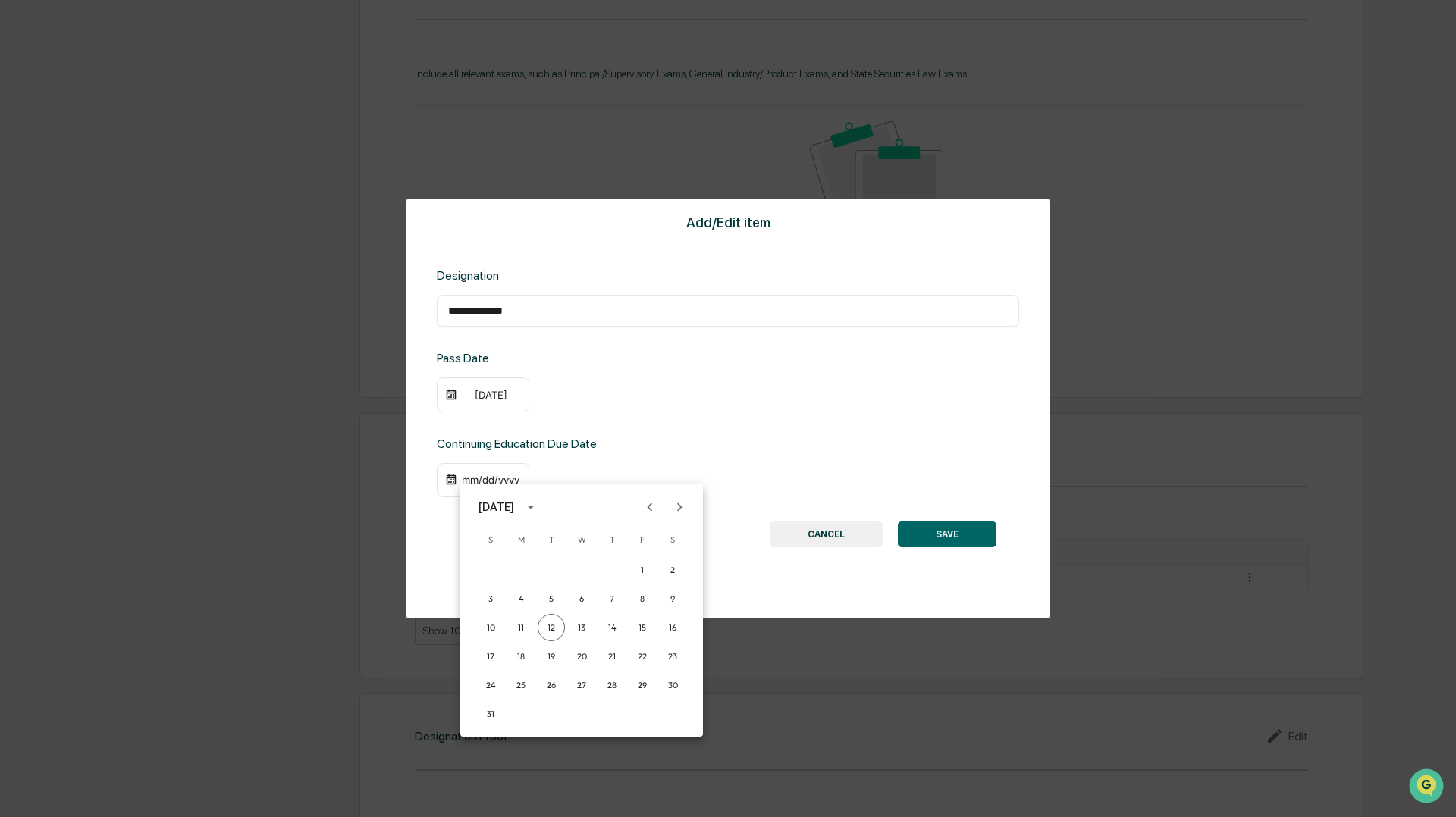
click at [679, 510] on icon "Next month" at bounding box center [679, 506] width 5 height 9
click at [584, 682] on button "31" at bounding box center [582, 685] width 27 height 27
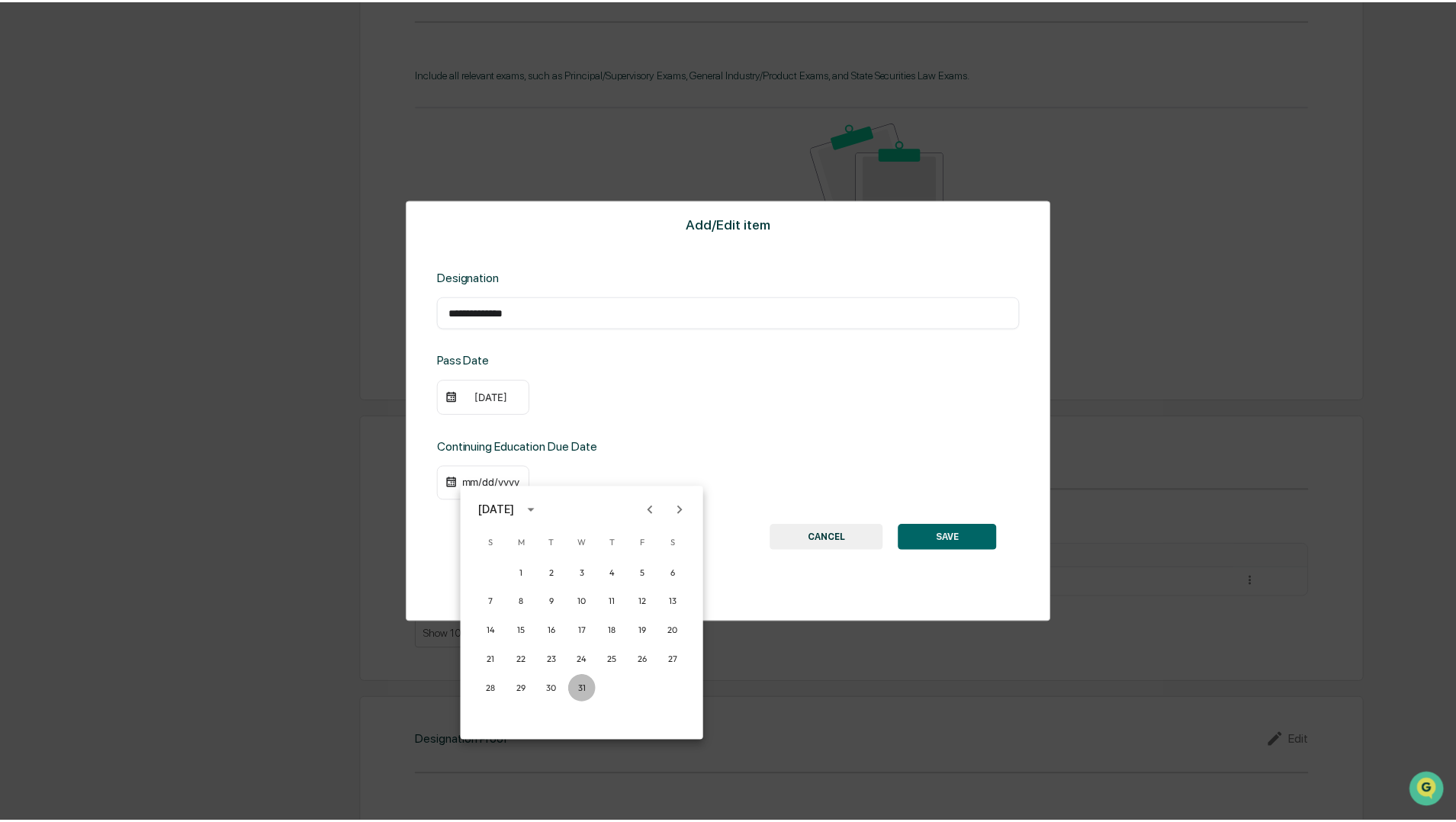
scroll to position [810, 0]
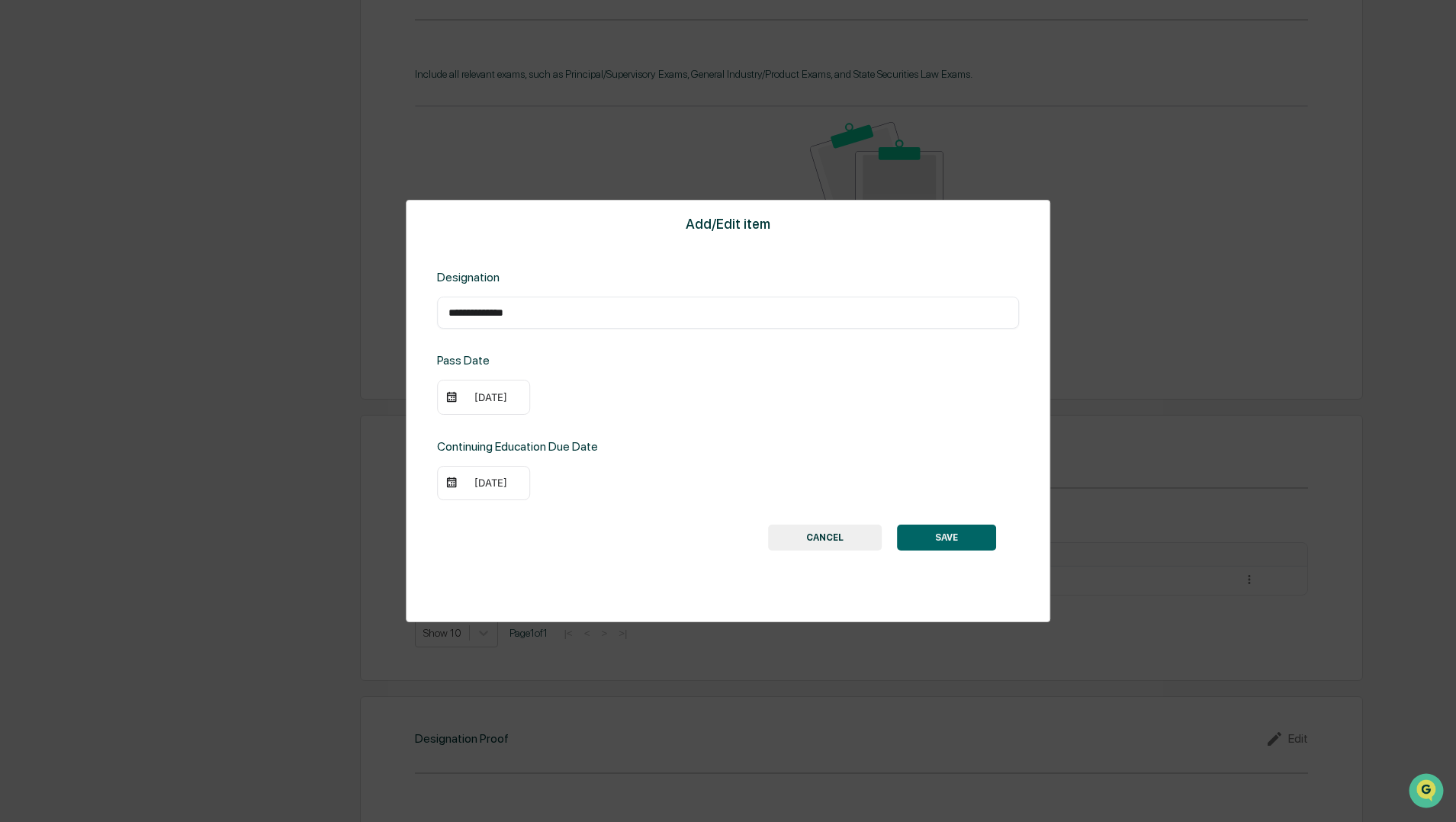
click at [932, 535] on button "SAVE" at bounding box center [947, 537] width 99 height 26
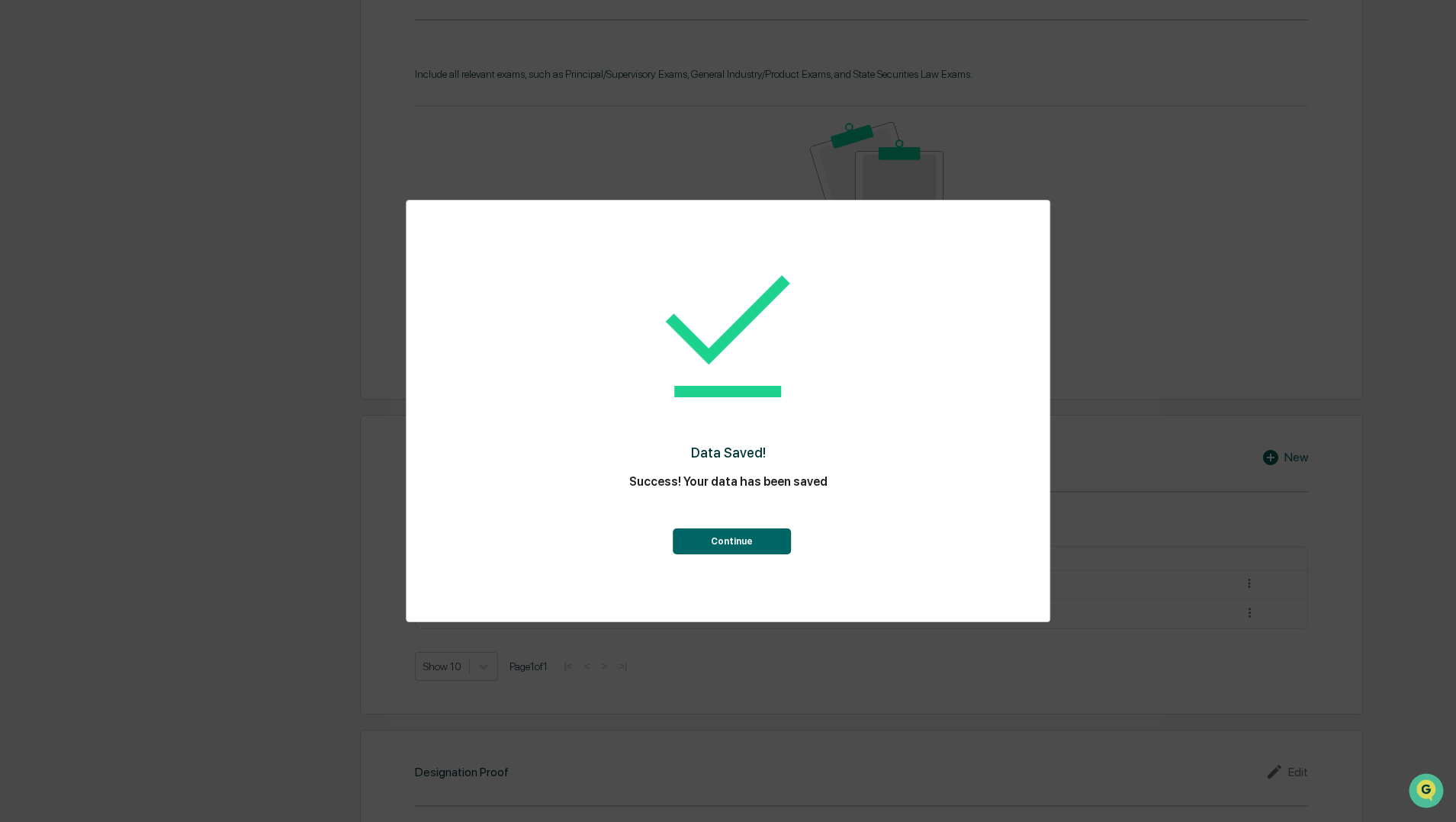
click at [712, 539] on button "Continue" at bounding box center [732, 541] width 118 height 26
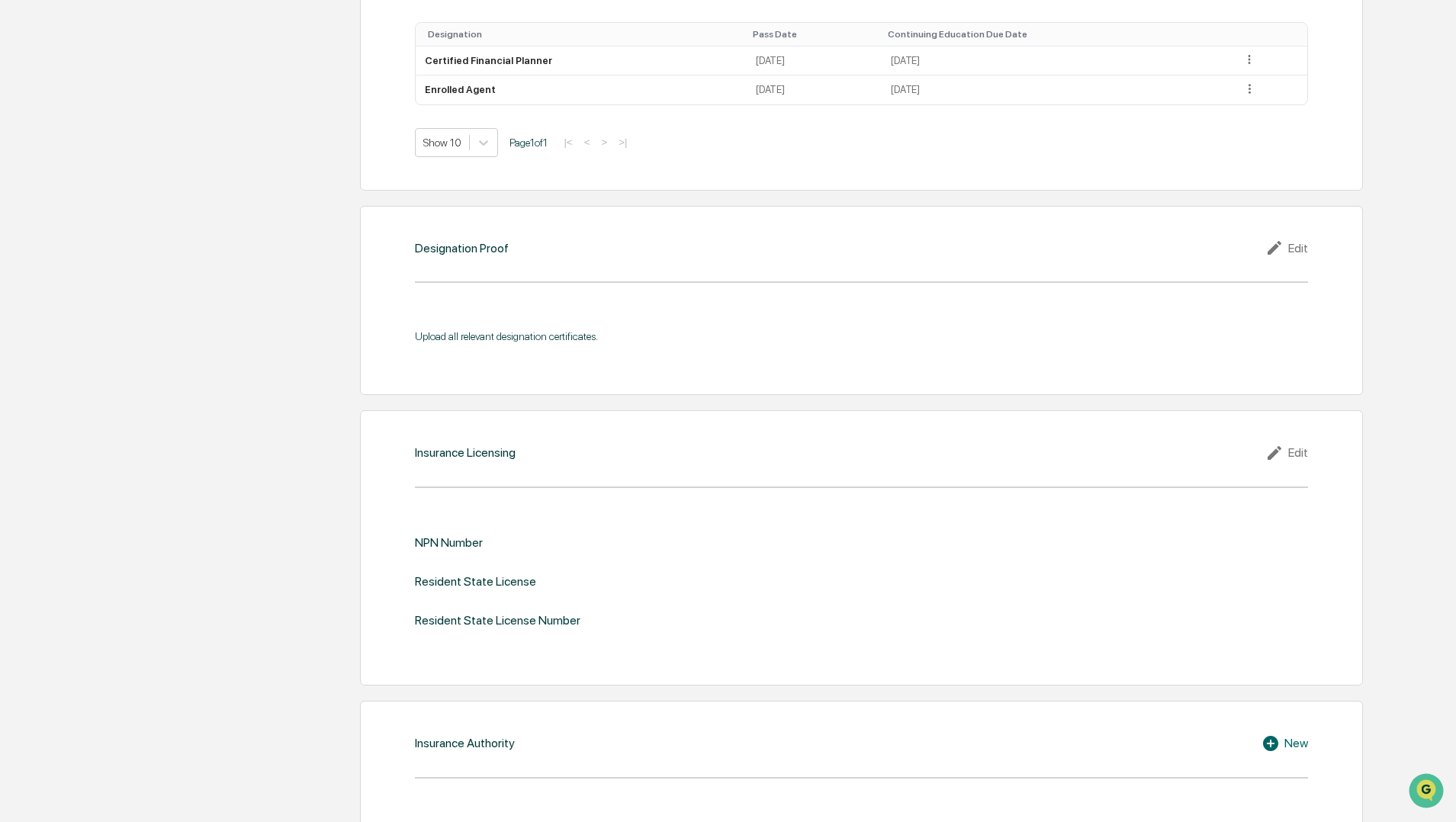
scroll to position [1380, 0]
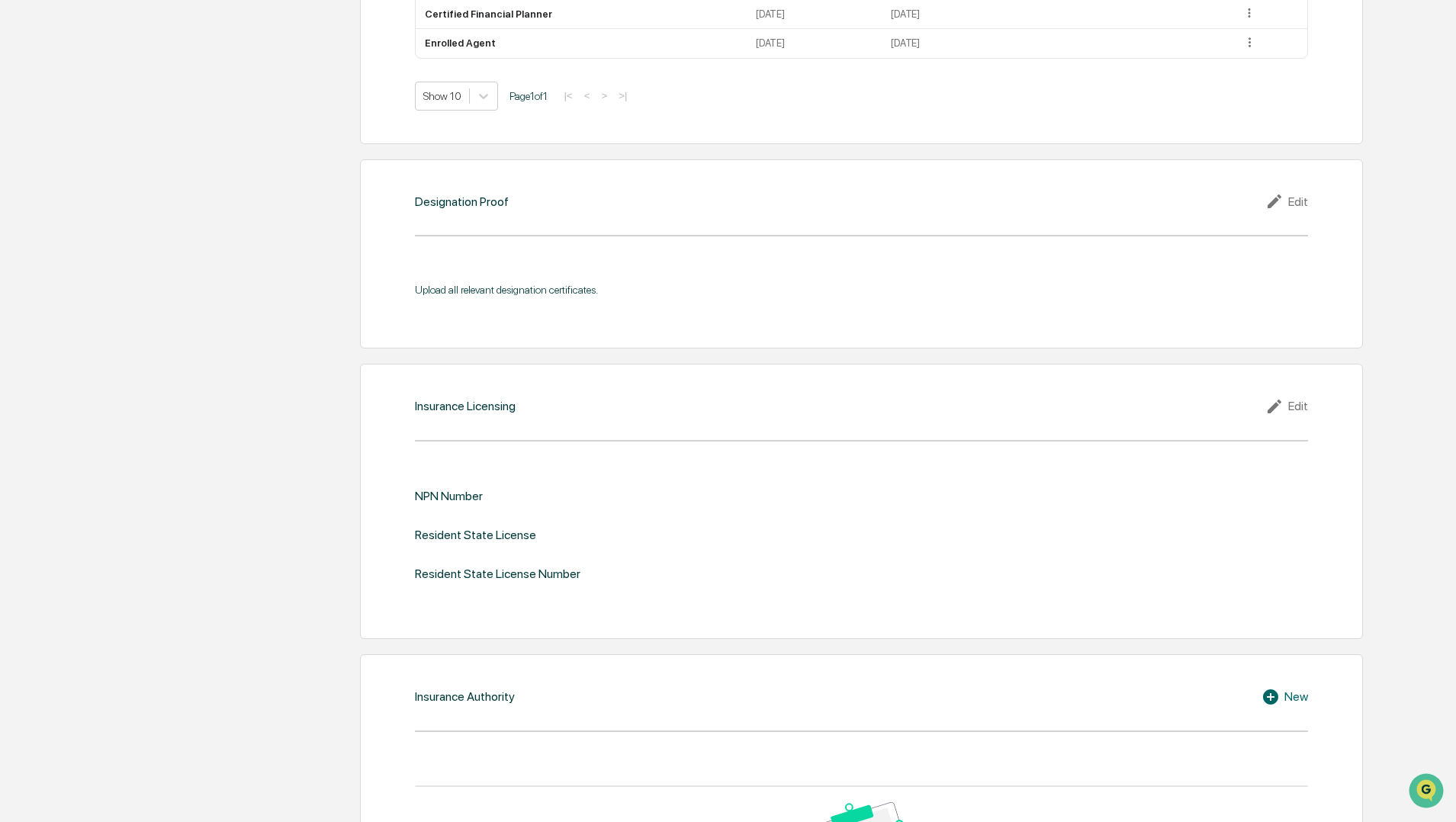
click at [1295, 197] on div "Edit" at bounding box center [1287, 201] width 43 height 18
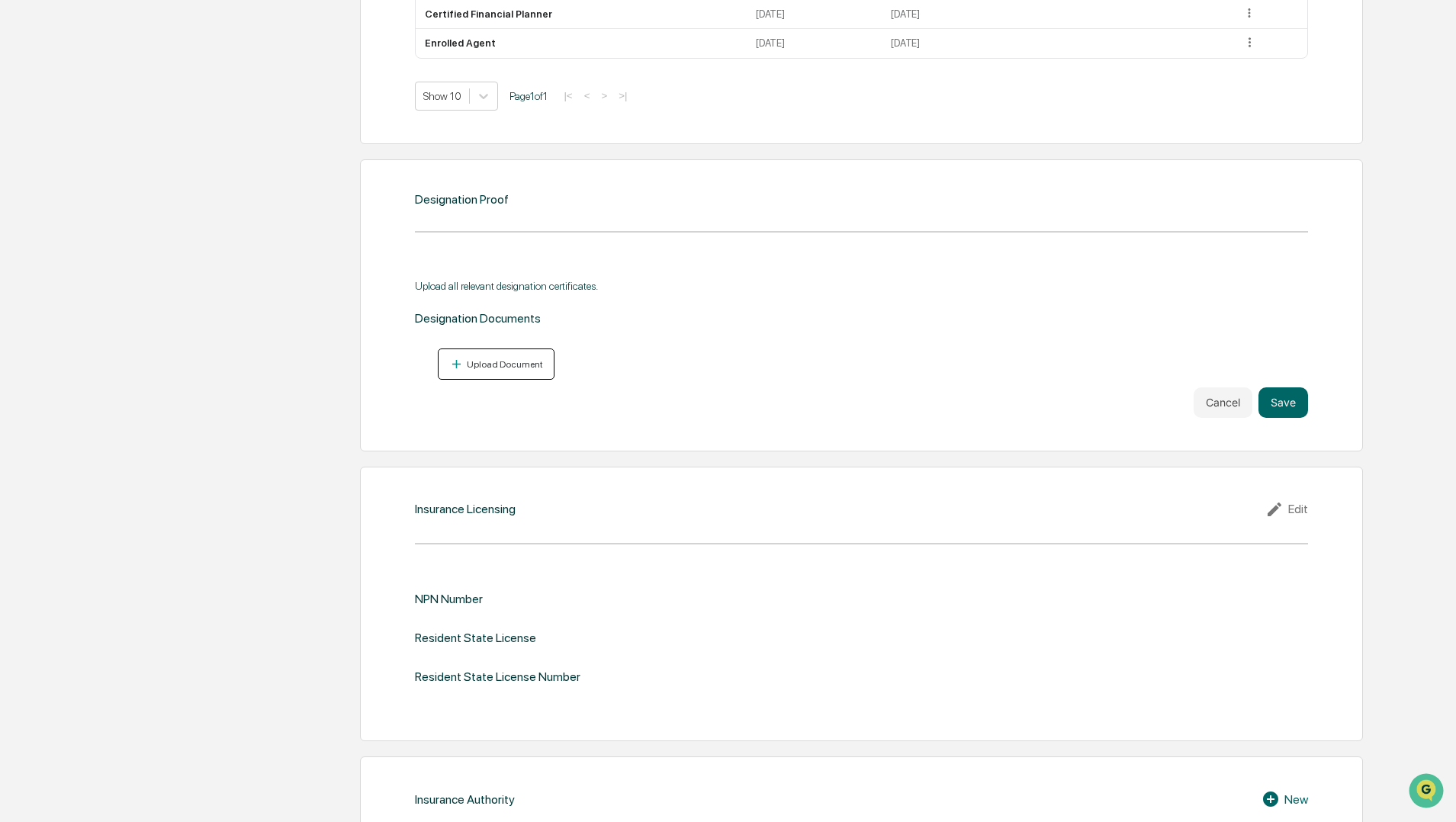
click at [532, 359] on div "Upload Document" at bounding box center [503, 365] width 80 height 11
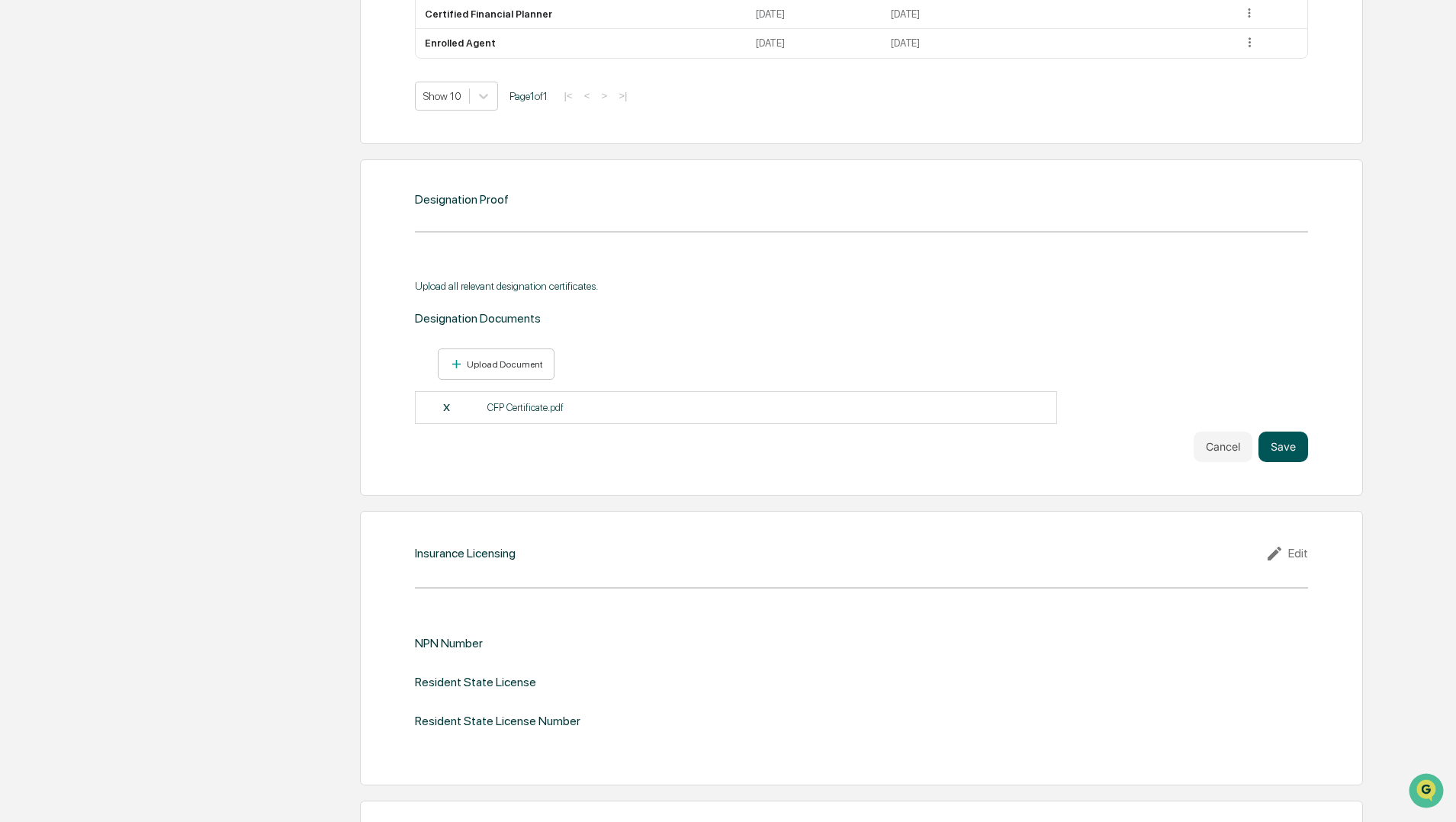
click at [1299, 451] on button "Save" at bounding box center [1283, 446] width 50 height 31
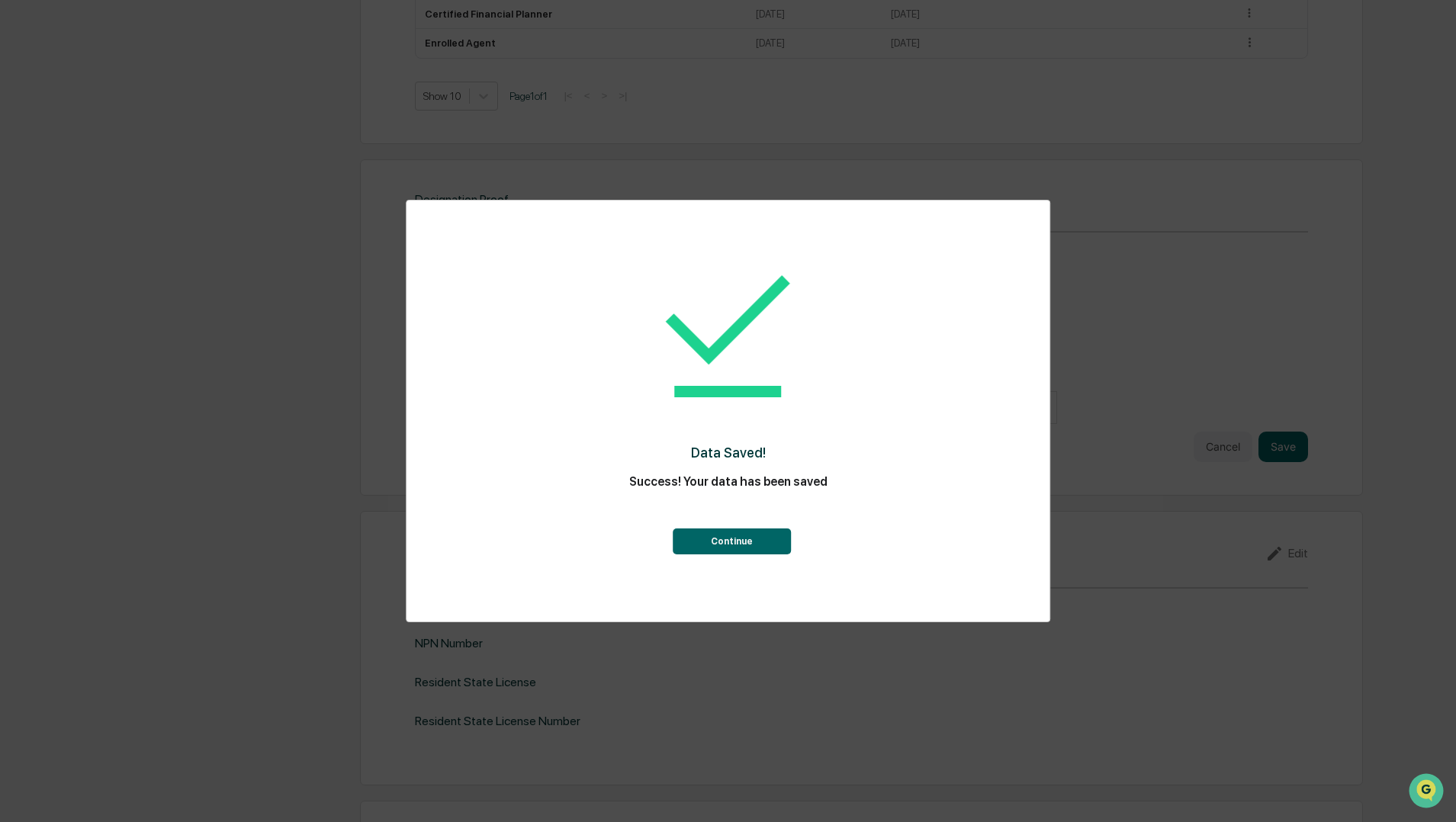
click at [732, 538] on button "Continue" at bounding box center [732, 541] width 118 height 26
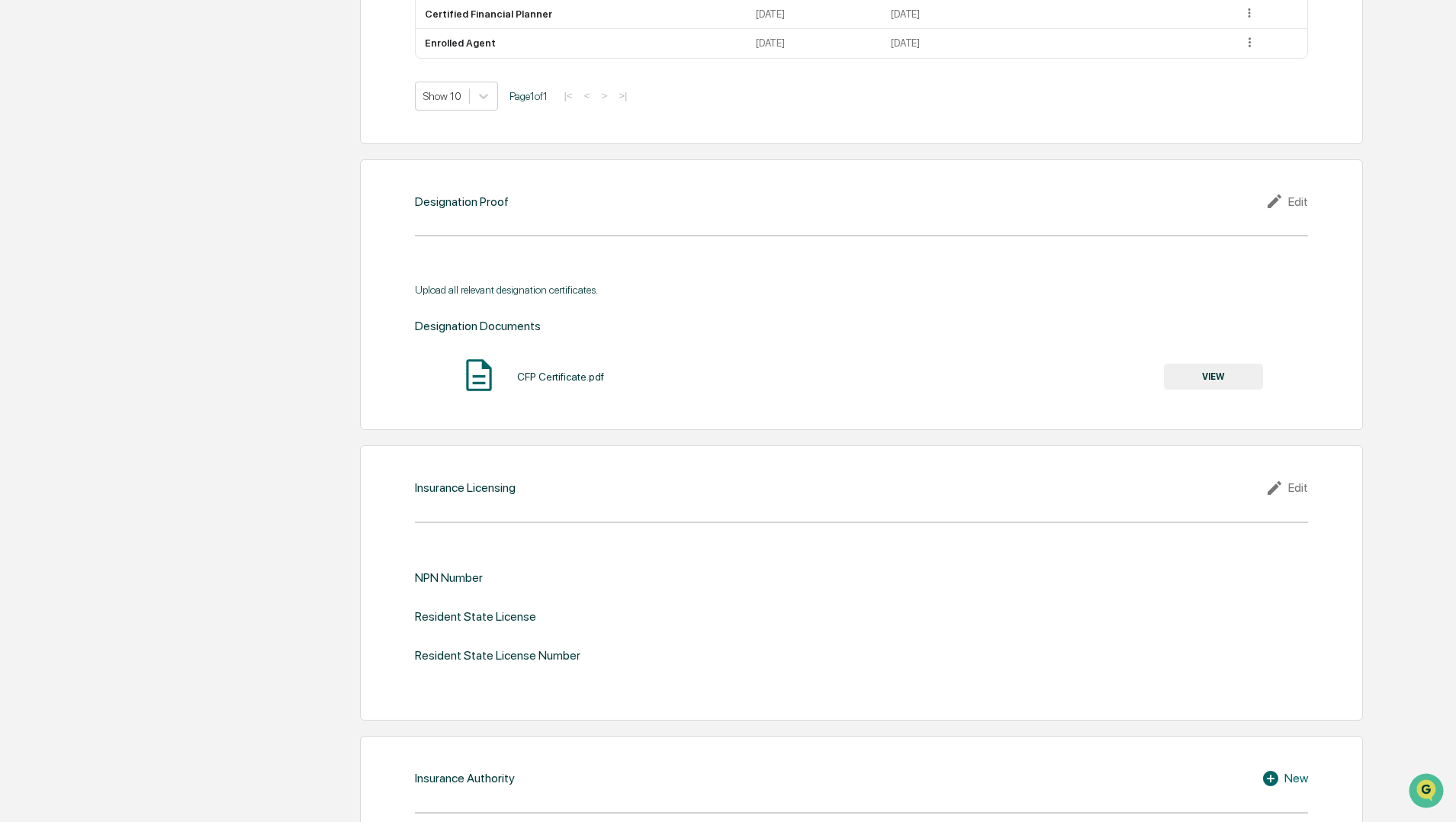
click at [1295, 202] on div "Edit" at bounding box center [1287, 201] width 43 height 18
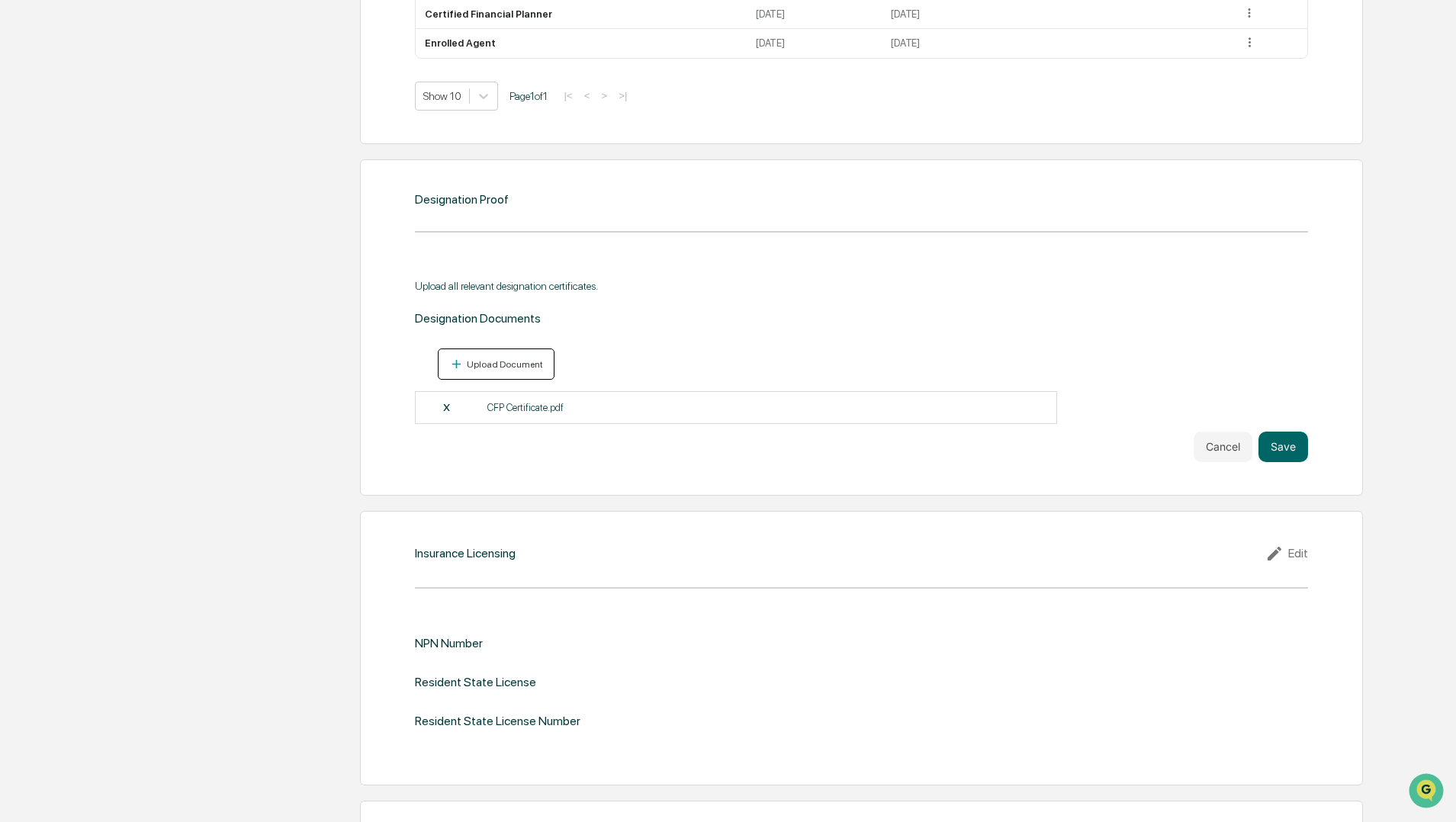
click at [520, 365] on div "Upload Document" at bounding box center [503, 365] width 80 height 11
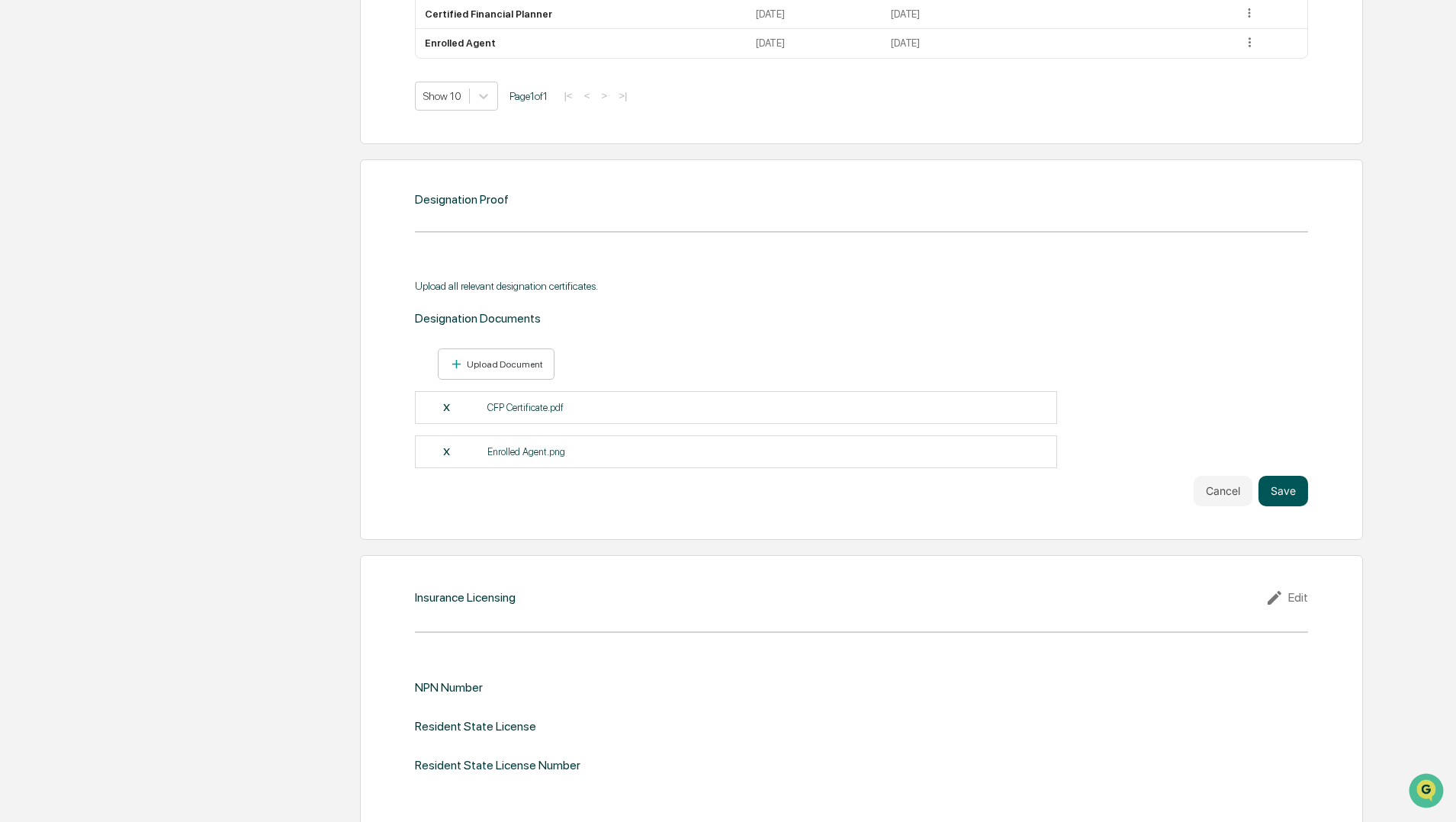
click at [1290, 493] on button "Save" at bounding box center [1283, 491] width 50 height 31
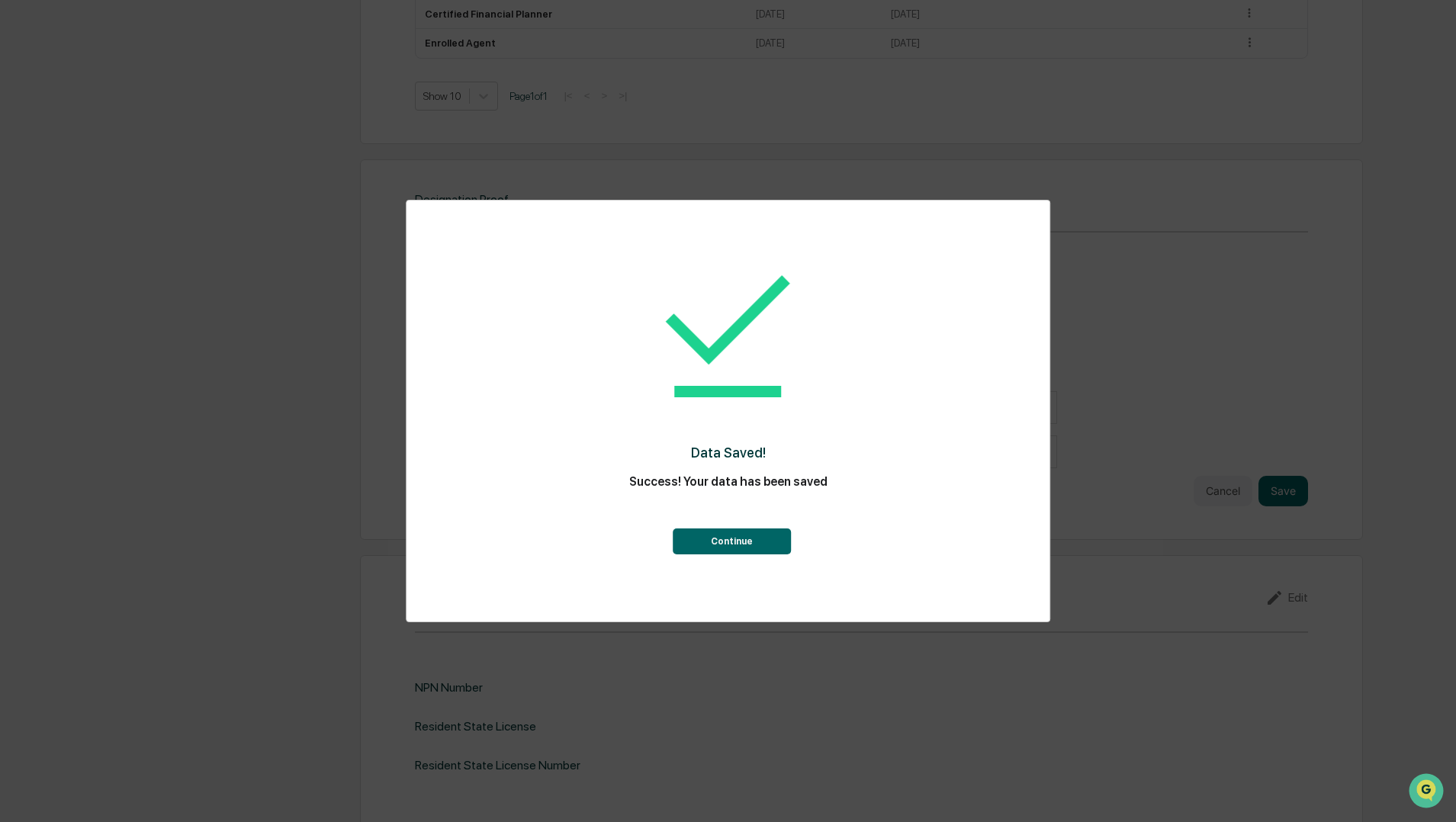
click at [728, 542] on button "Continue" at bounding box center [732, 541] width 118 height 26
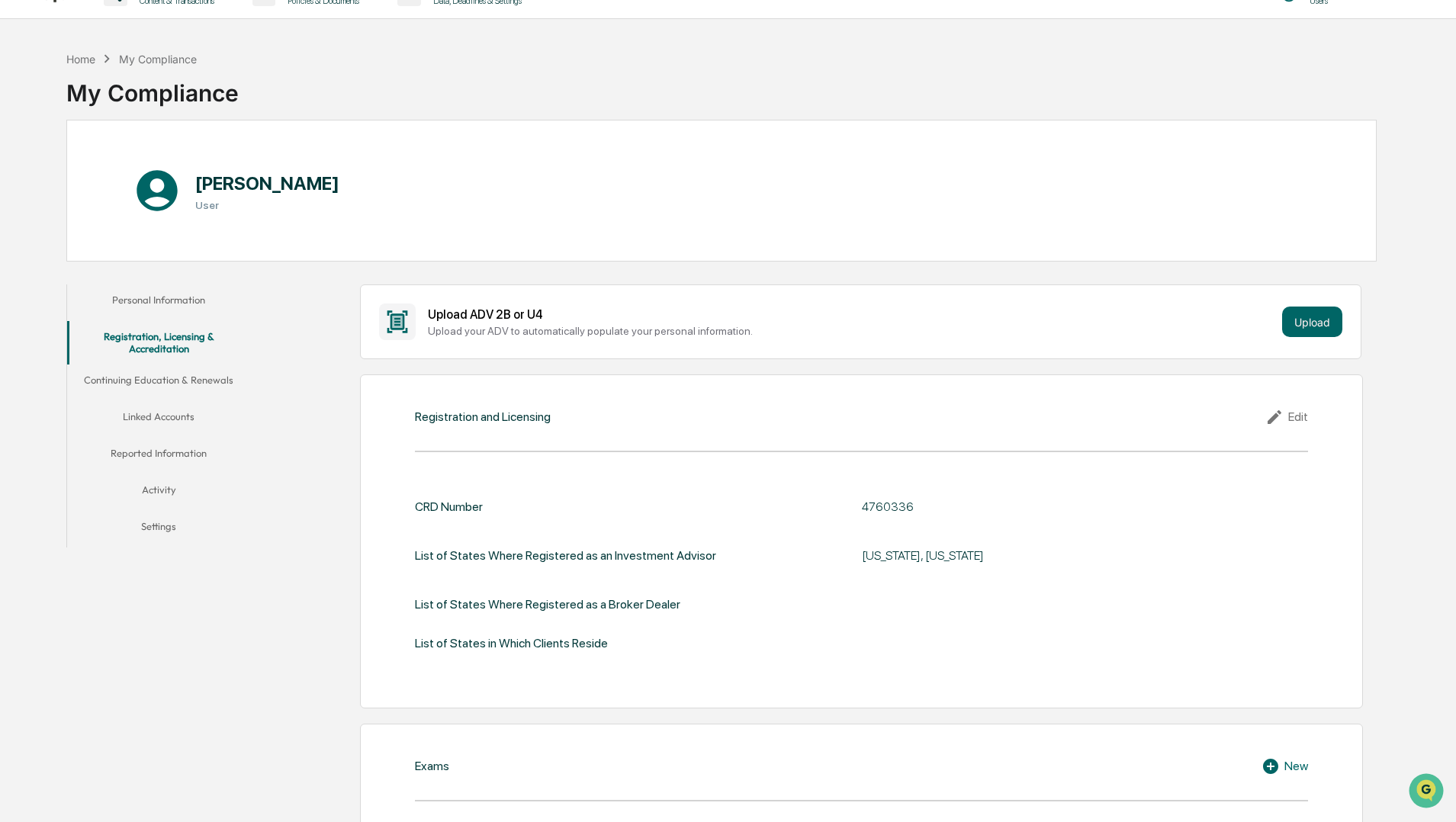
scroll to position [0, 0]
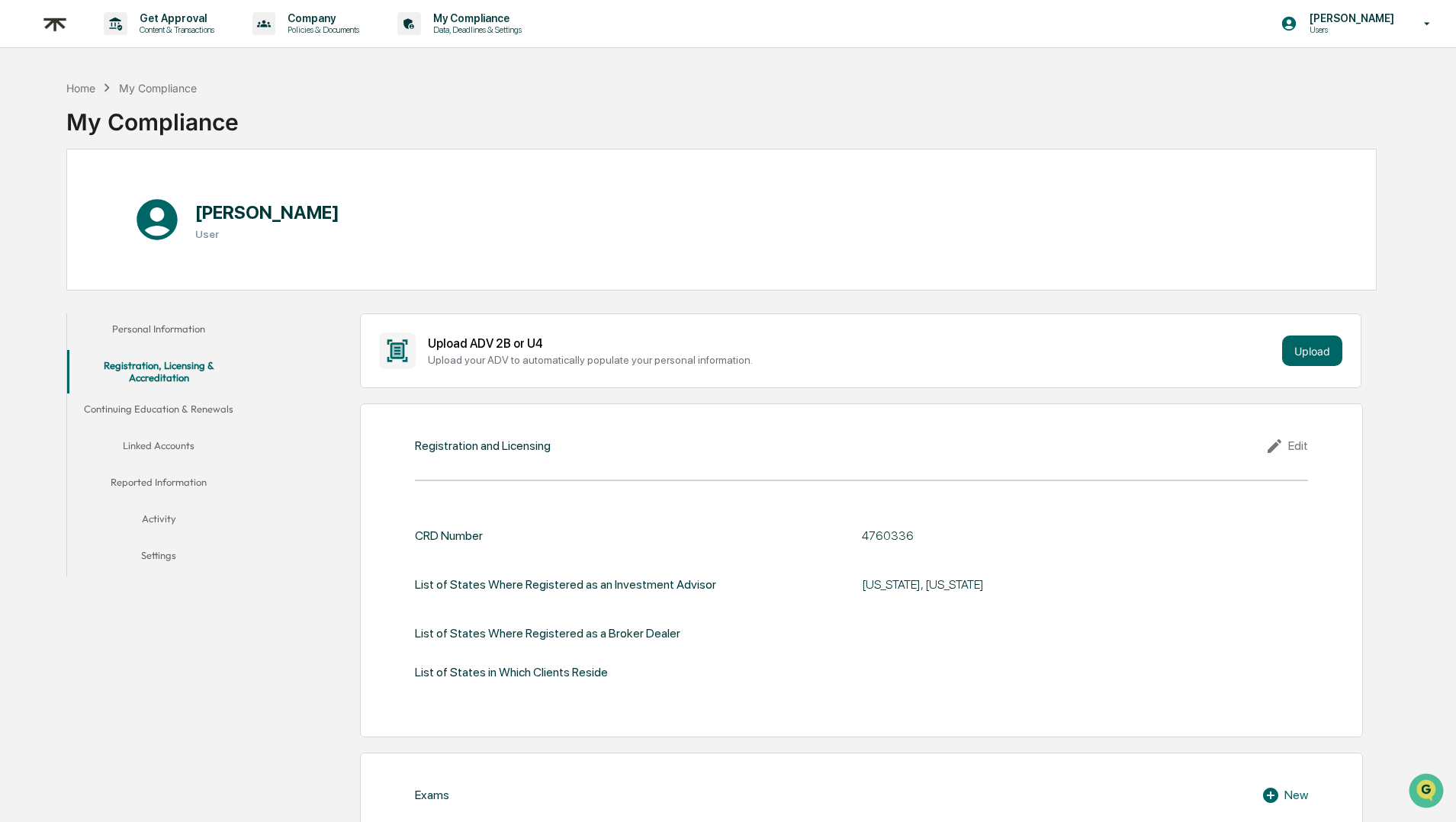
click at [180, 403] on button "Continuing Education & Renewals" at bounding box center [158, 412] width 183 height 36
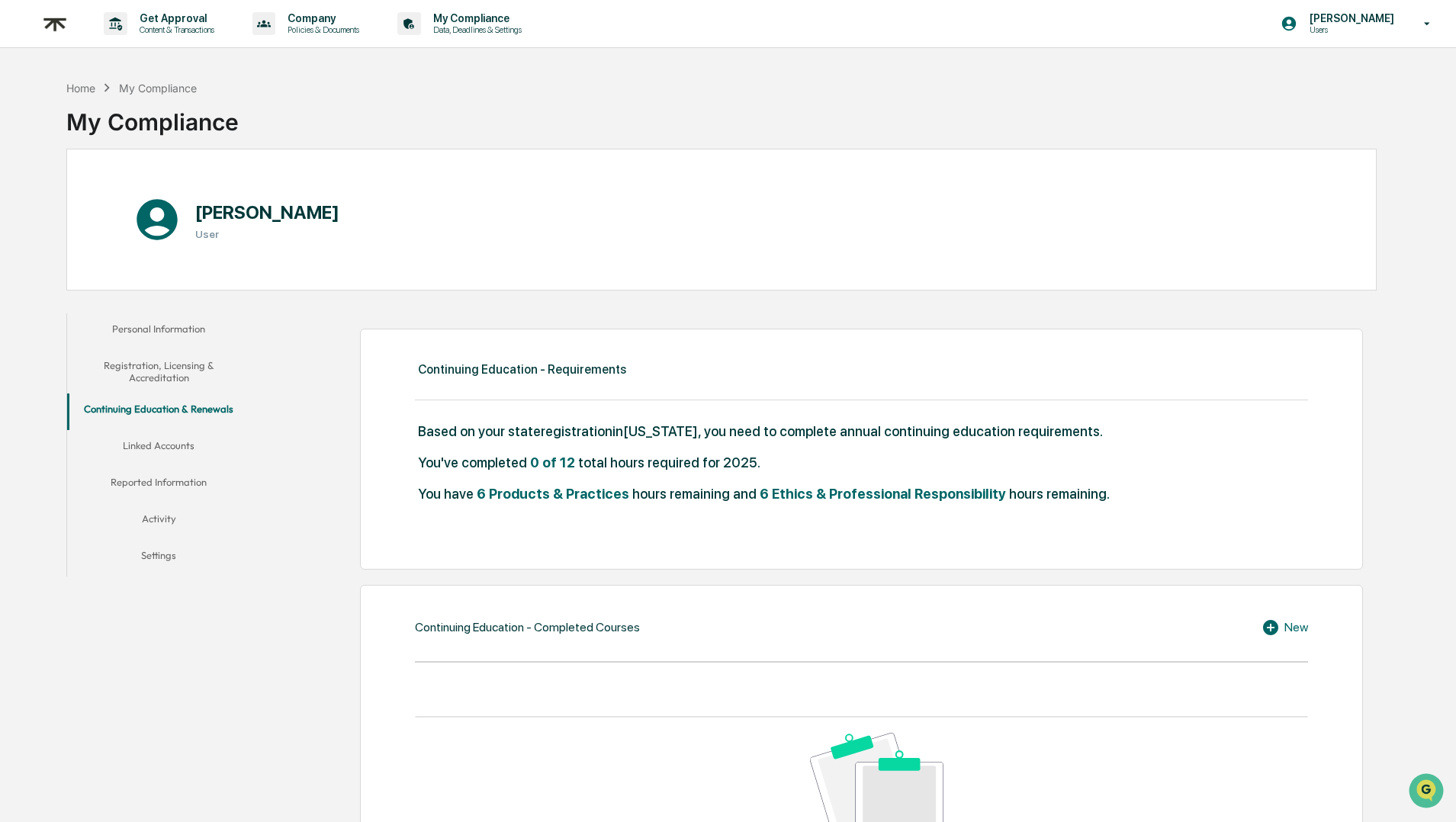
click at [183, 446] on button "Linked Accounts" at bounding box center [158, 448] width 183 height 36
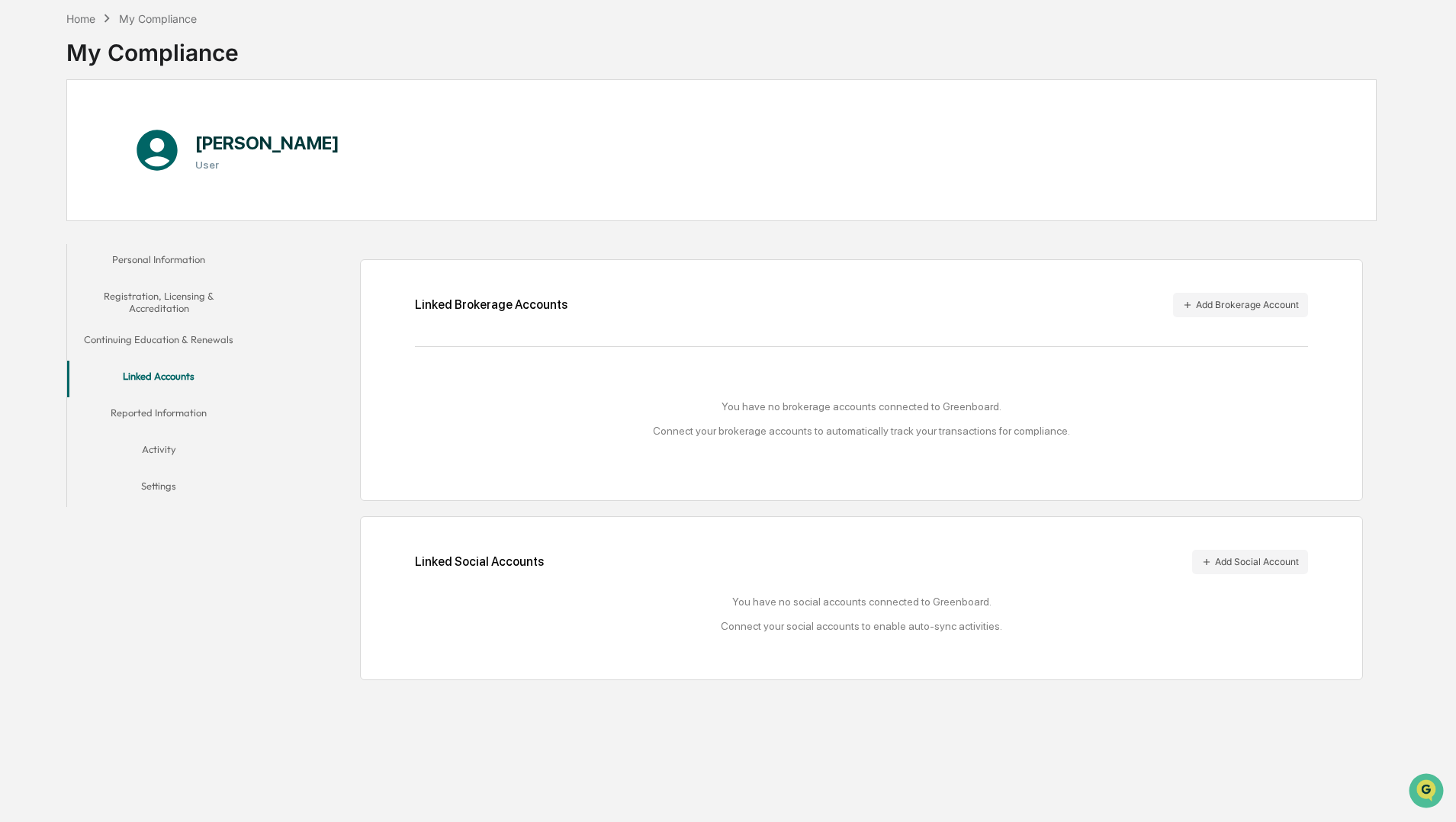
scroll to position [72, 0]
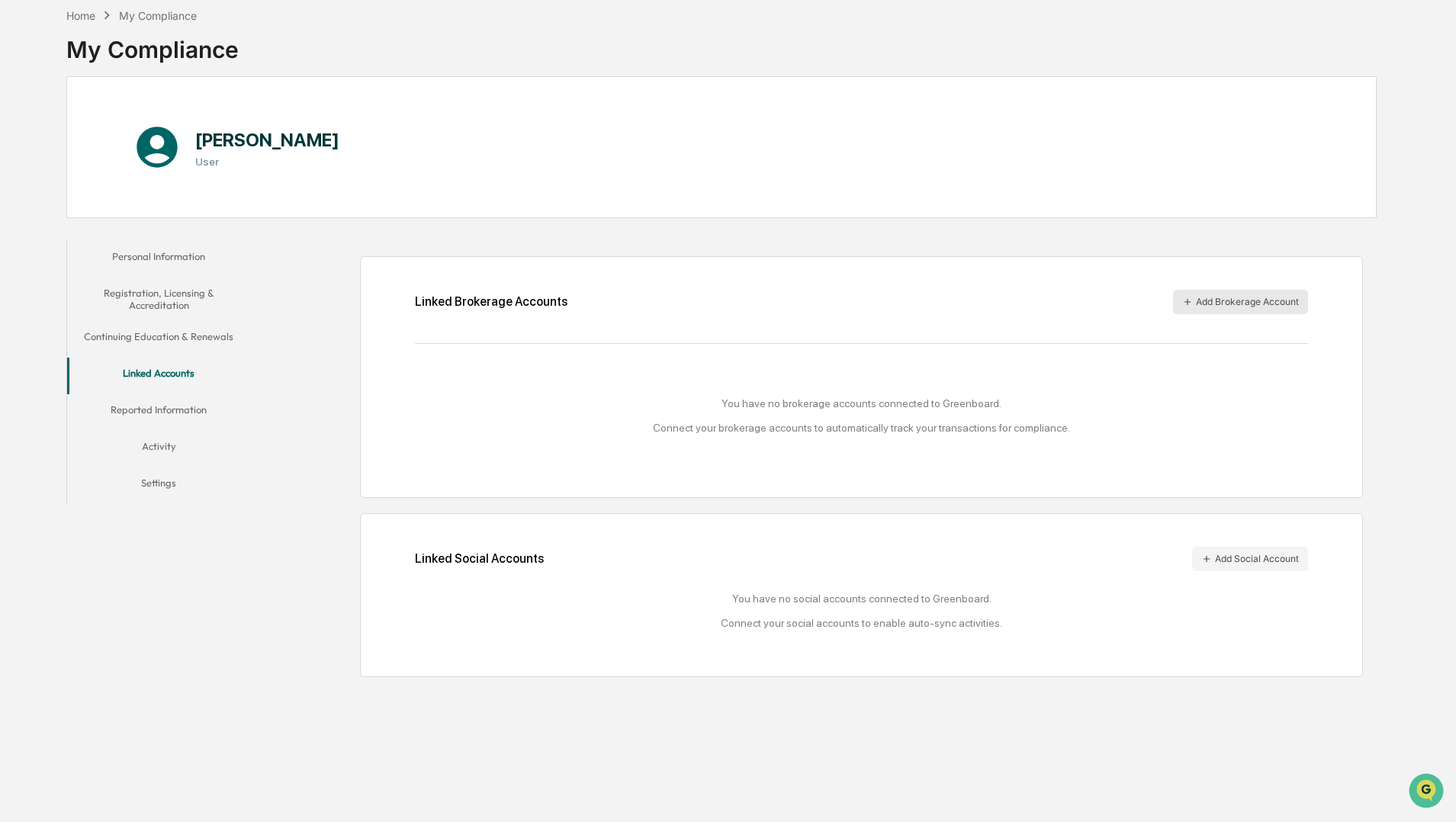
click at [1231, 302] on button "Add Brokerage Account" at bounding box center [1240, 302] width 135 height 24
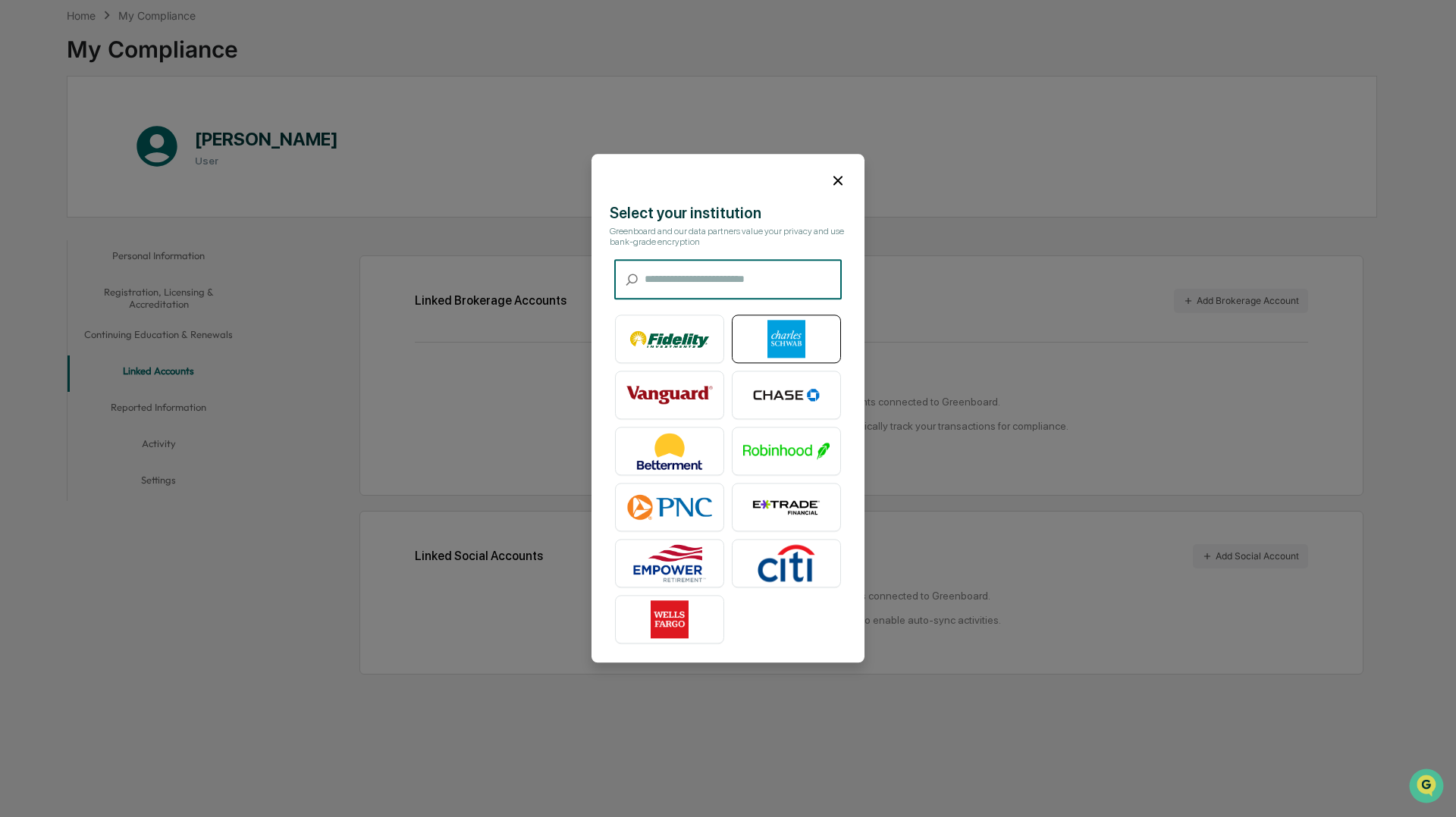
click at [766, 334] on img at bounding box center [786, 340] width 86 height 38
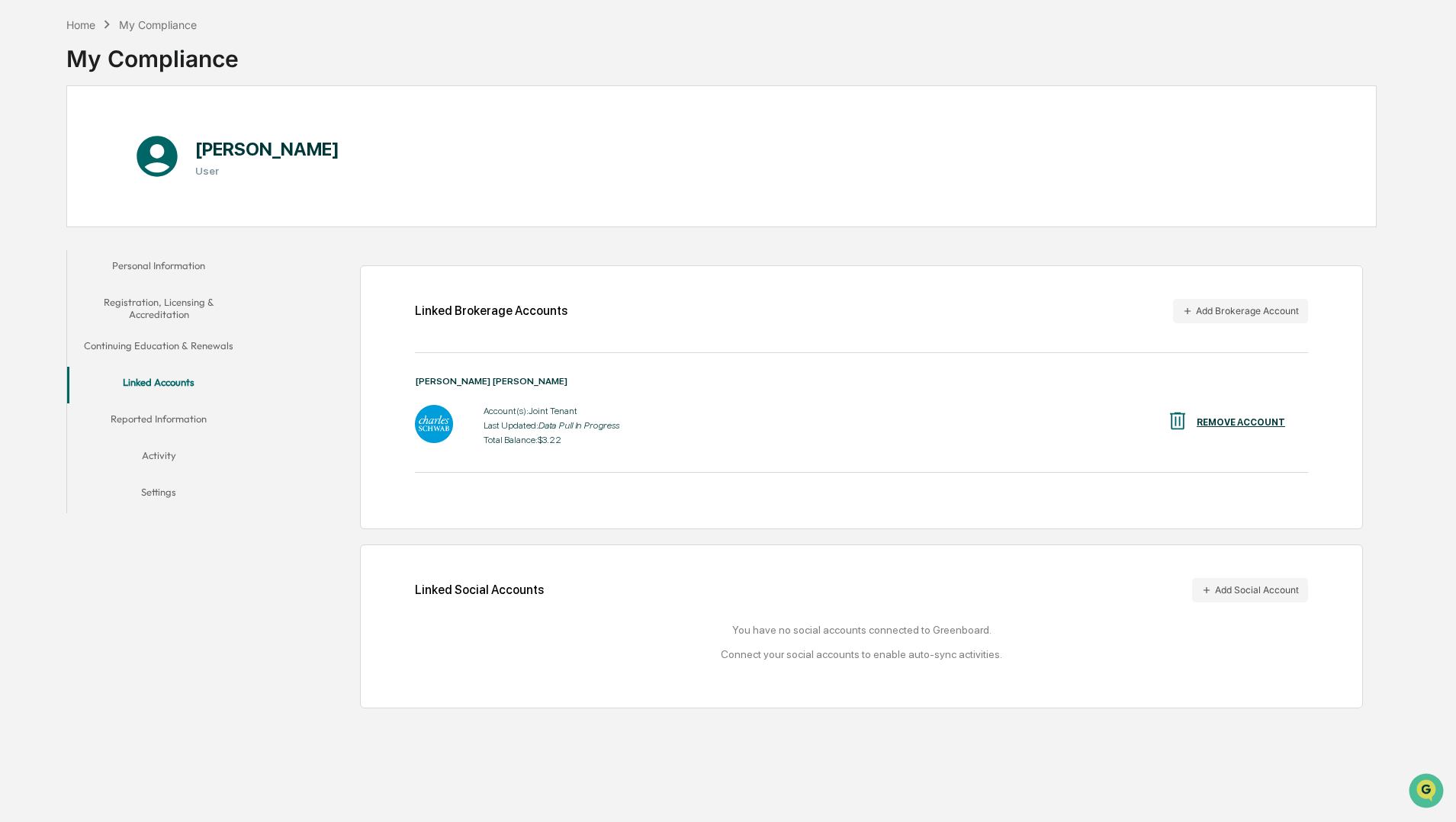
scroll to position [52, 0]
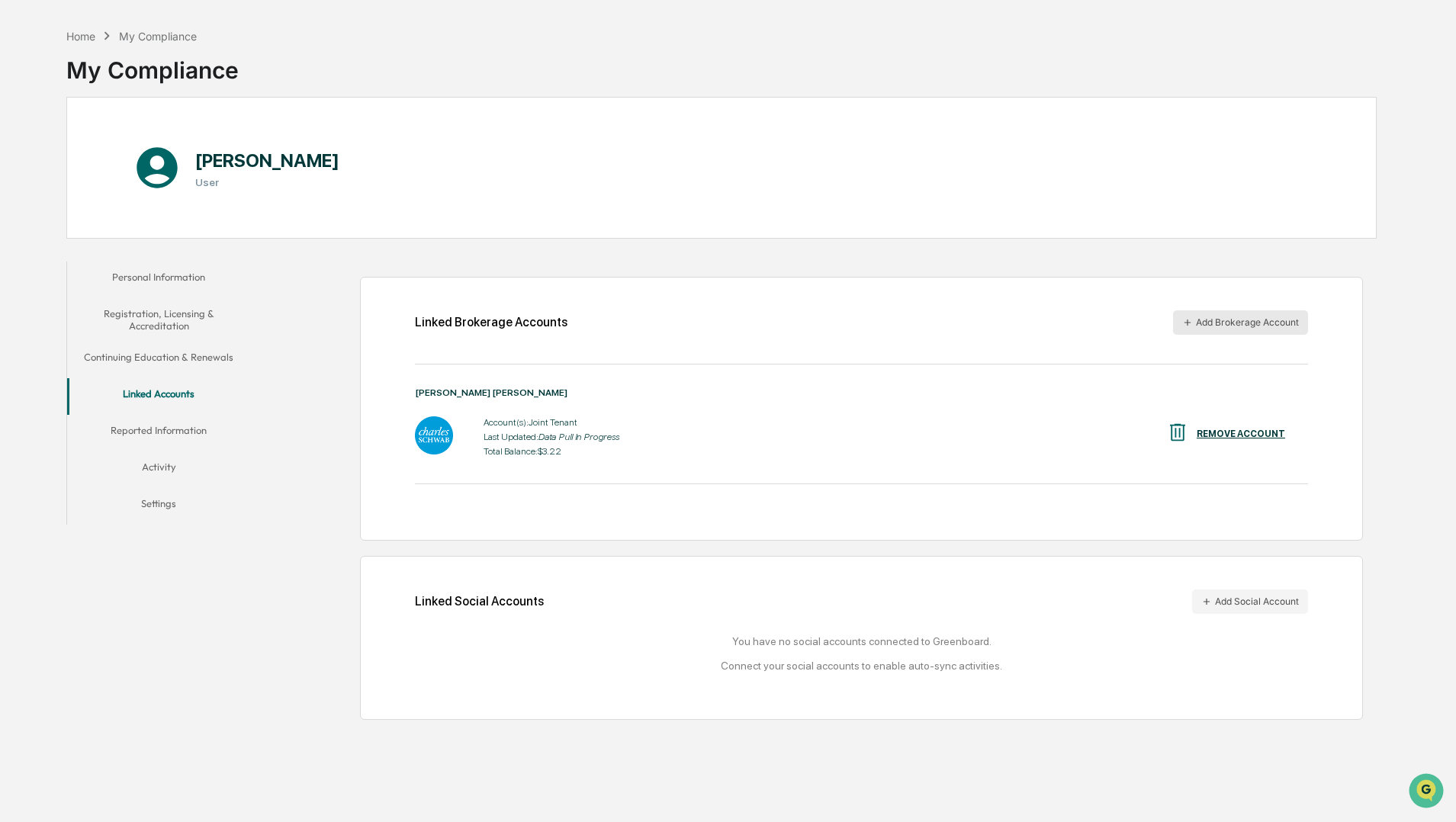
click at [1248, 323] on button "Add Brokerage Account" at bounding box center [1240, 322] width 135 height 24
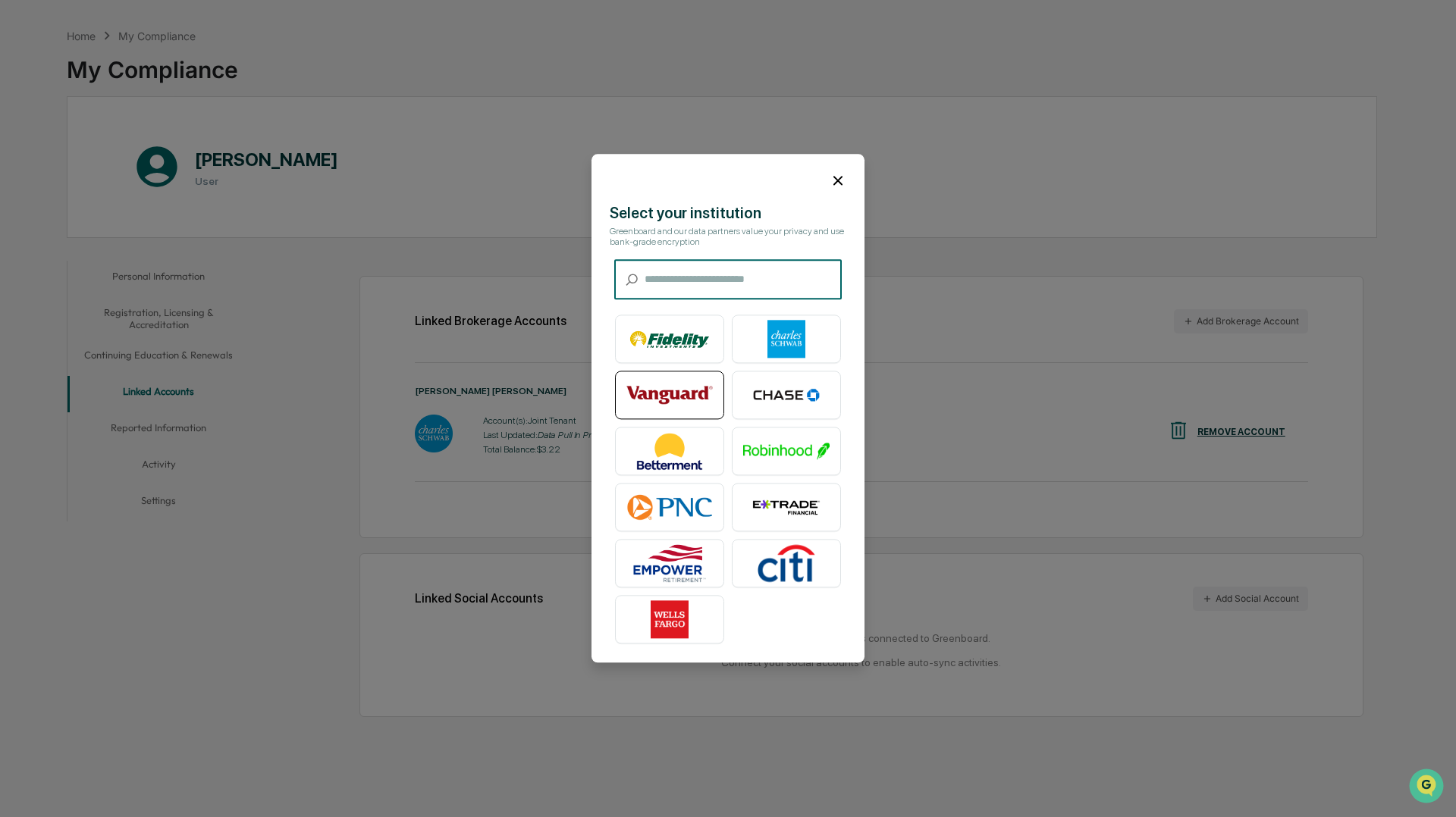
click at [623, 391] on div at bounding box center [669, 396] width 109 height 49
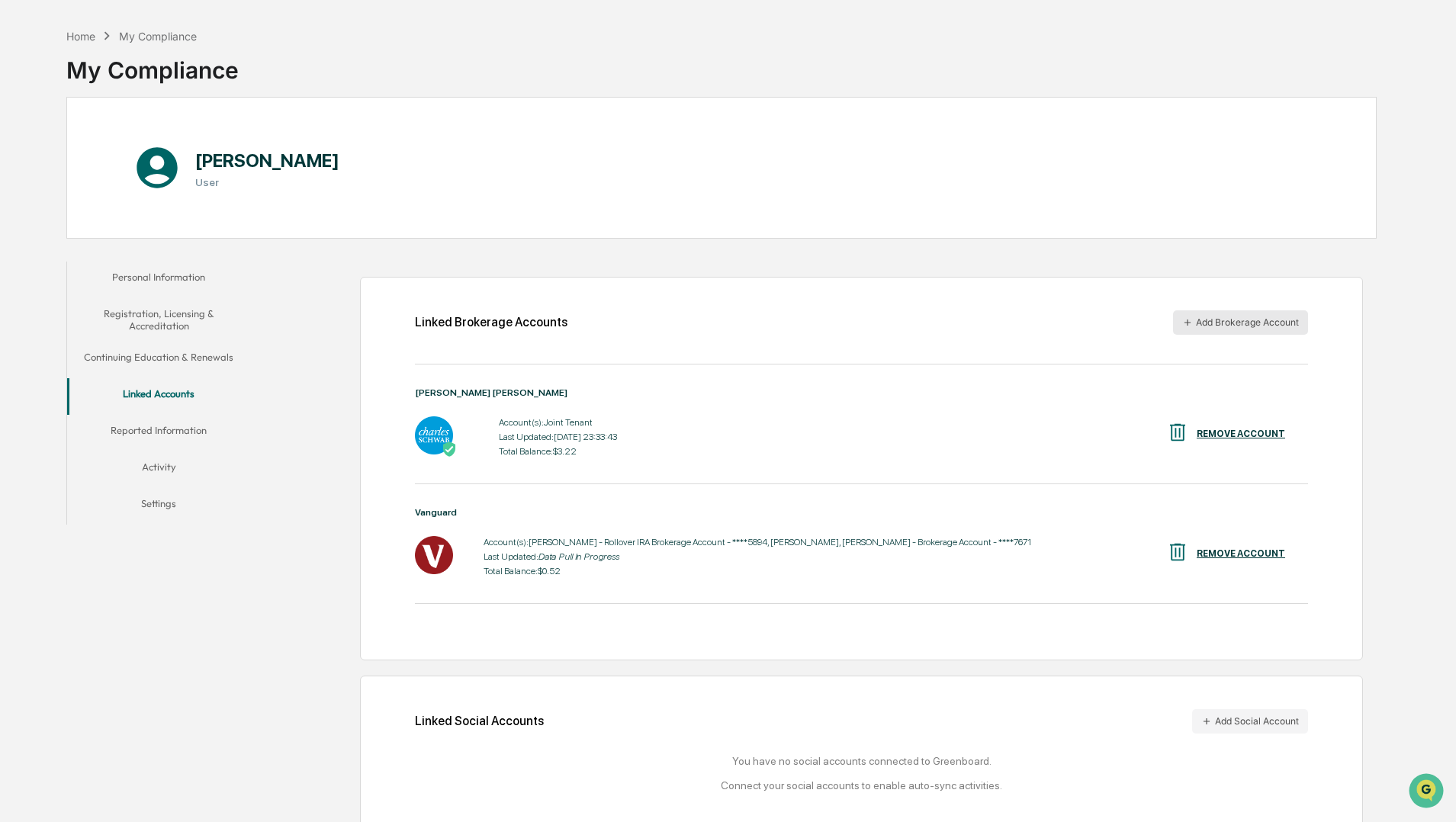
click at [1246, 328] on button "Add Brokerage Account" at bounding box center [1240, 322] width 135 height 24
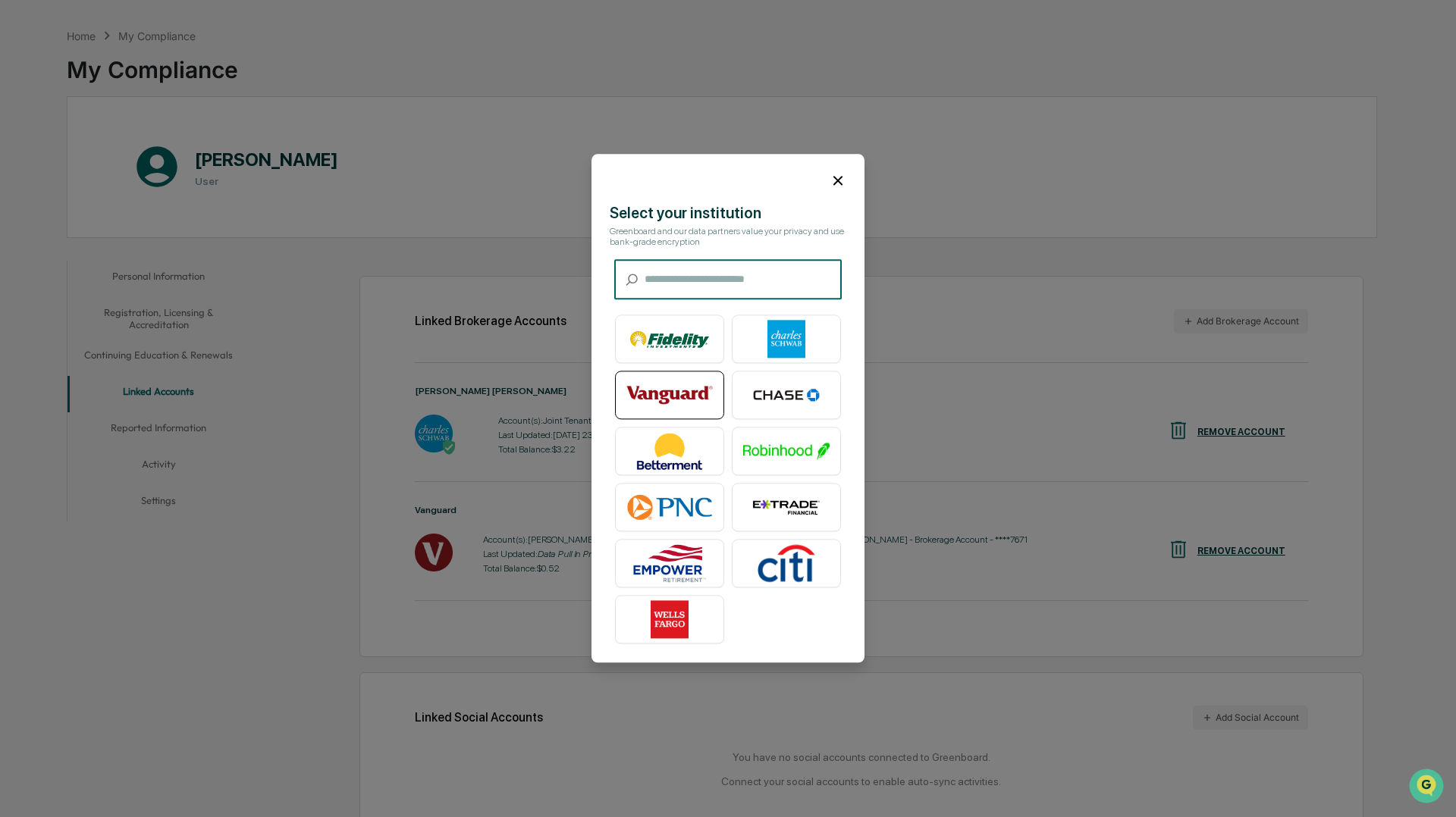
click at [702, 389] on img at bounding box center [669, 395] width 86 height 38
click at [680, 387] on img at bounding box center [669, 395] width 86 height 38
click at [835, 185] on icon at bounding box center [838, 180] width 16 height 16
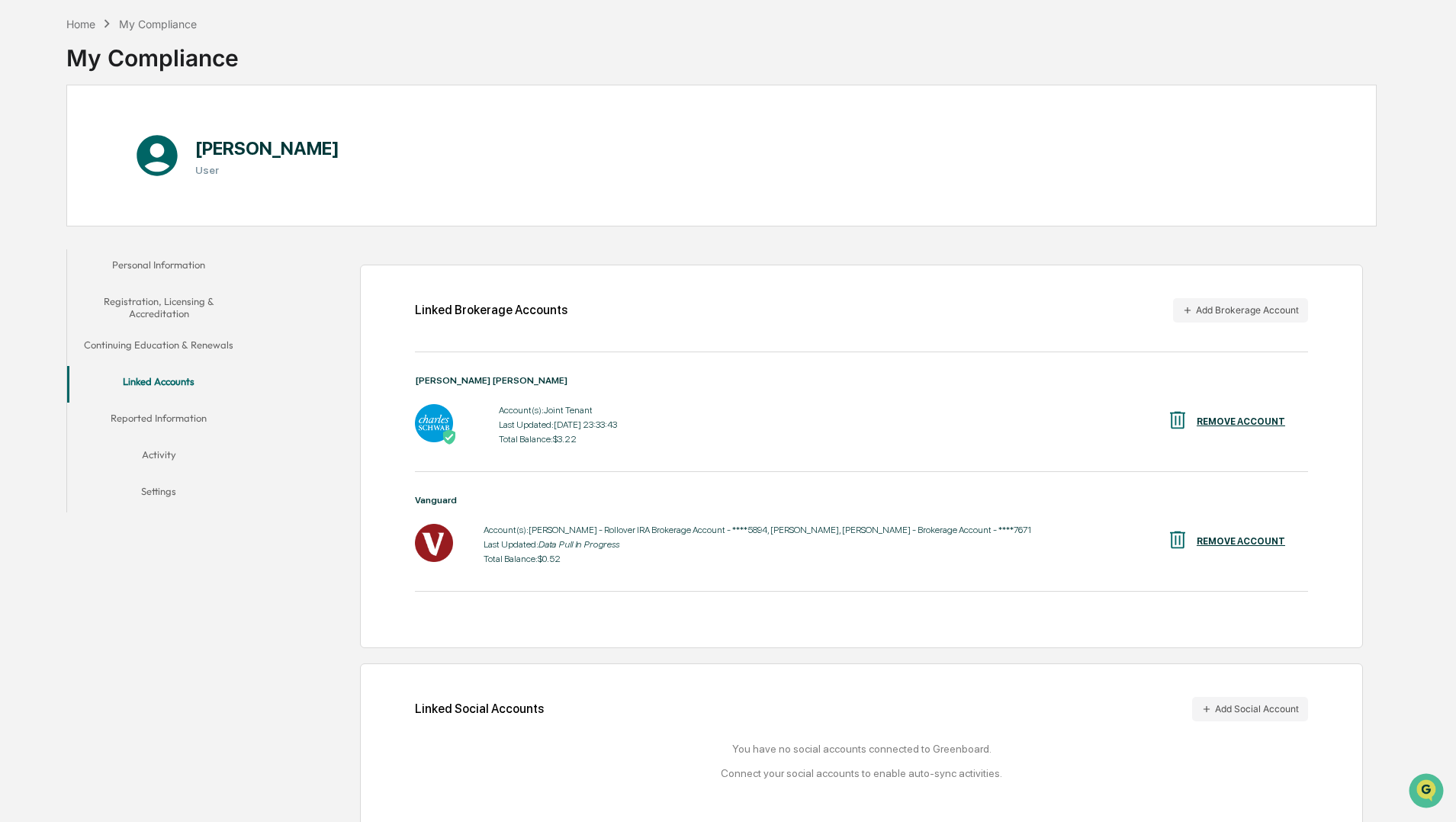
scroll to position [85, 0]
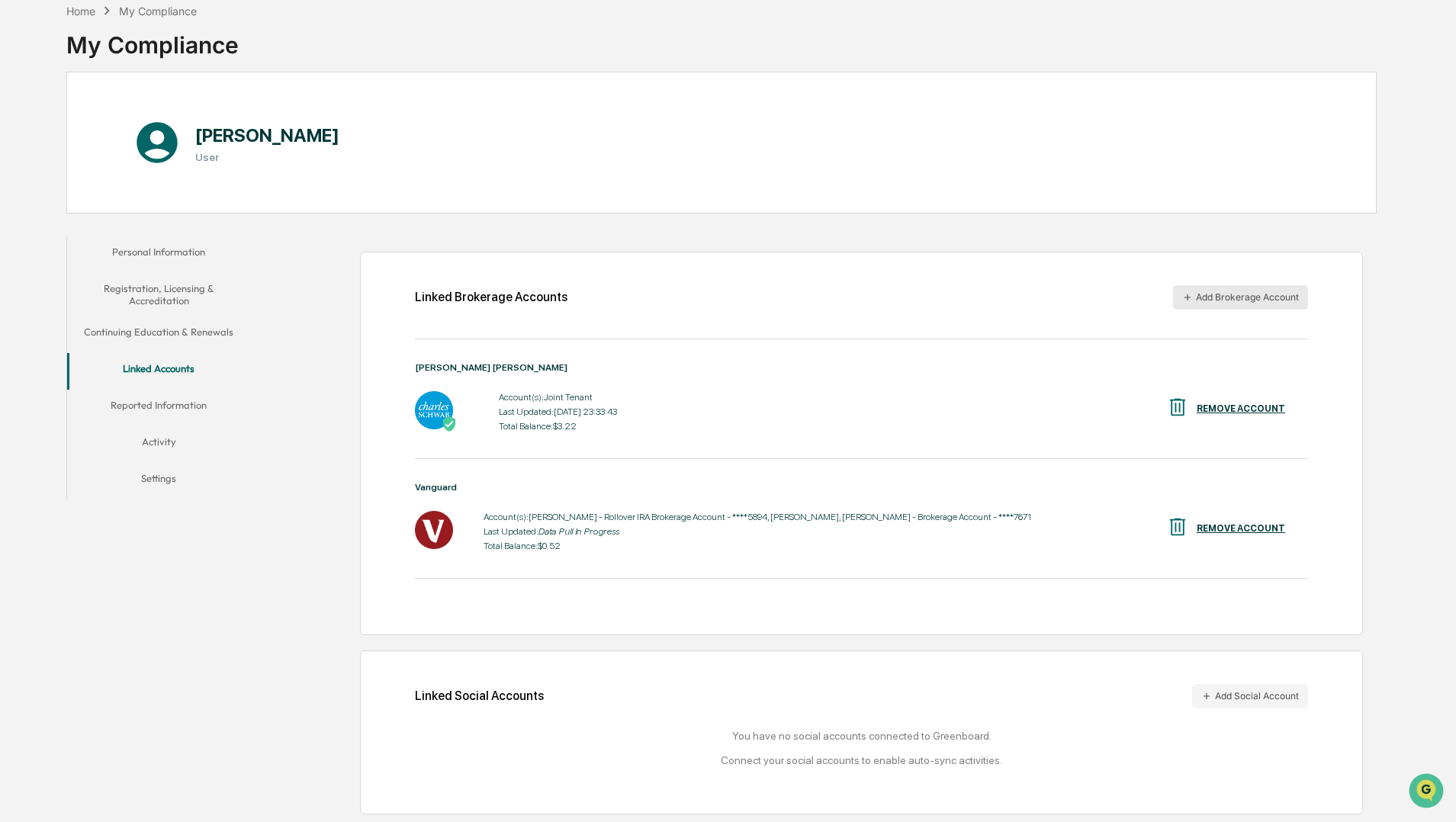
click at [1220, 292] on button "Add Brokerage Account" at bounding box center [1240, 297] width 135 height 24
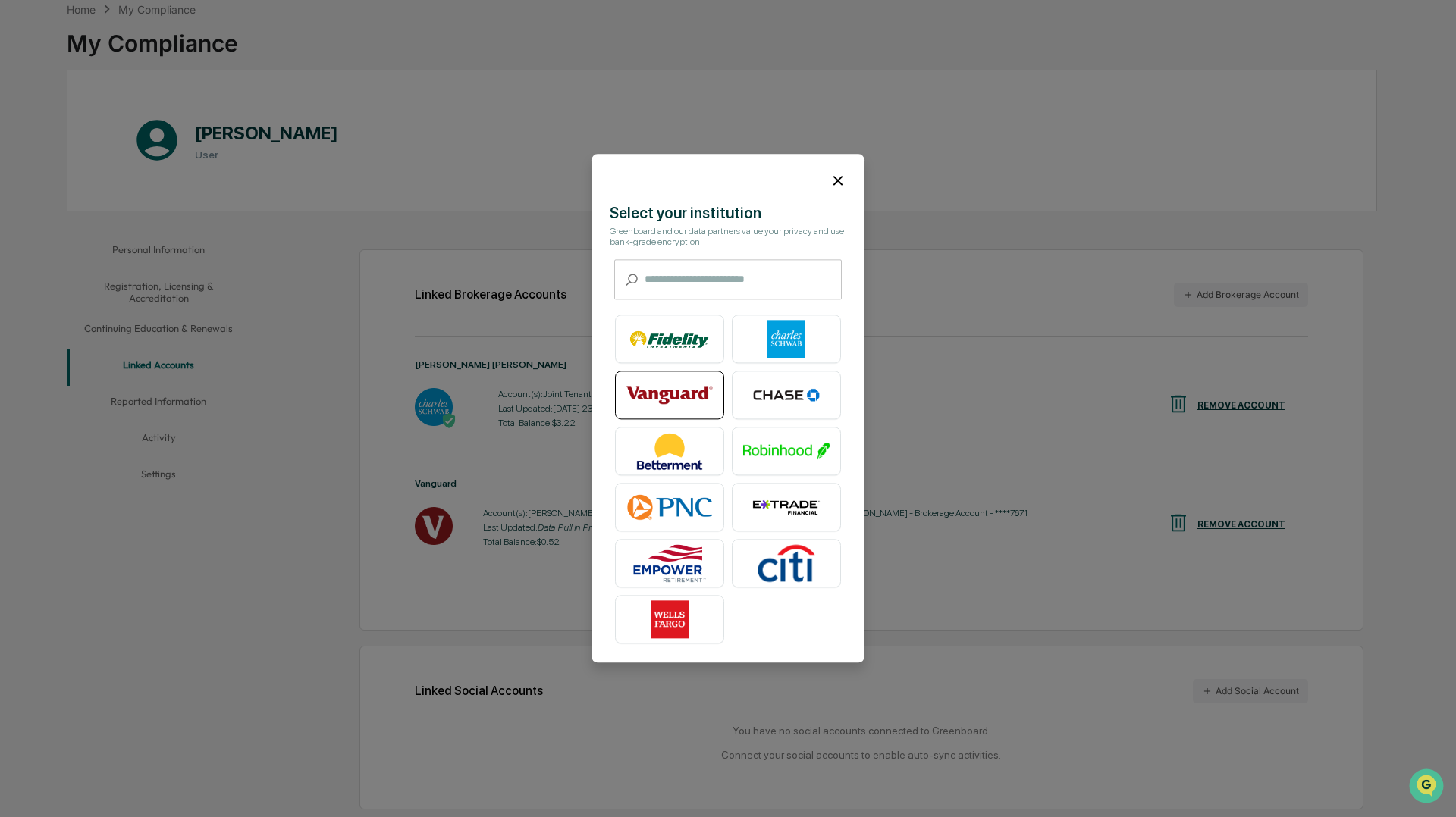
click at [669, 398] on img at bounding box center [669, 395] width 86 height 38
click at [842, 180] on icon at bounding box center [838, 180] width 16 height 16
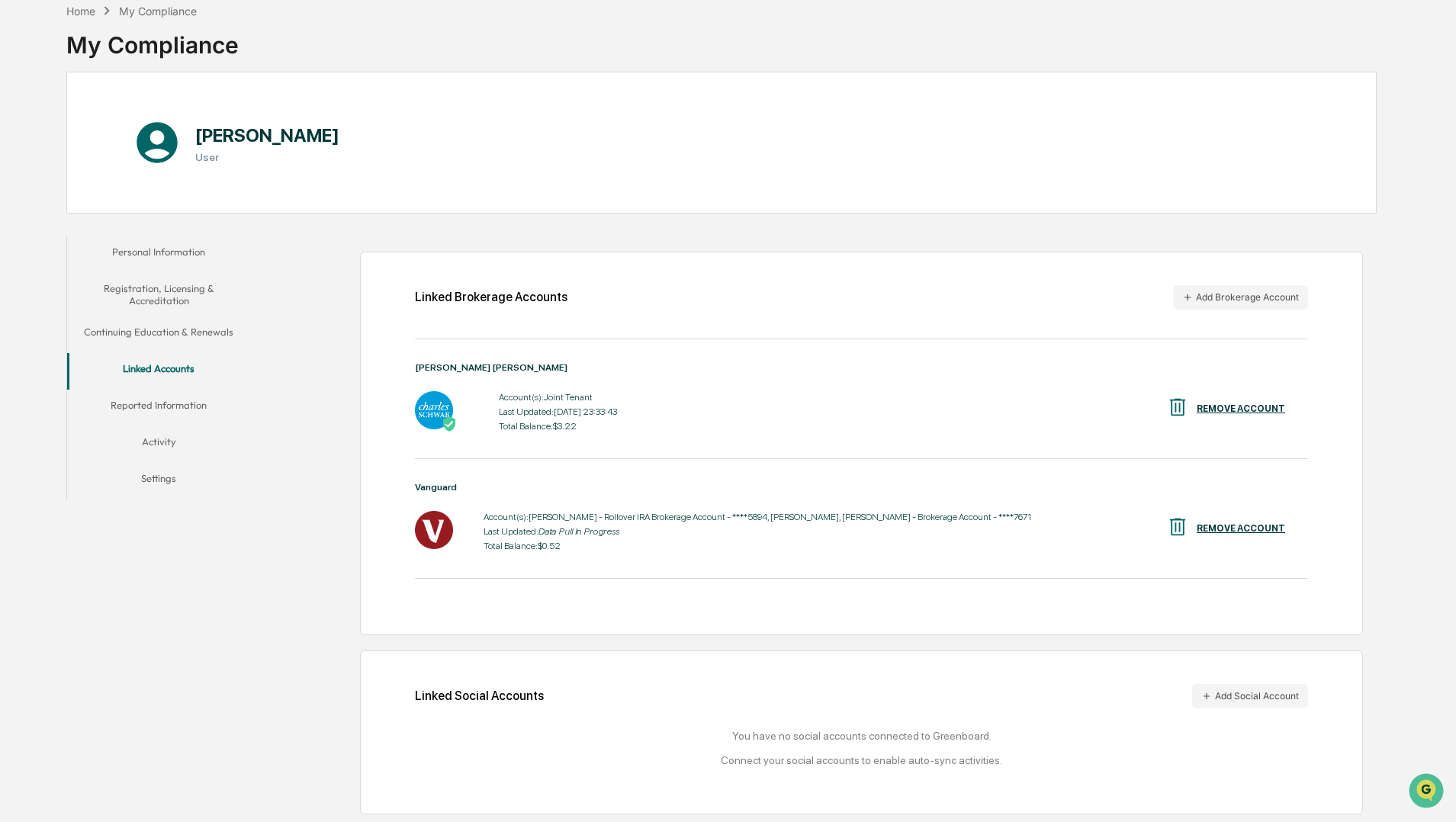
click at [176, 398] on button "Reported Information" at bounding box center [158, 408] width 183 height 36
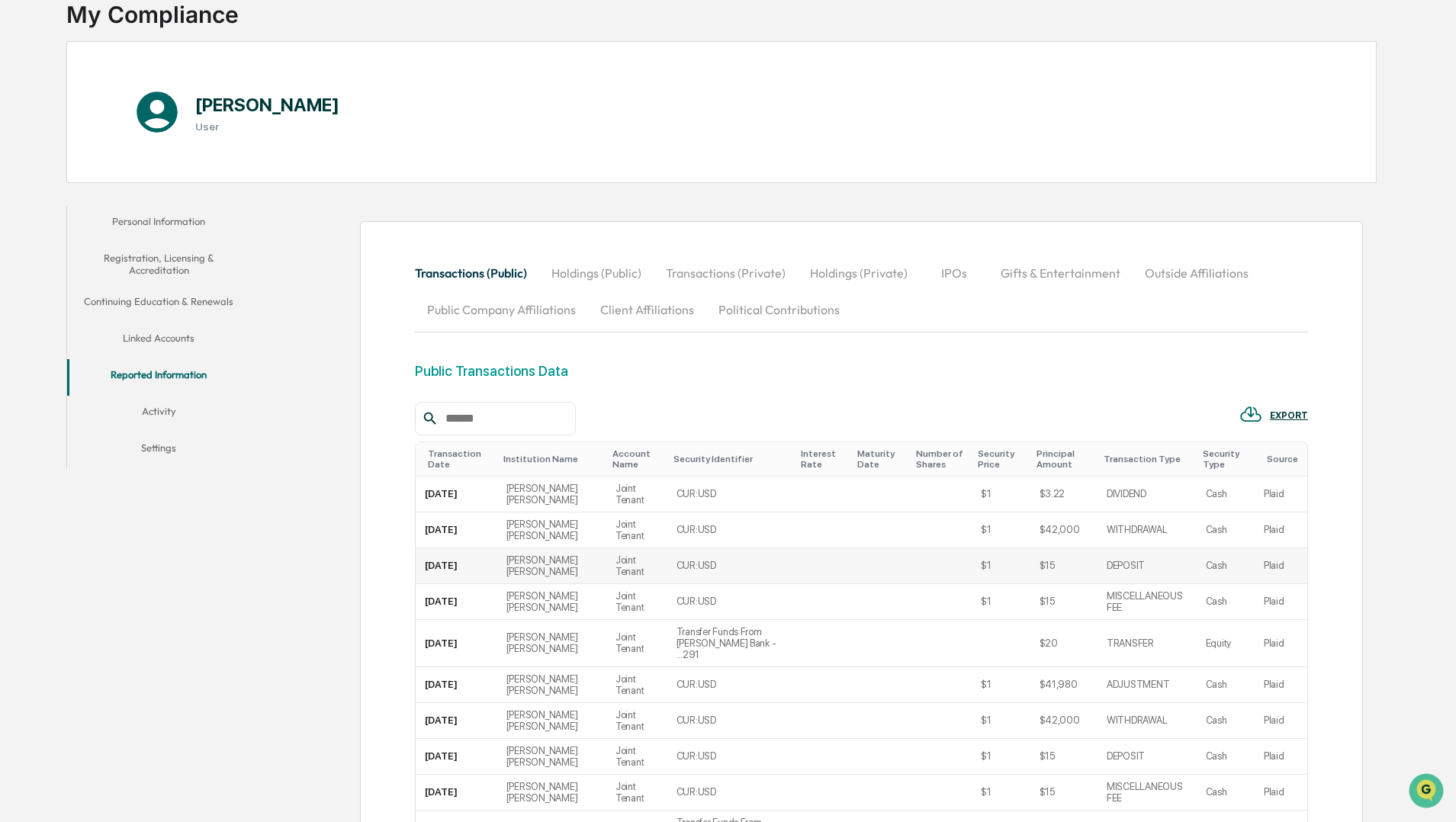
scroll to position [320, 0]
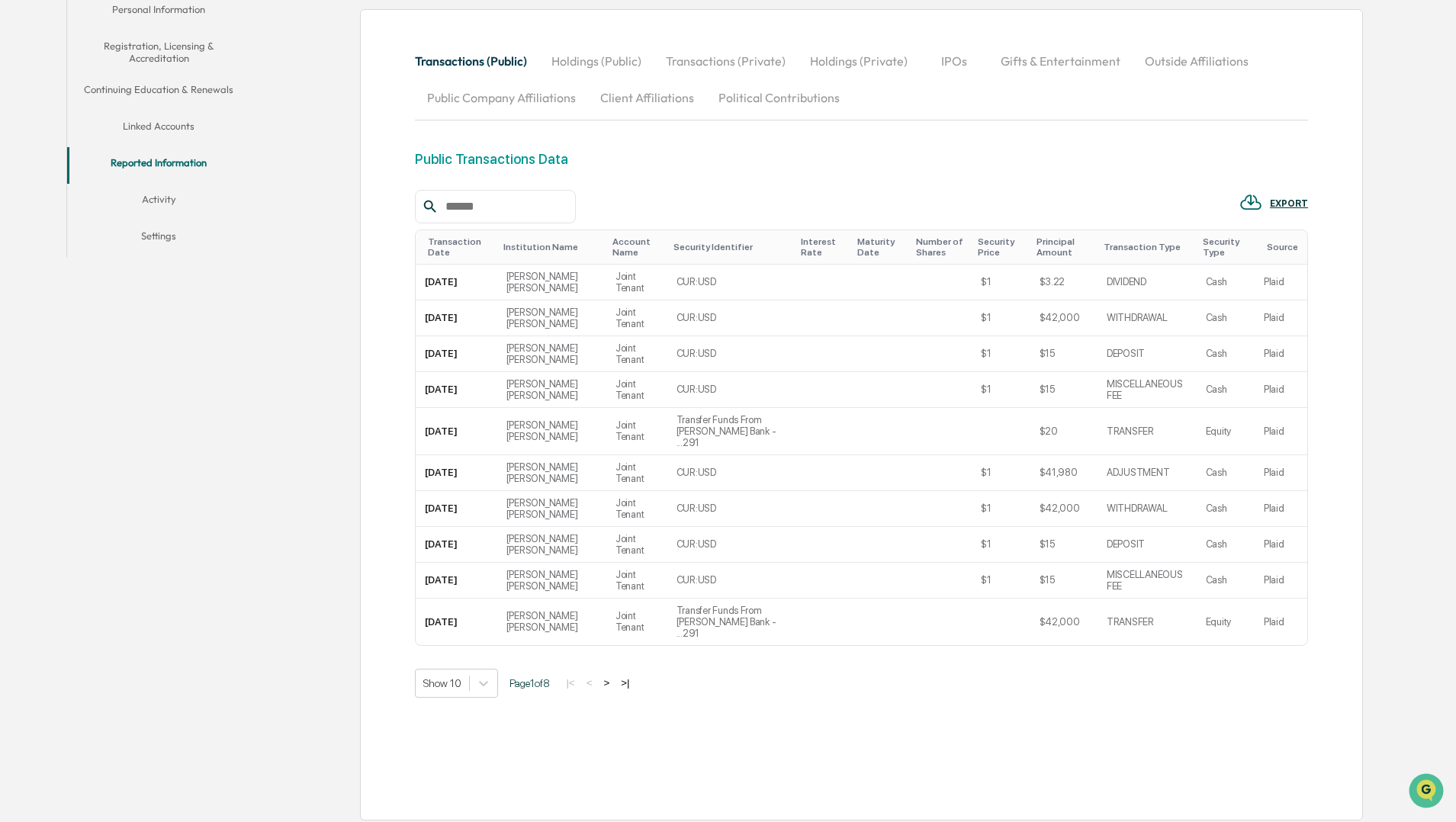
click at [150, 201] on button "Activity" at bounding box center [158, 202] width 183 height 36
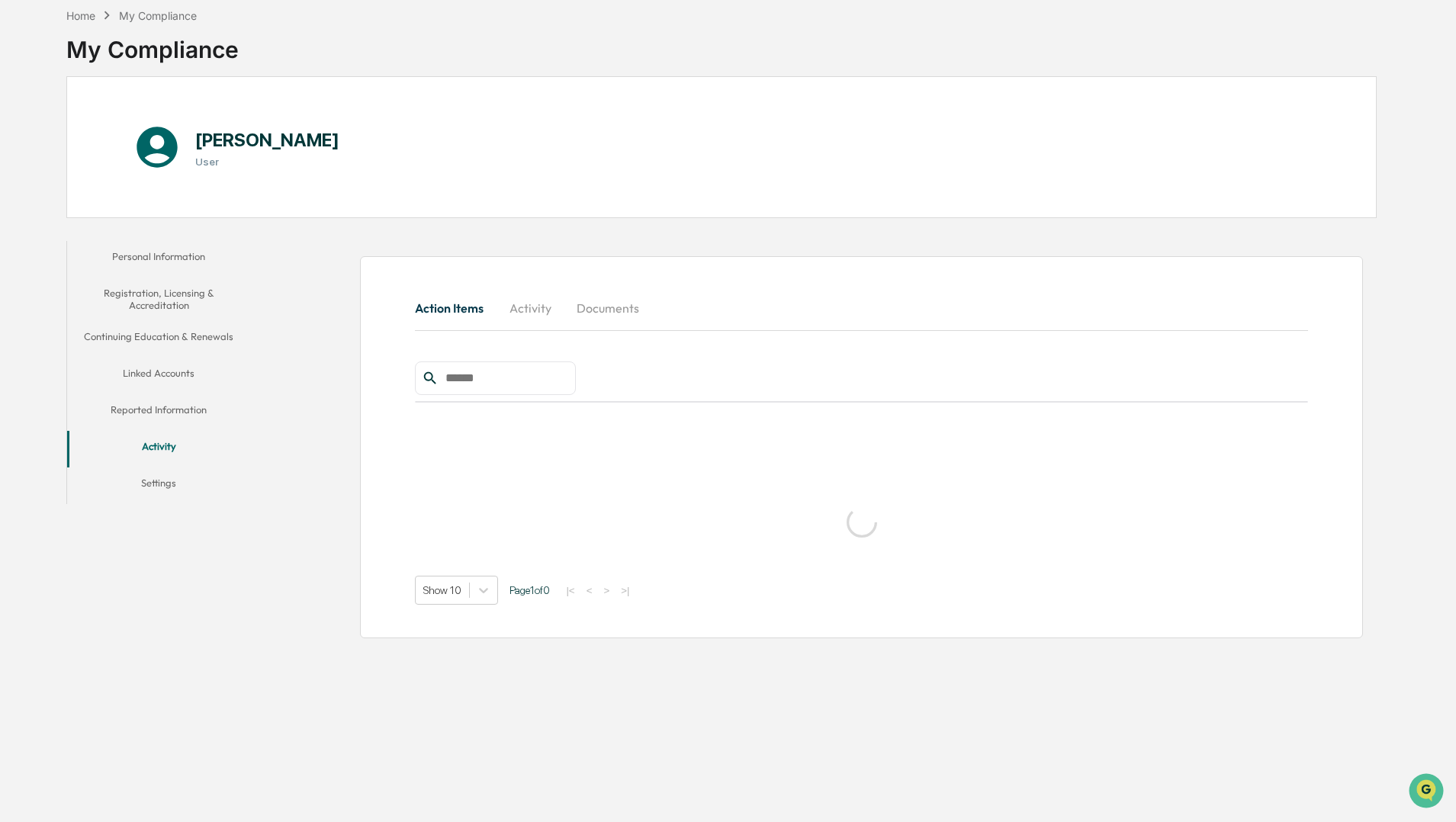
scroll to position [72, 0]
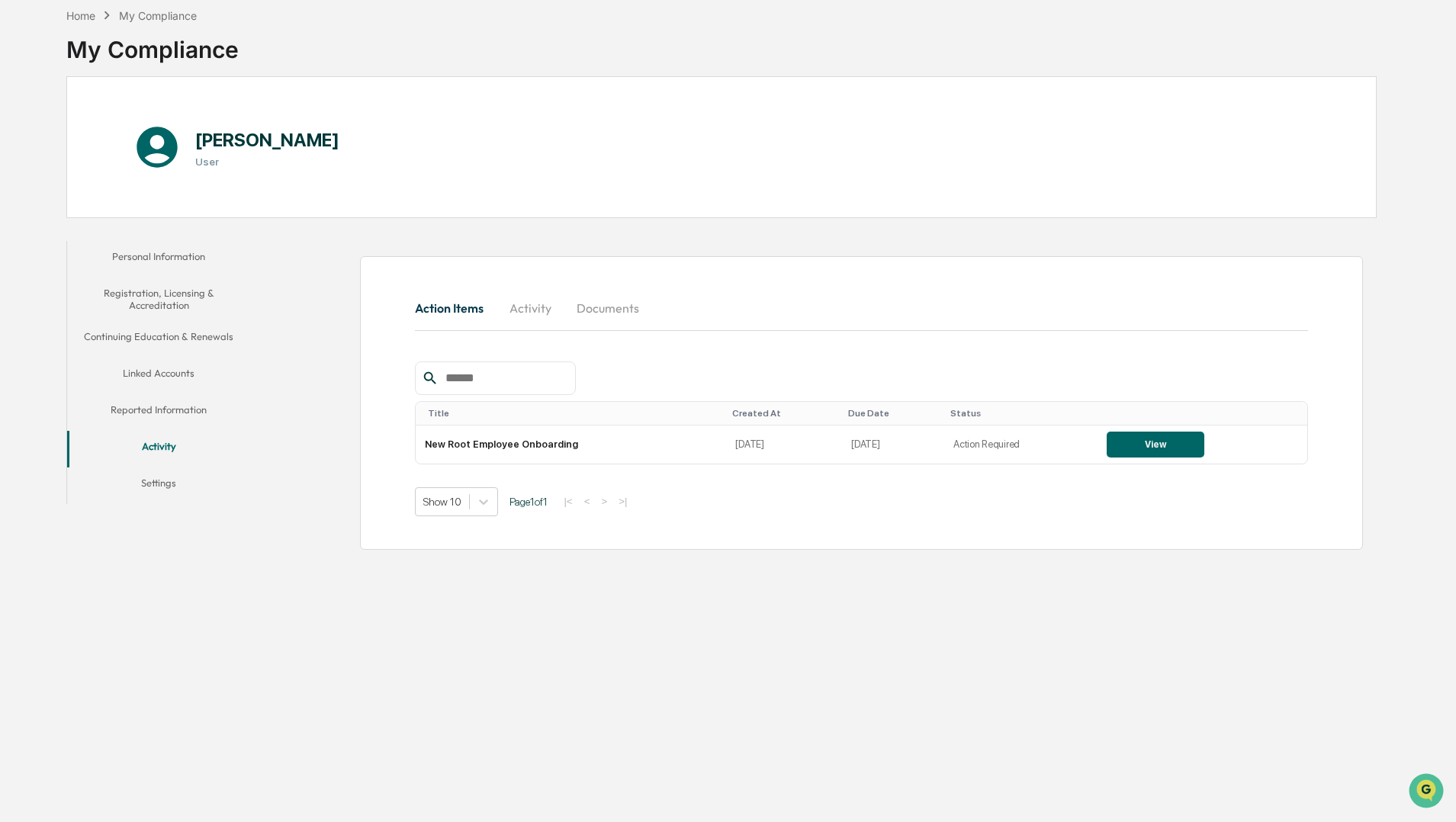
click at [169, 487] on button "Settings" at bounding box center [158, 486] width 183 height 36
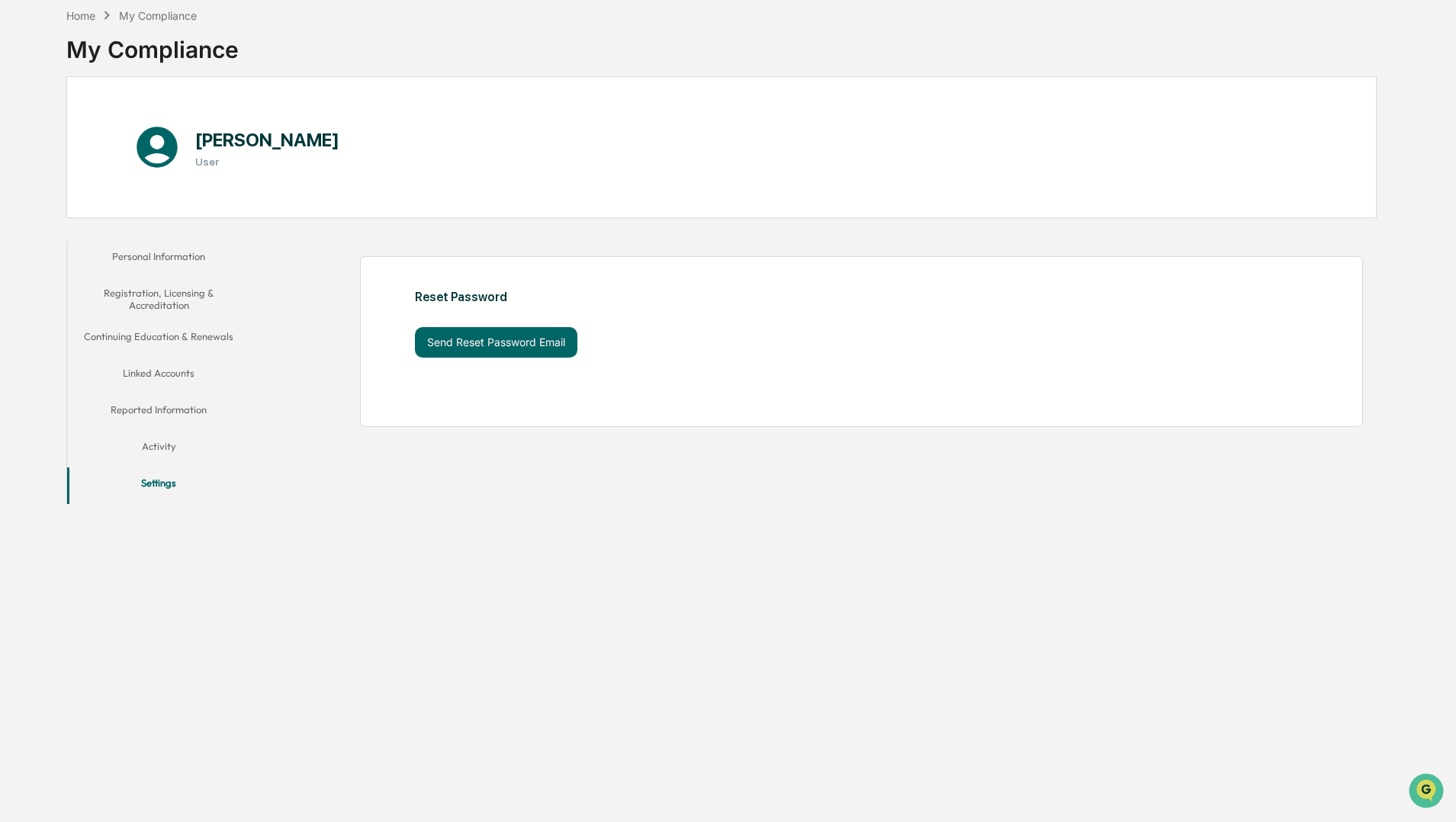
click at [152, 151] on icon at bounding box center [156, 146] width 40 height 40
click at [220, 132] on h1 "[PERSON_NAME]" at bounding box center [267, 140] width 144 height 22
click at [184, 256] on button "Personal Information" at bounding box center [158, 259] width 183 height 36
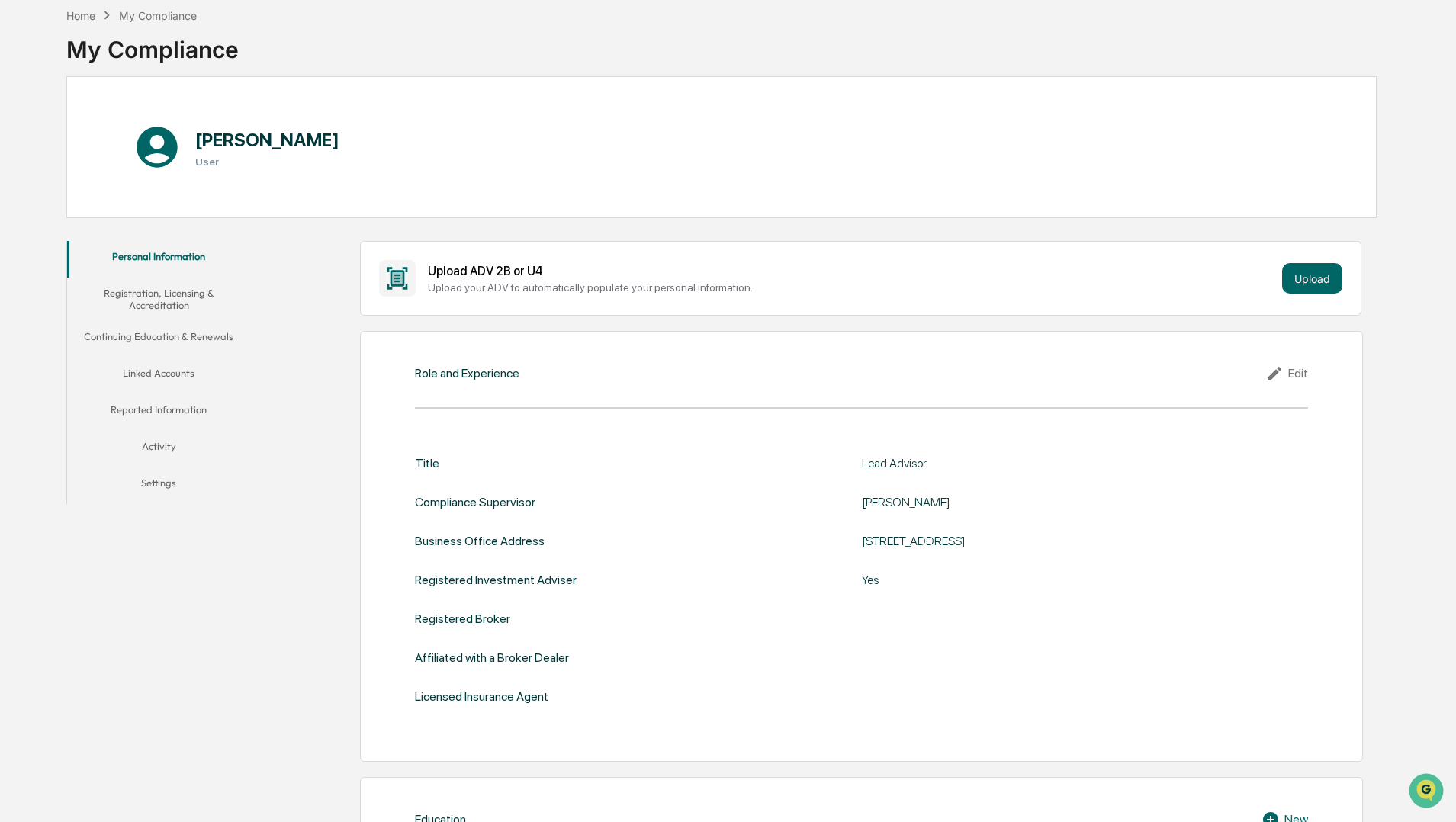
click at [151, 135] on icon at bounding box center [156, 146] width 40 height 40
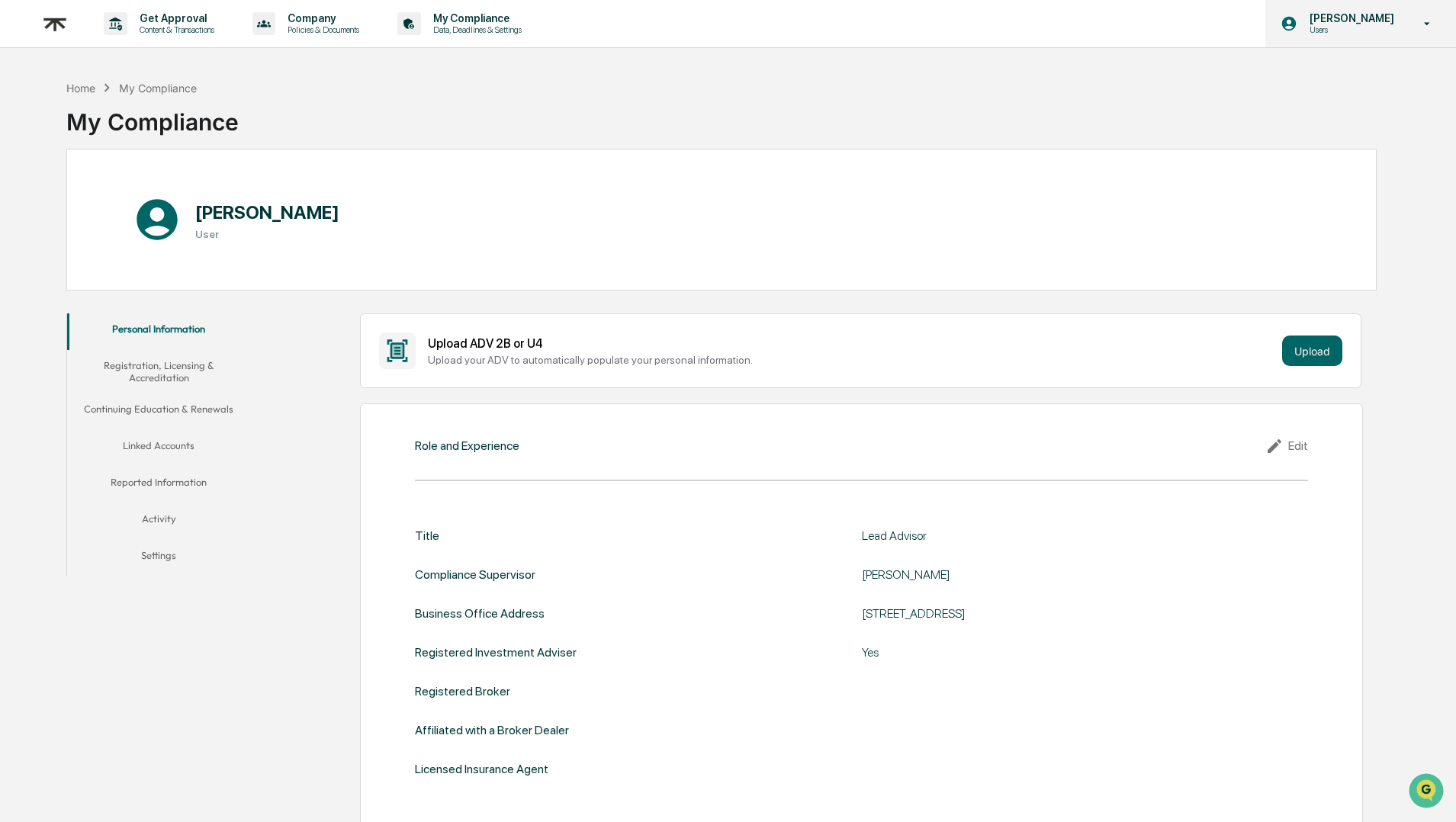
click at [1425, 28] on icon at bounding box center [1428, 24] width 27 height 14
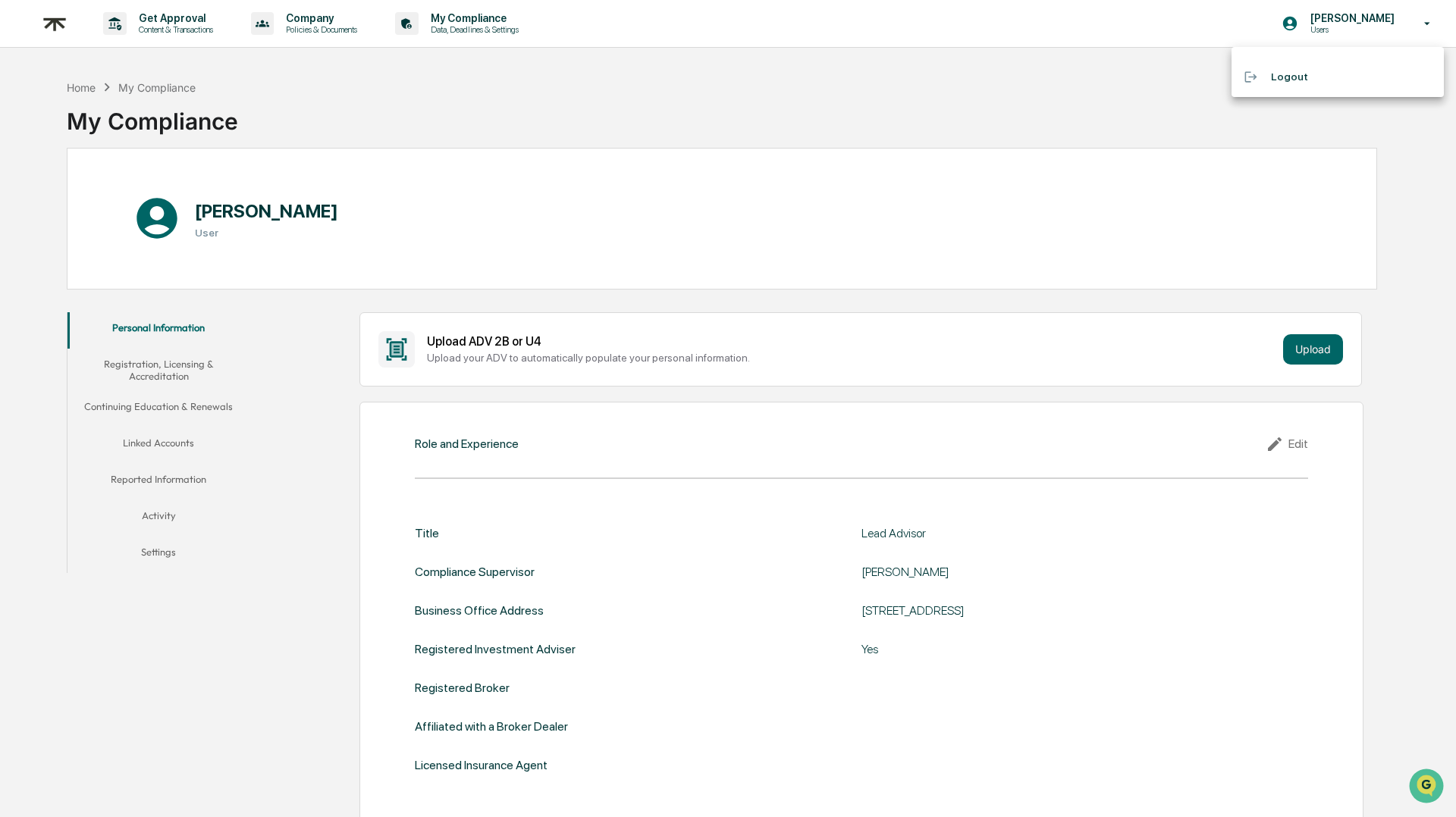
click at [1378, 16] on div at bounding box center [728, 408] width 1456 height 817
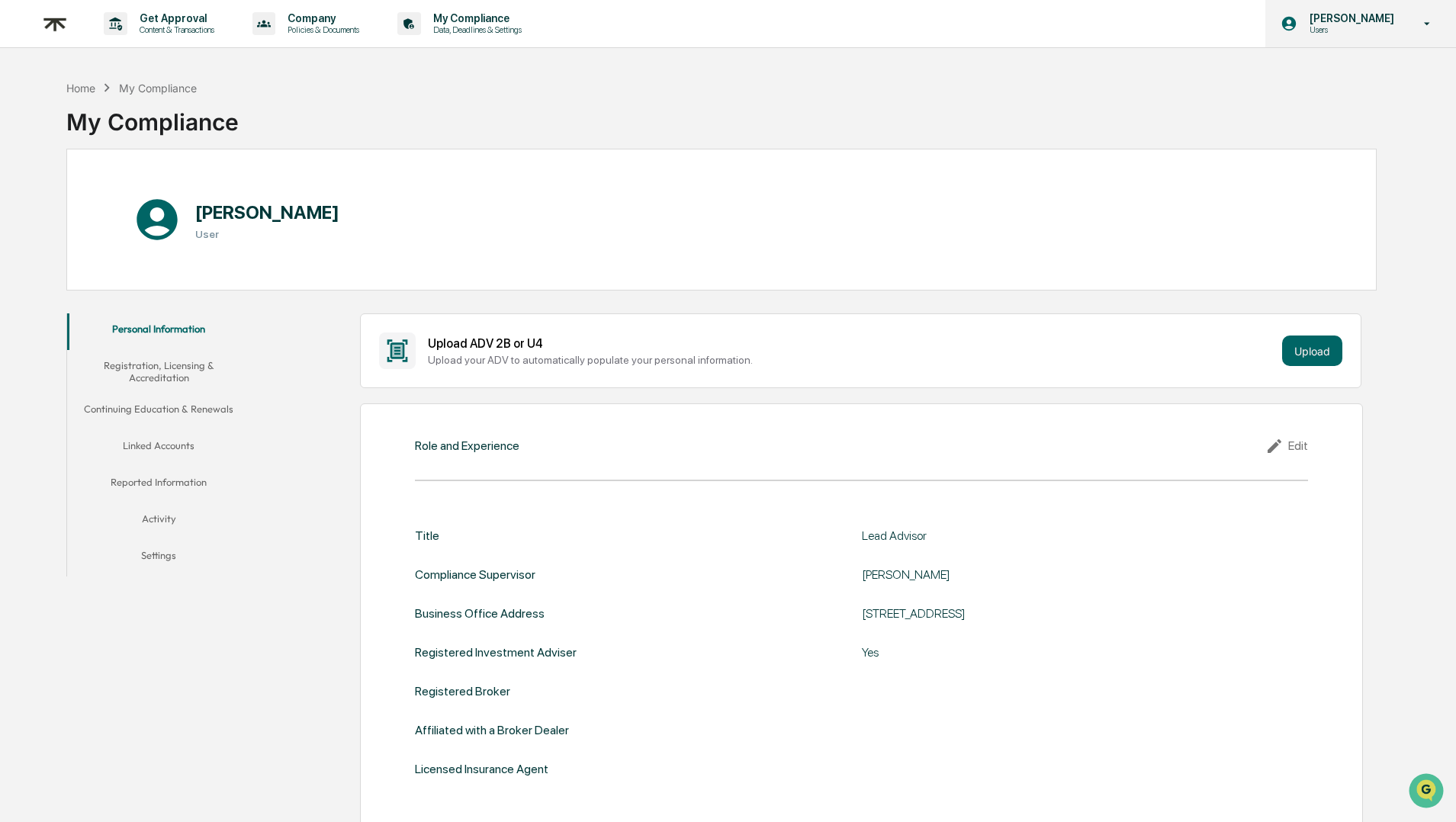
click at [1362, 20] on p "[PERSON_NAME]" at bounding box center [1350, 17] width 105 height 12
click at [1362, 20] on div at bounding box center [732, 411] width 1465 height 822
